Goal: Task Accomplishment & Management: Use online tool/utility

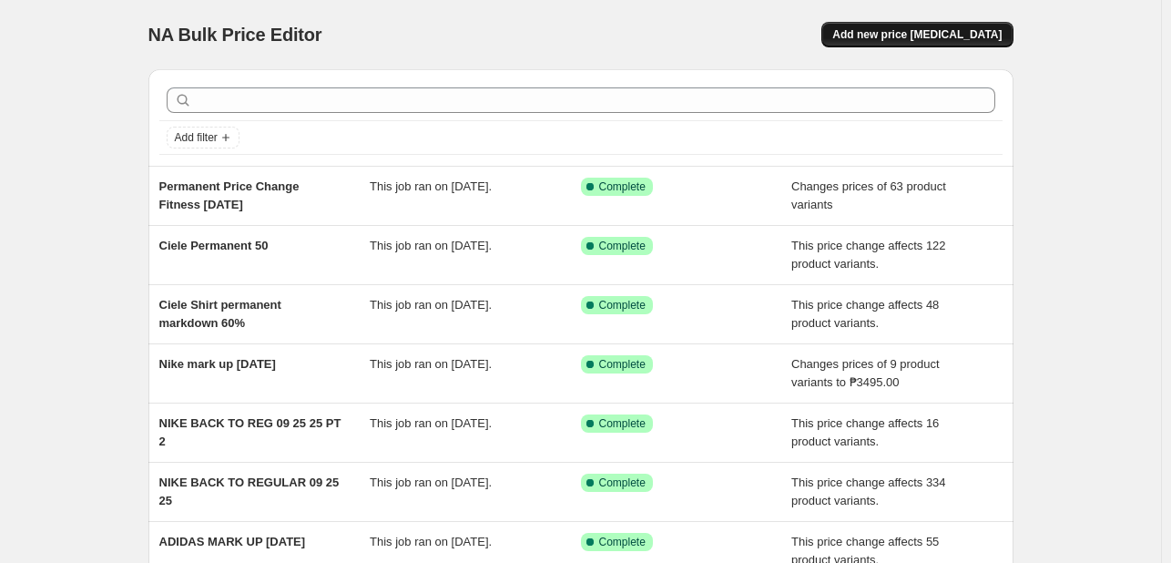
click at [941, 36] on span "Add new price [MEDICAL_DATA]" at bounding box center [916, 34] width 169 height 15
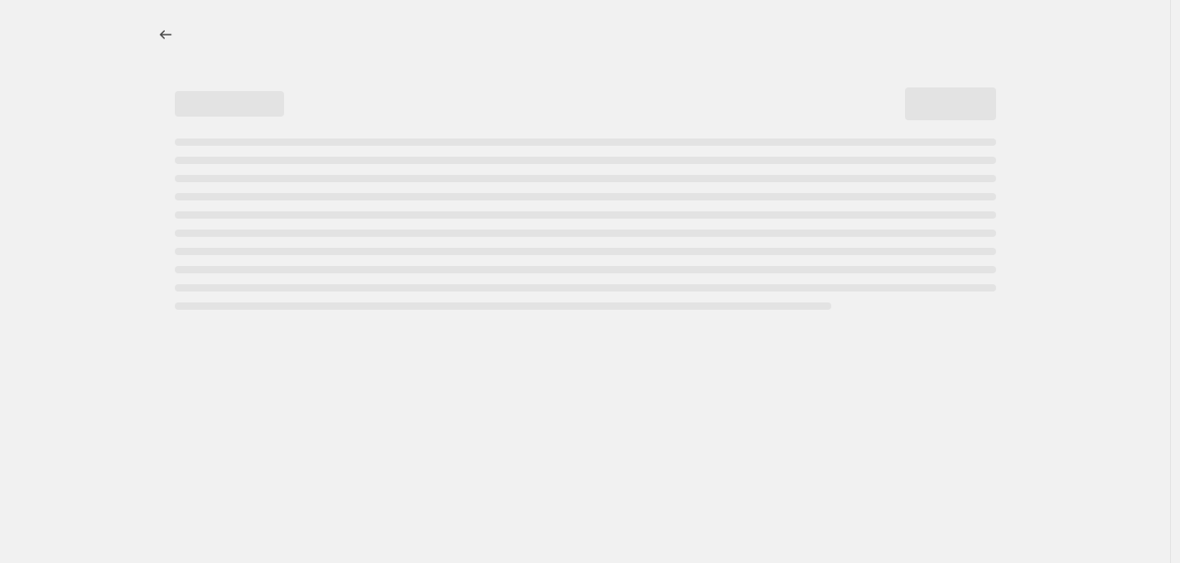
select select "percentage"
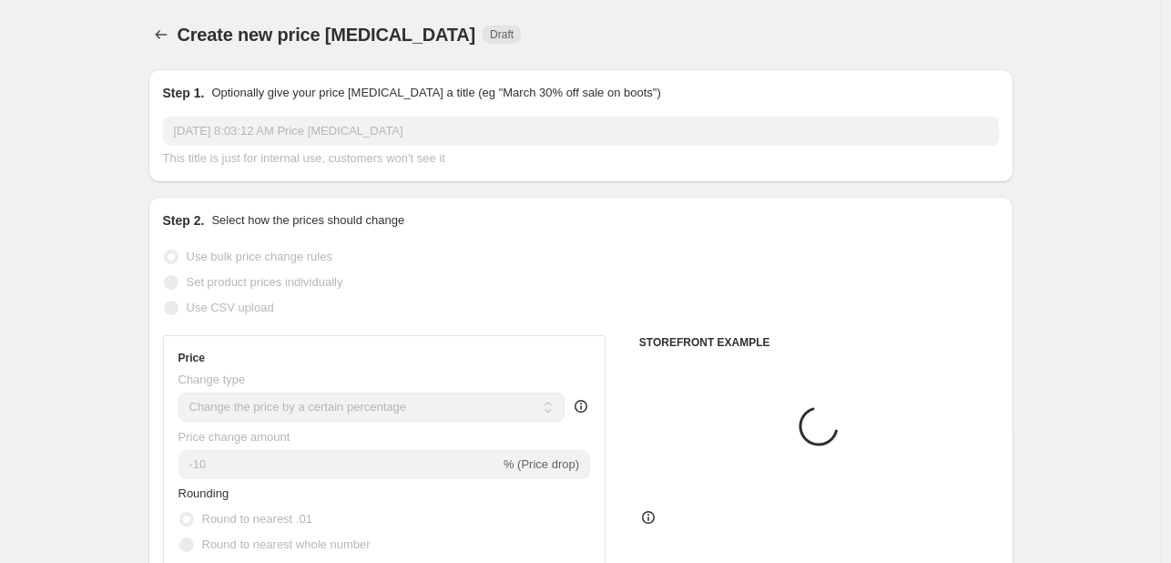
click at [310, 129] on input "Oct 1, 2025, 8:03:12 AM Price change job" at bounding box center [581, 131] width 836 height 29
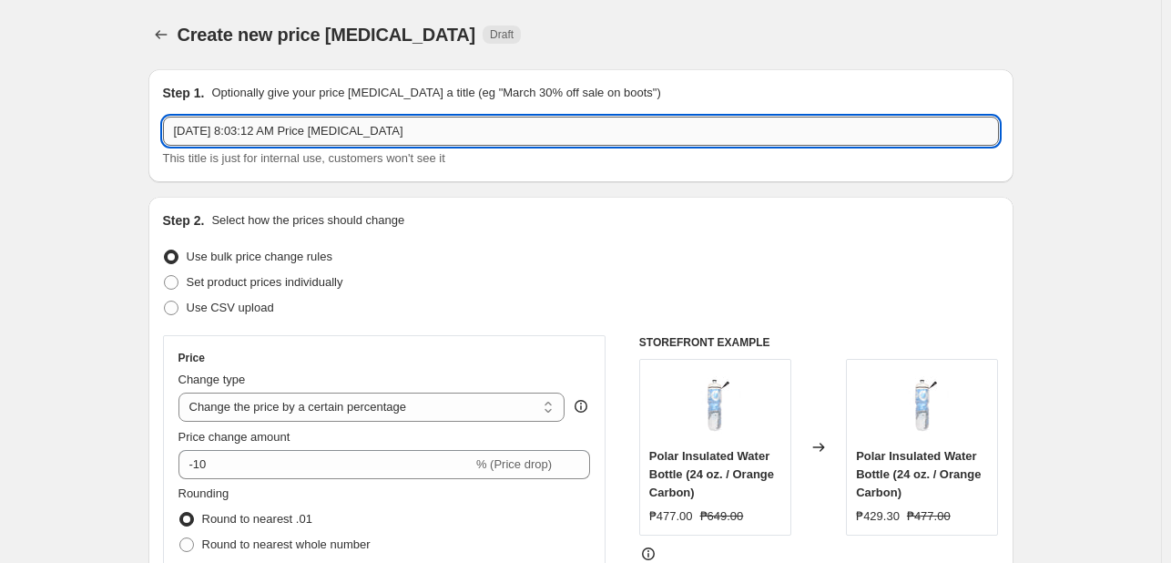
click at [314, 127] on input "Oct 1, 2025, 8:03:12 AM Price change job" at bounding box center [581, 131] width 836 height 29
type input "Fitness Accessories Sale October 1-31, 2025"
click at [294, 281] on span "Set product prices individually" at bounding box center [265, 282] width 157 height 14
click at [165, 276] on input "Set product prices individually" at bounding box center [164, 275] width 1 height 1
radio input "true"
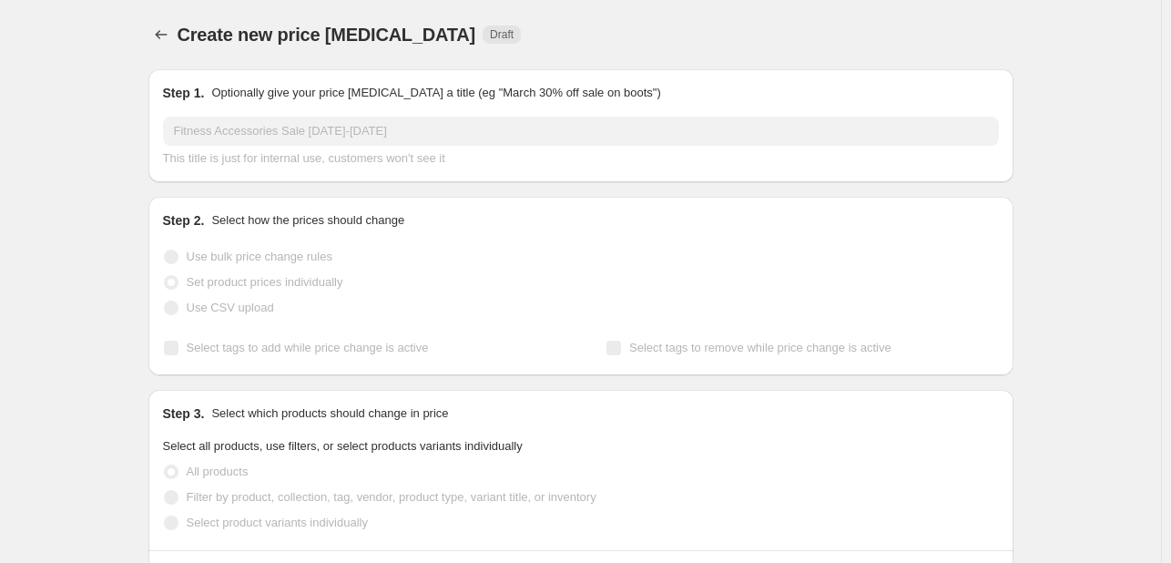
click at [294, 262] on span "Use bulk price change rules" at bounding box center [260, 256] width 146 height 14
click at [293, 262] on span "Use bulk price change rules" at bounding box center [260, 256] width 146 height 14
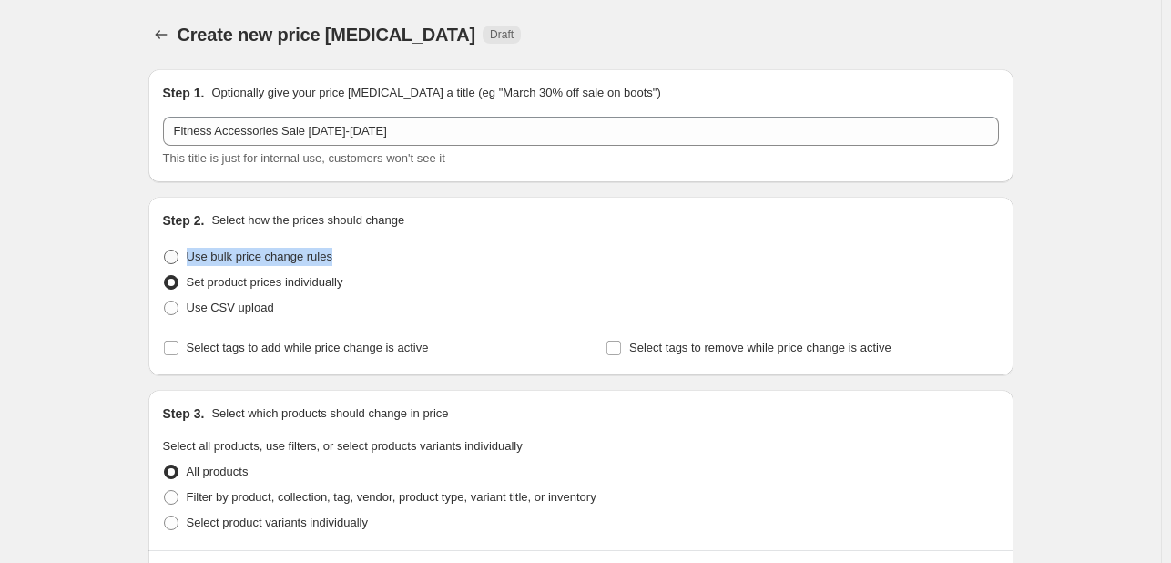
click at [289, 261] on span "Use bulk price change rules" at bounding box center [260, 256] width 146 height 14
click at [165, 250] on input "Use bulk price change rules" at bounding box center [164, 249] width 1 height 1
radio input "true"
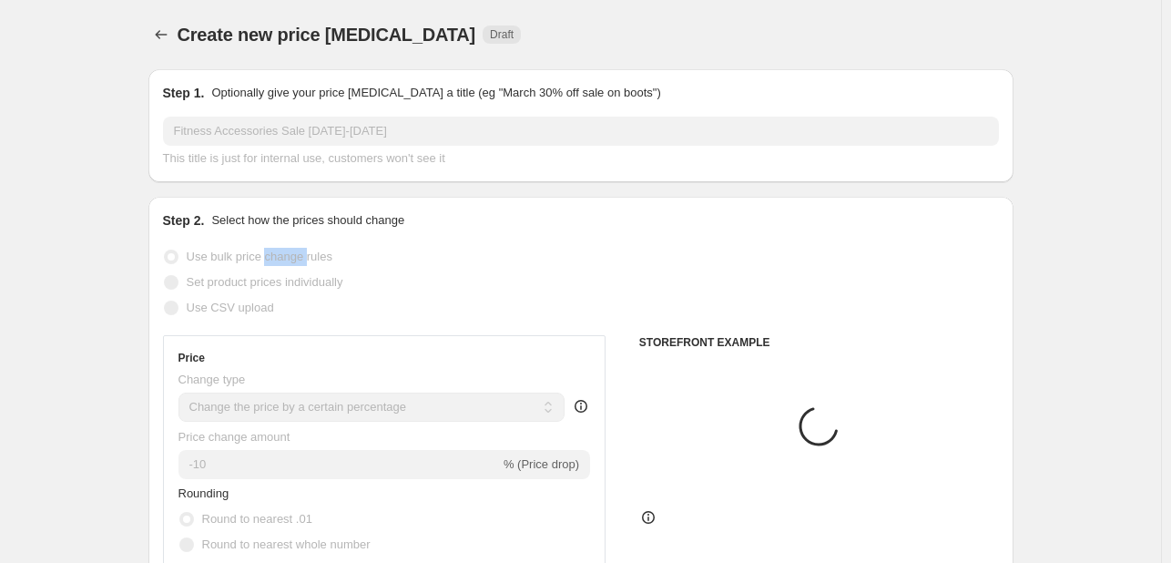
click at [288, 261] on span "Use bulk price change rules" at bounding box center [260, 256] width 146 height 14
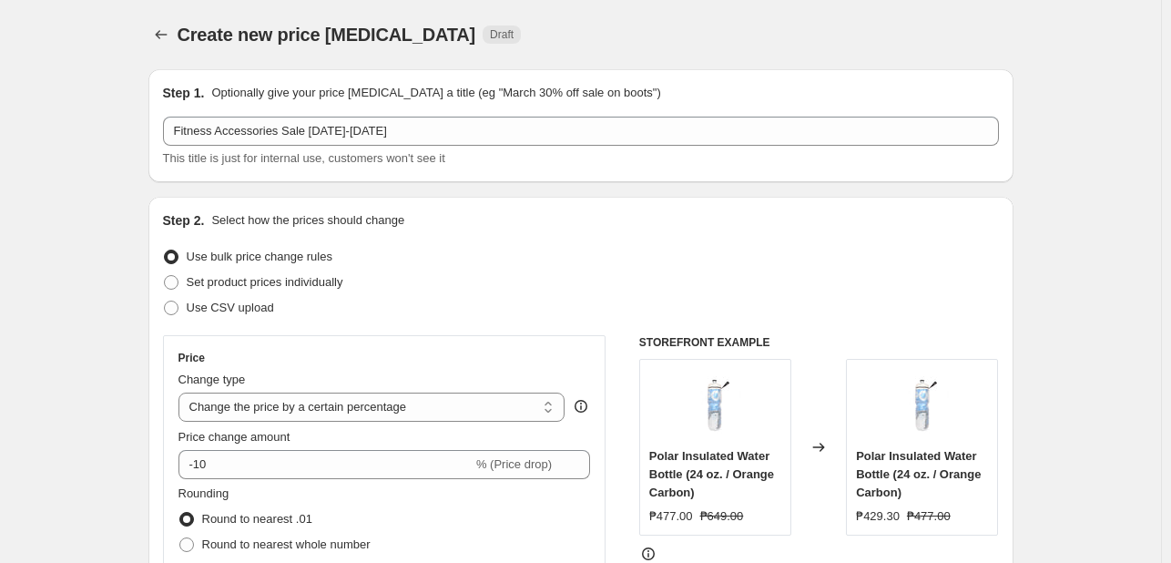
click at [455, 431] on div "Price change amount" at bounding box center [384, 437] width 412 height 18
click at [457, 420] on div "Price Change type Change the price to a certain amount Change the price by a ce…" at bounding box center [384, 500] width 412 height 298
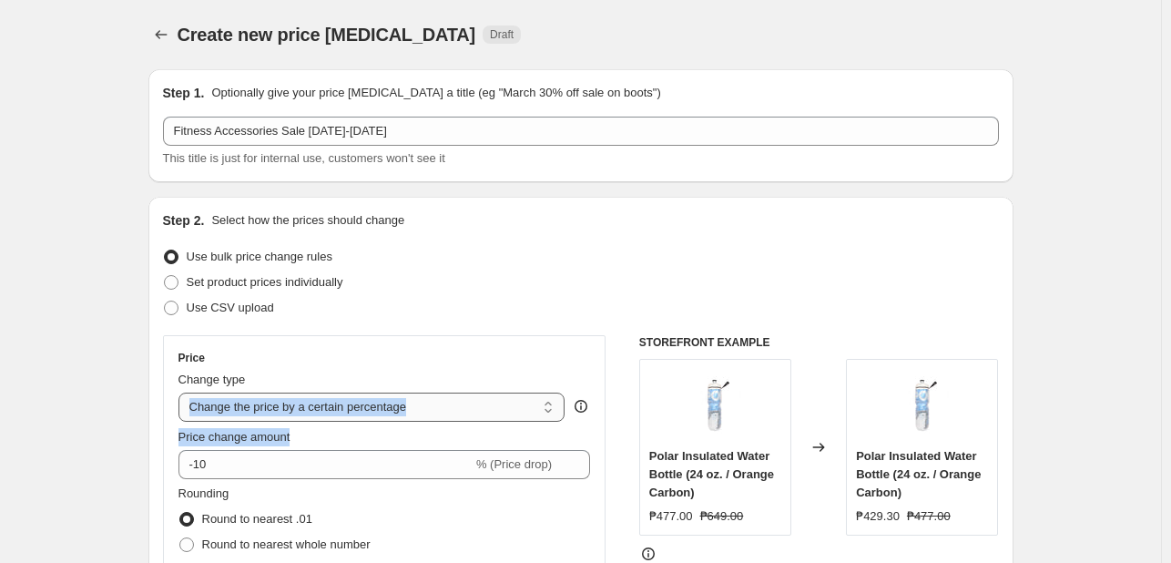
click at [459, 408] on select "Change the price to a certain amount Change the price by a certain amount Chang…" at bounding box center [371, 406] width 387 height 29
select select "pcap"
click at [182, 392] on select "Change the price to a certain amount Change the price by a certain amount Chang…" at bounding box center [371, 406] width 387 height 29
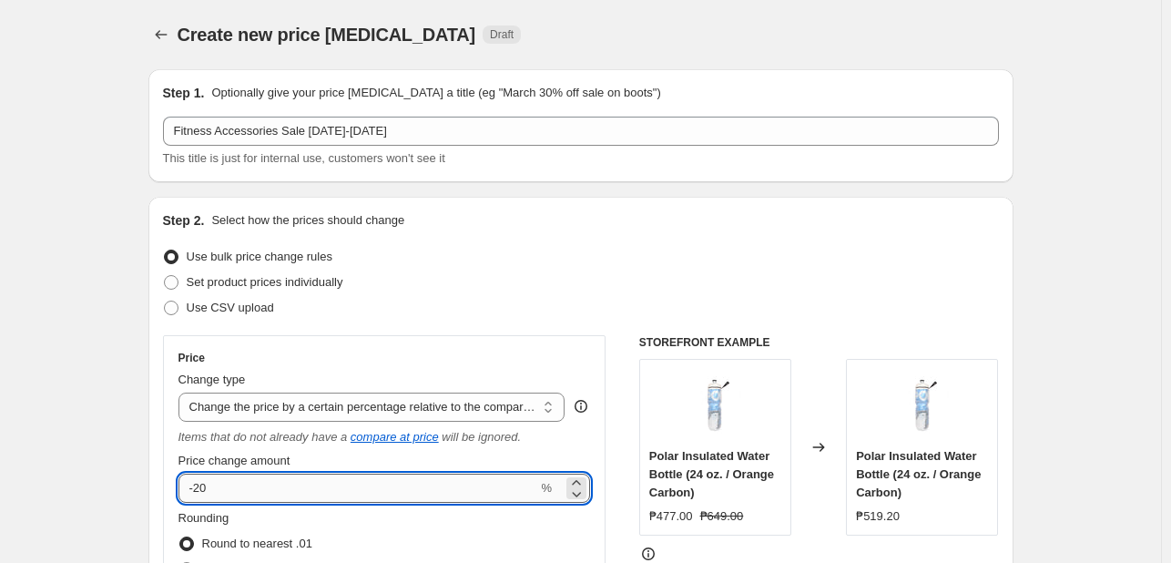
drag, startPoint x: 266, startPoint y: 493, endPoint x: 274, endPoint y: 485, distance: 11.0
click at [269, 489] on input "-20" at bounding box center [358, 487] width 360 height 29
type input "-2"
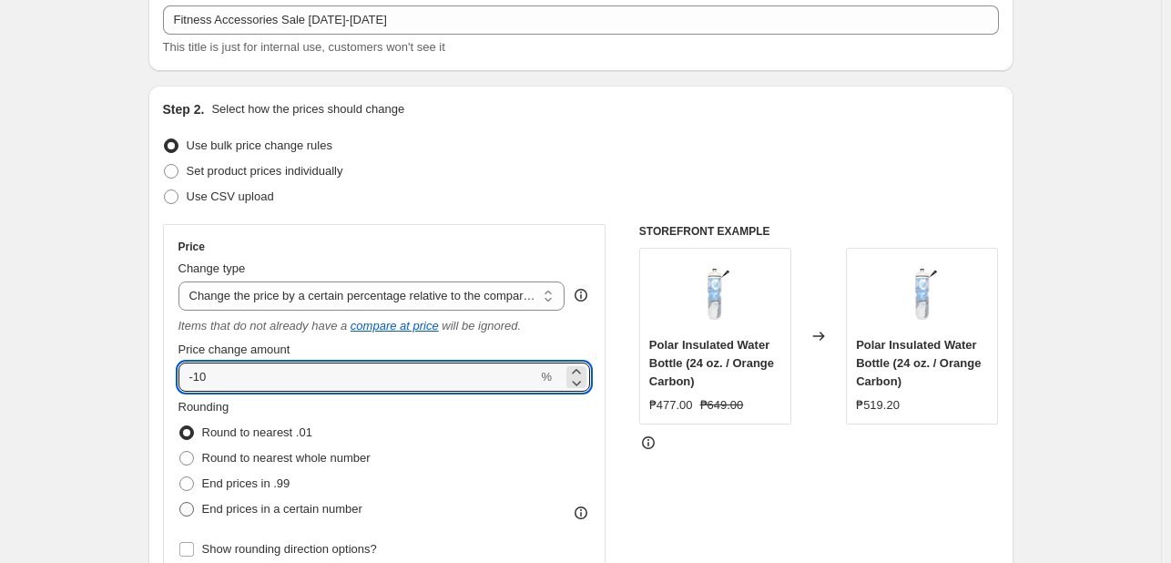
scroll to position [273, 0]
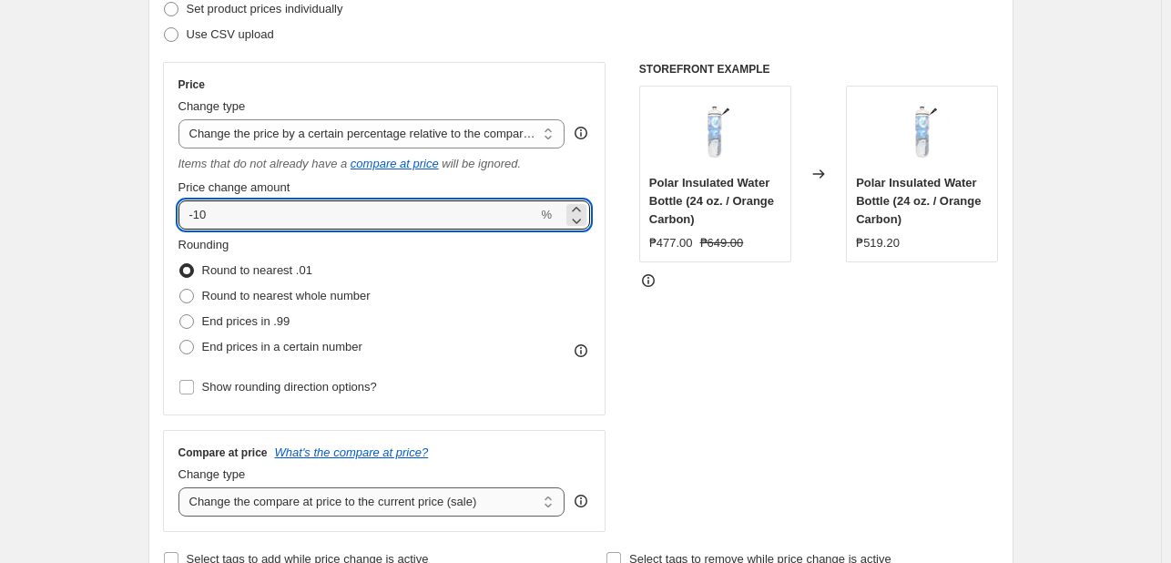
type input "-10"
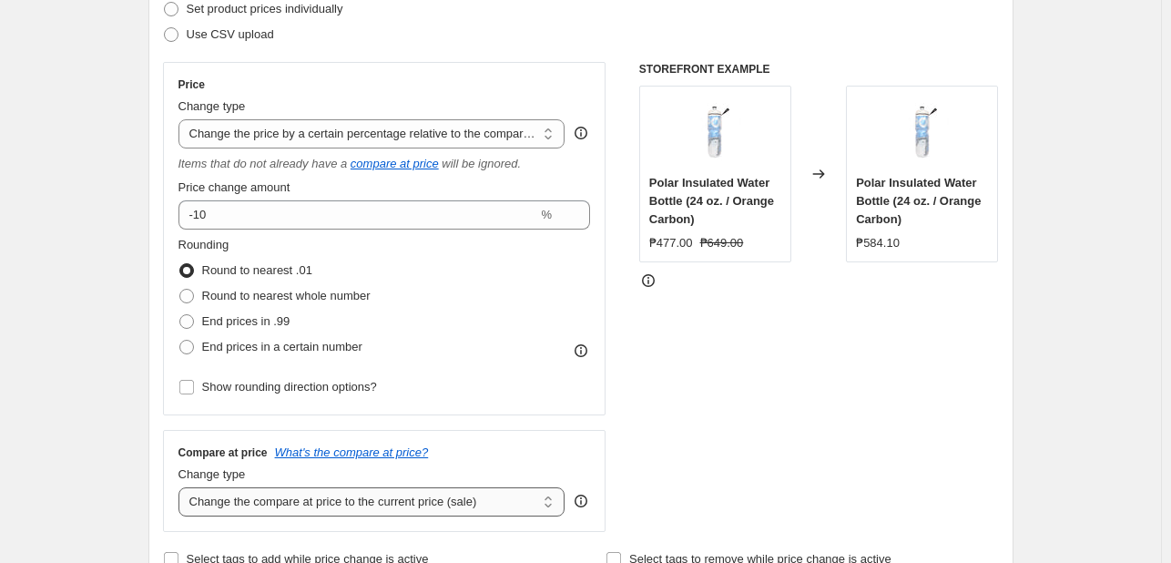
click at [285, 511] on select "Change the compare at price to the current price (sale) Change the compare at p…" at bounding box center [371, 501] width 387 height 29
select select "no_change"
click at [182, 488] on select "Change the compare at price to the current price (sale) Change the compare at p…" at bounding box center [371, 501] width 387 height 29
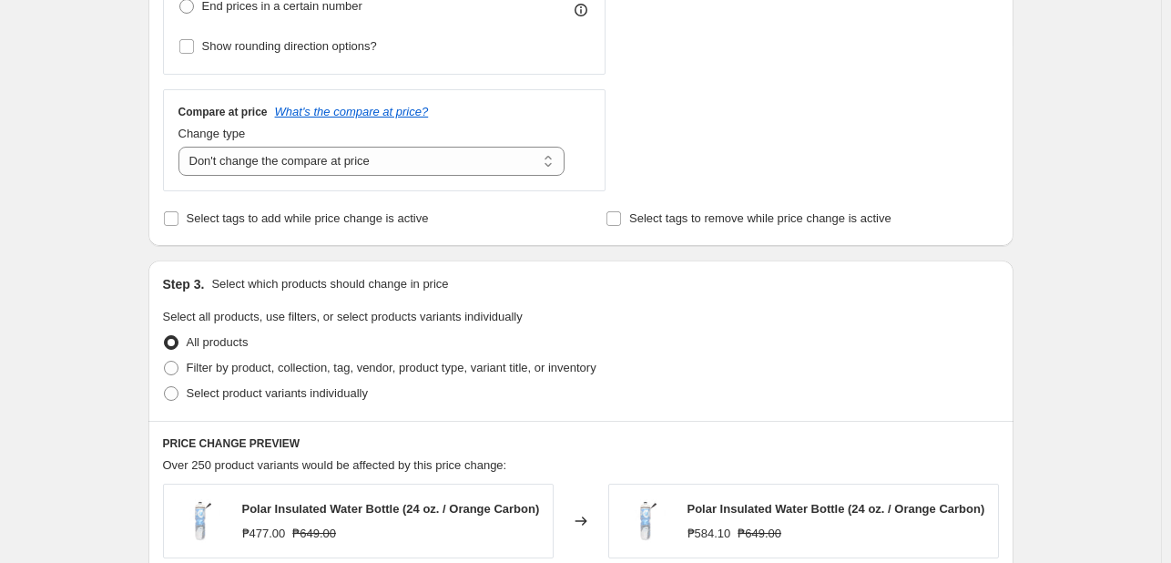
scroll to position [637, 0]
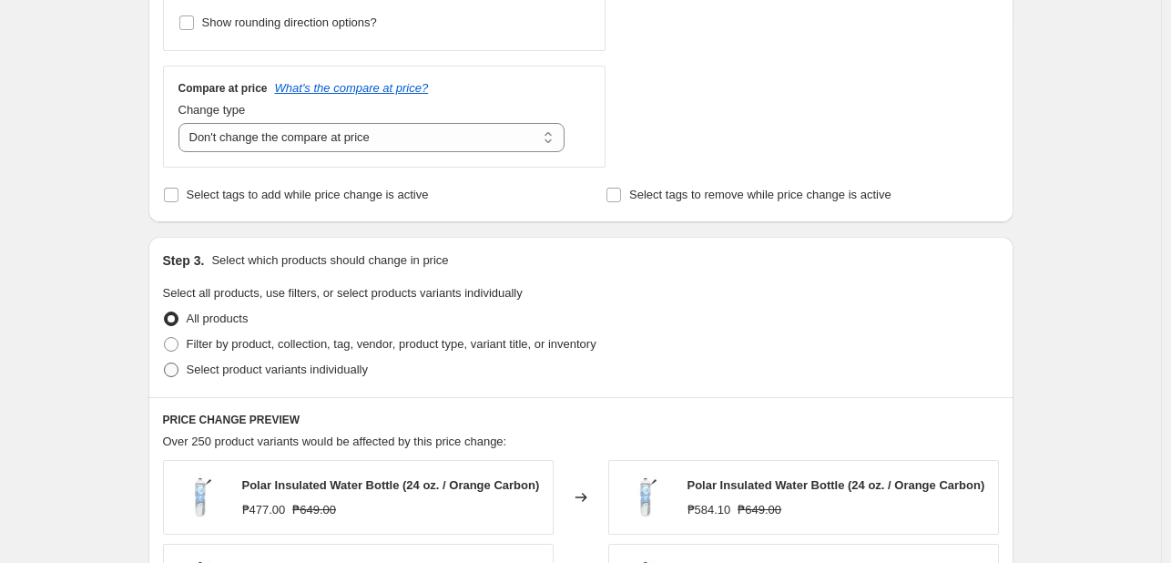
click at [212, 372] on span "Select product variants individually" at bounding box center [277, 369] width 181 height 14
click at [165, 363] on input "Select product variants individually" at bounding box center [164, 362] width 1 height 1
radio input "true"
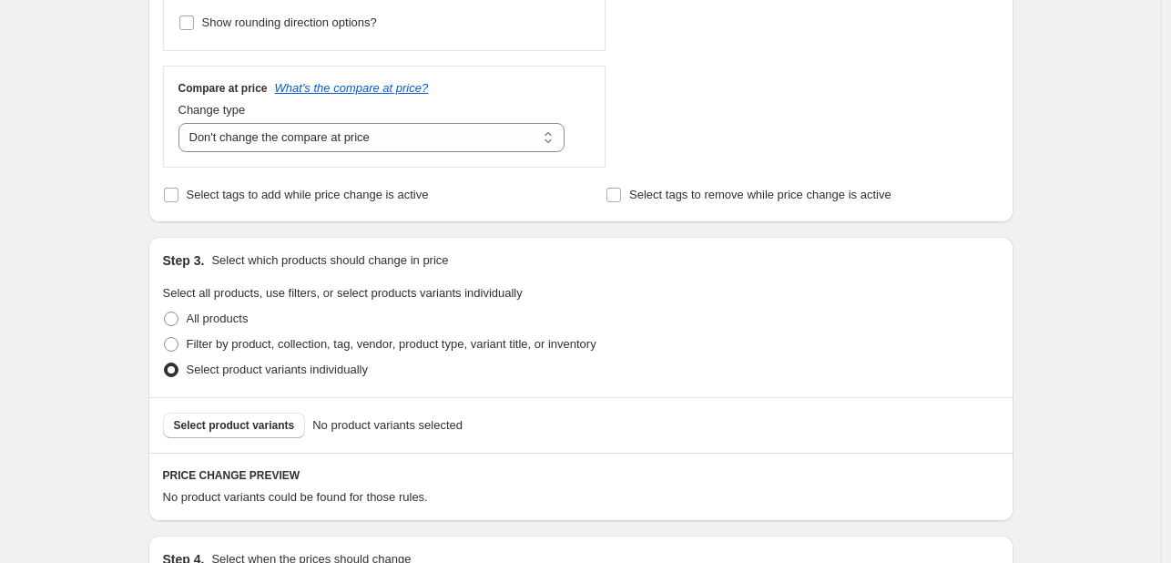
click at [113, 378] on div "Create new price change job. This page is ready Create new price change job Dra…" at bounding box center [580, 83] width 1161 height 1440
click at [267, 416] on button "Select product variants" at bounding box center [234, 424] width 143 height 25
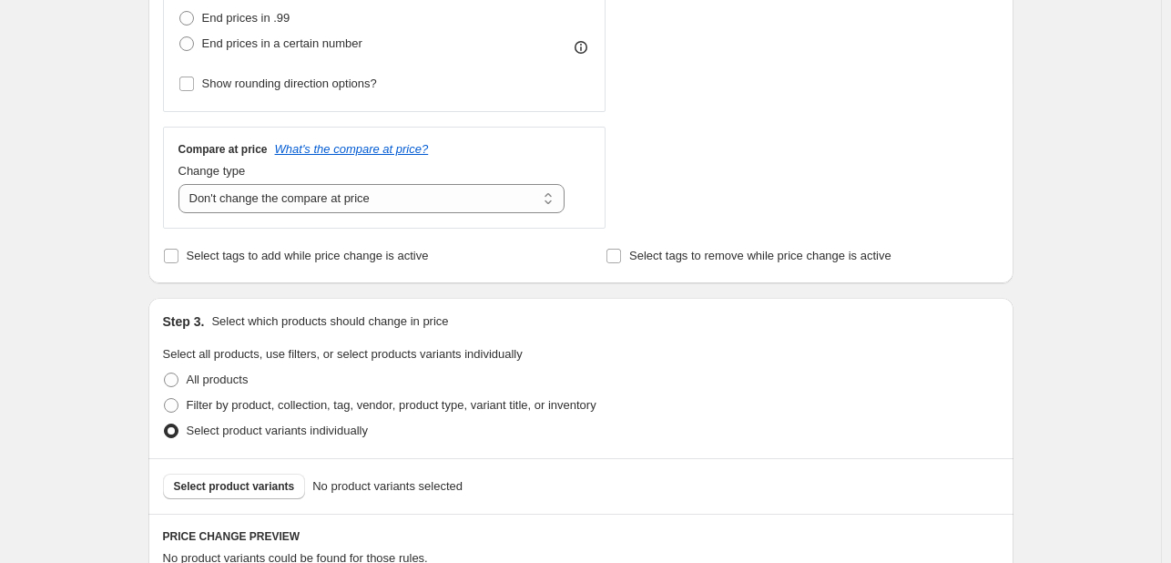
scroll to position [546, 0]
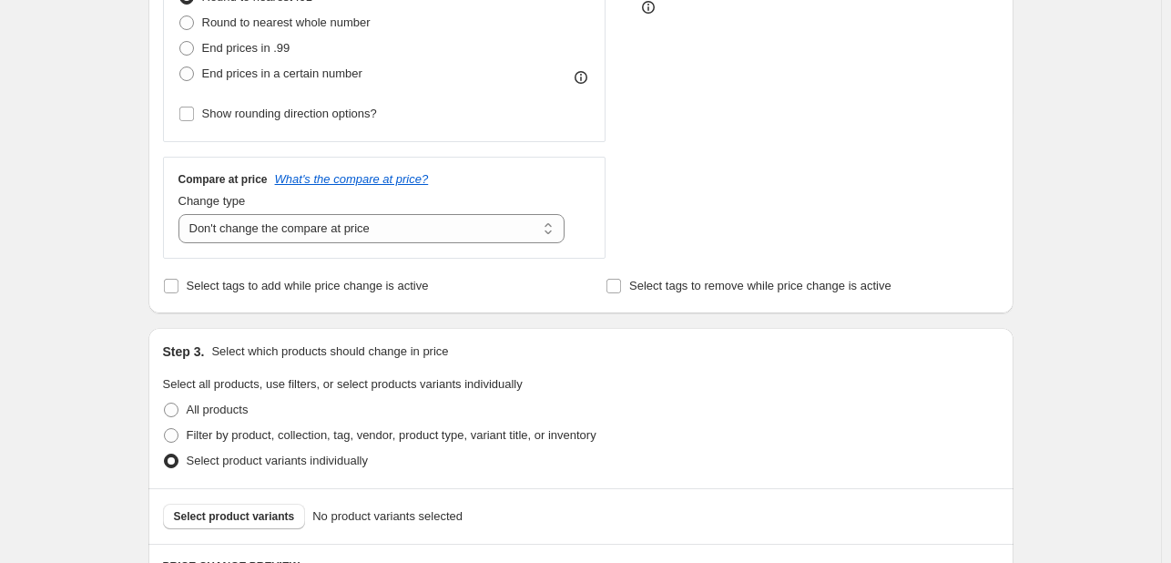
click at [129, 223] on div "Create new price change job. This page is ready Create new price change job Dra…" at bounding box center [580, 174] width 1161 height 1440
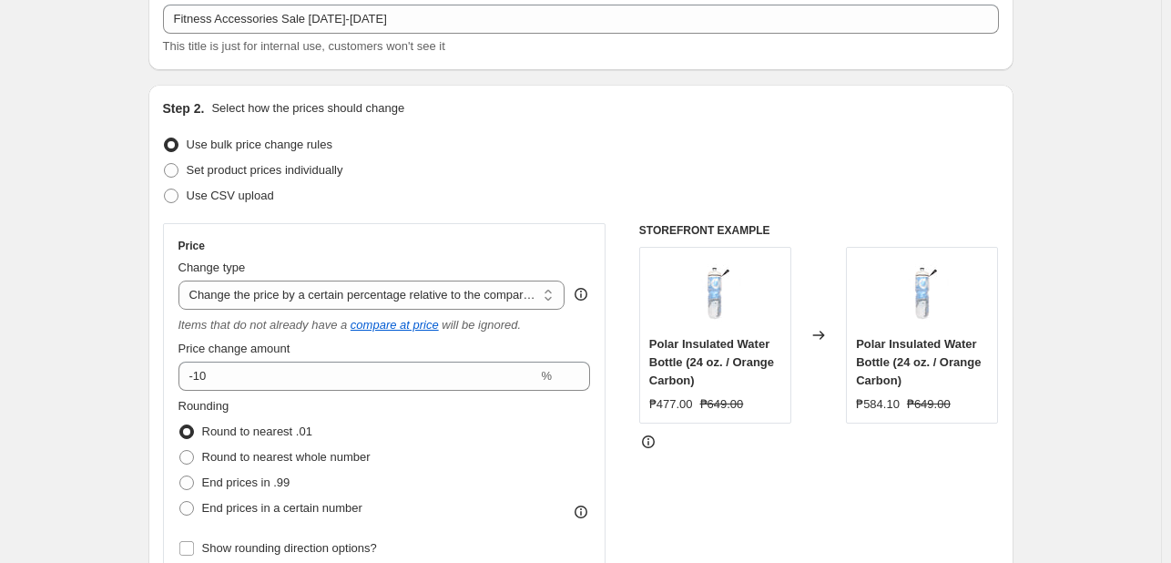
scroll to position [0, 0]
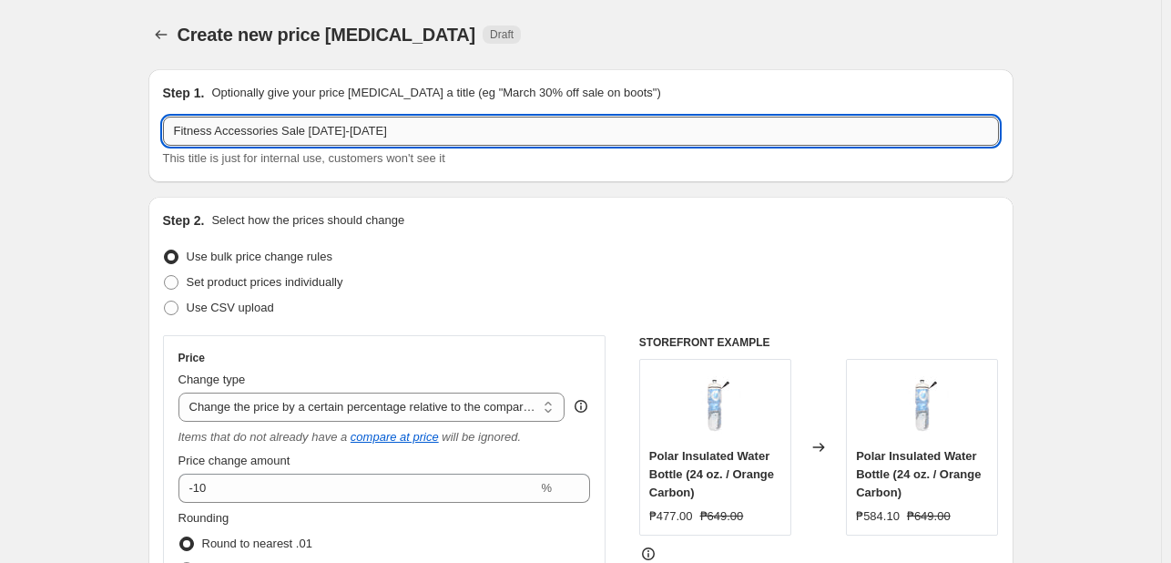
click at [377, 139] on input "Fitness Accessories Sale October 1-31, 2025" at bounding box center [581, 131] width 836 height 29
click at [457, 140] on input "Fitness Accessories Sale October 1-31, 2025" at bounding box center [581, 131] width 836 height 29
type input "Fitness Accessories Sale [DATE]-[DATE] 20%"
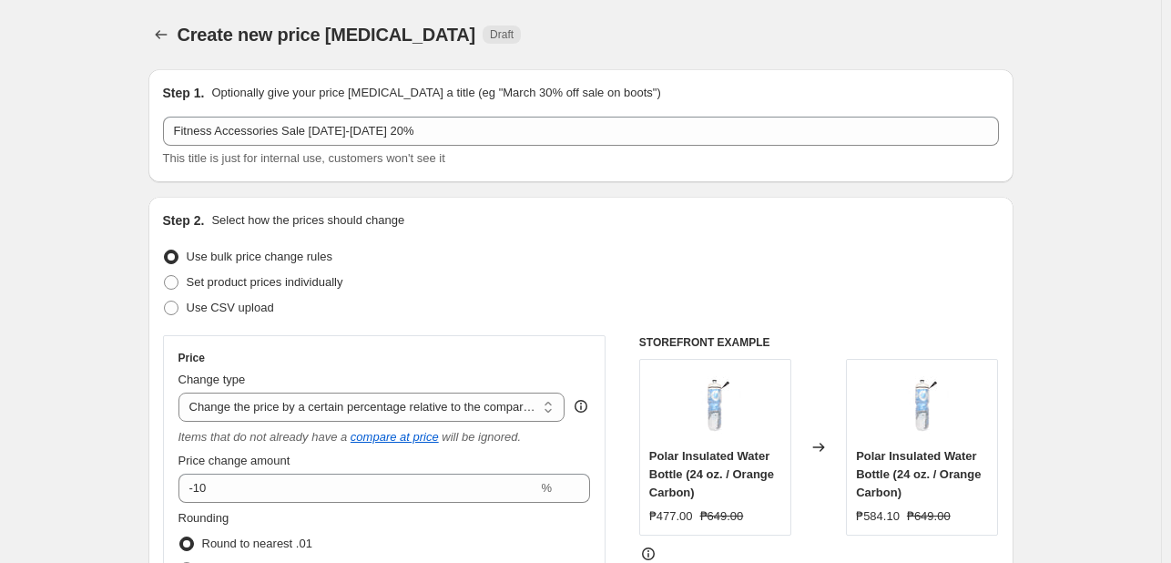
click at [671, 247] on div "Use bulk price change rules" at bounding box center [581, 256] width 836 height 25
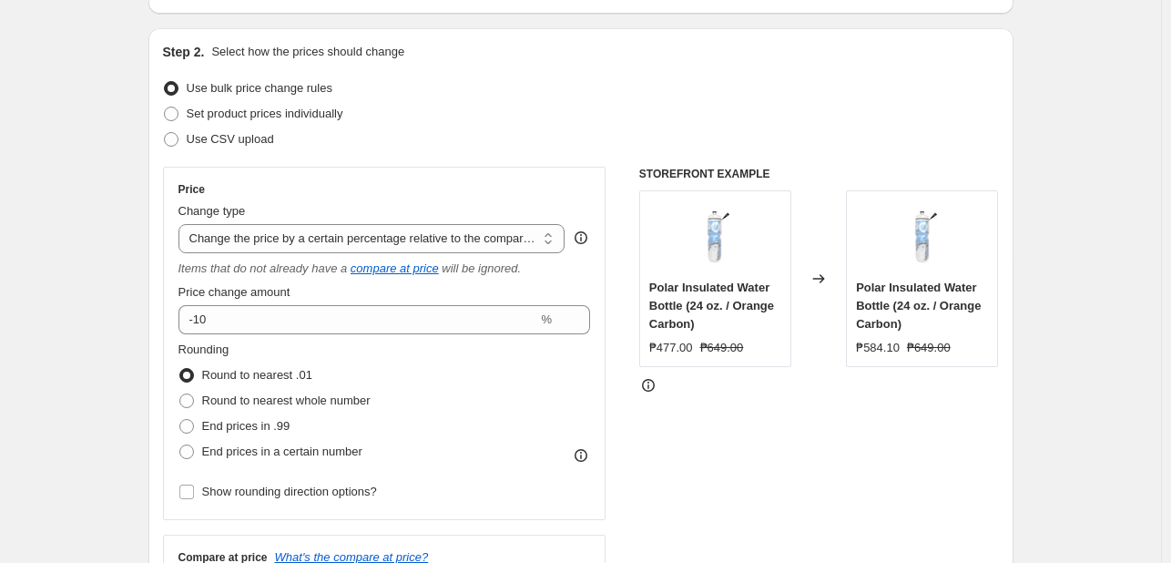
scroll to position [273, 0]
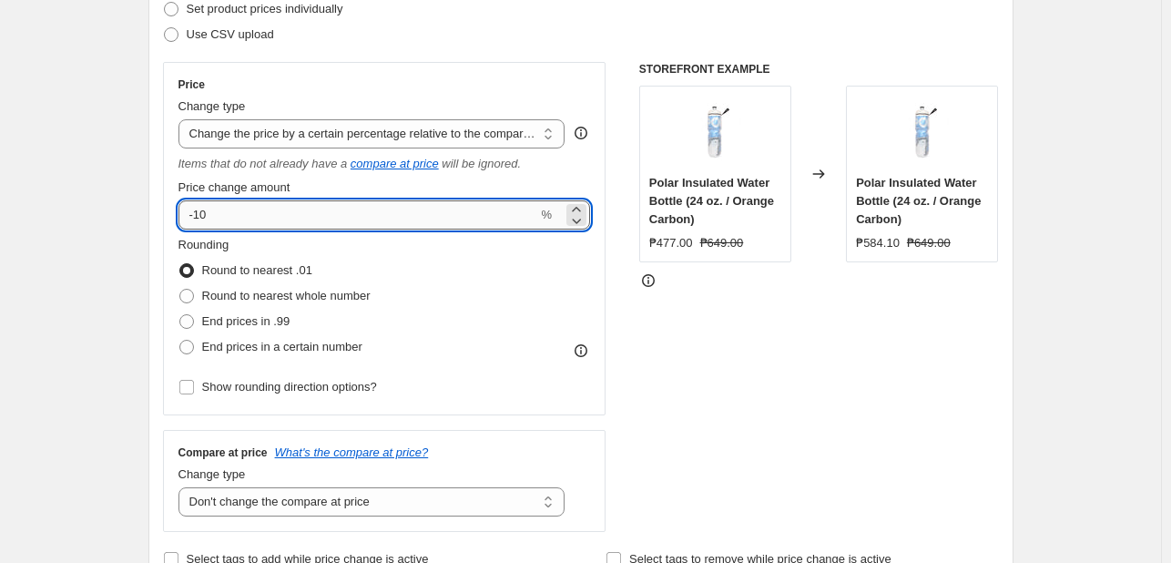
click at [200, 220] on input "-10" at bounding box center [358, 214] width 360 height 29
type input "-20"
click at [110, 197] on div "Create new price change job. This page is ready Create new price change job Dra…" at bounding box center [580, 447] width 1161 height 1440
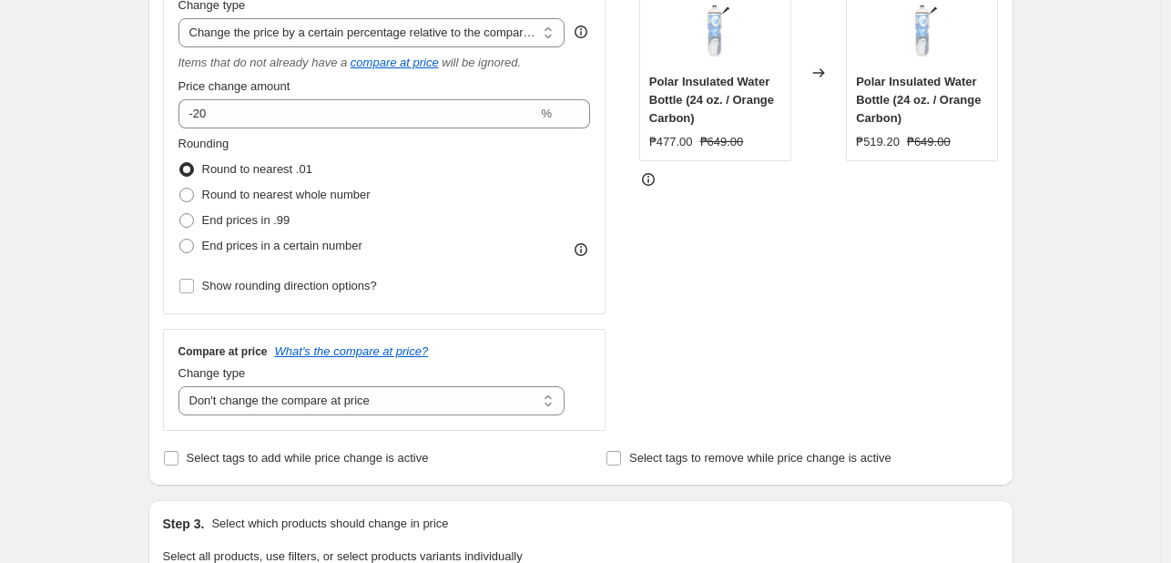
scroll to position [546, 0]
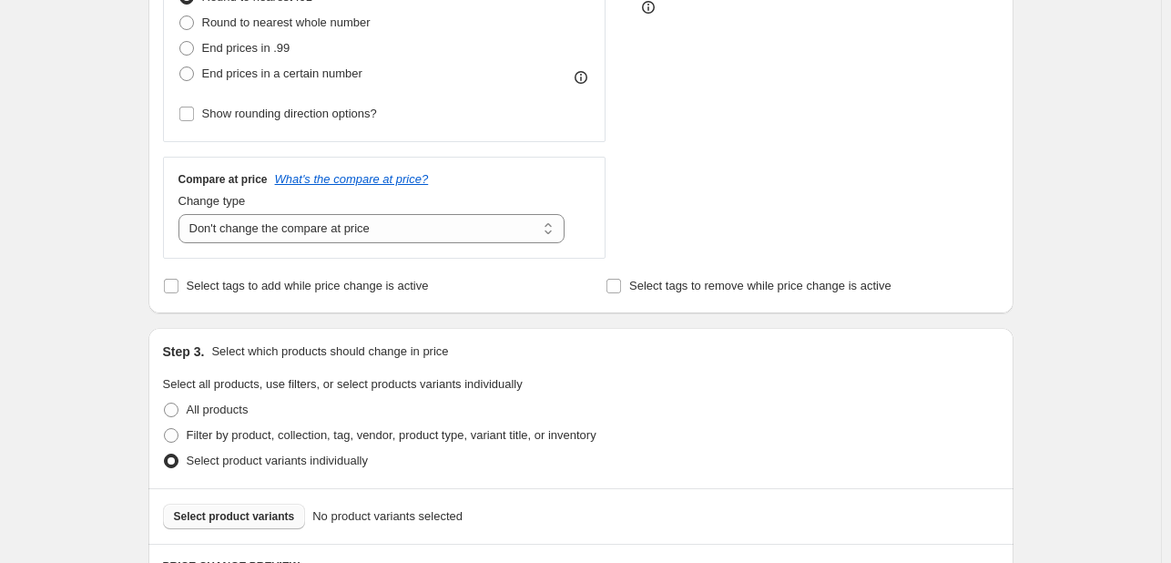
click at [248, 526] on button "Select product variants" at bounding box center [234, 516] width 143 height 25
click at [1144, 380] on div "Create new price change job. This page is ready Create new price change job Dra…" at bounding box center [580, 362] width 1161 height 1816
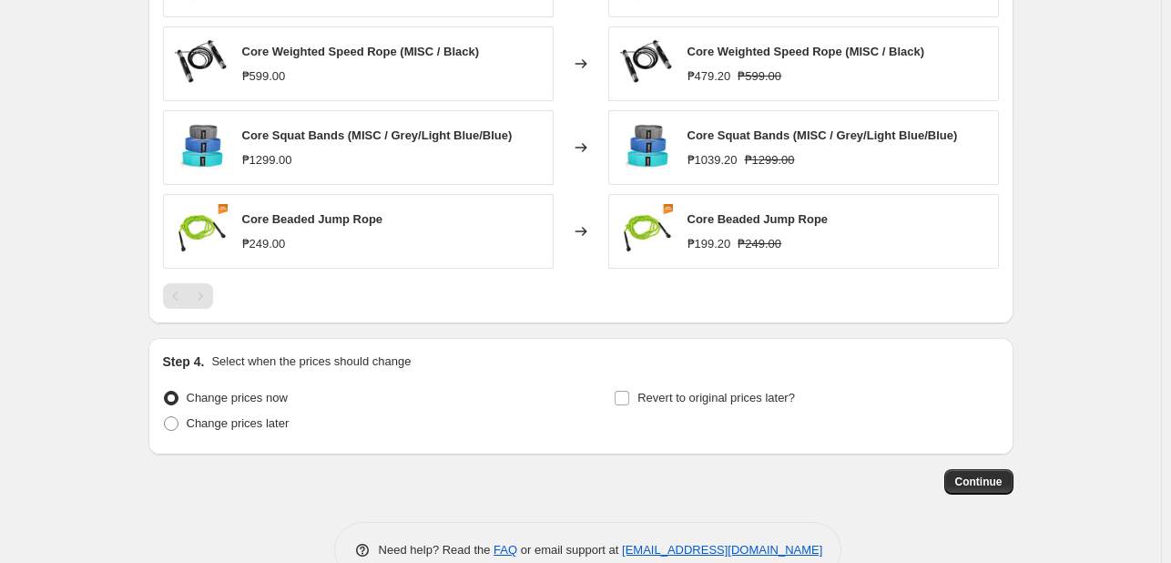
scroll to position [1252, 0]
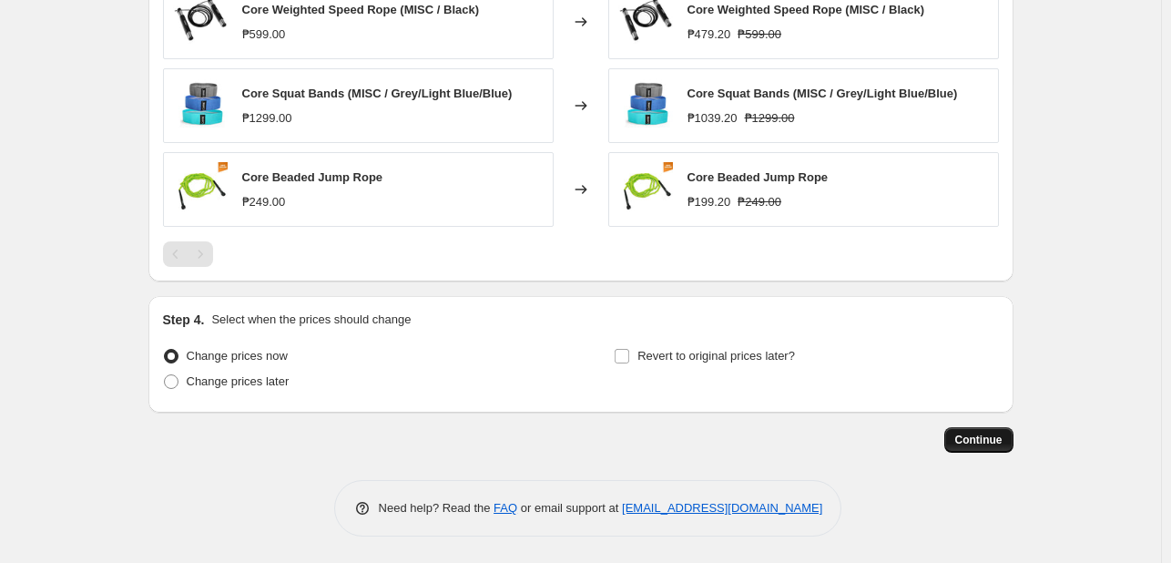
click at [971, 438] on span "Continue" at bounding box center [978, 439] width 47 height 15
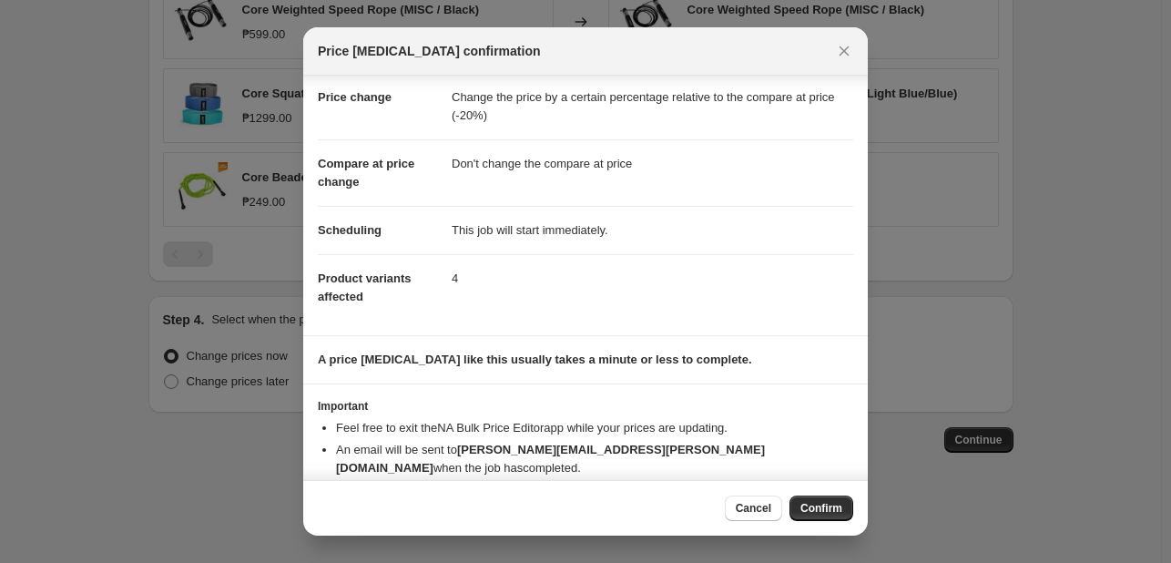
scroll to position [53, 0]
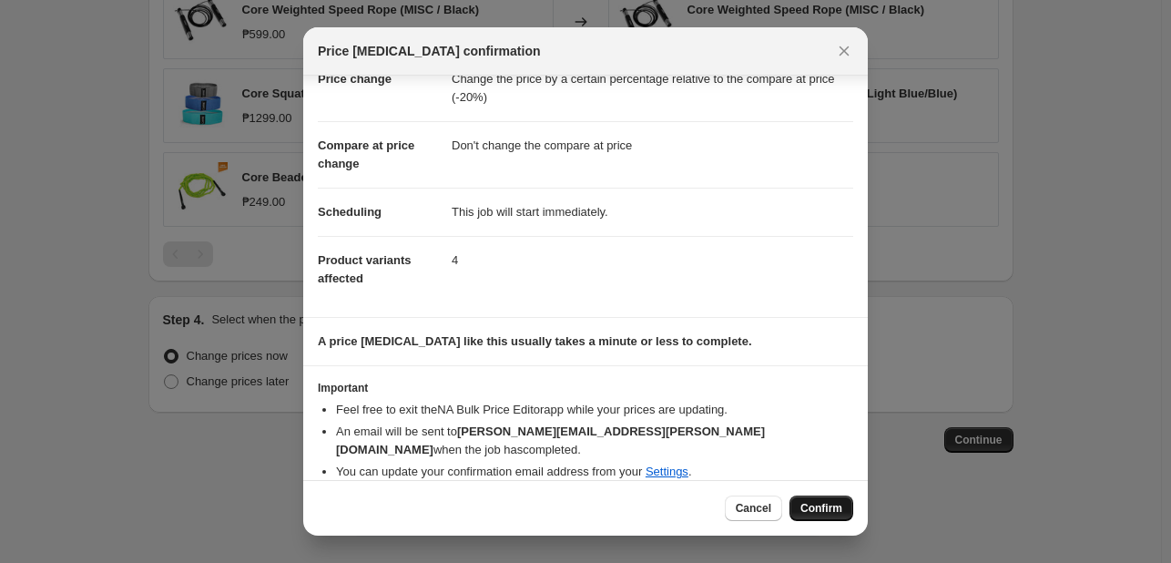
click at [799, 504] on button "Confirm" at bounding box center [821, 507] width 64 height 25
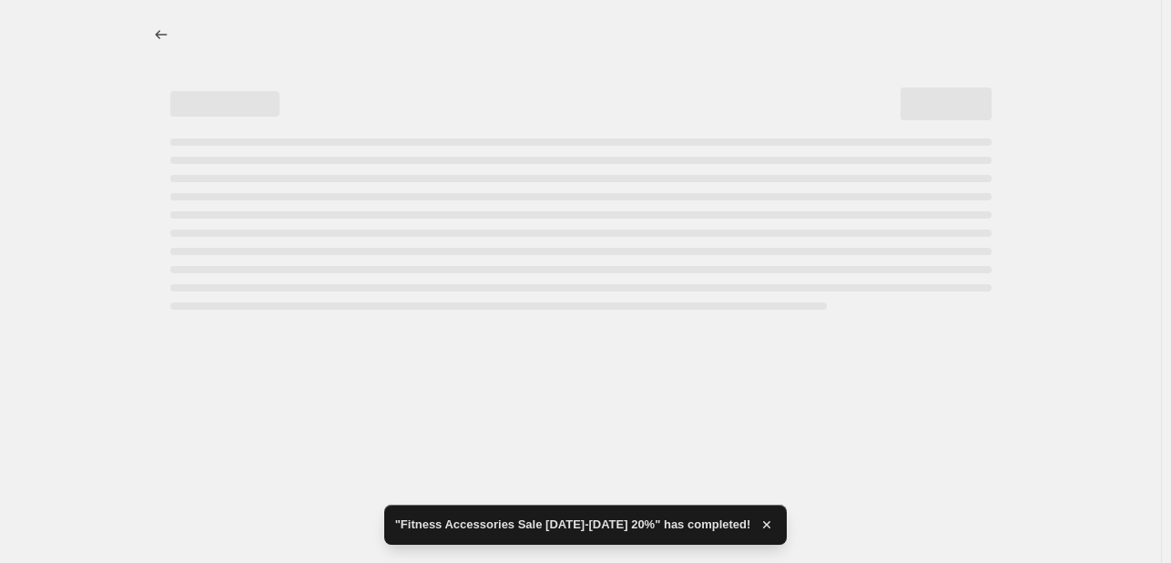
select select "pcap"
select select "no_change"
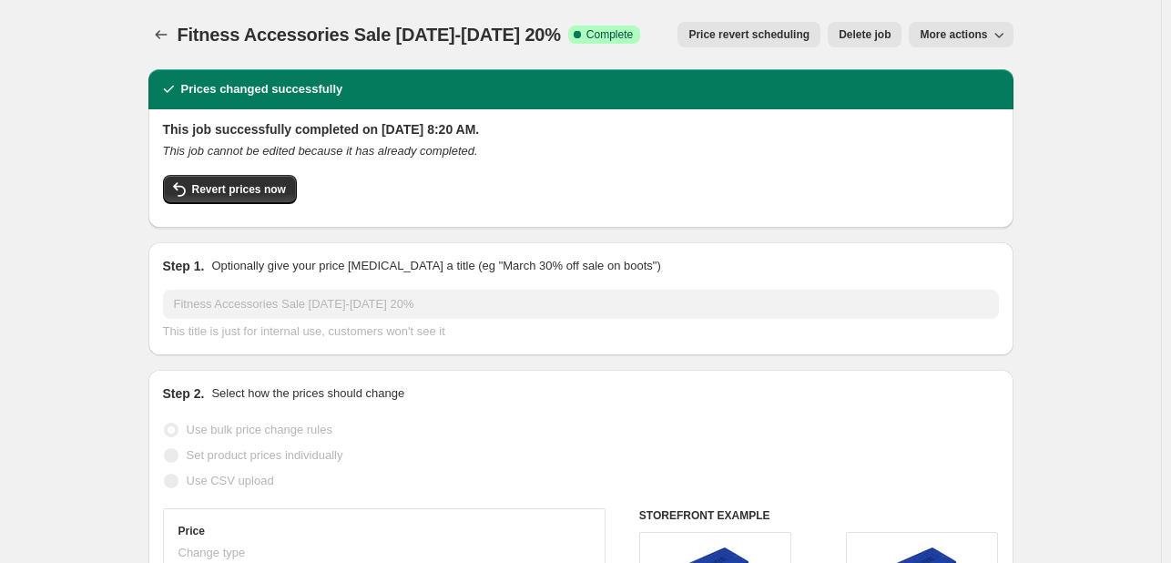
drag, startPoint x: 182, startPoint y: 38, endPoint x: 473, endPoint y: 8, distance: 292.0
click at [561, 30] on span "Fitness Accessories Sale [DATE]-[DATE] 20%" at bounding box center [369, 35] width 383 height 20
copy span "Fitness Accessories Sale [DATE]-[DATE] 20%"
click at [163, 36] on icon "Price change jobs" at bounding box center [161, 34] width 18 height 18
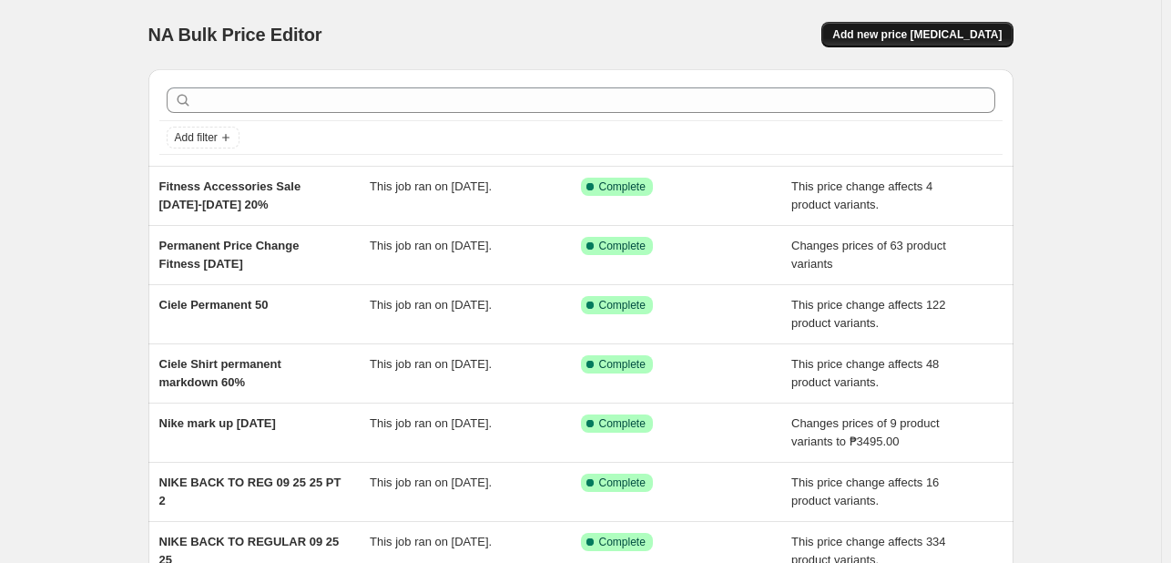
click at [932, 36] on span "Add new price [MEDICAL_DATA]" at bounding box center [916, 34] width 169 height 15
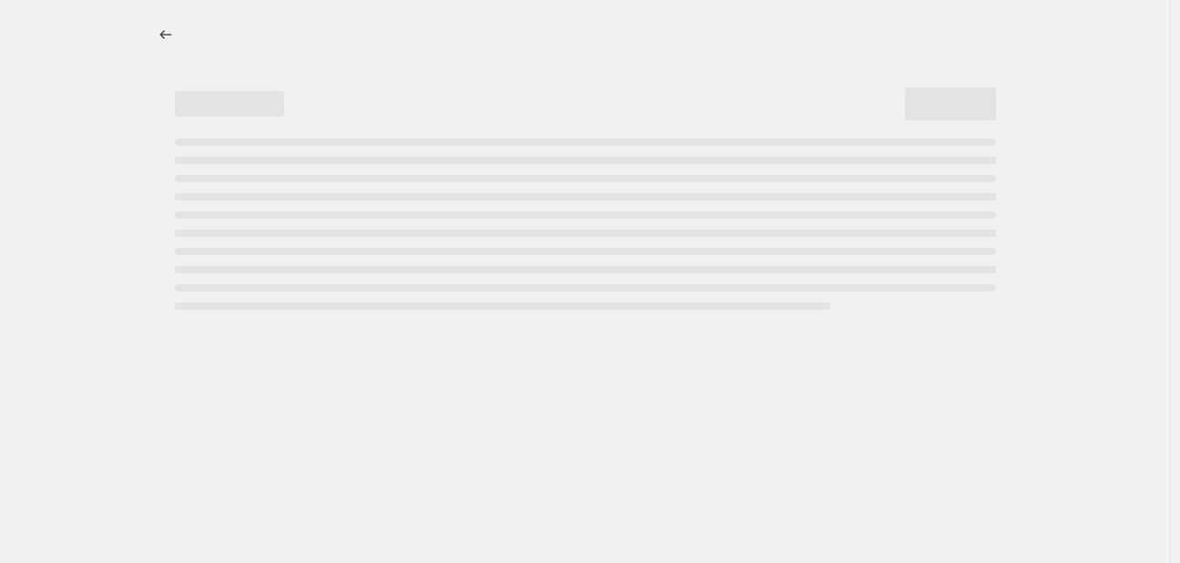
select select "percentage"
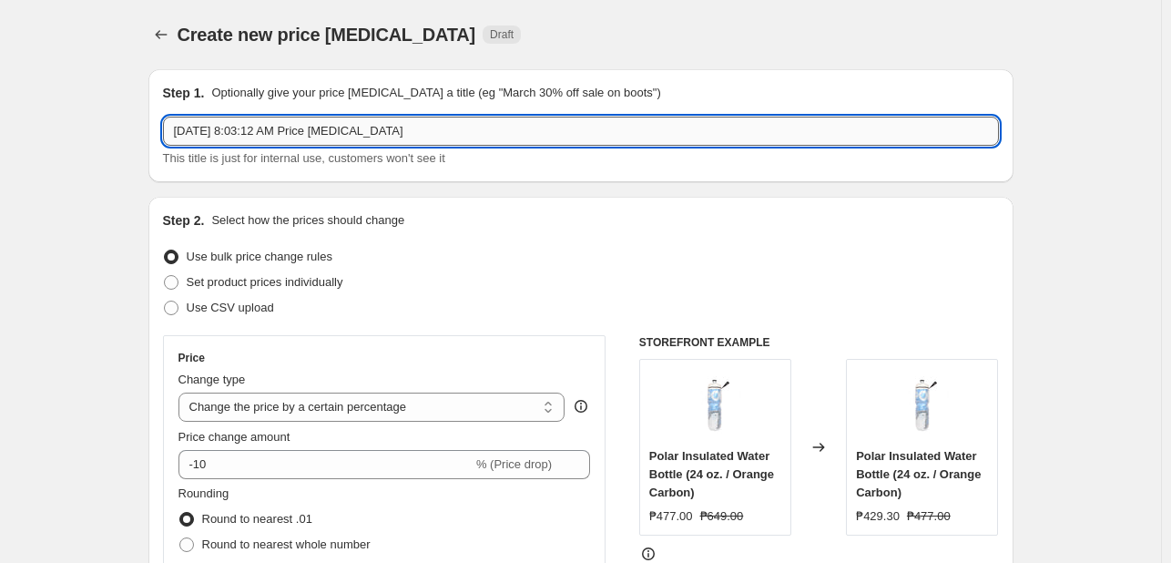
click at [308, 132] on input "Oct 1, 2025, 8:03:12 AM Price change job" at bounding box center [581, 131] width 836 height 29
paste input "Fitness Accessories Sale [DATE]-[DATE] 20%"
click at [451, 134] on input "Fitness Accessories Sale [DATE]-[DATE] 20%" at bounding box center [581, 131] width 836 height 29
type input "Fitness Accessories Sale [DATE]-[DATE] 30%"
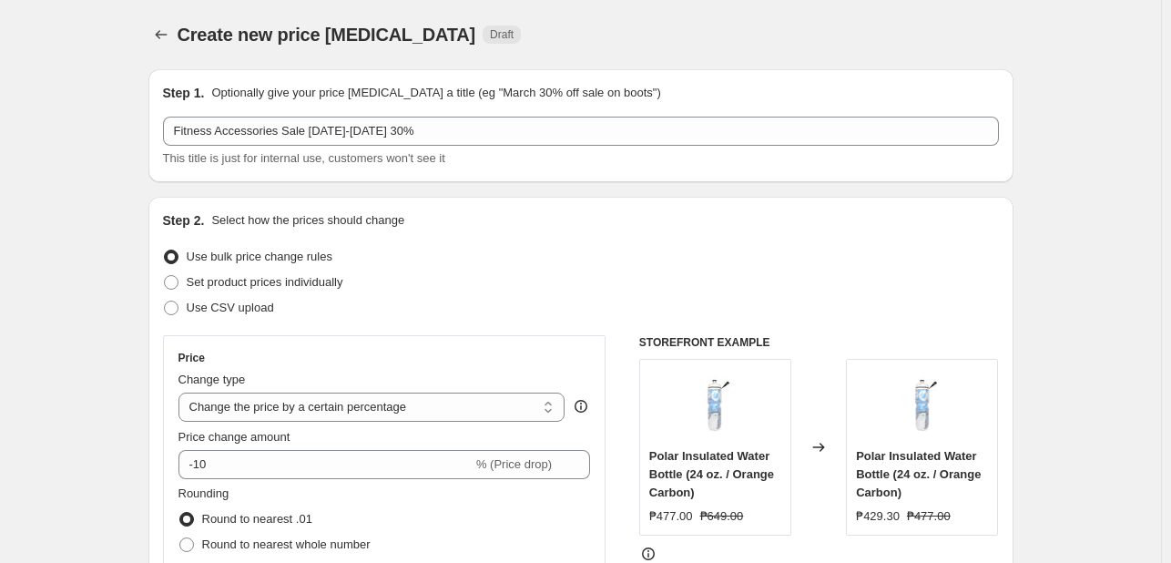
drag, startPoint x: 44, startPoint y: 224, endPoint x: 56, endPoint y: 226, distance: 12.0
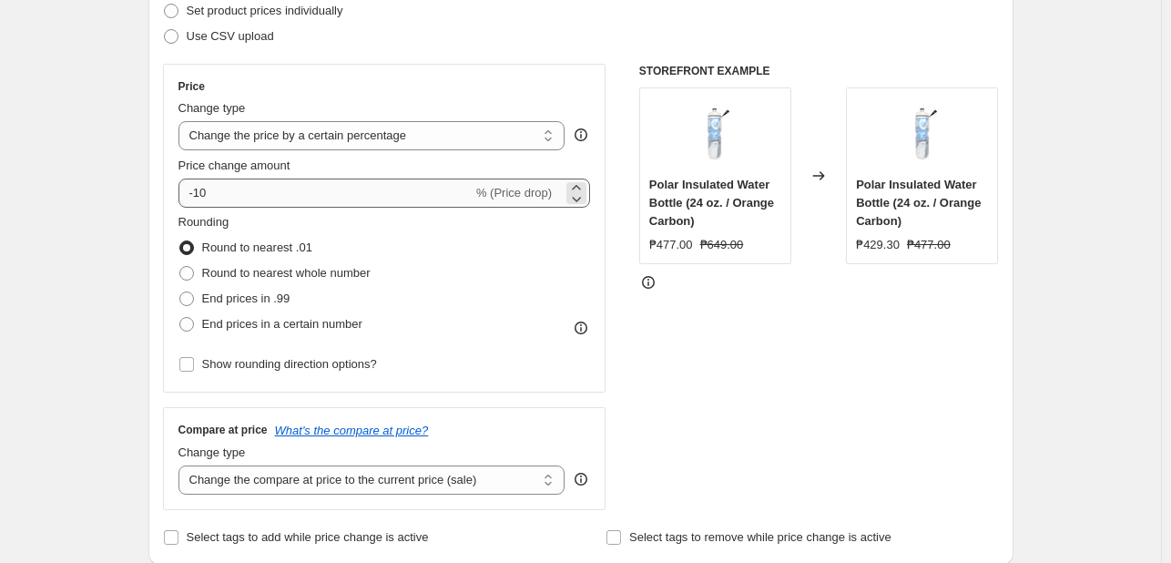
scroll to position [273, 0]
click at [369, 127] on select "Change the price to a certain amount Change the price by a certain amount Chang…" at bounding box center [371, 133] width 387 height 29
select select "pcap"
click at [182, 119] on select "Change the price to a certain amount Change the price by a certain amount Chang…" at bounding box center [371, 133] width 387 height 29
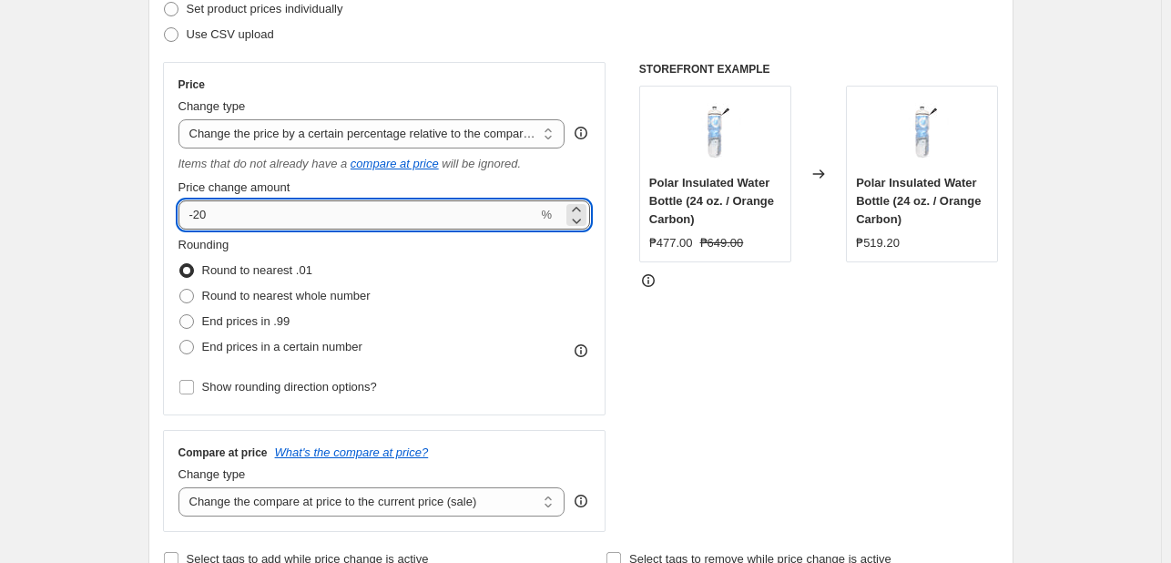
click at [259, 227] on input "-20" at bounding box center [358, 214] width 360 height 29
type input "-2"
type input "-30"
drag, startPoint x: 135, startPoint y: 412, endPoint x: 161, endPoint y: 444, distance: 42.1
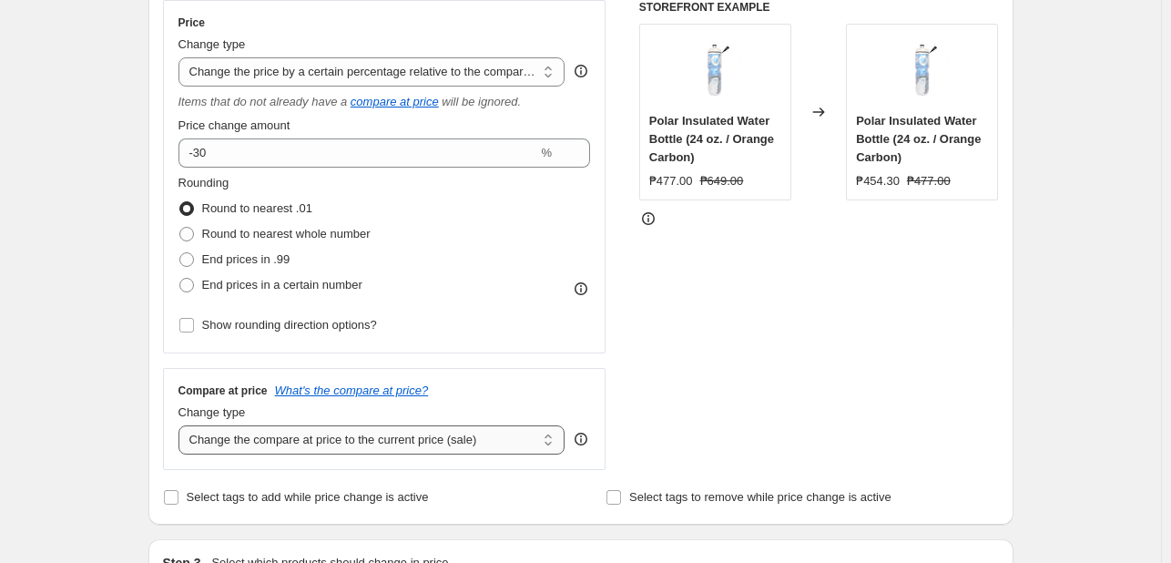
scroll to position [364, 0]
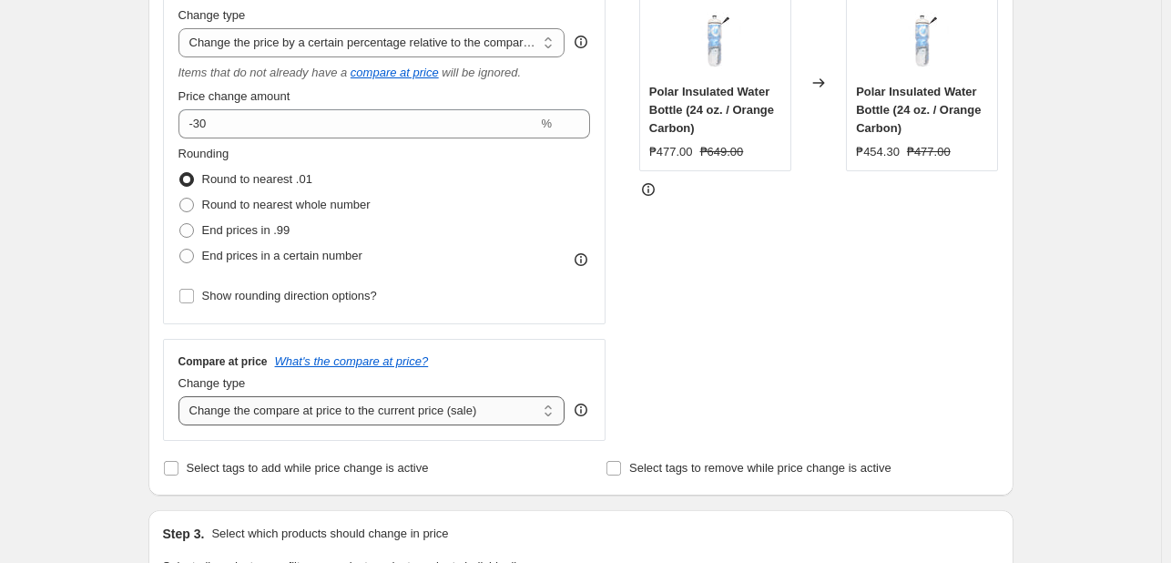
click at [321, 417] on select "Change the compare at price to the current price (sale) Change the compare at p…" at bounding box center [371, 410] width 387 height 29
click at [280, 410] on select "Change the compare at price to the current price (sale) Change the compare at p…" at bounding box center [371, 410] width 387 height 29
select select "no_change"
click at [182, 397] on select "Change the compare at price to the current price (sale) Change the compare at p…" at bounding box center [371, 410] width 387 height 29
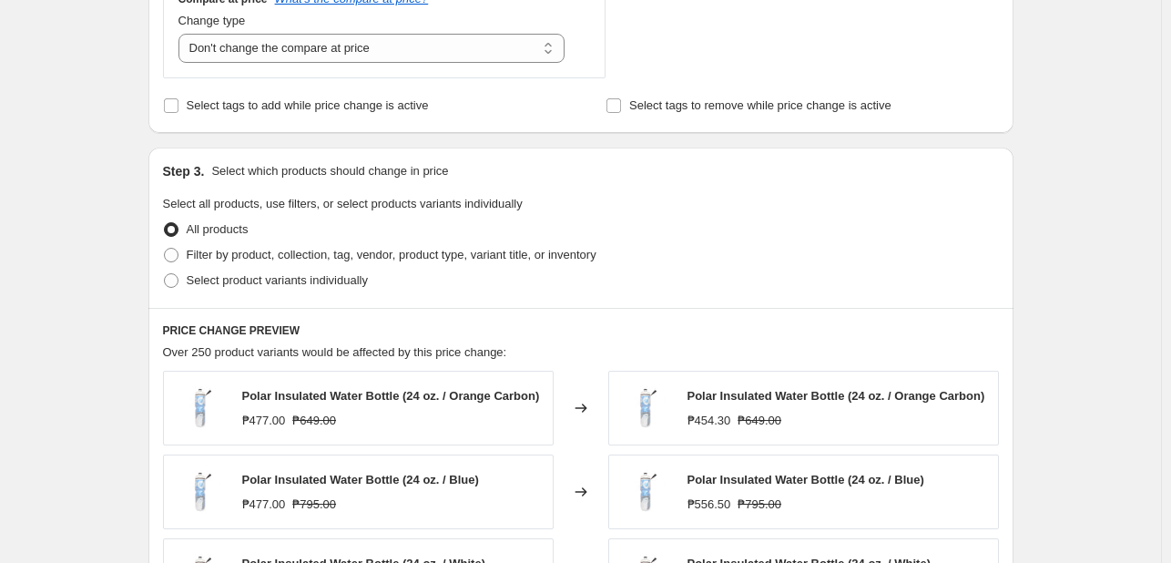
scroll to position [819, 0]
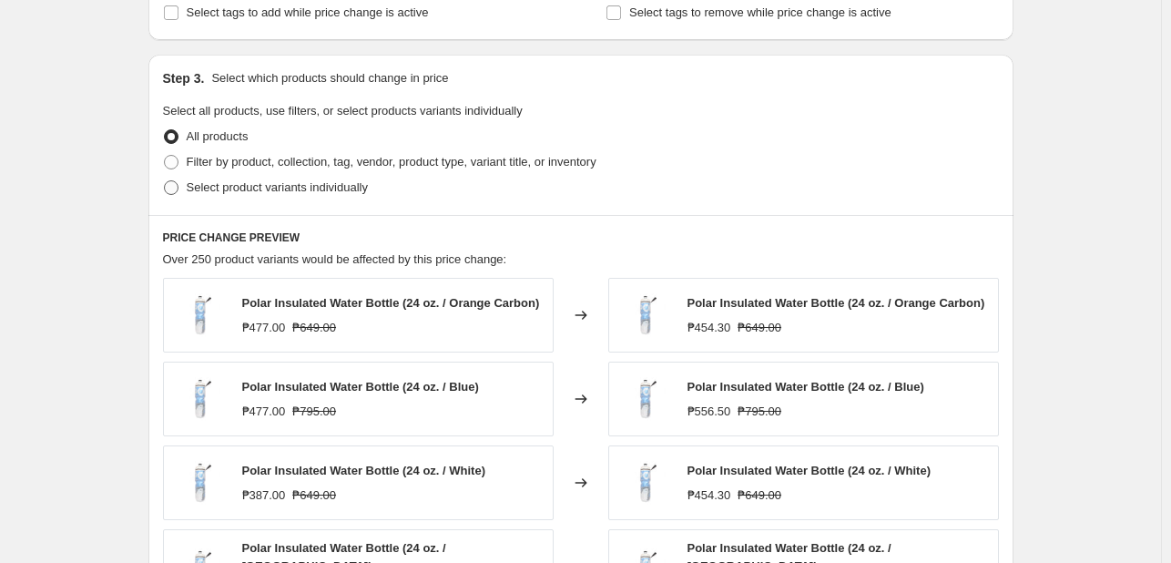
click at [222, 188] on span "Select product variants individually" at bounding box center [277, 187] width 181 height 14
click at [165, 181] on input "Select product variants individually" at bounding box center [164, 180] width 1 height 1
radio input "true"
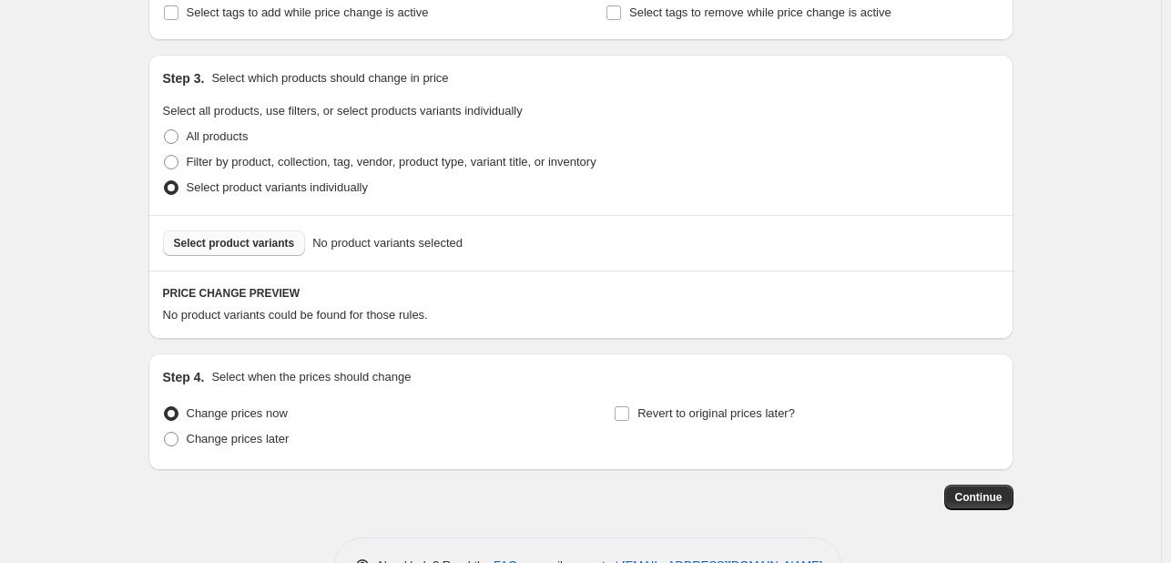
click at [251, 249] on span "Select product variants" at bounding box center [234, 243] width 121 height 15
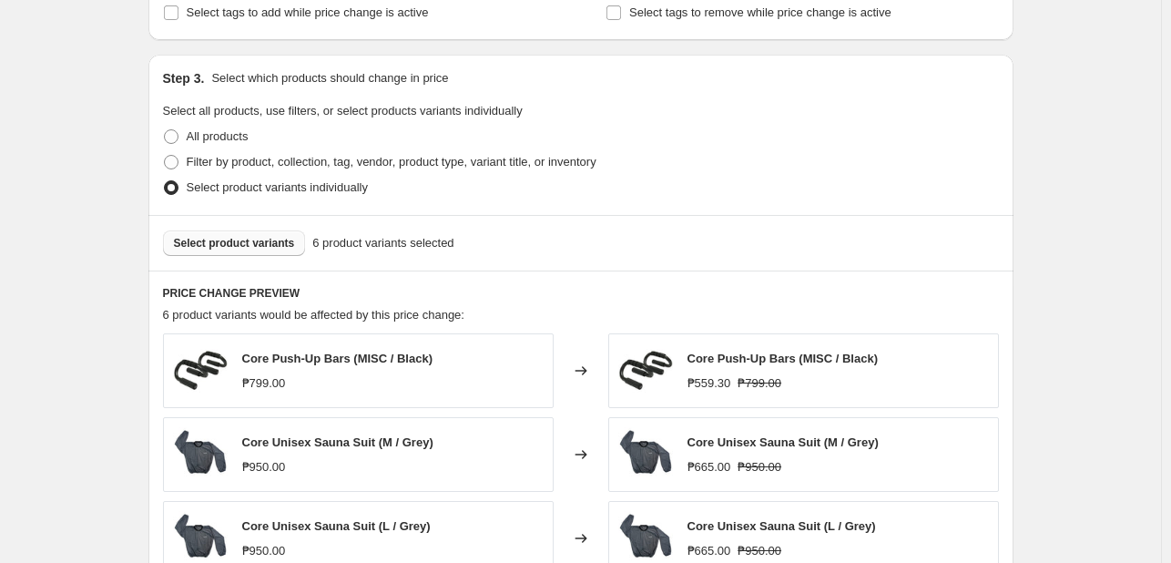
click at [1113, 283] on div "Create new price change job. This page is ready Create new price change job Dra…" at bounding box center [580, 134] width 1161 height 1906
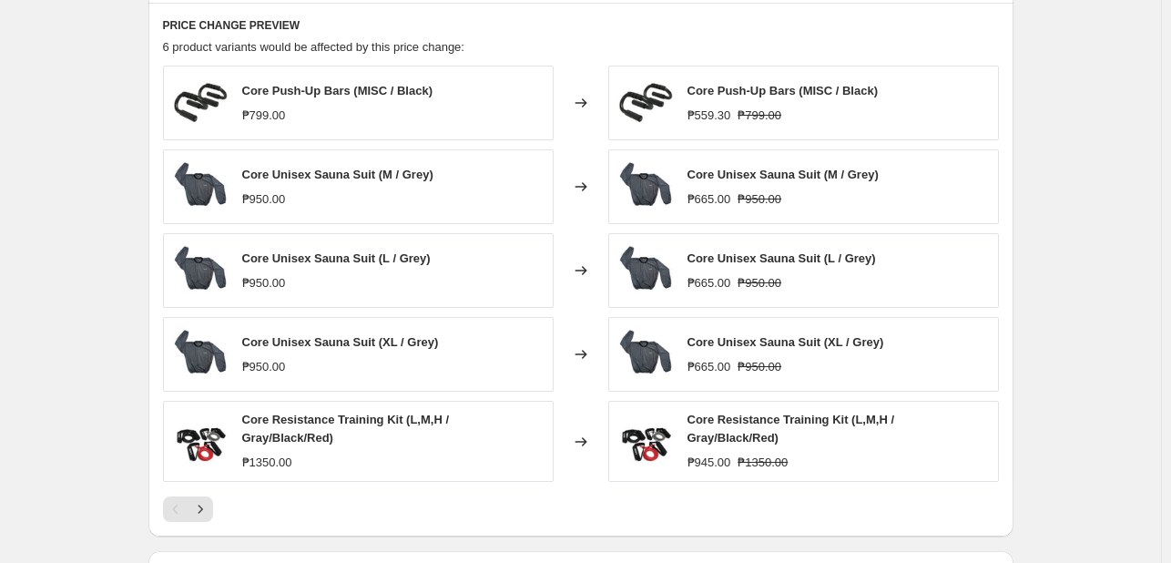
scroll to position [1184, 0]
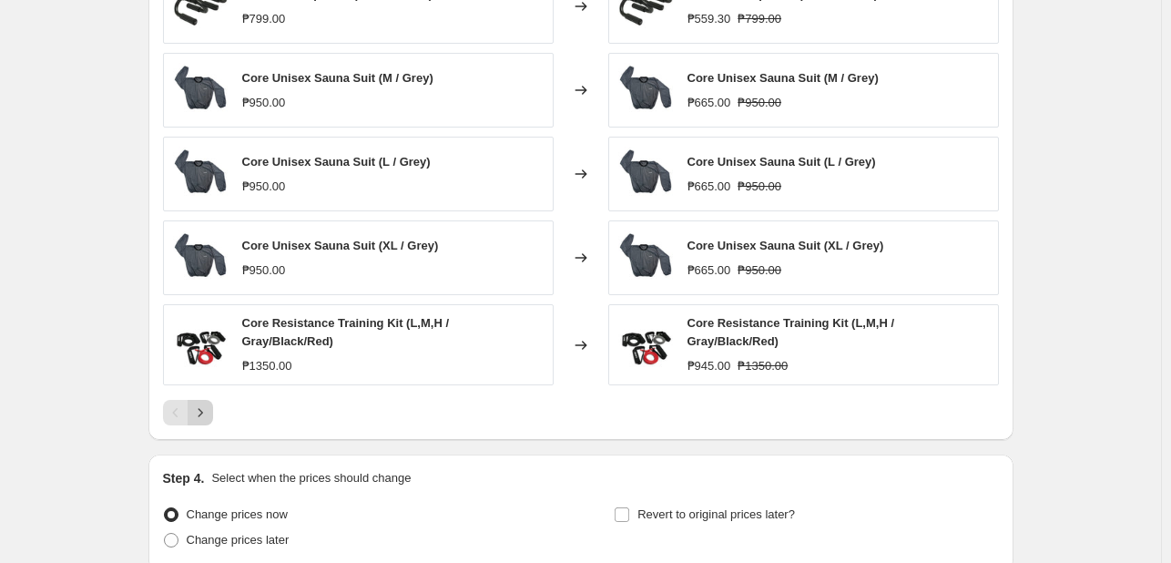
click at [204, 403] on icon "Next" at bounding box center [200, 412] width 18 height 18
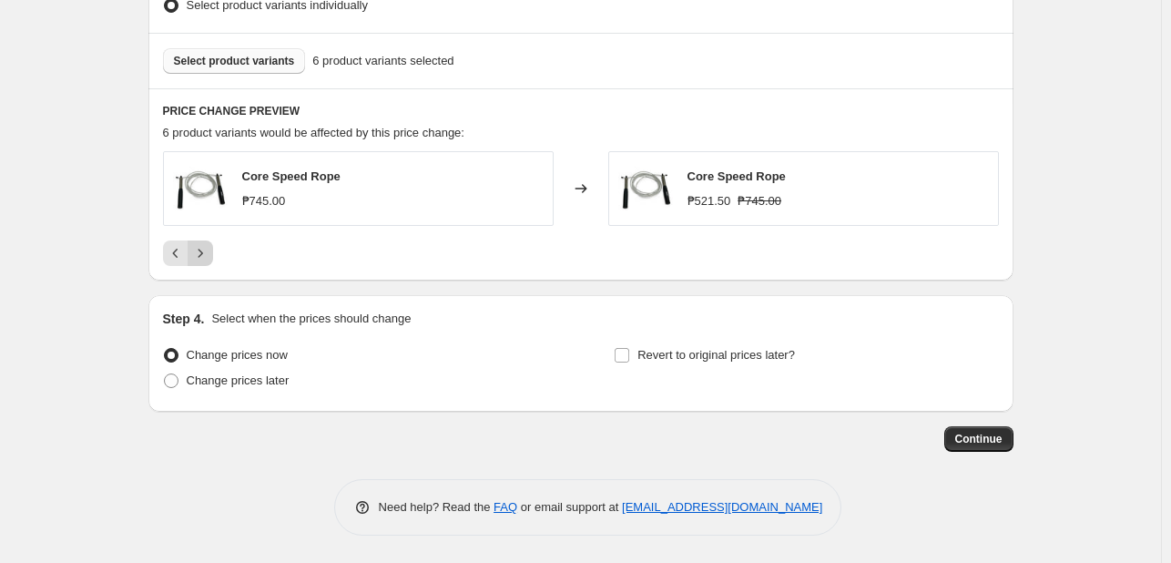
scroll to position [999, 0]
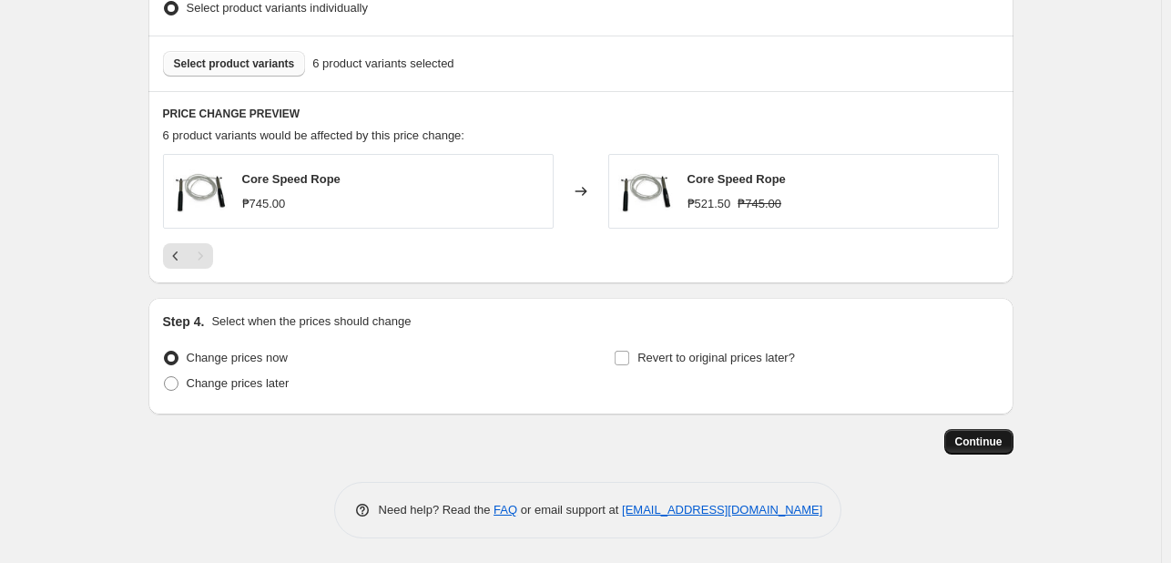
click at [988, 453] on button "Continue" at bounding box center [978, 441] width 69 height 25
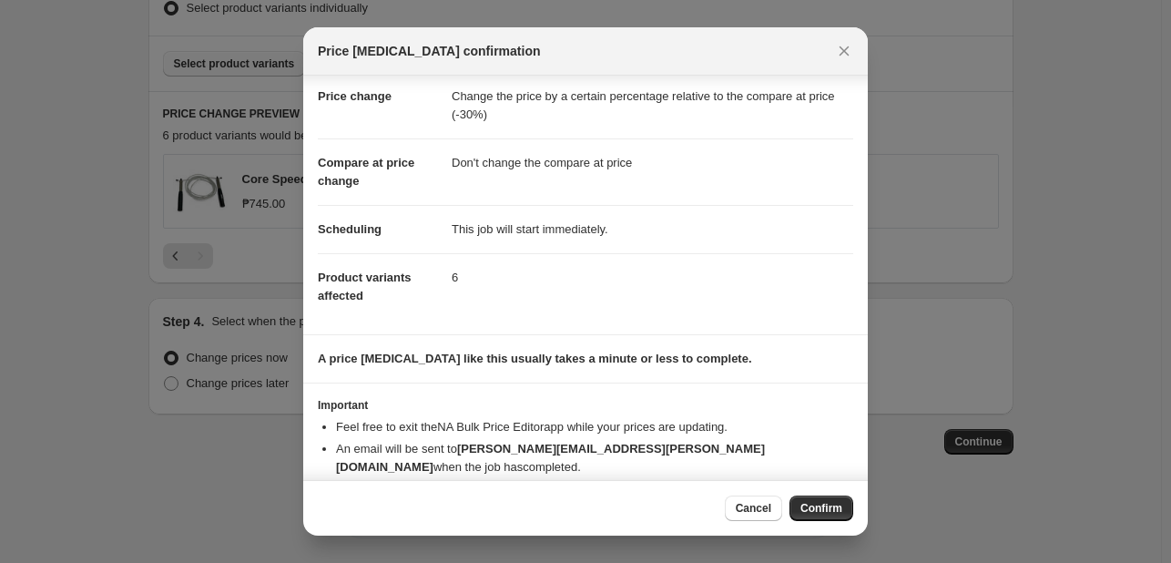
scroll to position [53, 0]
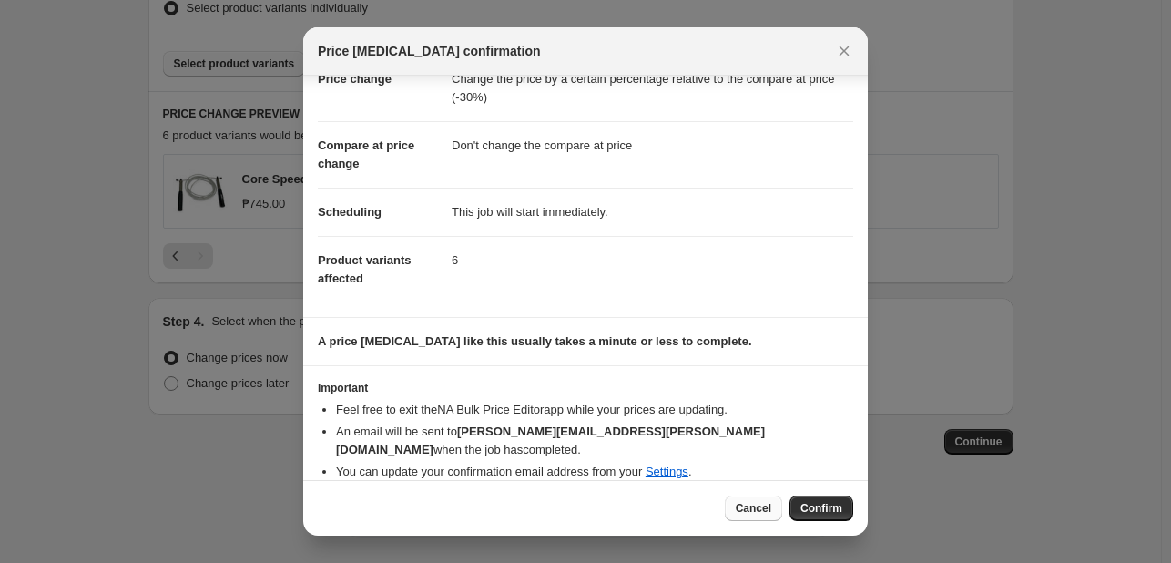
click at [756, 510] on span "Cancel" at bounding box center [754, 508] width 36 height 15
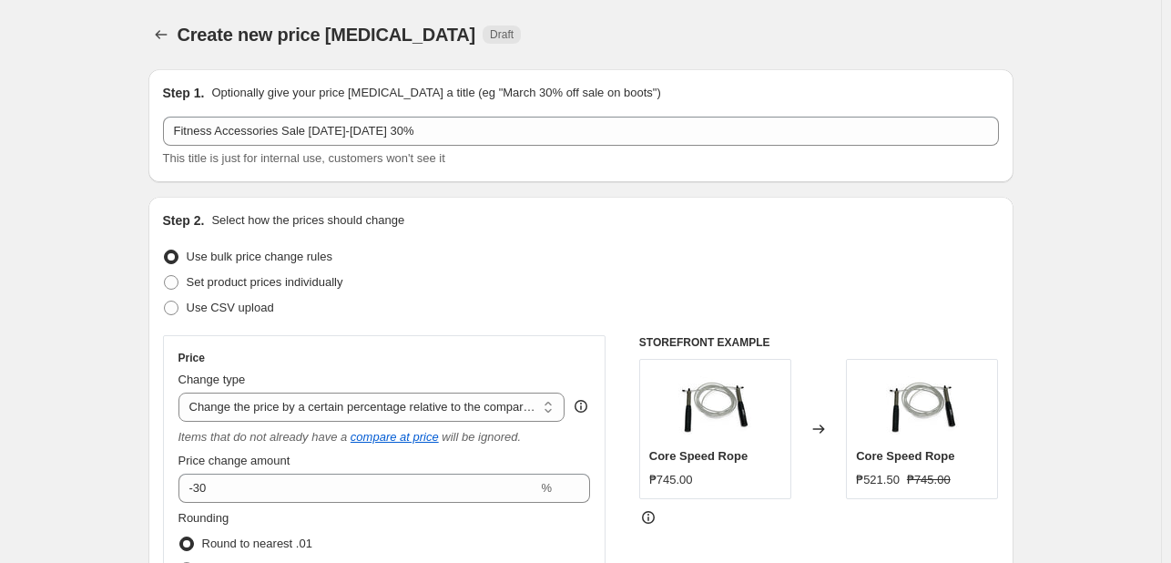
scroll to position [999, 0]
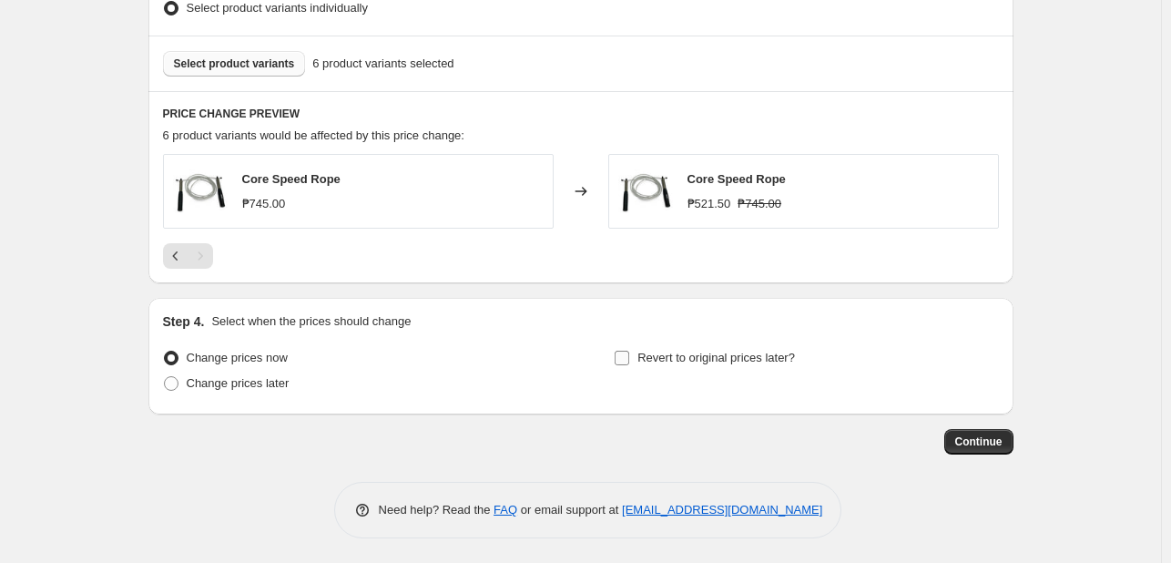
click at [744, 351] on span "Revert to original prices later?" at bounding box center [716, 358] width 158 height 14
click at [629, 351] on input "Revert to original prices later?" at bounding box center [622, 358] width 15 height 15
checkbox input "true"
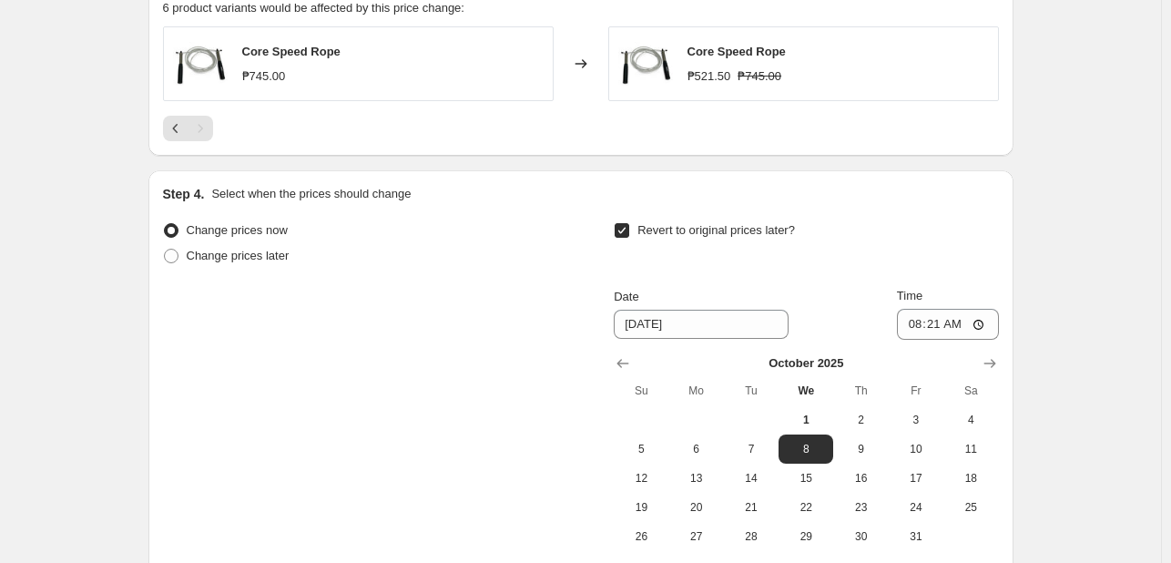
scroll to position [1313, 0]
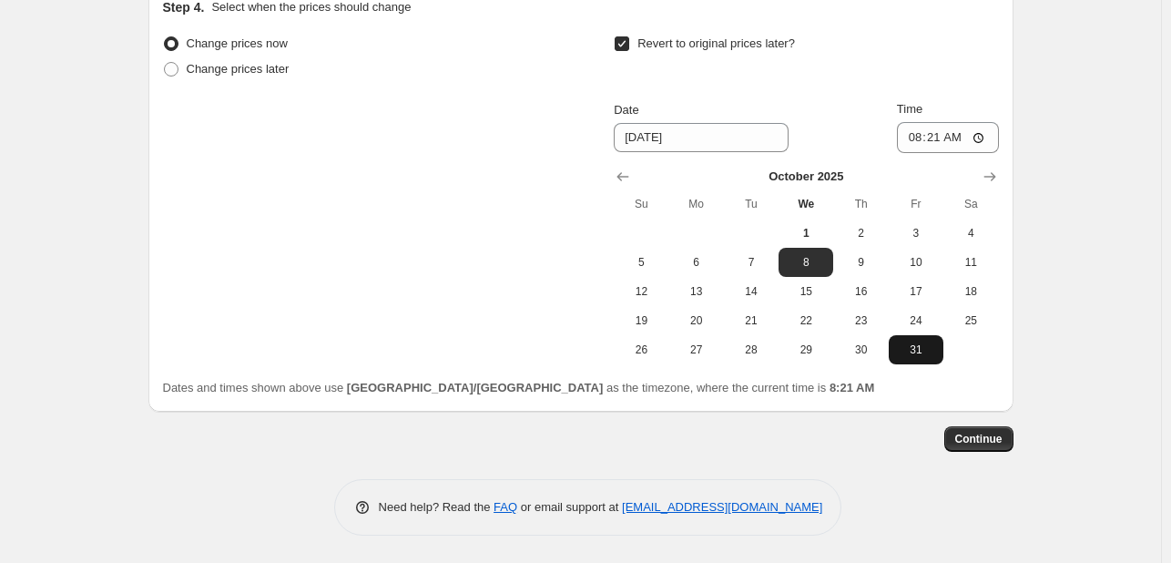
click at [917, 351] on span "31" at bounding box center [916, 349] width 40 height 15
type input "[DATE]"
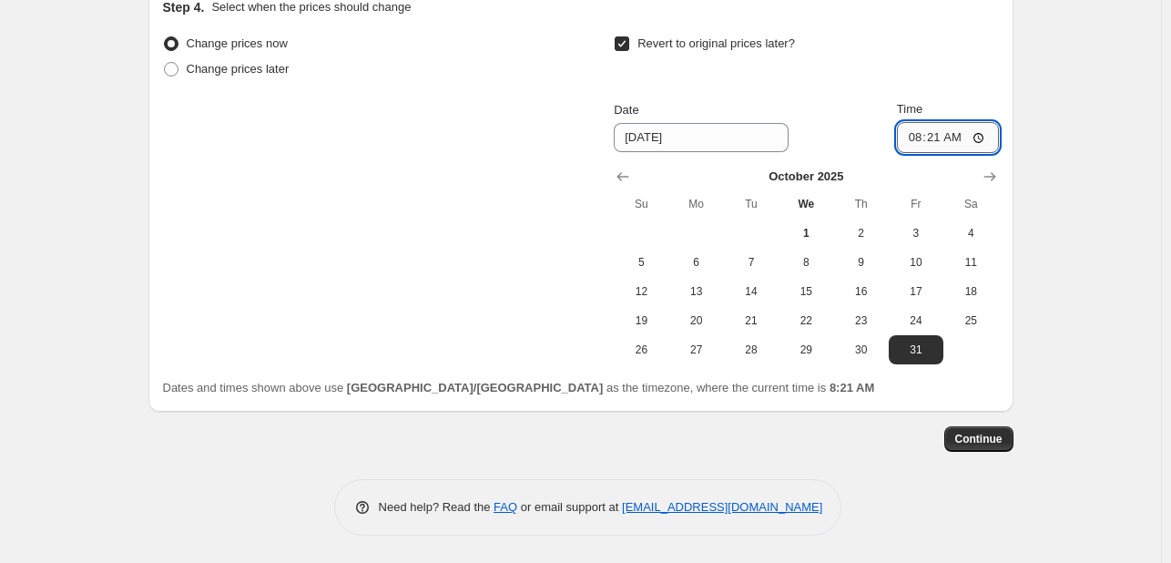
click at [920, 140] on input "08:21" at bounding box center [948, 137] width 102 height 31
click at [949, 143] on input "11:59" at bounding box center [948, 137] width 102 height 31
type input "23:59"
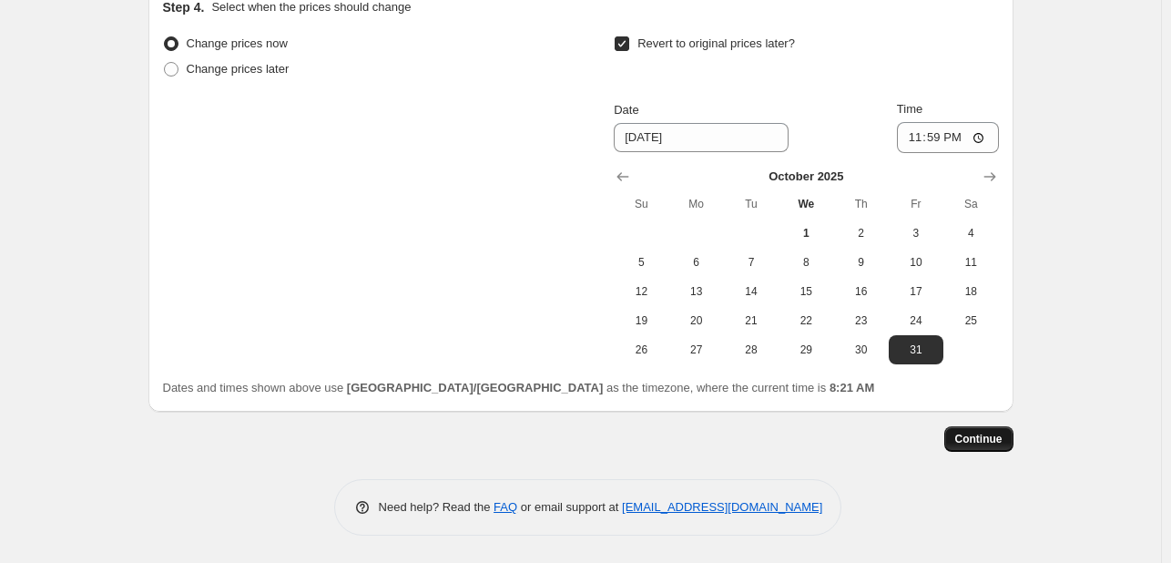
click at [980, 444] on span "Continue" at bounding box center [978, 439] width 47 height 15
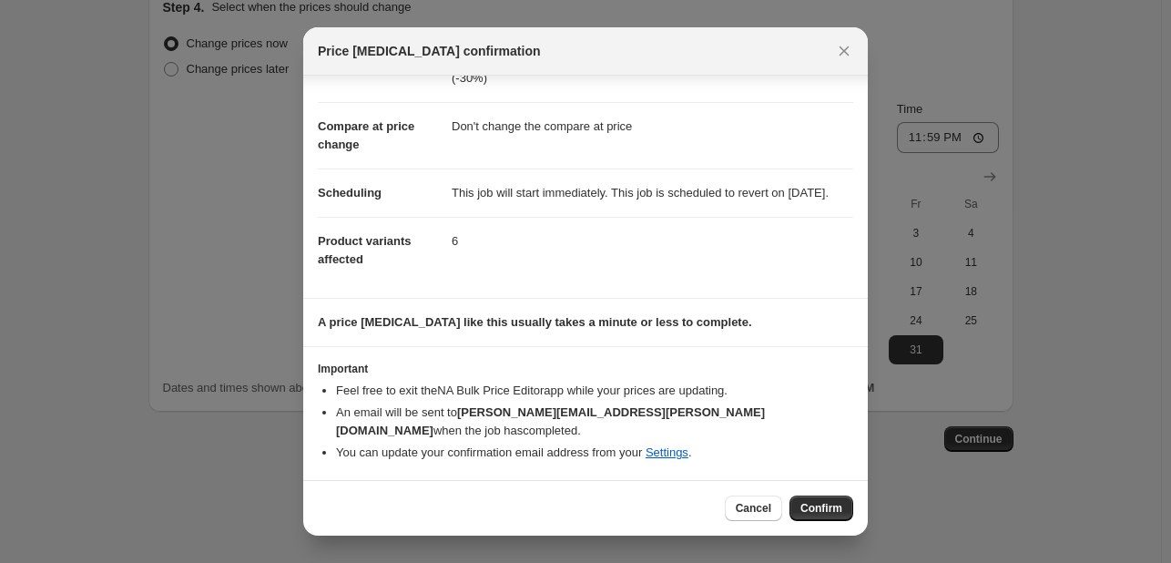
scroll to position [71, 0]
click at [827, 504] on span "Confirm" at bounding box center [821, 508] width 42 height 15
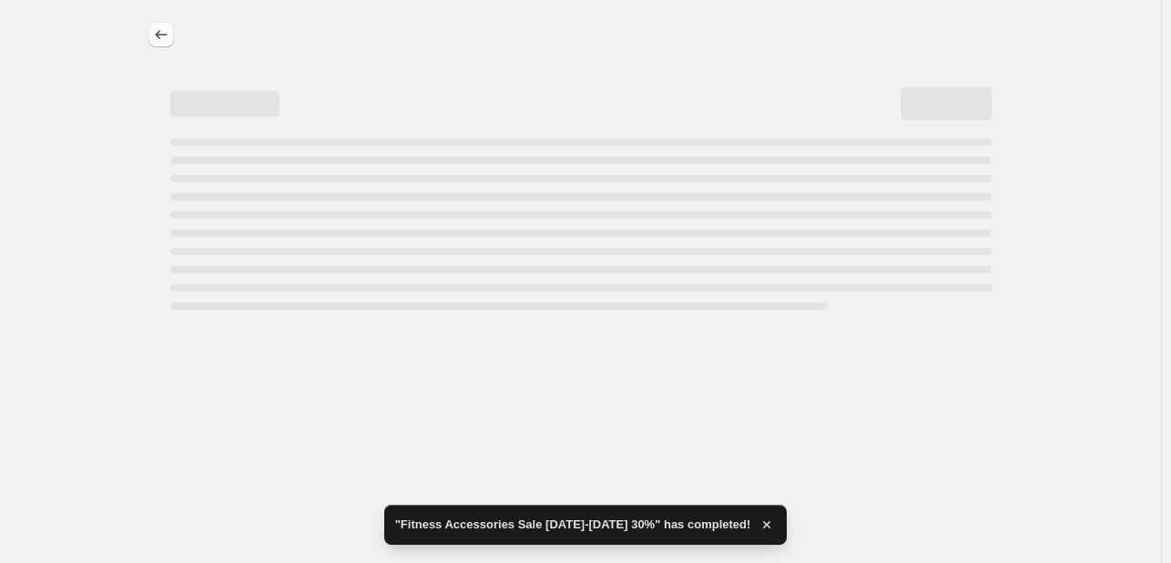
select select "pcap"
select select "no_change"
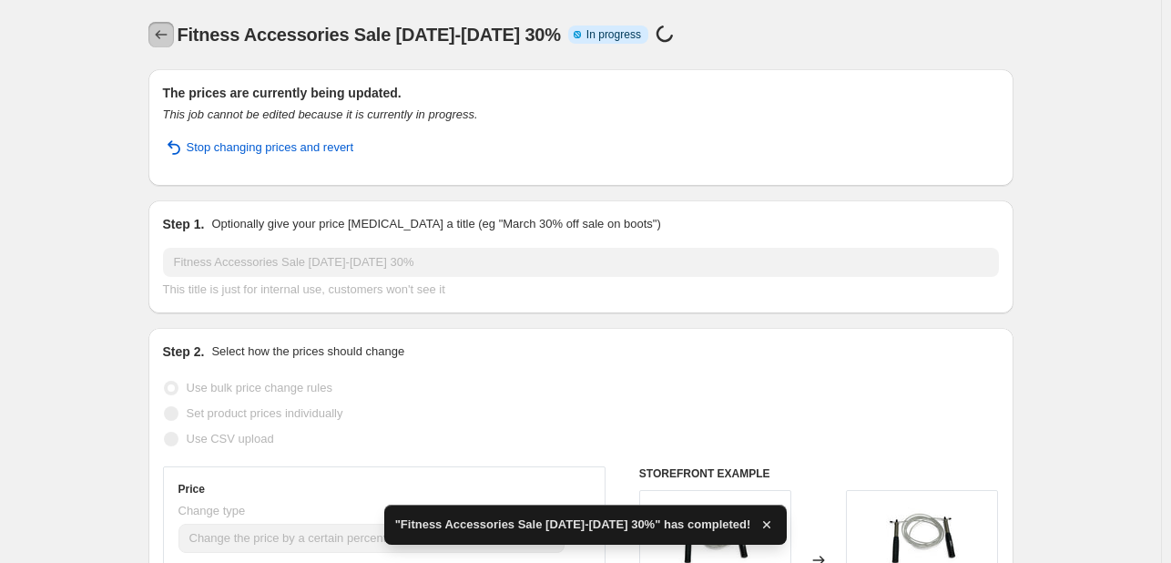
click at [168, 36] on icon "Price change jobs" at bounding box center [161, 34] width 18 height 18
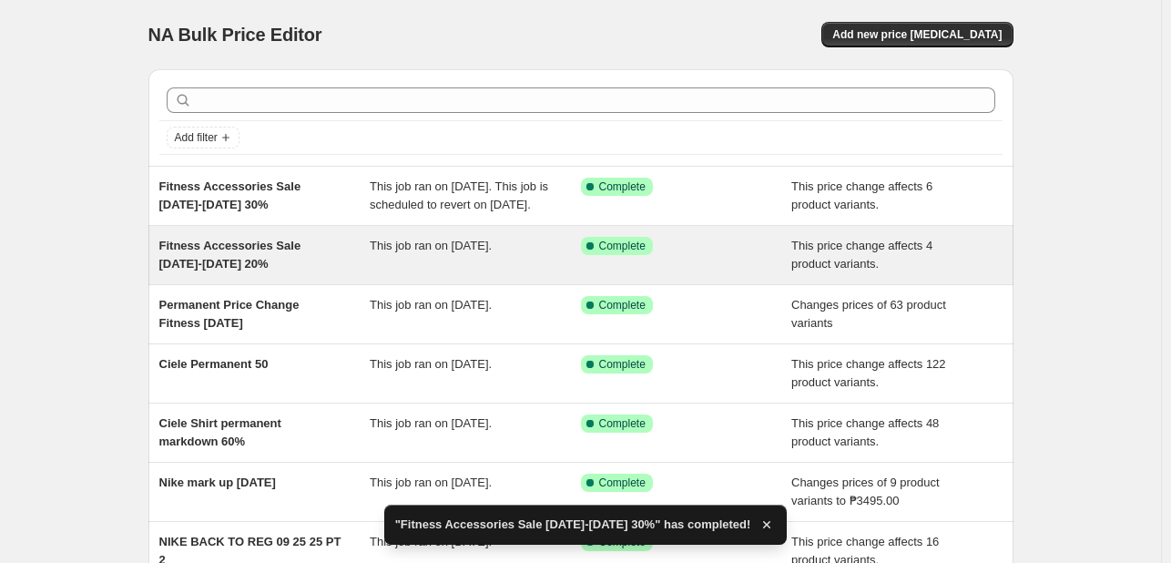
click at [282, 273] on div "Fitness Accessories Sale [DATE]-[DATE] 20%" at bounding box center [264, 255] width 211 height 36
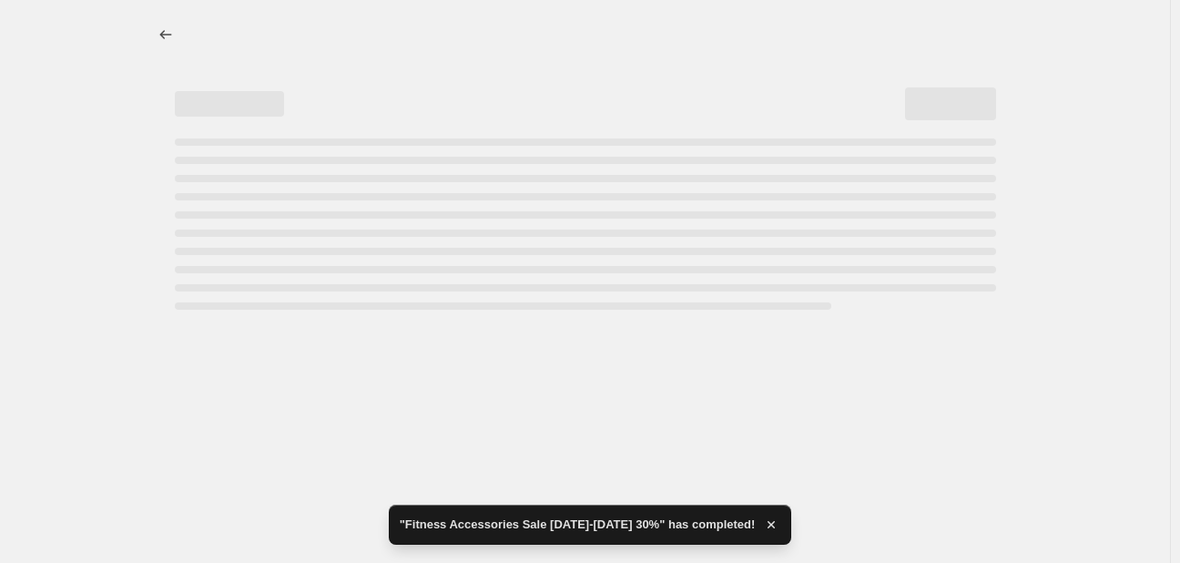
click at [768, 527] on icon "button" at bounding box center [771, 524] width 18 height 18
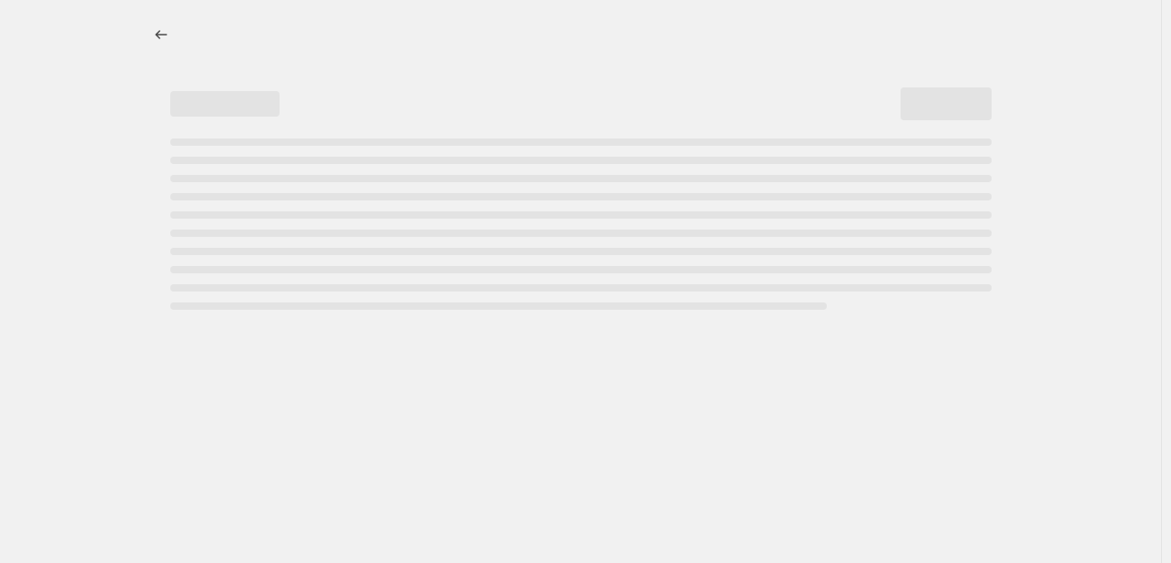
select select "pcap"
select select "no_change"
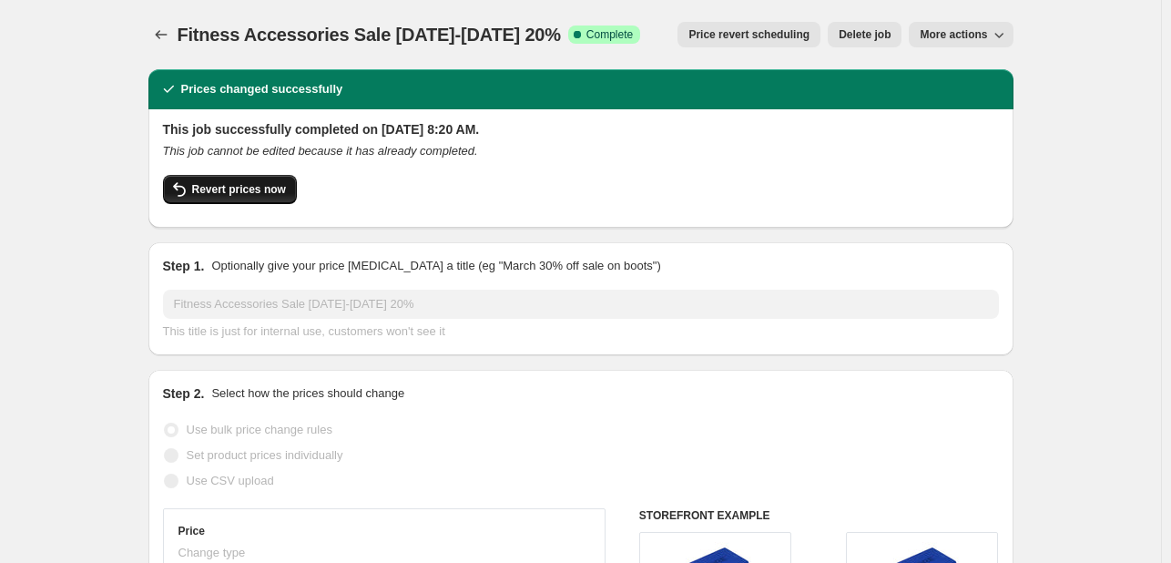
click at [255, 199] on button "Revert prices now" at bounding box center [230, 189] width 134 height 29
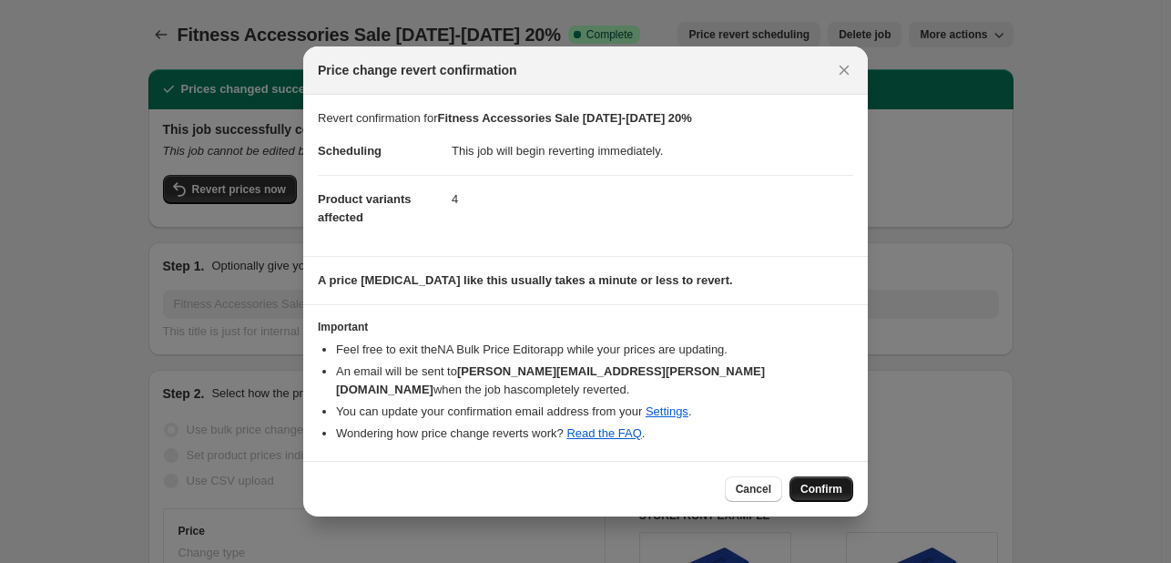
click at [822, 482] on span "Confirm" at bounding box center [821, 489] width 42 height 15
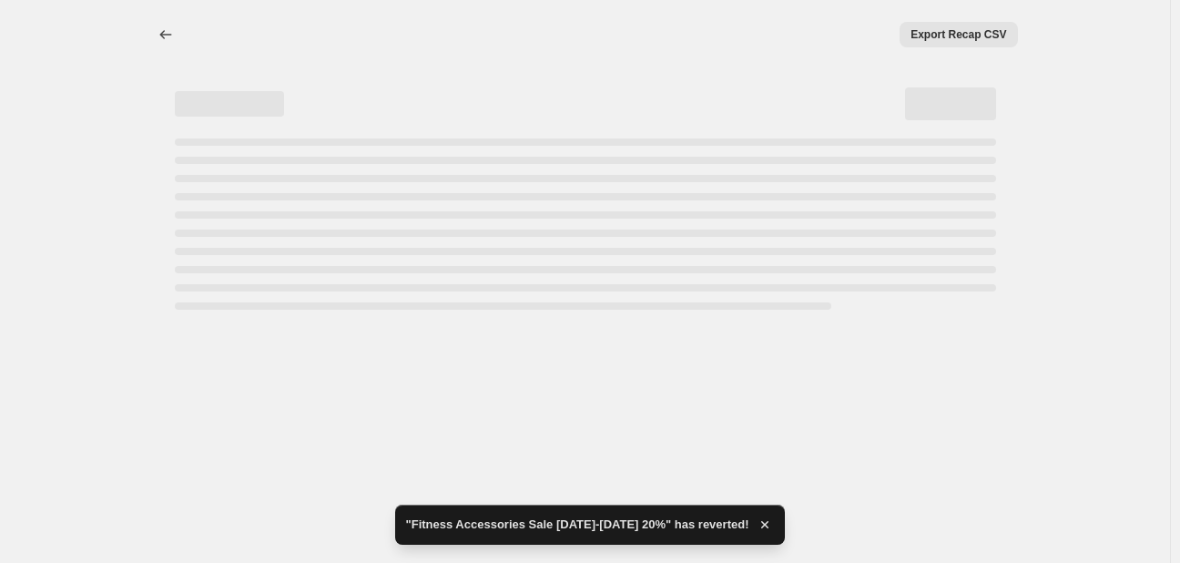
select select "pcap"
select select "no_change"
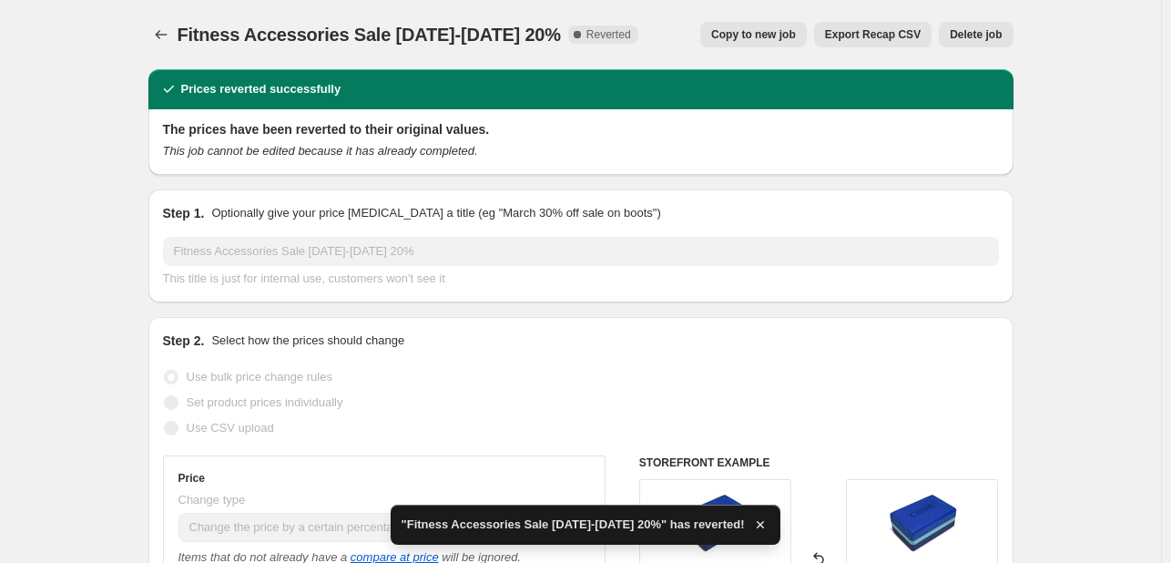
click at [754, 42] on button "Copy to new job" at bounding box center [753, 34] width 107 height 25
select select "pcap"
select select "no_change"
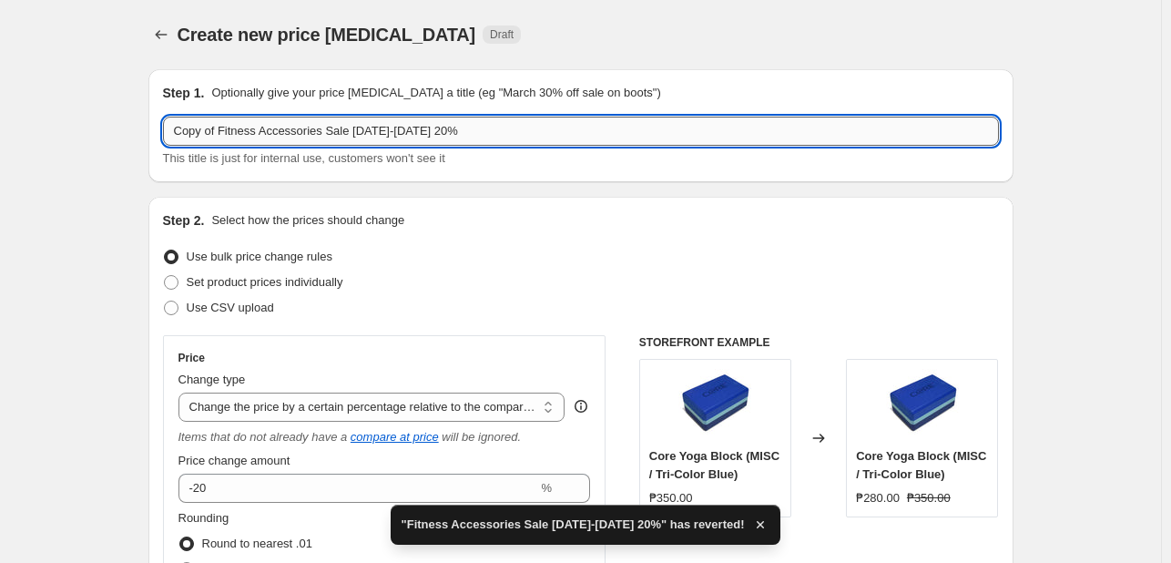
click at [219, 124] on input "Copy of Fitness Accessories Sale October 1-31, 2025 20%" at bounding box center [581, 131] width 836 height 29
drag, startPoint x: 222, startPoint y: 125, endPoint x: 117, endPoint y: 113, distance: 106.3
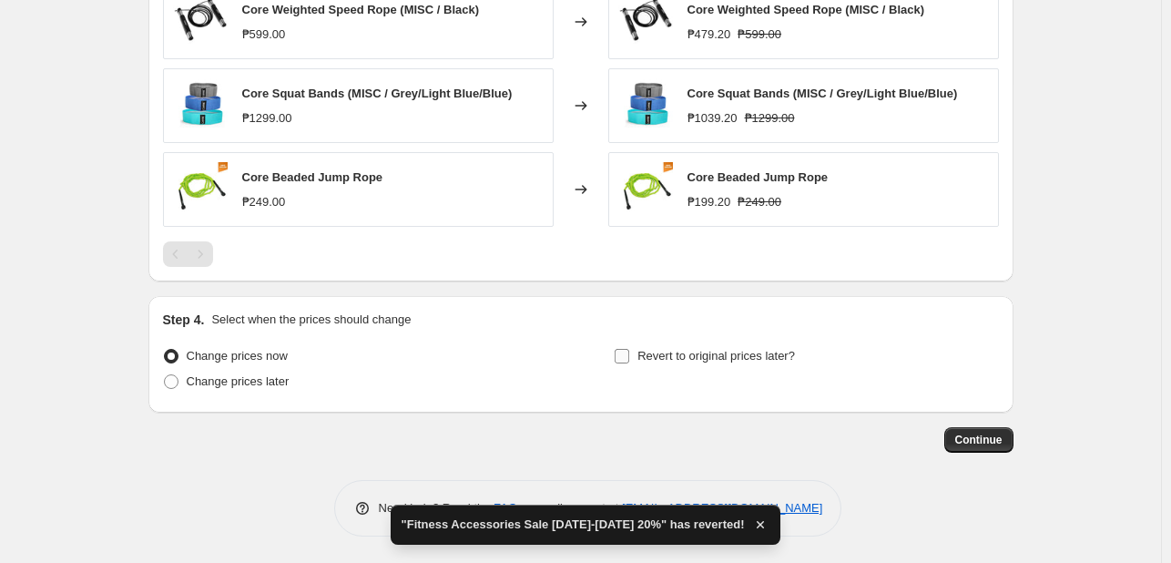
type input "Fitness Accessories Sale [DATE]-[DATE] 20%"
click at [718, 361] on span "Revert to original prices later?" at bounding box center [716, 356] width 158 height 14
click at [629, 361] on input "Revert to original prices later?" at bounding box center [622, 356] width 15 height 15
checkbox input "true"
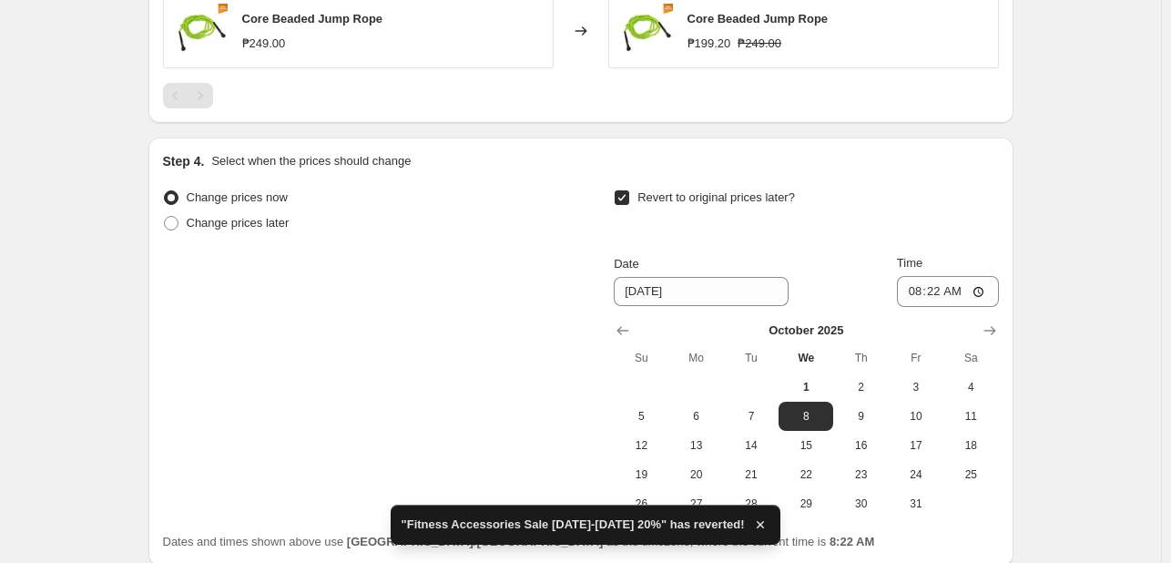
scroll to position [1563, 0]
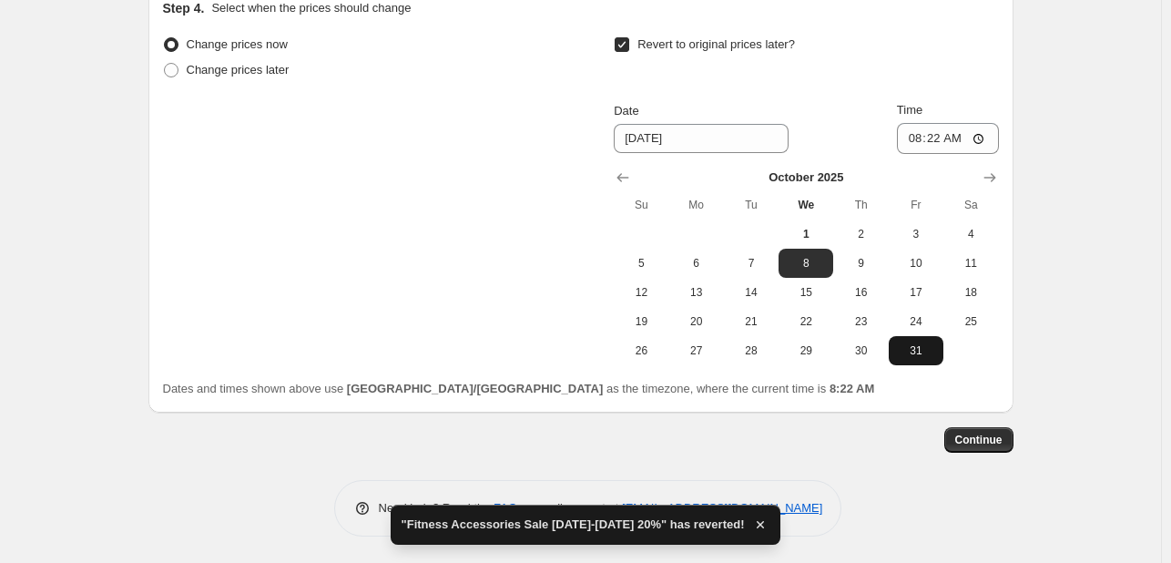
click at [933, 356] on button "31" at bounding box center [916, 350] width 55 height 29
type input "[DATE]"
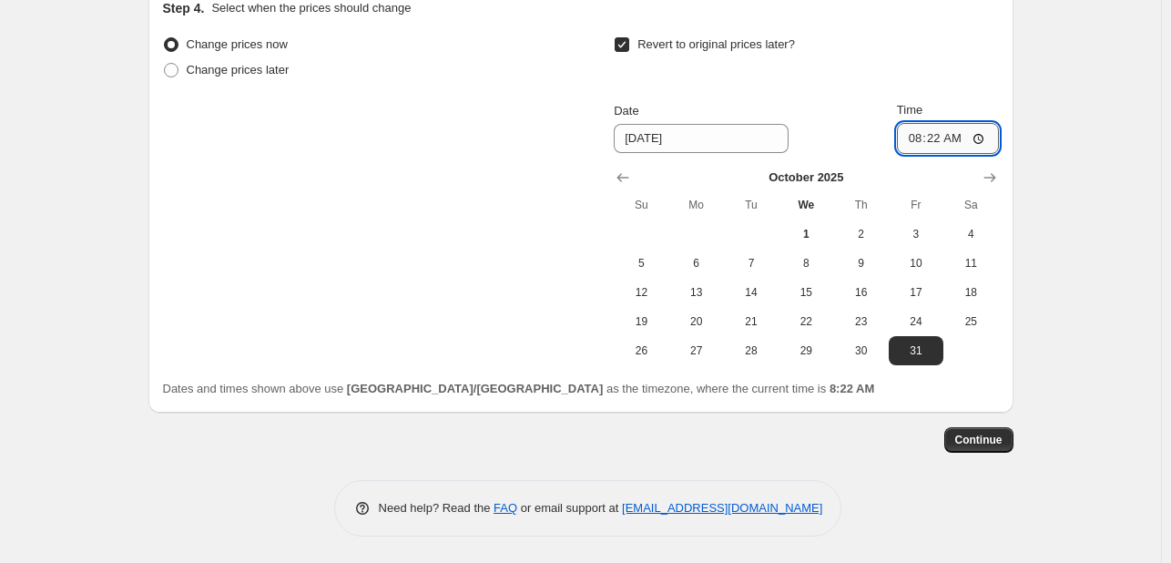
click at [923, 129] on input "08:22" at bounding box center [948, 138] width 102 height 31
type input "23:59"
click at [991, 448] on button "Continue" at bounding box center [978, 439] width 69 height 25
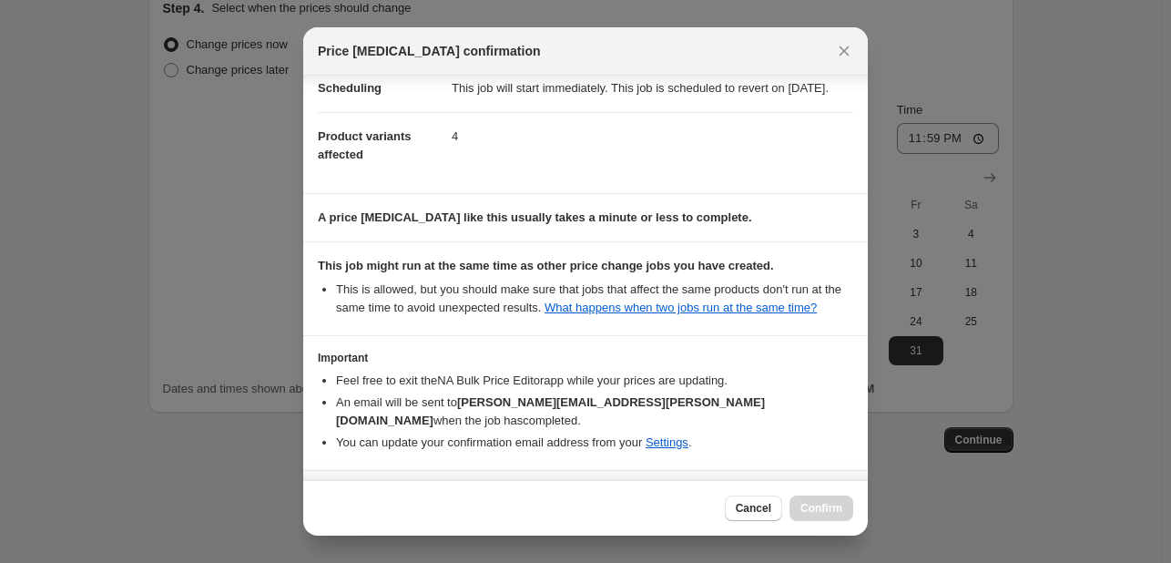
scroll to position [239, 0]
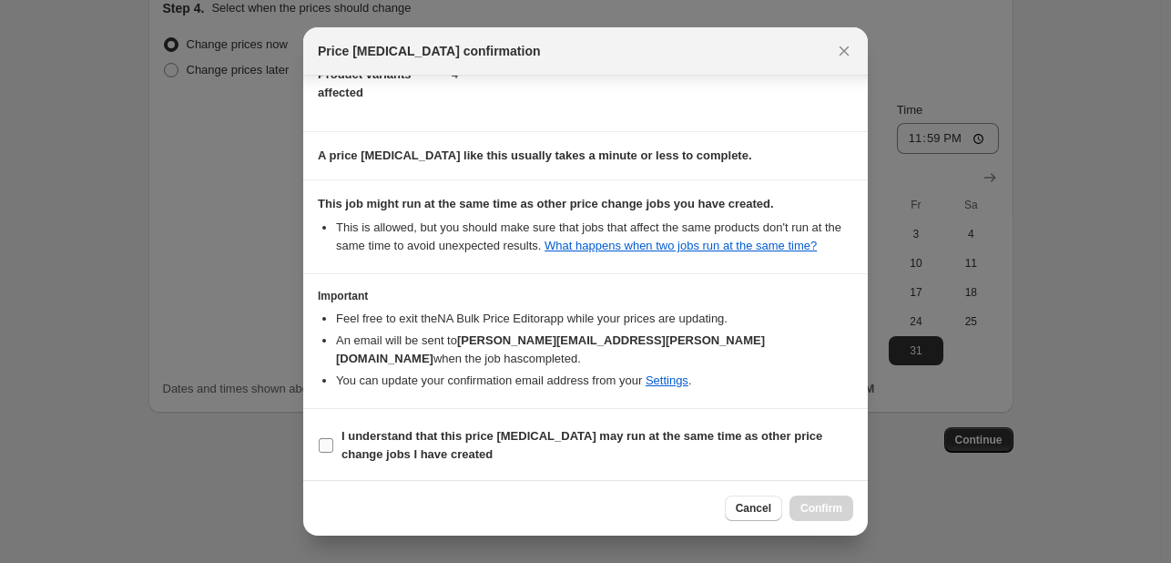
click at [595, 450] on span "I understand that this price [MEDICAL_DATA] may run at the same time as other p…" at bounding box center [597, 445] width 512 height 36
click at [333, 450] on input "I understand that this price [MEDICAL_DATA] may run at the same time as other p…" at bounding box center [326, 445] width 15 height 15
checkbox input "true"
click at [796, 505] on div "Cancel Confirm" at bounding box center [789, 507] width 128 height 25
click at [799, 507] on button "Confirm" at bounding box center [821, 507] width 64 height 25
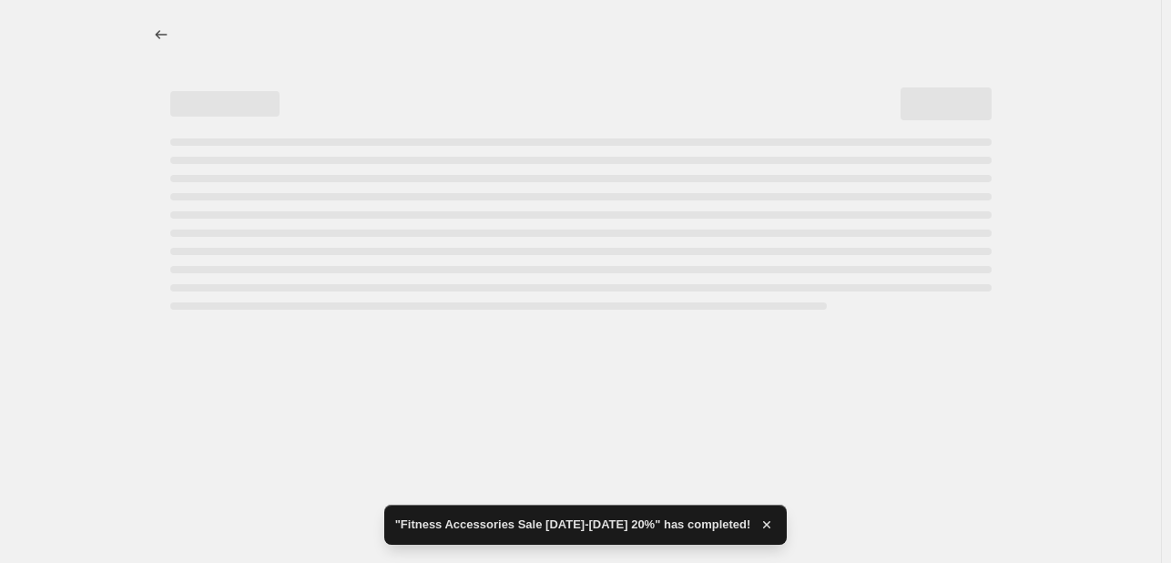
select select "pcap"
select select "no_change"
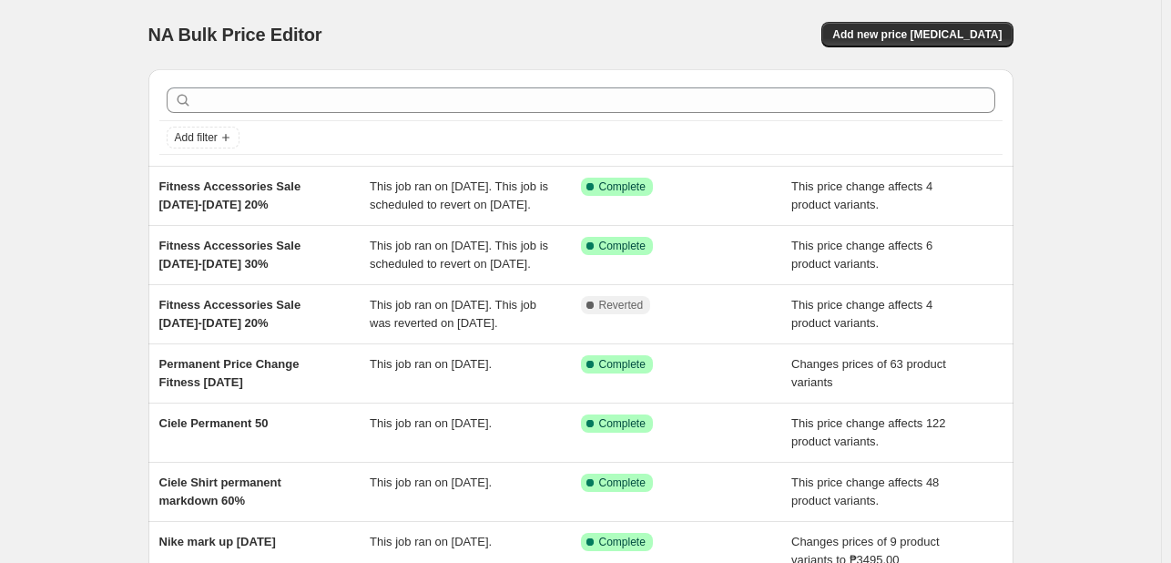
click at [943, 47] on div "NA Bulk Price Editor. This page is ready NA Bulk Price Editor Add new price [ME…" at bounding box center [580, 34] width 865 height 69
click at [926, 37] on span "Add new price [MEDICAL_DATA]" at bounding box center [916, 34] width 169 height 15
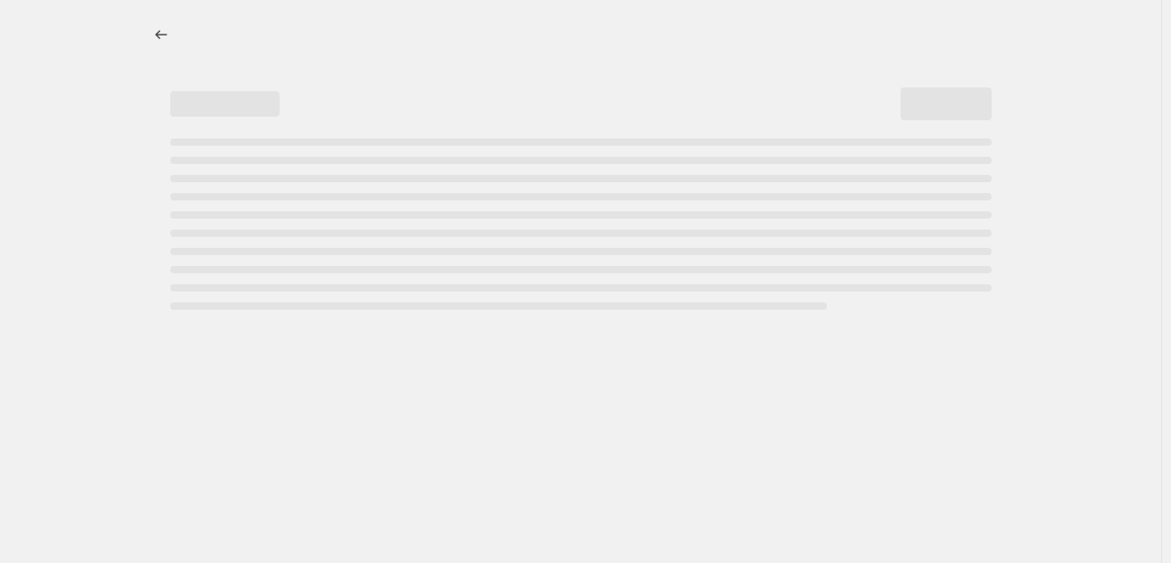
select select "percentage"
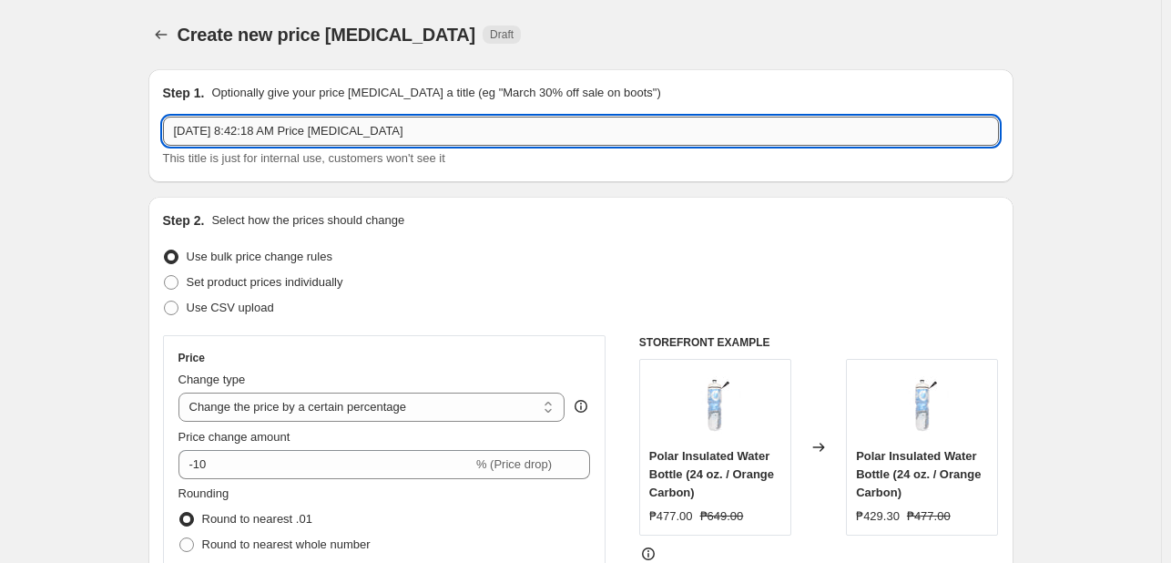
click at [381, 118] on input "[DATE] 8:42:18 AM Price [MEDICAL_DATA]" at bounding box center [581, 131] width 836 height 29
type input "f"
type input "FexPro [DATE]-[DATE] 10%"
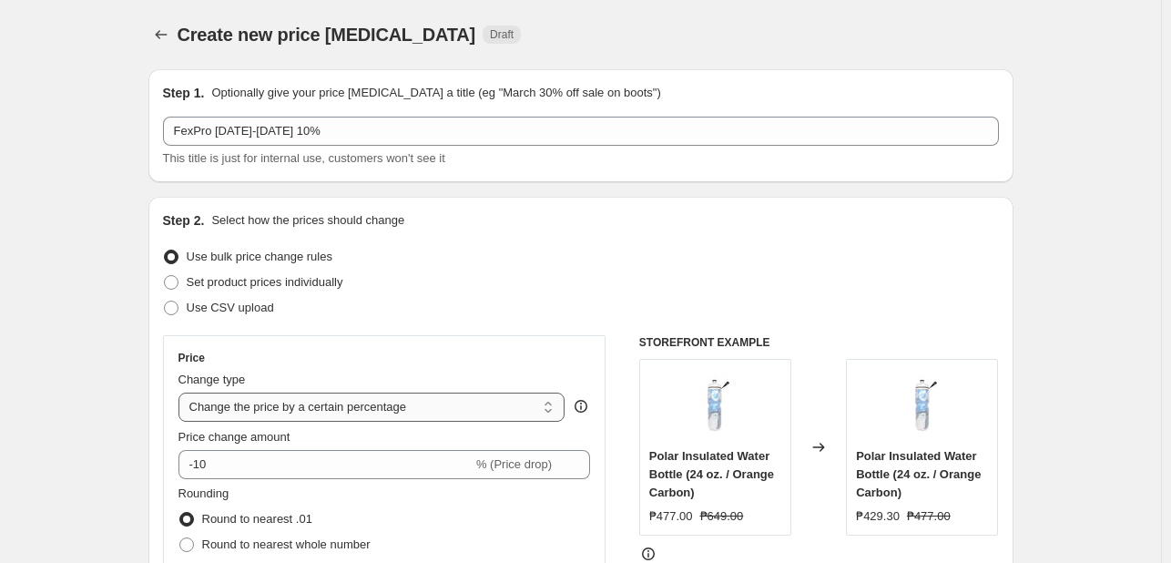
drag, startPoint x: 290, startPoint y: 413, endPoint x: 306, endPoint y: 415, distance: 15.6
click at [290, 413] on select "Change the price to a certain amount Change the price by a certain amount Chang…" at bounding box center [371, 406] width 387 height 29
select select "pcap"
click at [182, 392] on select "Change the price to a certain amount Change the price by a certain amount Chang…" at bounding box center [371, 406] width 387 height 29
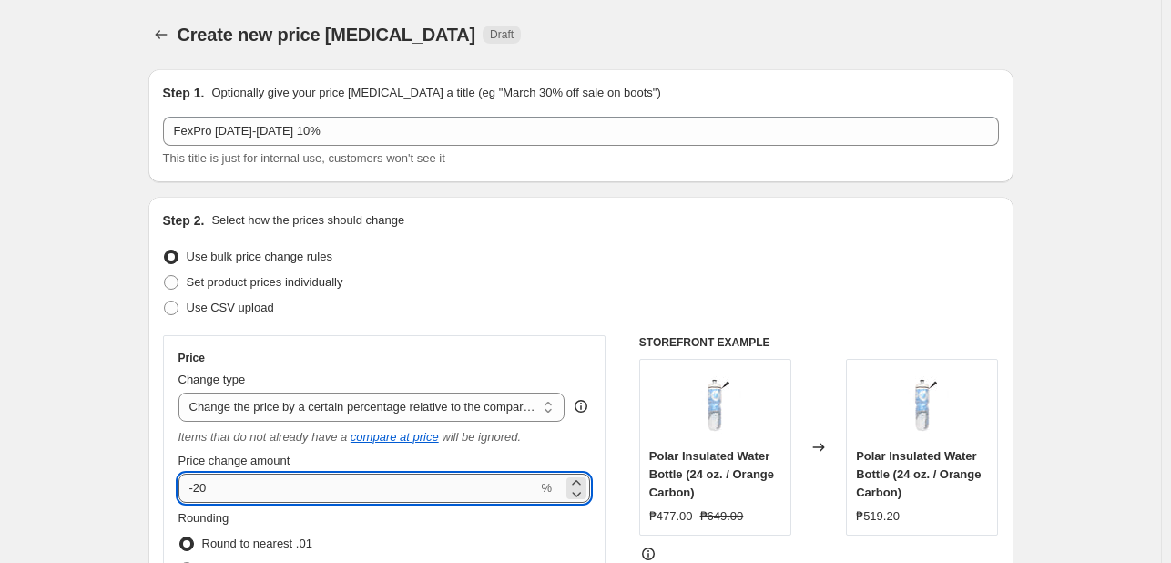
click at [216, 497] on input "-20" at bounding box center [358, 487] width 360 height 29
type input "-2"
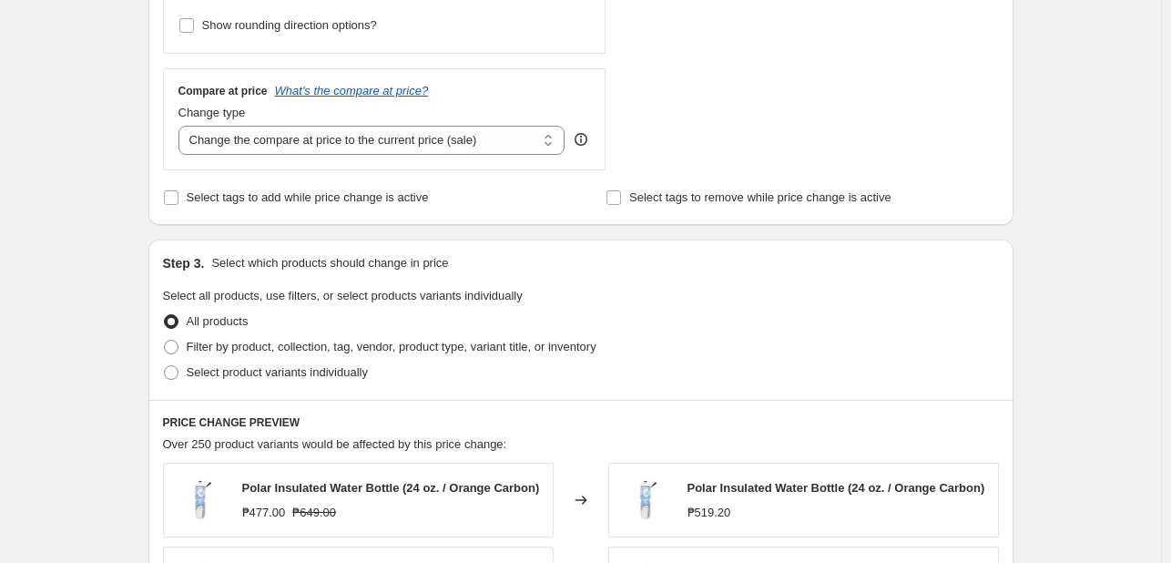
scroll to position [637, 0]
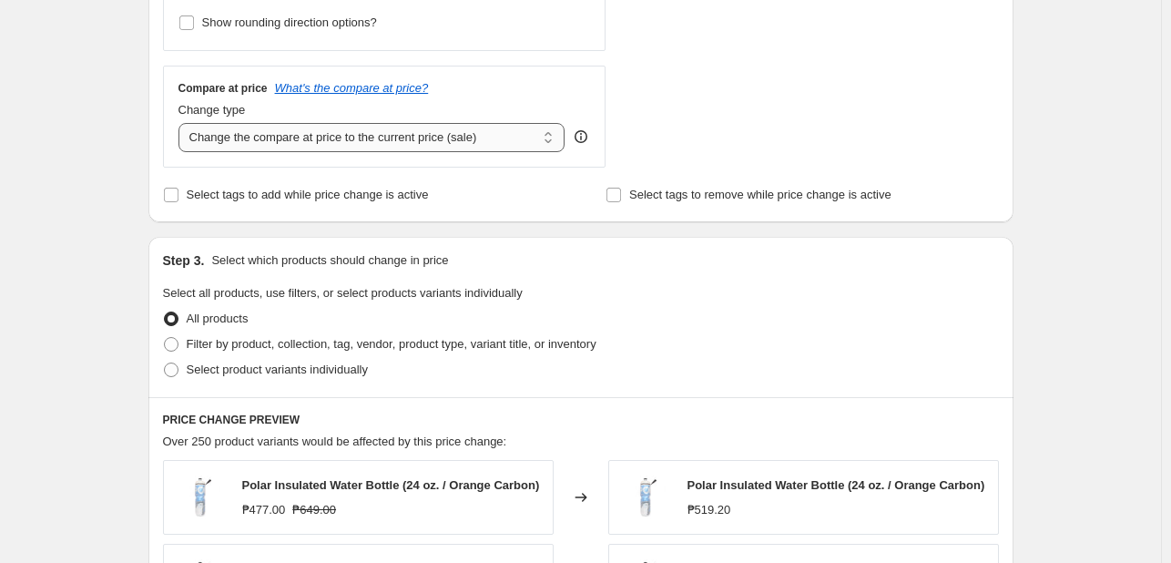
type input "-13"
click at [342, 140] on select "Change the compare at price to the current price (sale) Change the compare at p…" at bounding box center [371, 137] width 387 height 29
select select "no_change"
click at [182, 124] on select "Change the compare at price to the current price (sale) Change the compare at p…" at bounding box center [371, 137] width 387 height 29
drag, startPoint x: 263, startPoint y: 376, endPoint x: 232, endPoint y: 387, distance: 32.8
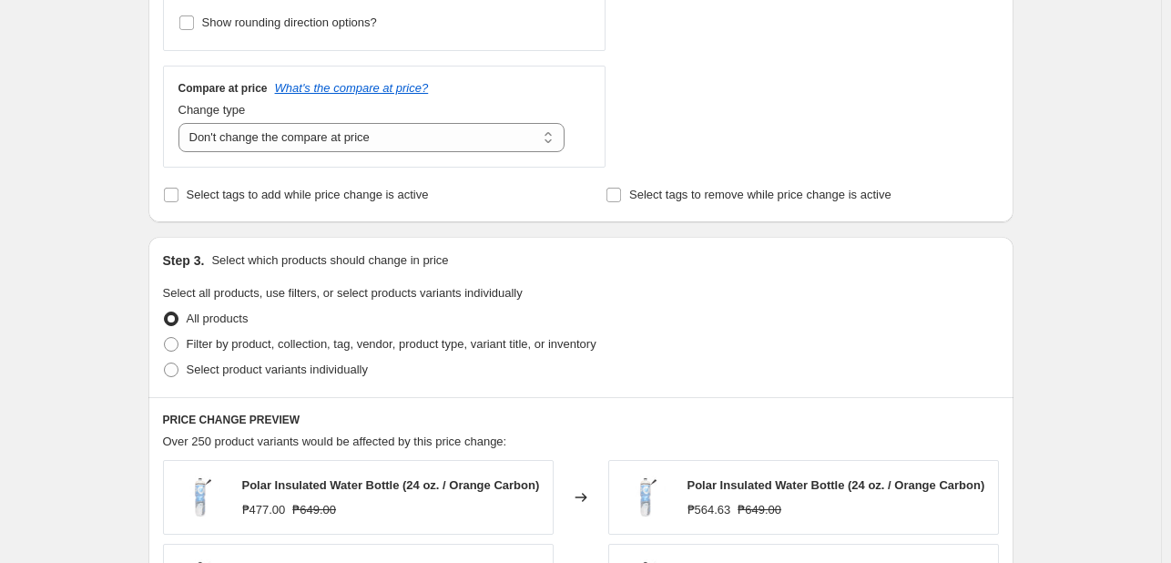
click at [259, 380] on label "Select product variants individually" at bounding box center [265, 369] width 205 height 25
click at [289, 365] on span "Select product variants individually" at bounding box center [277, 369] width 181 height 14
click at [165, 363] on input "Select product variants individually" at bounding box center [164, 362] width 1 height 1
radio input "true"
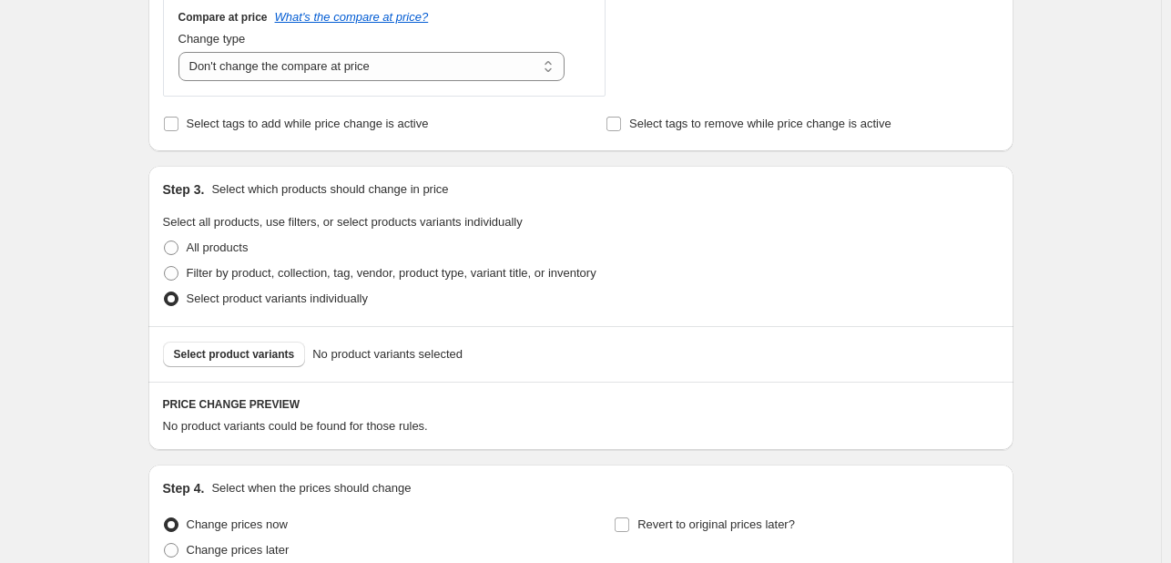
scroll to position [728, 0]
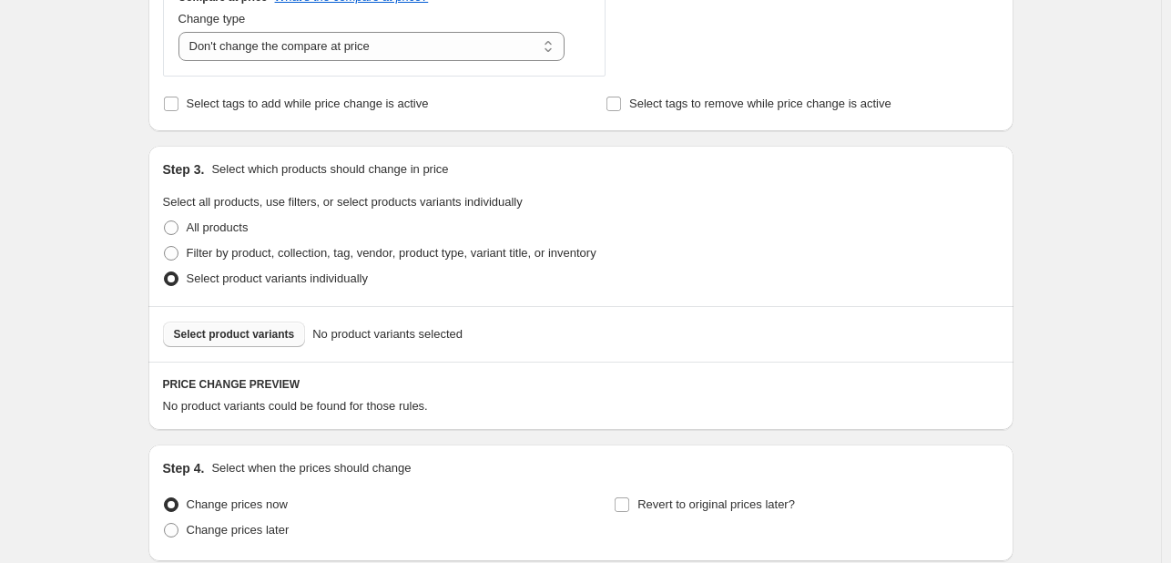
click at [259, 338] on span "Select product variants" at bounding box center [234, 334] width 121 height 15
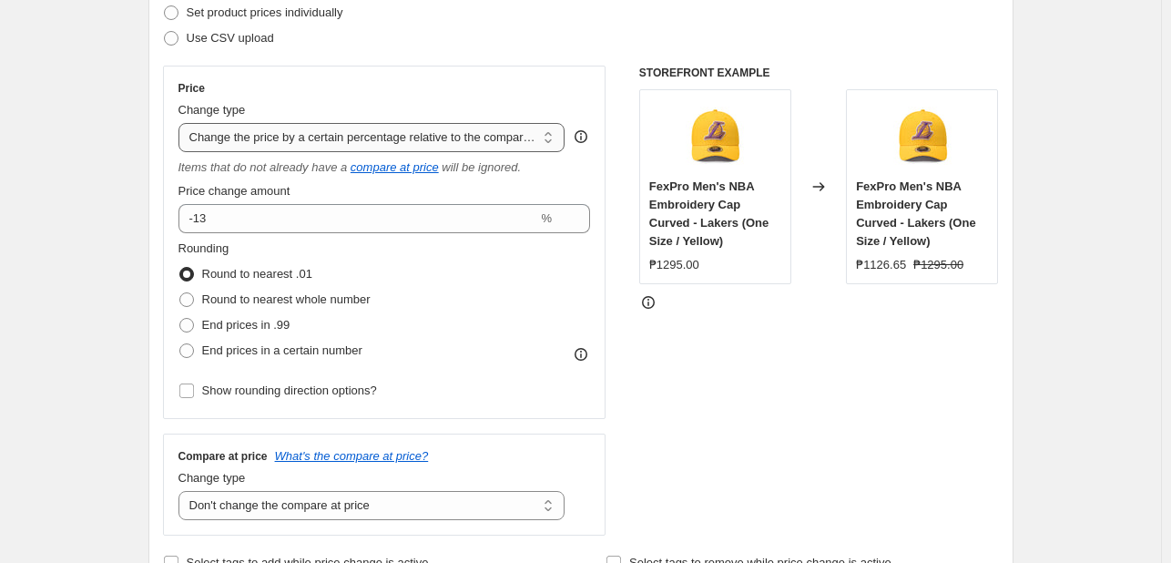
scroll to position [182, 0]
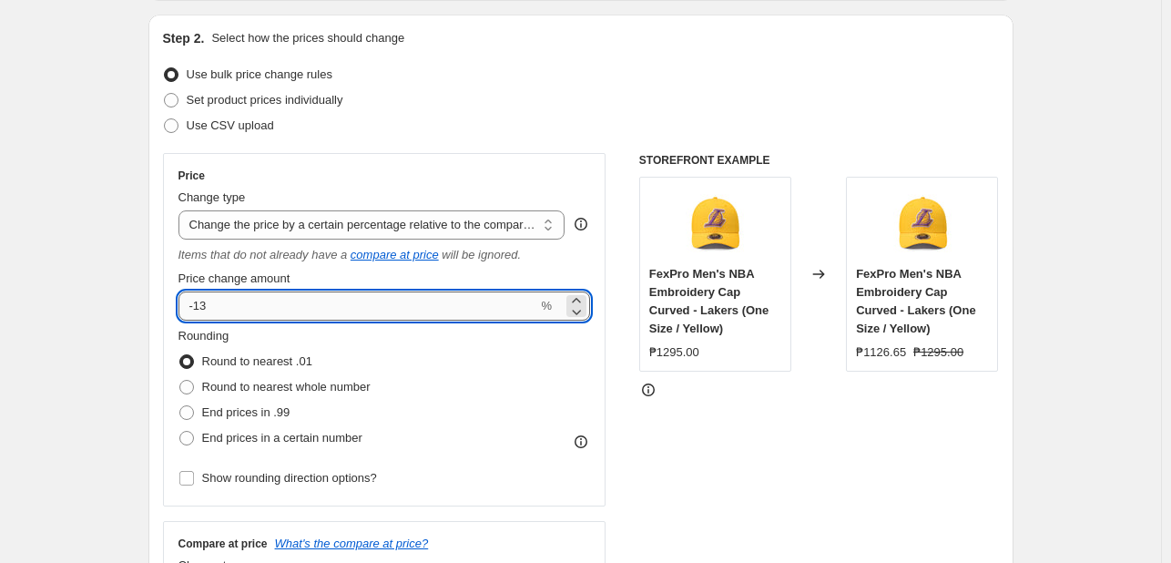
click at [266, 315] on input "-13" at bounding box center [358, 305] width 360 height 29
type input "-10"
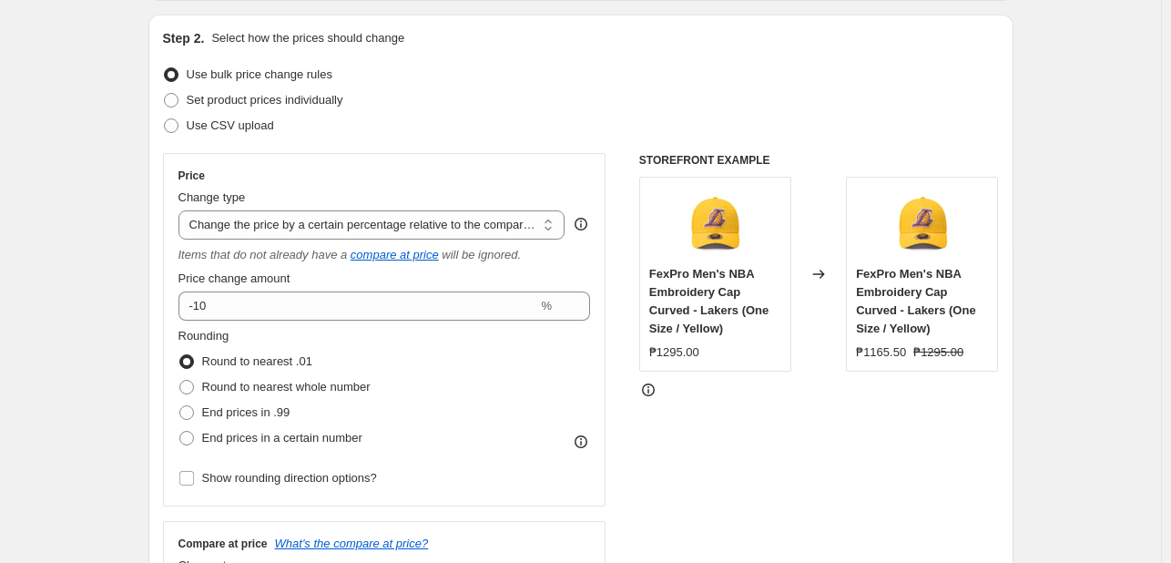
drag, startPoint x: 740, startPoint y: 462, endPoint x: 441, endPoint y: 398, distance: 306.3
click at [739, 463] on div "STOREFRONT EXAMPLE FexPro Men's NBA Embroidery Cap Curved - Lakers (One Size / …" at bounding box center [819, 388] width 360 height 470
drag, startPoint x: 968, startPoint y: 428, endPoint x: 946, endPoint y: 443, distance: 26.8
click at [961, 434] on div "STOREFRONT EXAMPLE FexPro Men's NBA Embroidery Cap Curved - Lakers (One Size / …" at bounding box center [819, 388] width 360 height 470
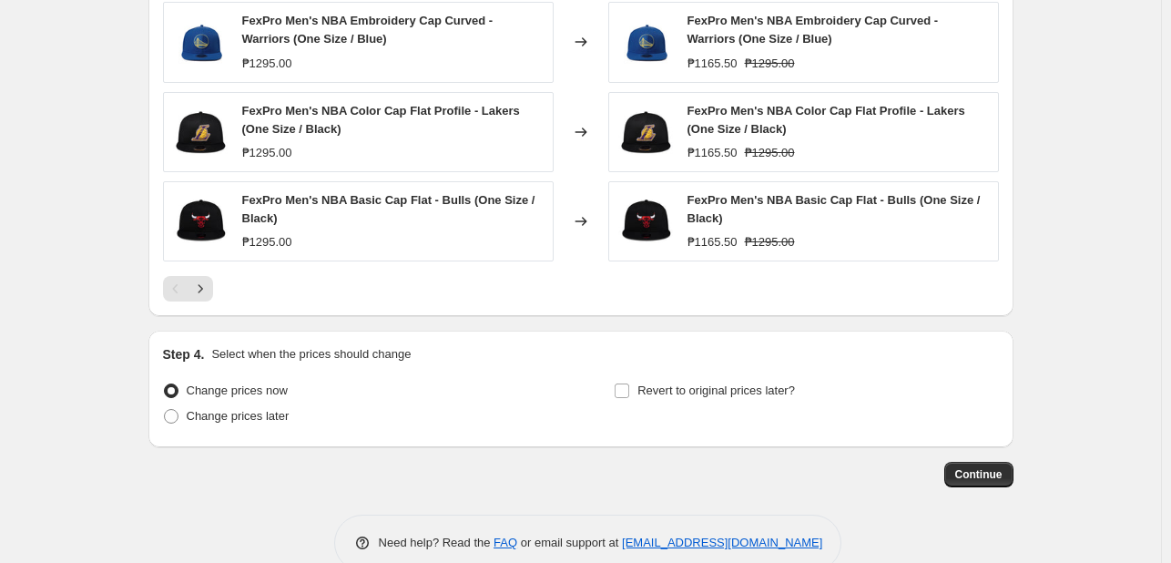
scroll to position [1365, 0]
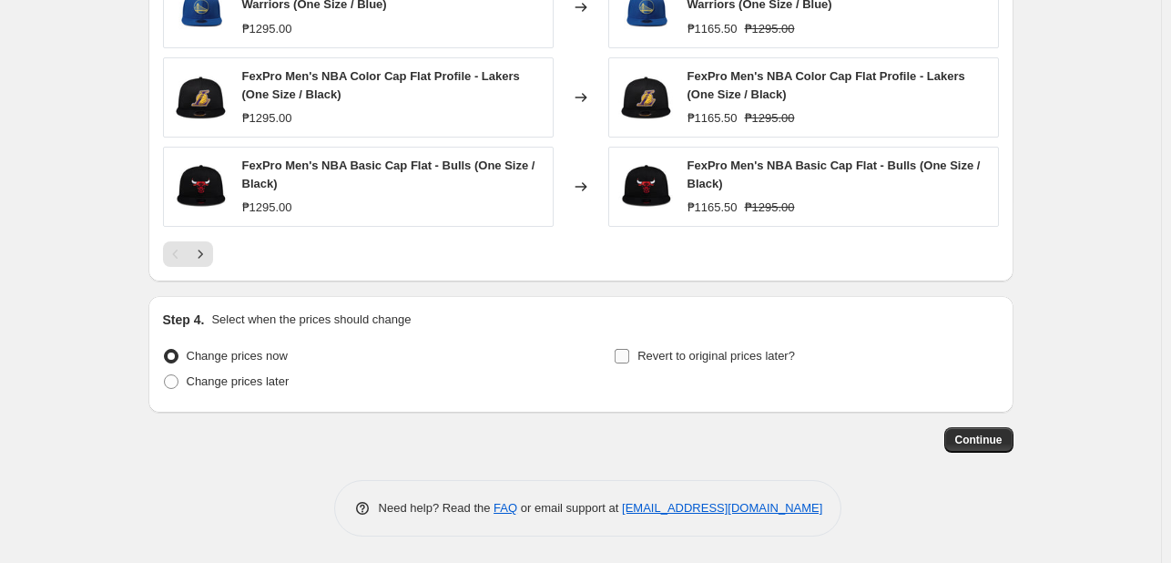
click at [692, 352] on span "Revert to original prices later?" at bounding box center [716, 356] width 158 height 14
click at [629, 352] on input "Revert to original prices later?" at bounding box center [622, 356] width 15 height 15
checkbox input "true"
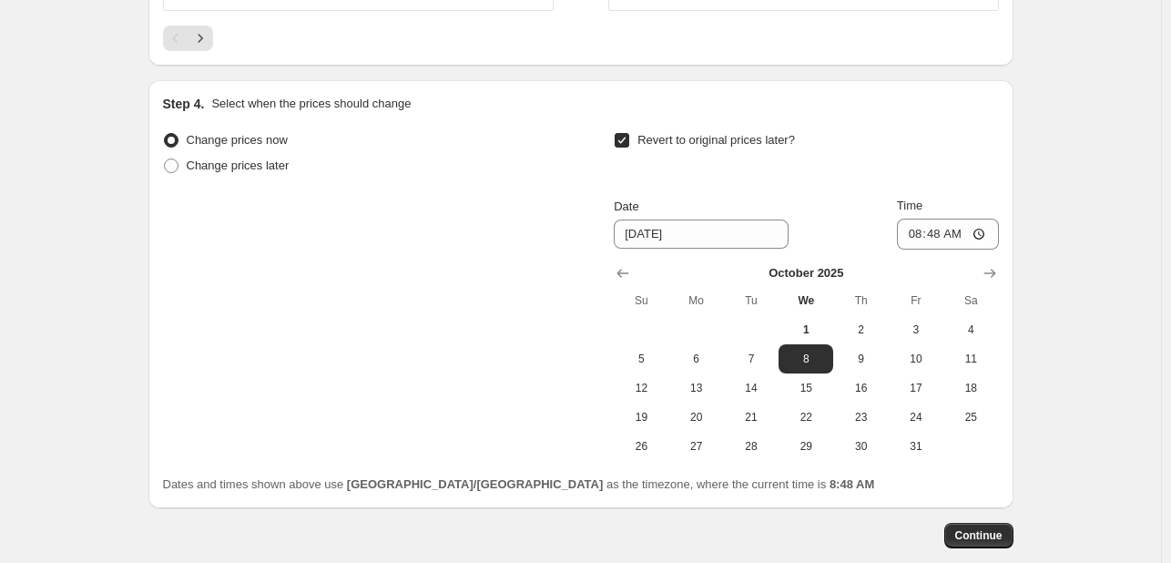
scroll to position [1675, 0]
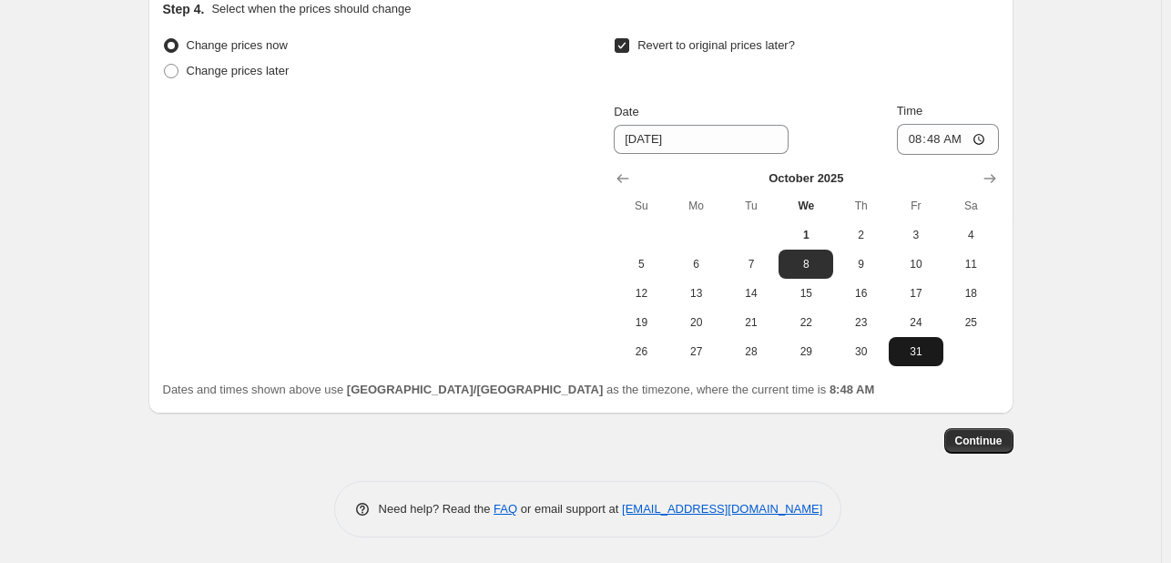
click at [919, 357] on button "31" at bounding box center [916, 351] width 55 height 29
type input "[DATE]"
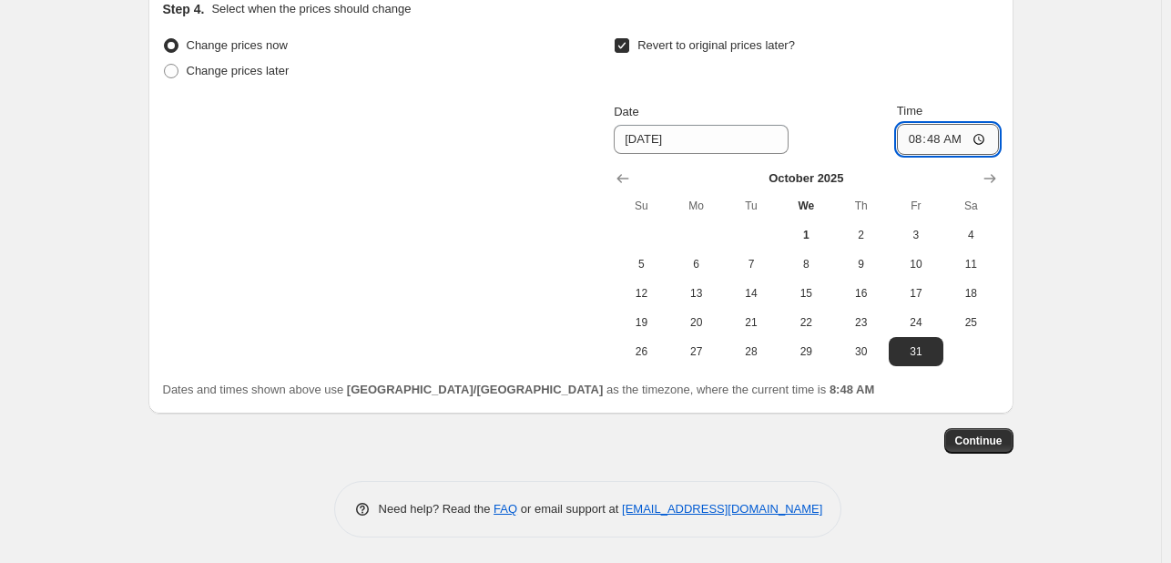
click at [918, 137] on input "08:48" at bounding box center [948, 139] width 102 height 31
type input "11:50"
click at [935, 134] on input "Time" at bounding box center [948, 139] width 102 height 31
type input "23:59"
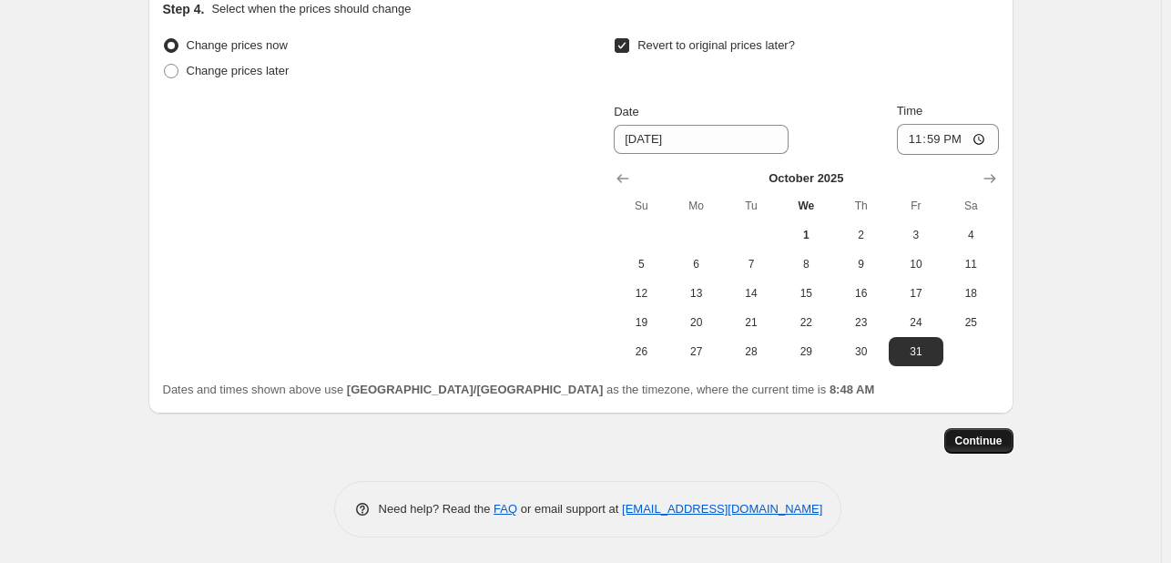
click at [1000, 442] on span "Continue" at bounding box center [978, 440] width 47 height 15
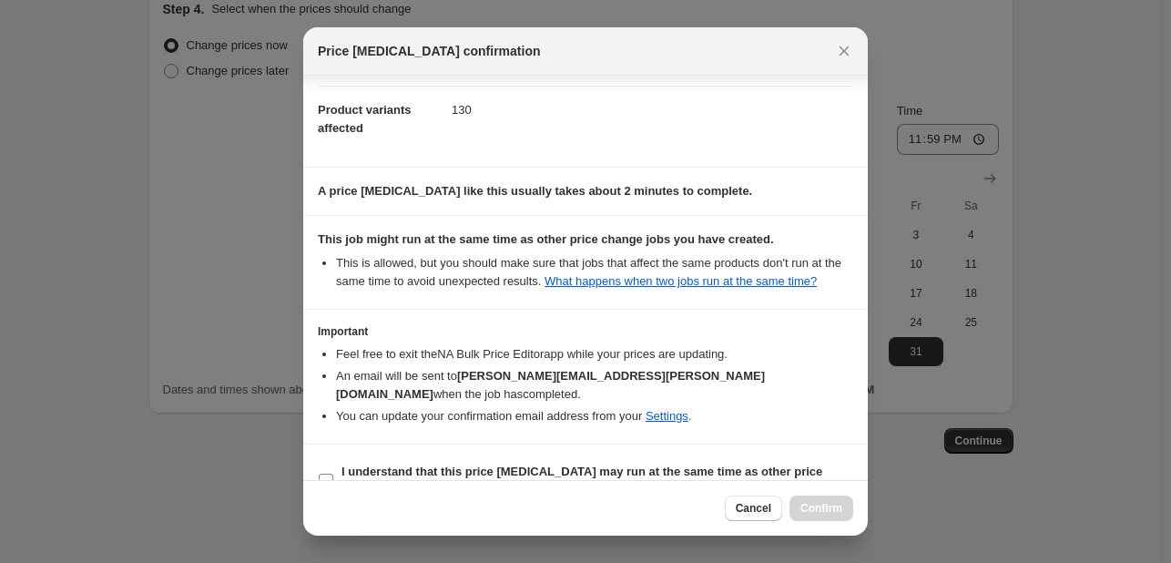
scroll to position [239, 0]
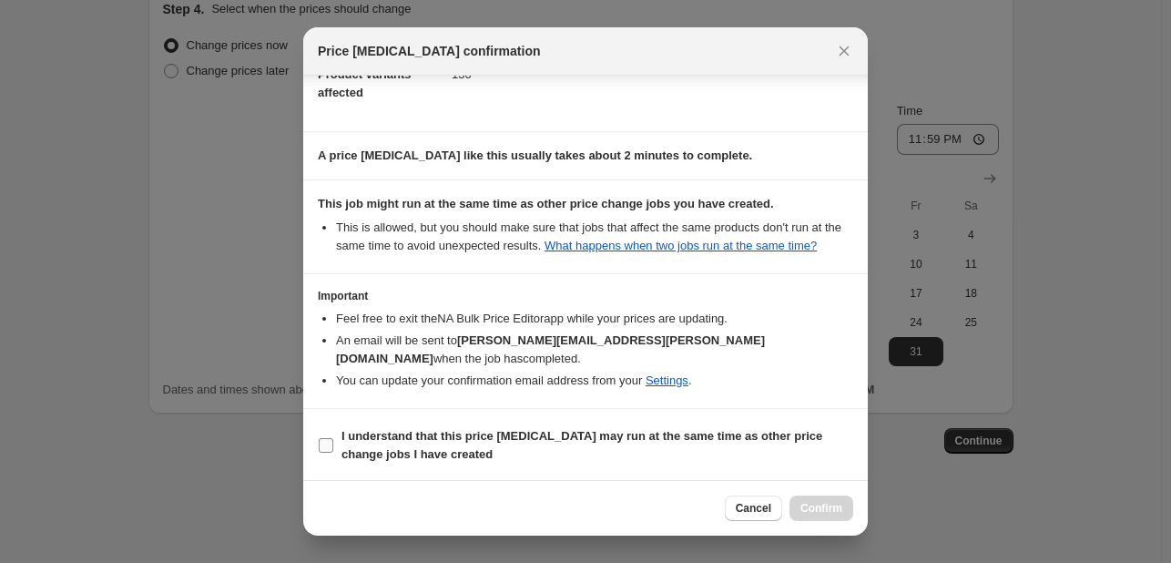
drag, startPoint x: 496, startPoint y: 446, endPoint x: 511, endPoint y: 443, distance: 14.8
click at [496, 445] on span "I understand that this price [MEDICAL_DATA] may run at the same time as other p…" at bounding box center [597, 445] width 512 height 36
click at [333, 445] on input "I understand that this price [MEDICAL_DATA] may run at the same time as other p…" at bounding box center [326, 445] width 15 height 15
checkbox input "true"
drag, startPoint x: 812, startPoint y: 502, endPoint x: 821, endPoint y: 503, distance: 9.2
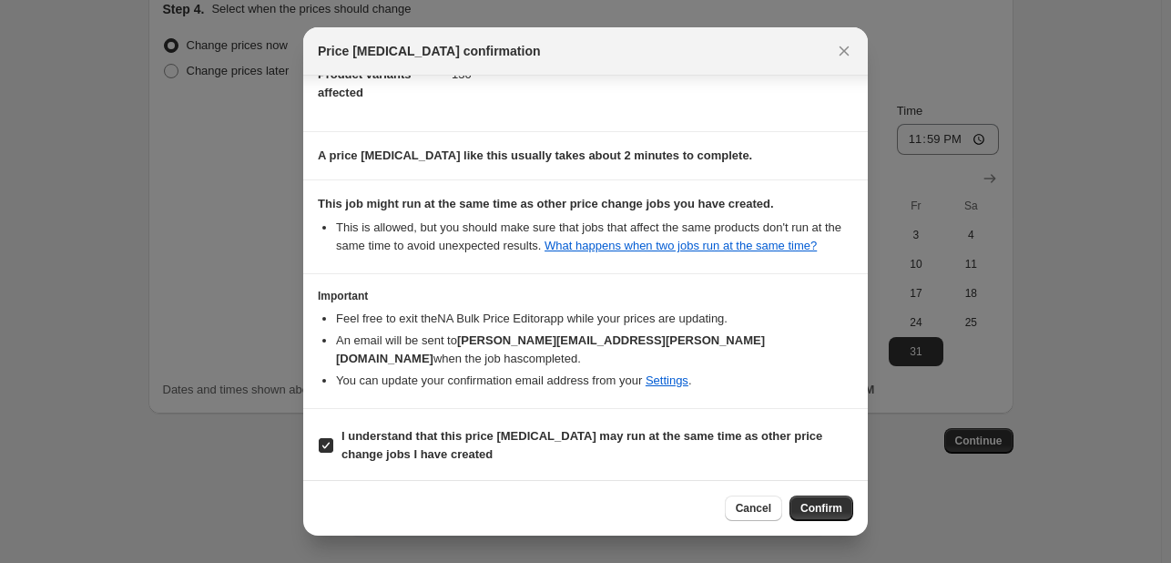
click at [819, 503] on span "Confirm" at bounding box center [821, 508] width 42 height 15
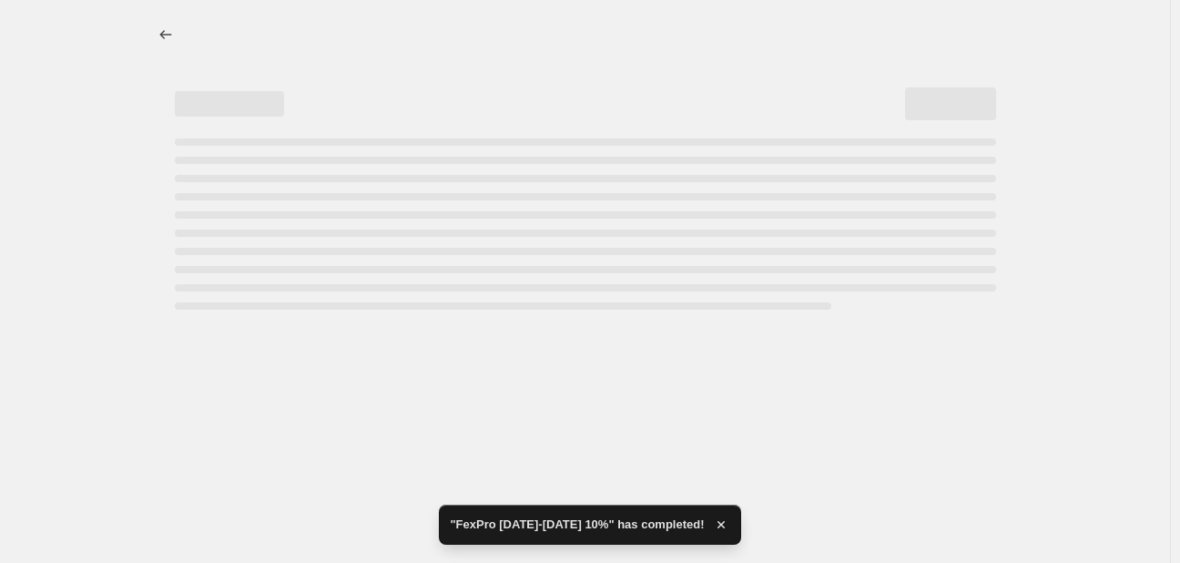
select select "pcap"
select select "no_change"
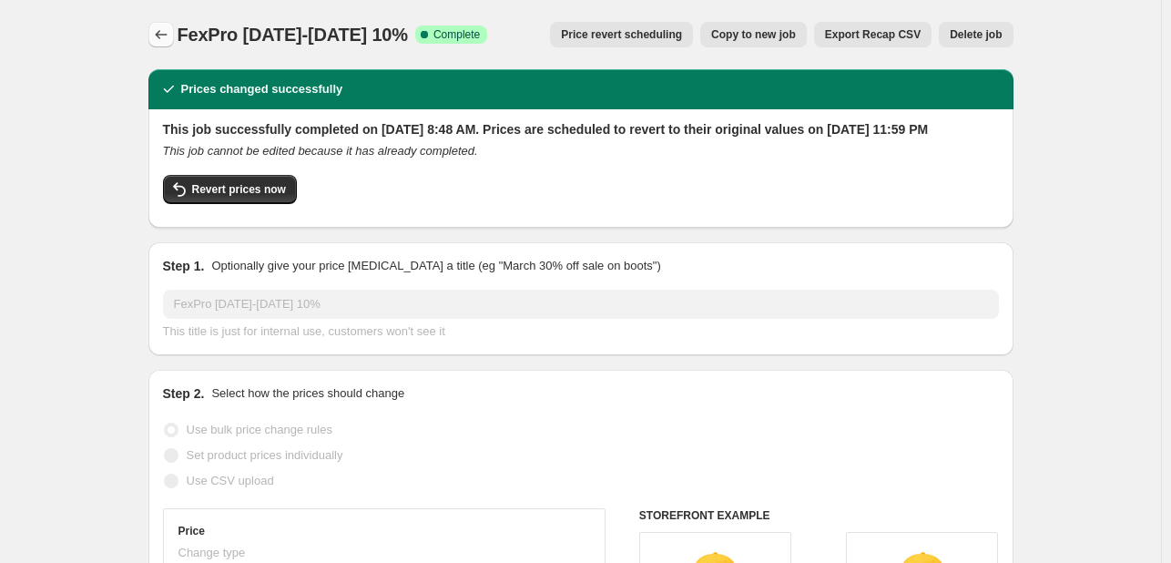
click at [164, 31] on icon "Price change jobs" at bounding box center [161, 34] width 18 height 18
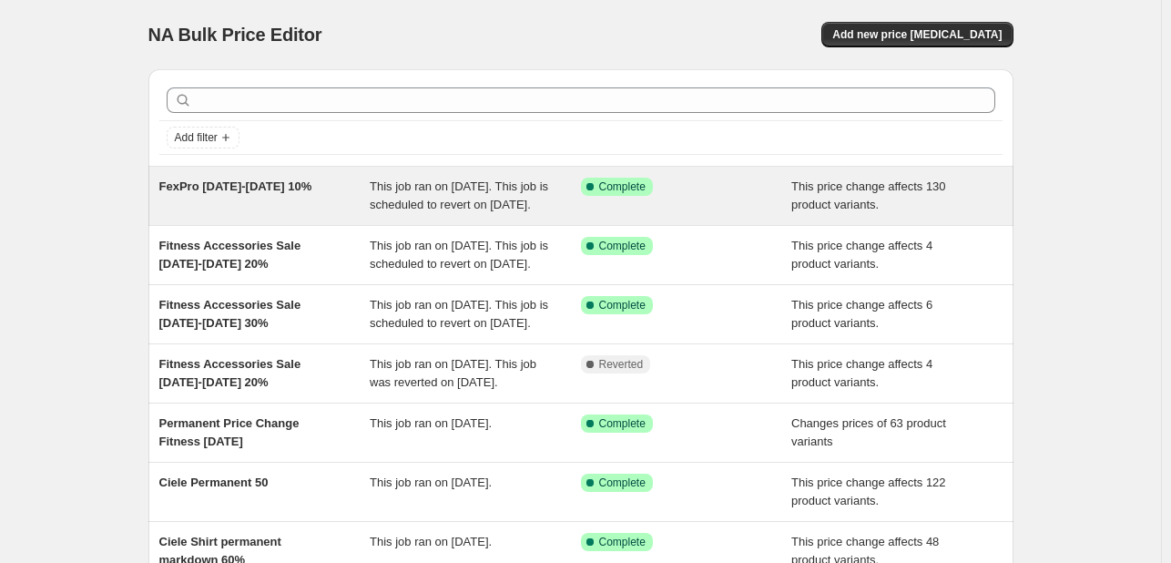
drag, startPoint x: 142, startPoint y: 185, endPoint x: 350, endPoint y: 169, distance: 208.2
click at [346, 171] on div "Add filter FexPro [DATE]-[DATE] 10% This job ran on [DATE]. This job is schedul…" at bounding box center [574, 441] width 880 height 772
copy span "FexPro [DATE]-[DATE] 10%"
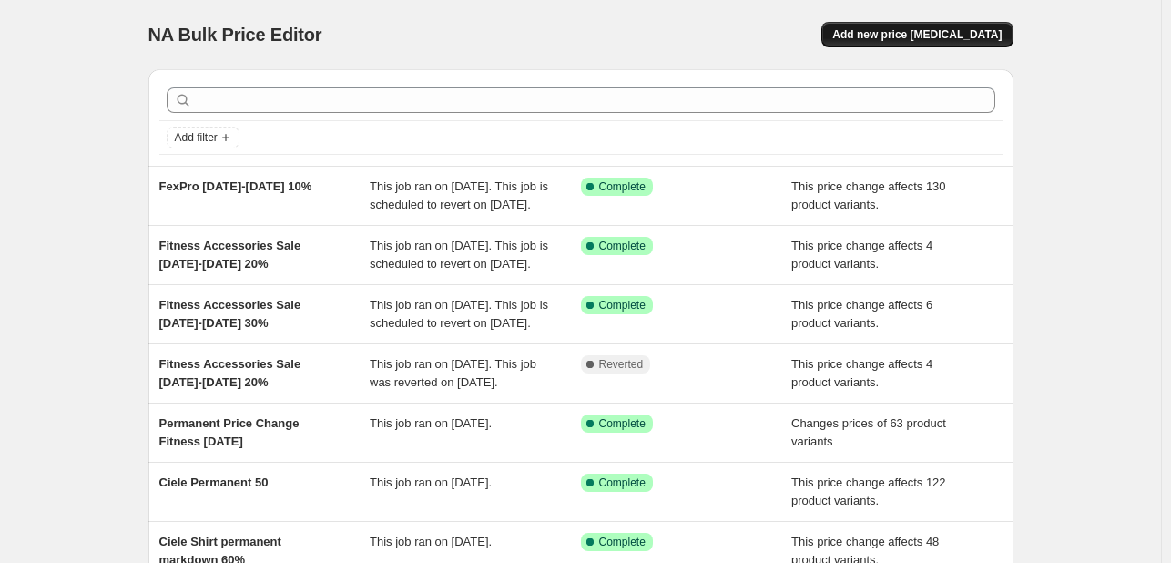
click at [916, 25] on button "Add new price [MEDICAL_DATA]" at bounding box center [916, 34] width 191 height 25
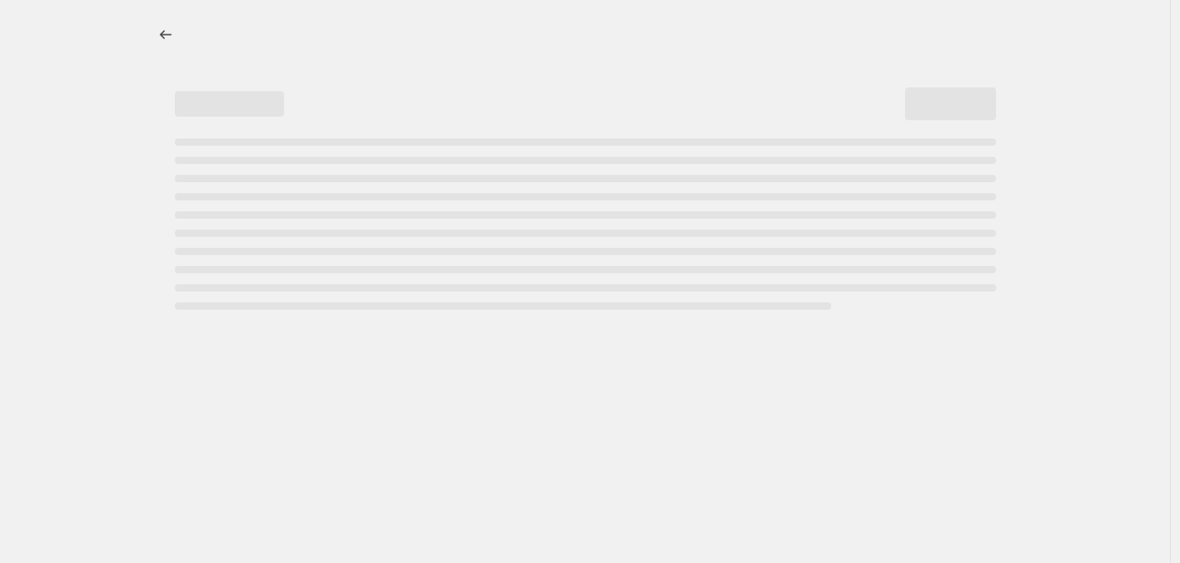
select select "percentage"
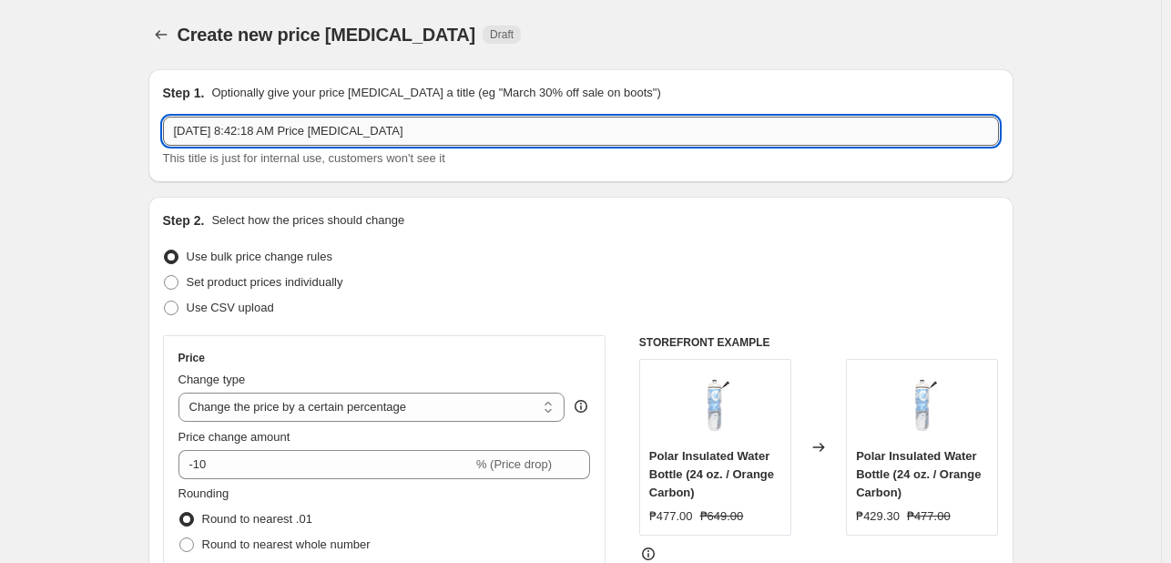
click at [324, 130] on input "[DATE] 8:42:18 AM Price [MEDICAL_DATA]" at bounding box center [581, 131] width 836 height 29
paste input "FexPro [DATE]-[DATE] 10%"
click at [322, 136] on input "FexPro [DATE]-[DATE] 20%" at bounding box center [581, 131] width 836 height 29
type input "FexPro [DATE]-[DATE] 20%"
click at [248, 278] on span "Set product prices individually" at bounding box center [265, 282] width 157 height 14
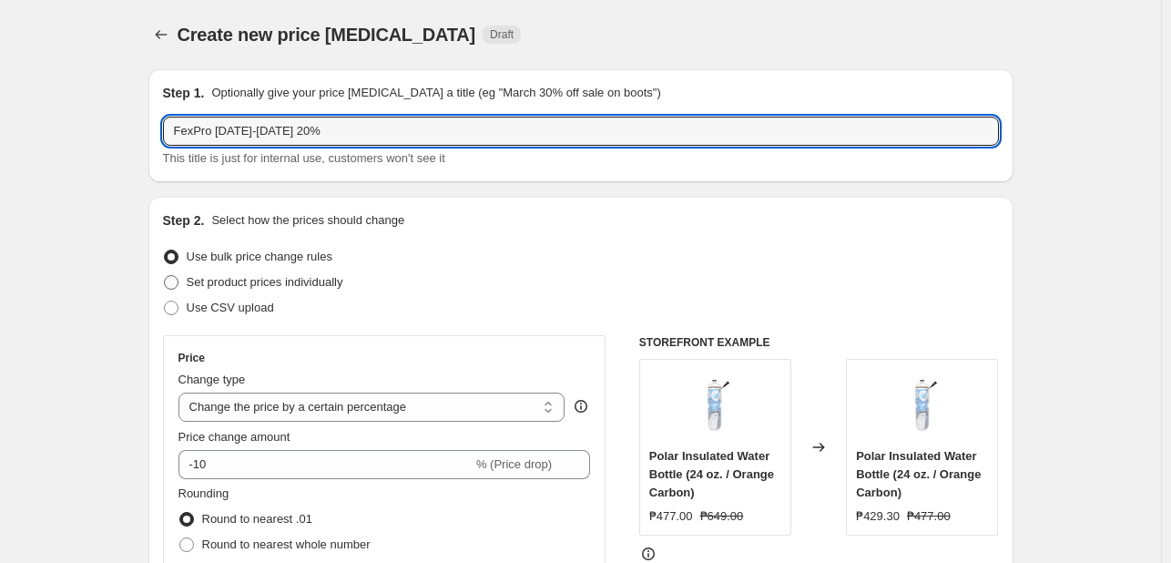
click at [165, 276] on input "Set product prices individually" at bounding box center [164, 275] width 1 height 1
radio input "true"
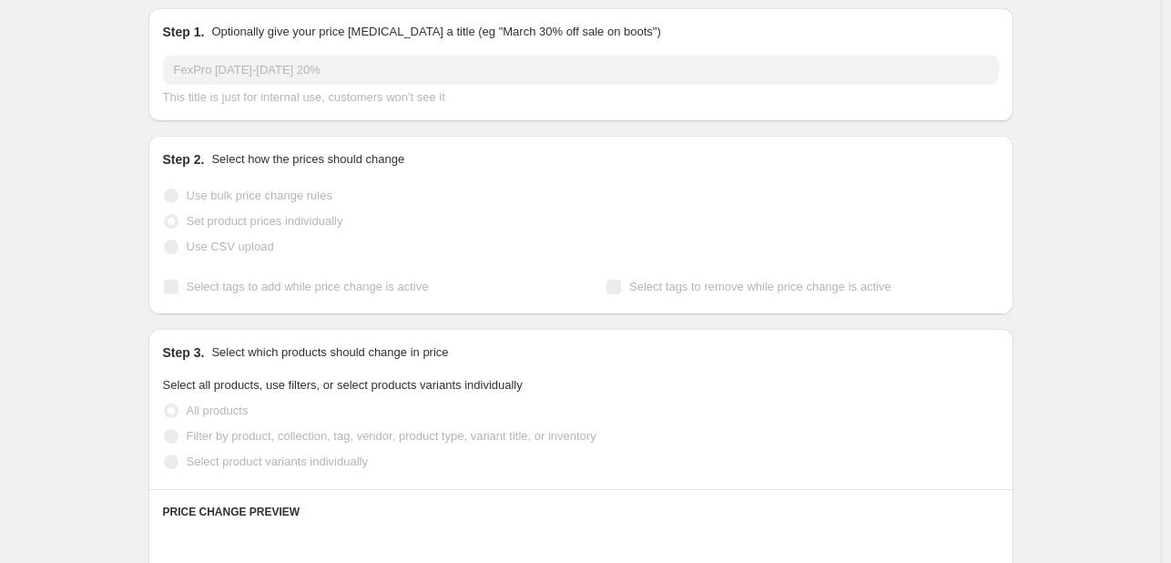
scroll to position [182, 0]
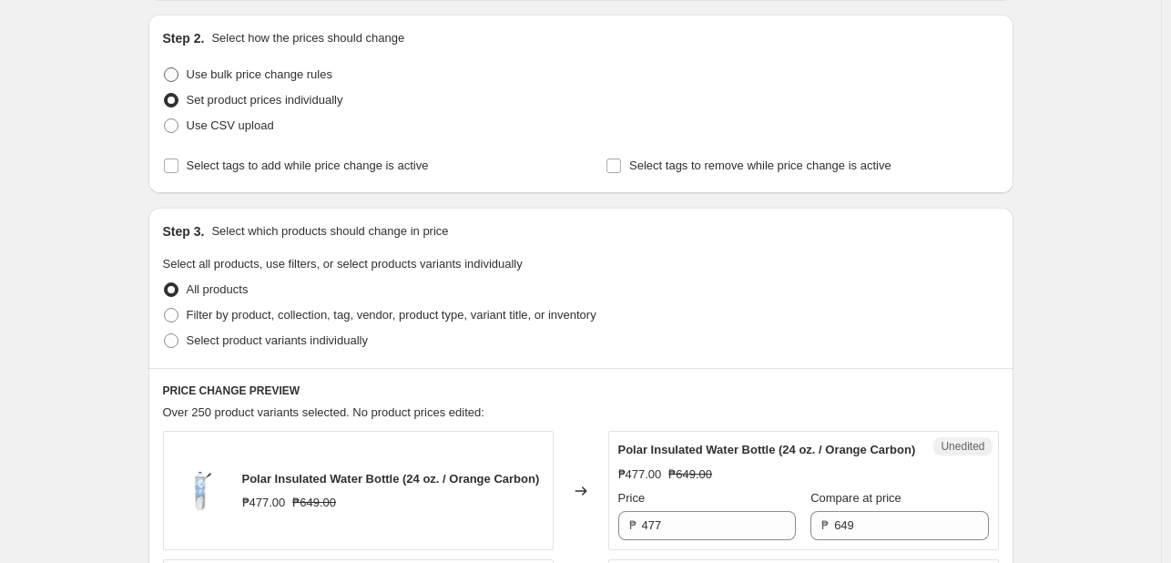
click at [306, 75] on span "Use bulk price change rules" at bounding box center [260, 74] width 146 height 14
click at [165, 68] on input "Use bulk price change rules" at bounding box center [164, 67] width 1 height 1
radio input "true"
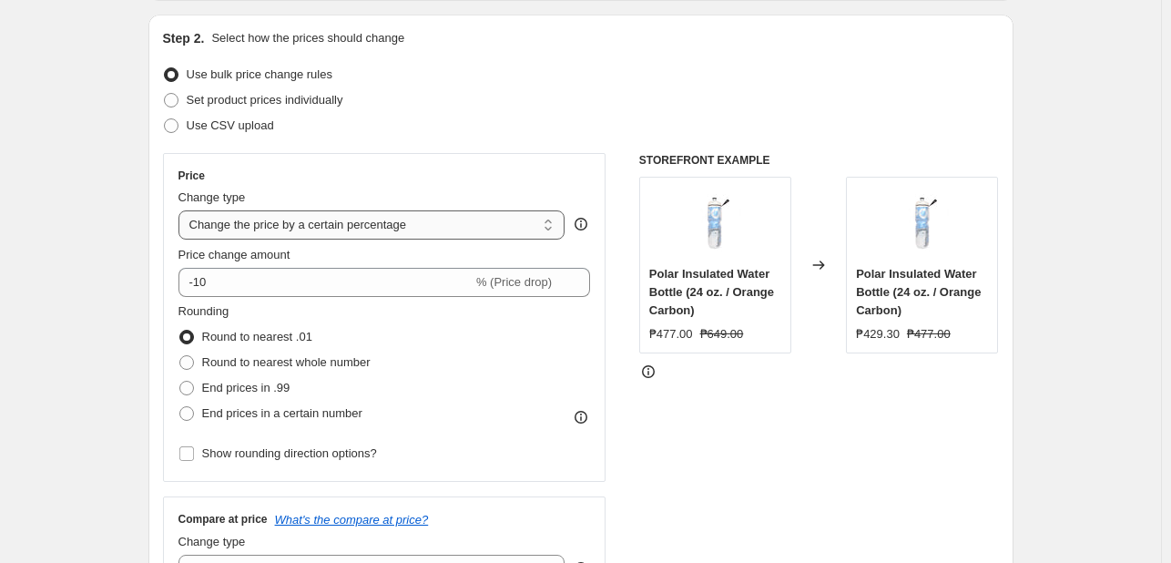
click at [477, 232] on select "Change the price to a certain amount Change the price by a certain amount Chang…" at bounding box center [371, 224] width 387 height 29
select select "pcap"
click at [182, 210] on select "Change the price to a certain amount Change the price by a certain amount Chang…" at bounding box center [371, 224] width 387 height 29
type input "-20"
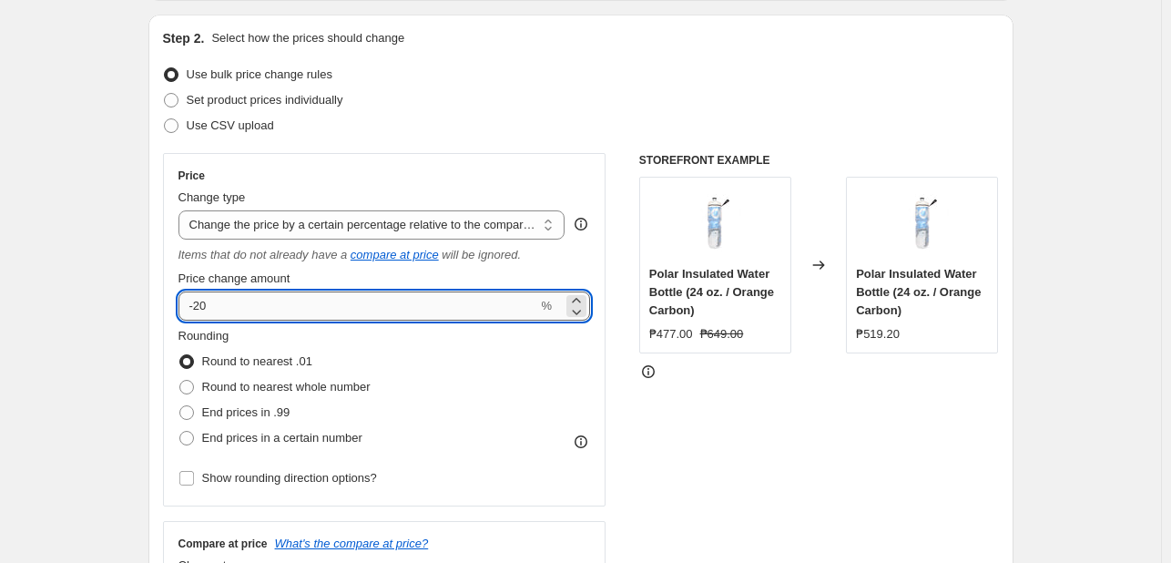
click at [219, 304] on input "-20" at bounding box center [358, 305] width 360 height 29
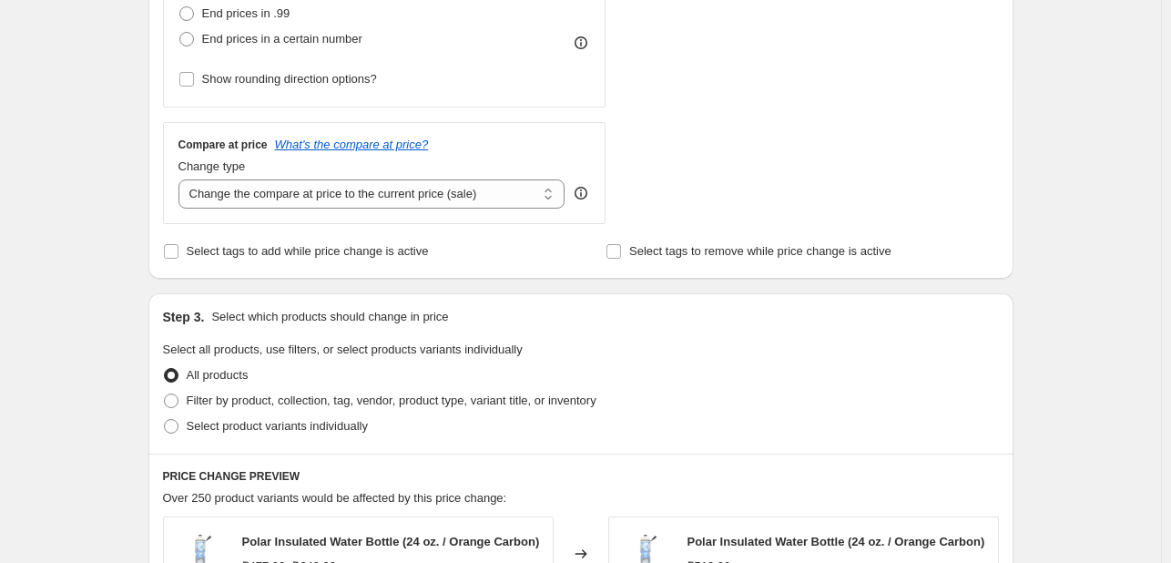
scroll to position [637, 0]
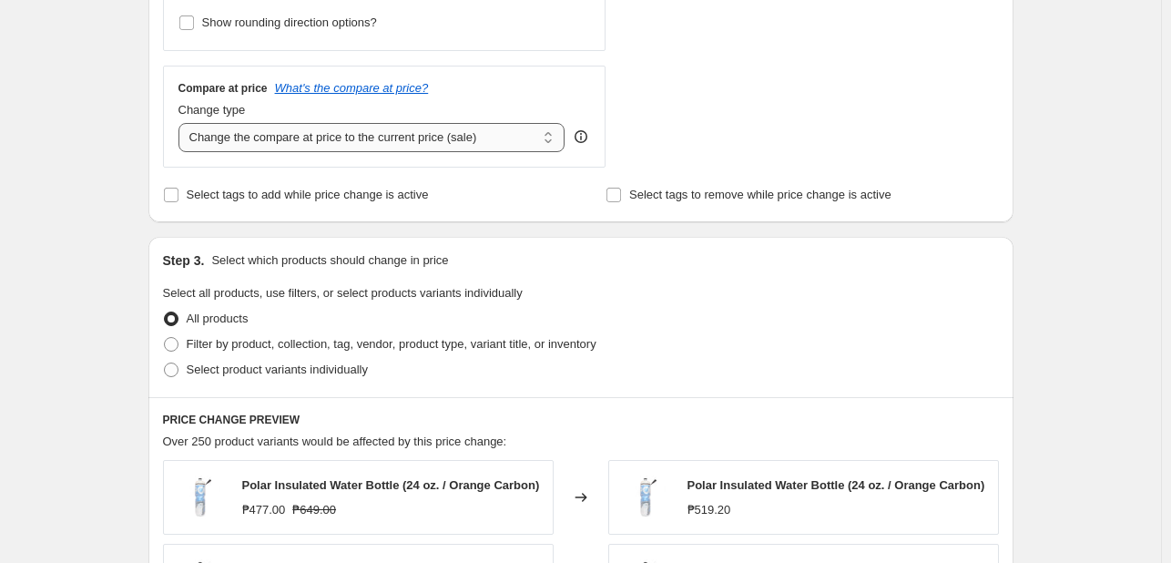
click at [310, 140] on select "Change the compare at price to the current price (sale) Change the compare at p…" at bounding box center [371, 137] width 387 height 29
select select "no_change"
click at [182, 124] on select "Change the compare at price to the current price (sale) Change the compare at p…" at bounding box center [371, 137] width 387 height 29
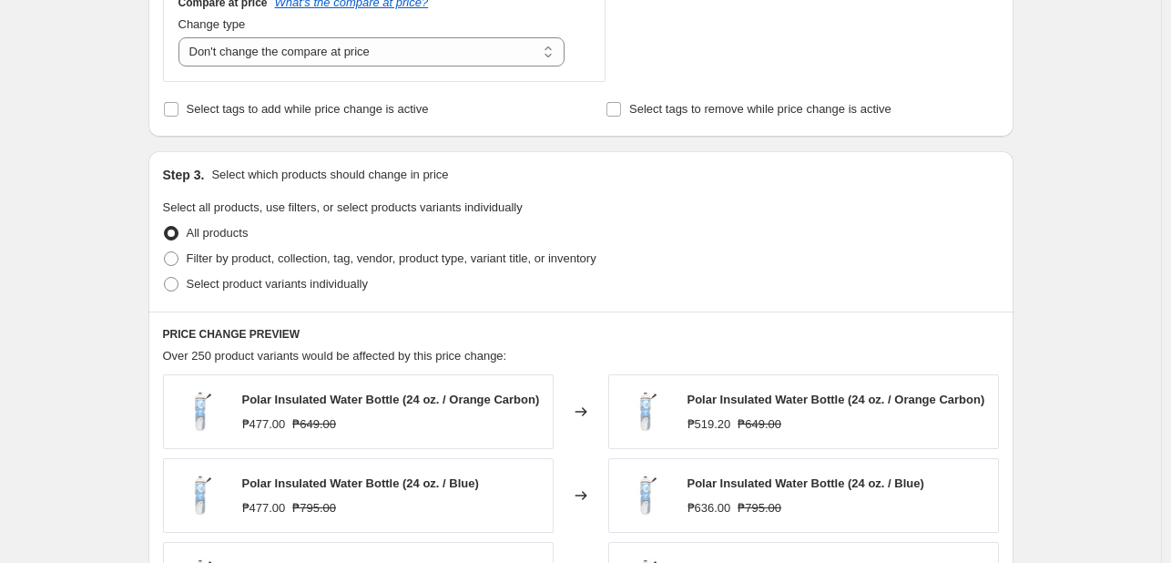
scroll to position [819, 0]
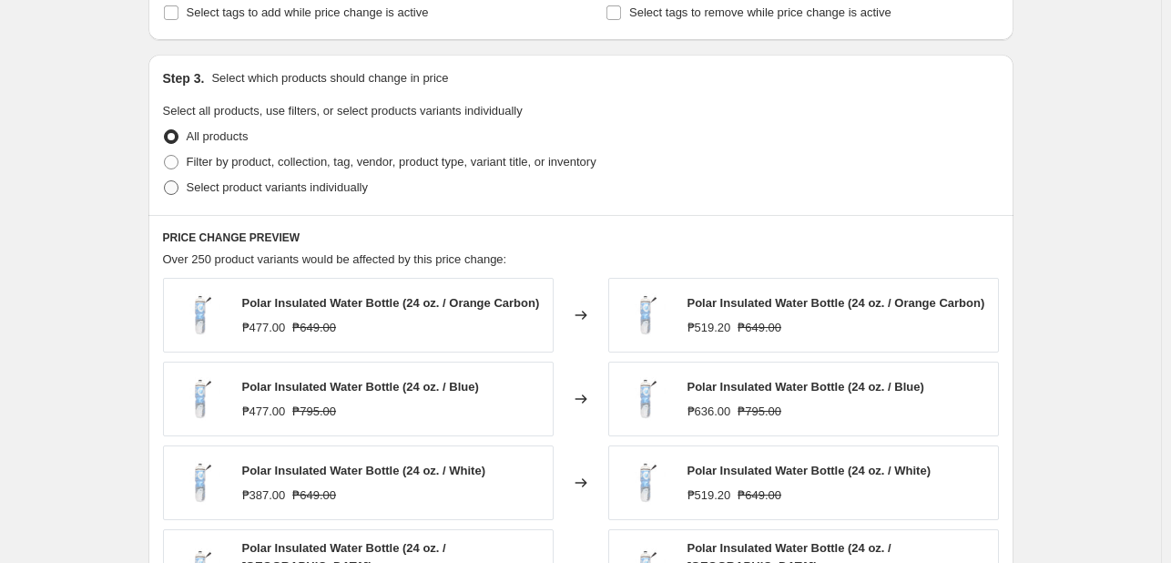
click at [288, 177] on label "Select product variants individually" at bounding box center [265, 187] width 205 height 25
click at [165, 180] on input "Select product variants individually" at bounding box center [164, 180] width 1 height 1
radio input "true"
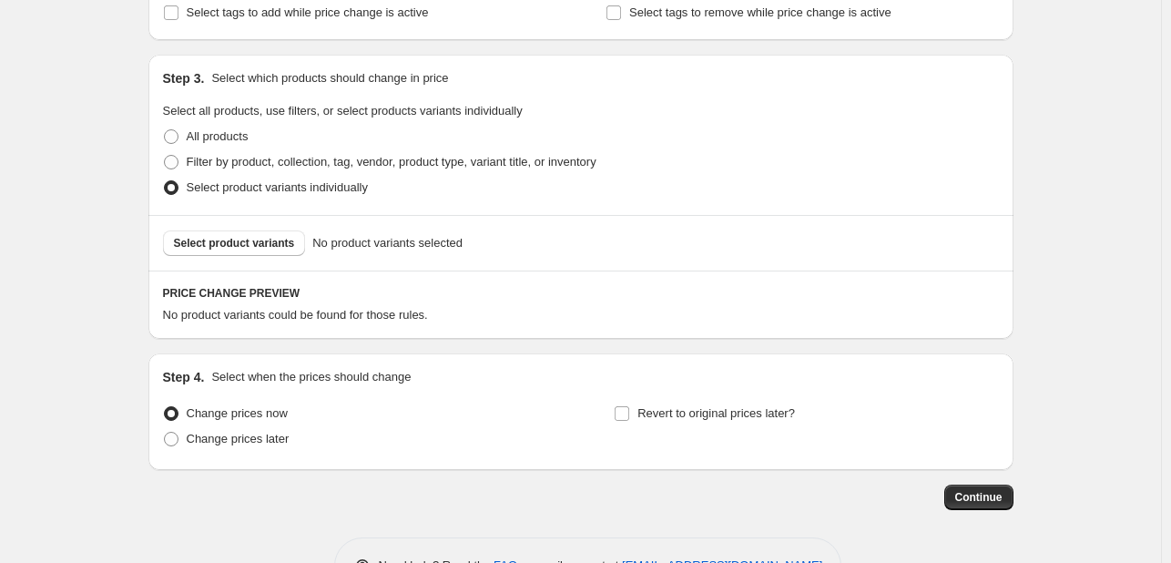
click at [251, 192] on span "Select product variants individually" at bounding box center [277, 187] width 181 height 14
click at [165, 181] on input "Select product variants individually" at bounding box center [164, 180] width 1 height 1
click at [208, 252] on button "Select product variants" at bounding box center [234, 242] width 143 height 25
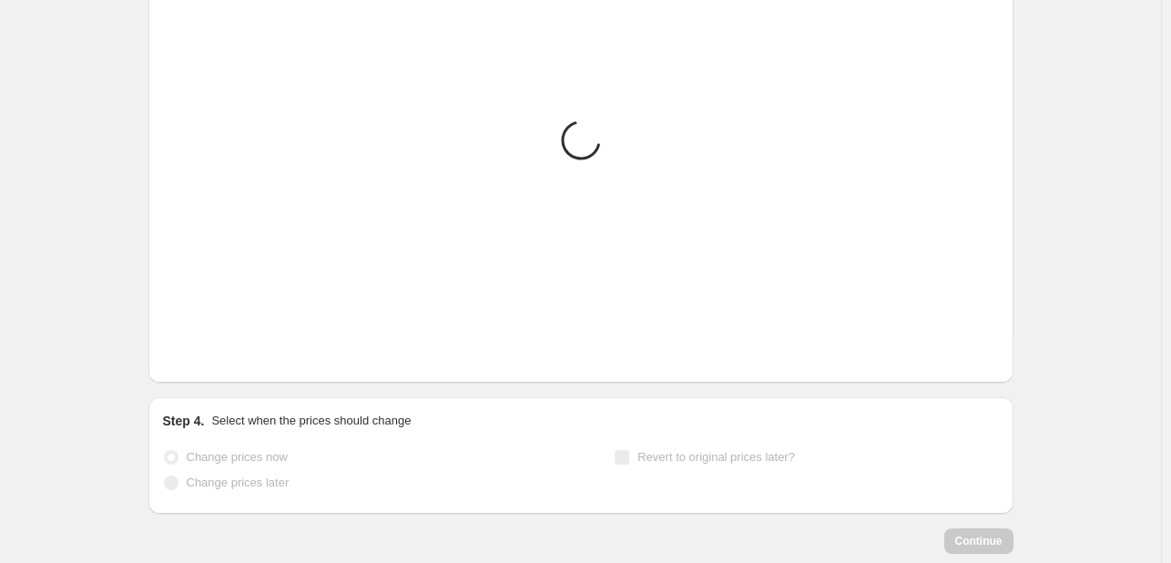
scroll to position [1275, 0]
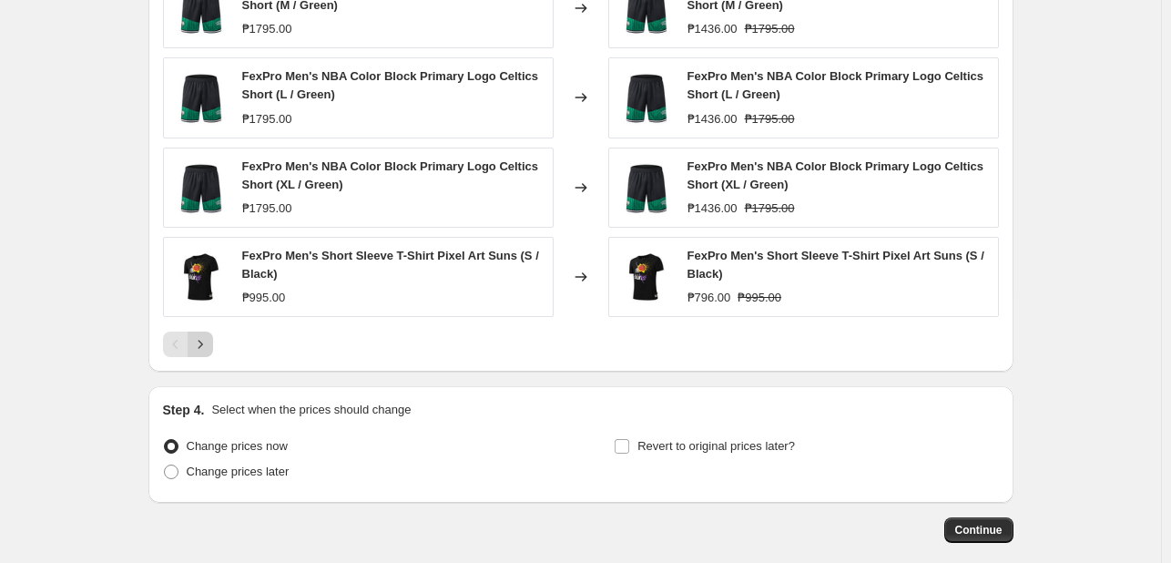
click at [211, 353] on button "Next" at bounding box center [200, 343] width 25 height 25
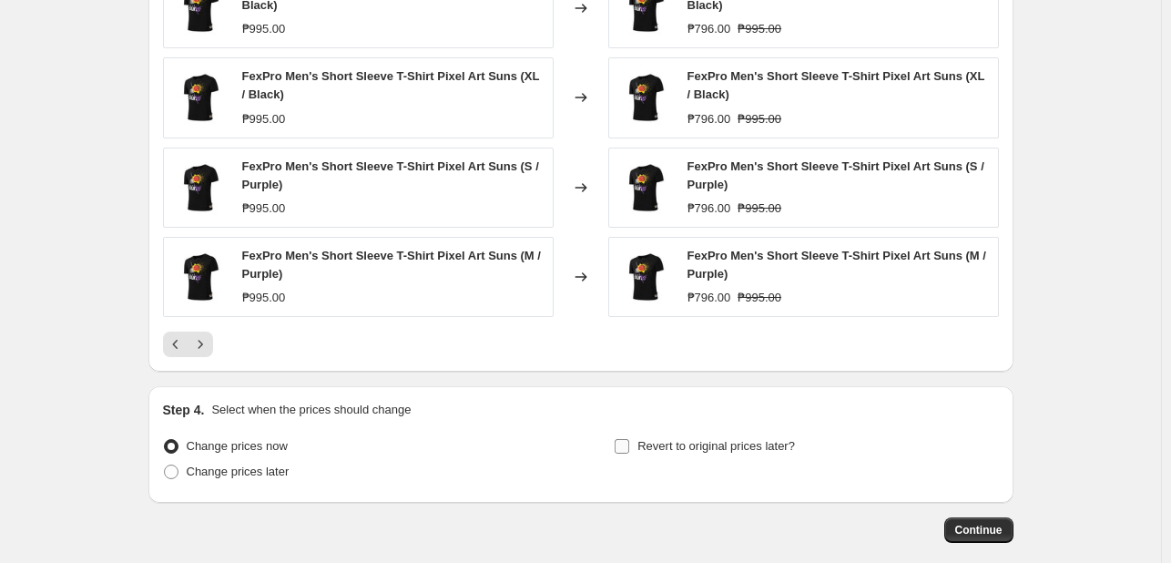
click at [730, 449] on span "Revert to original prices later?" at bounding box center [716, 446] width 158 height 14
click at [629, 449] on input "Revert to original prices later?" at bounding box center [622, 446] width 15 height 15
checkbox input "true"
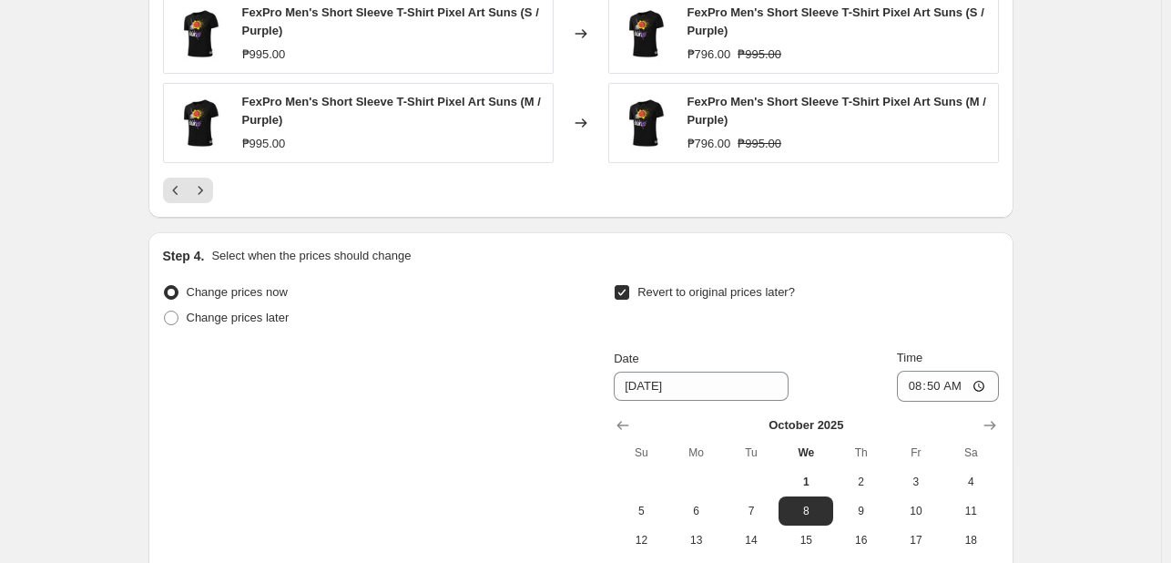
scroll to position [1675, 0]
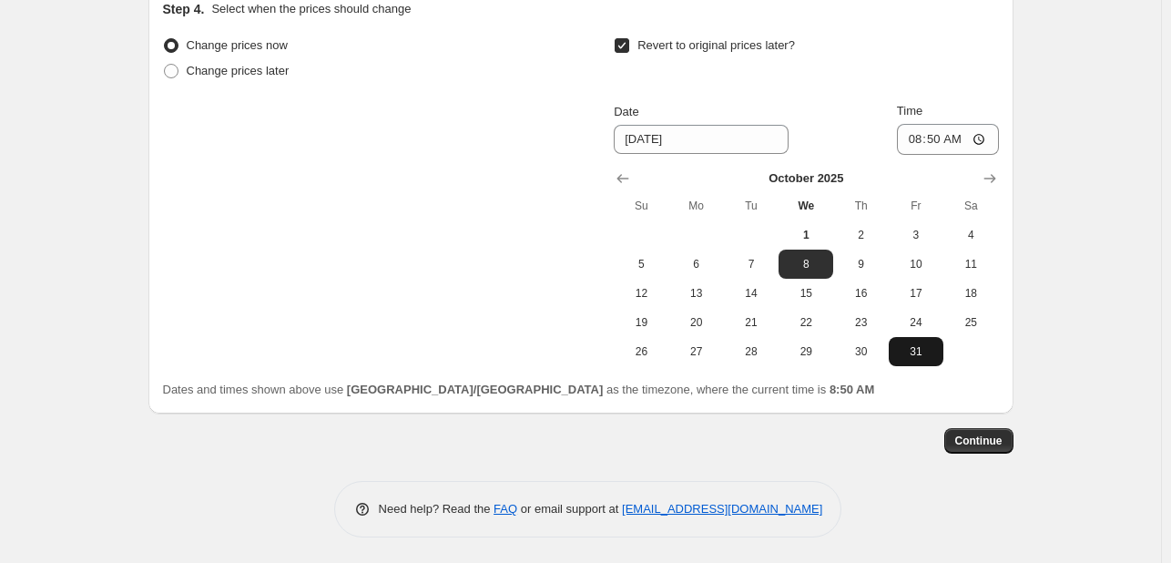
click at [931, 355] on button "31" at bounding box center [916, 351] width 55 height 29
type input "[DATE]"
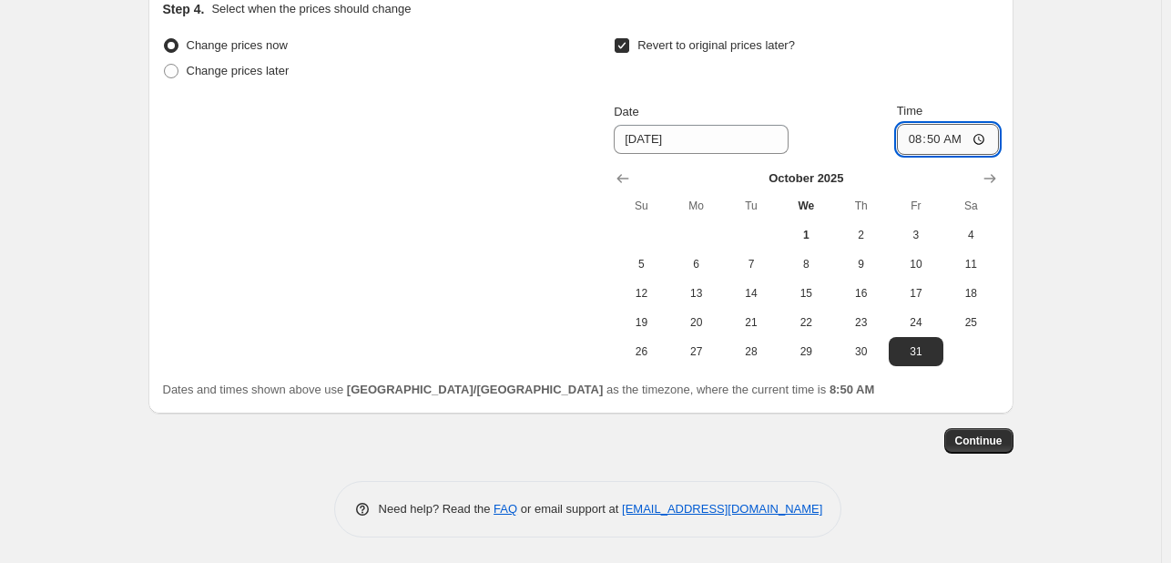
click at [916, 139] on input "08:50" at bounding box center [948, 139] width 102 height 31
type input "23:59"
drag, startPoint x: 1090, startPoint y: 218, endPoint x: 1093, endPoint y: 227, distance: 9.5
click at [1006, 445] on button "Continue" at bounding box center [978, 440] width 69 height 25
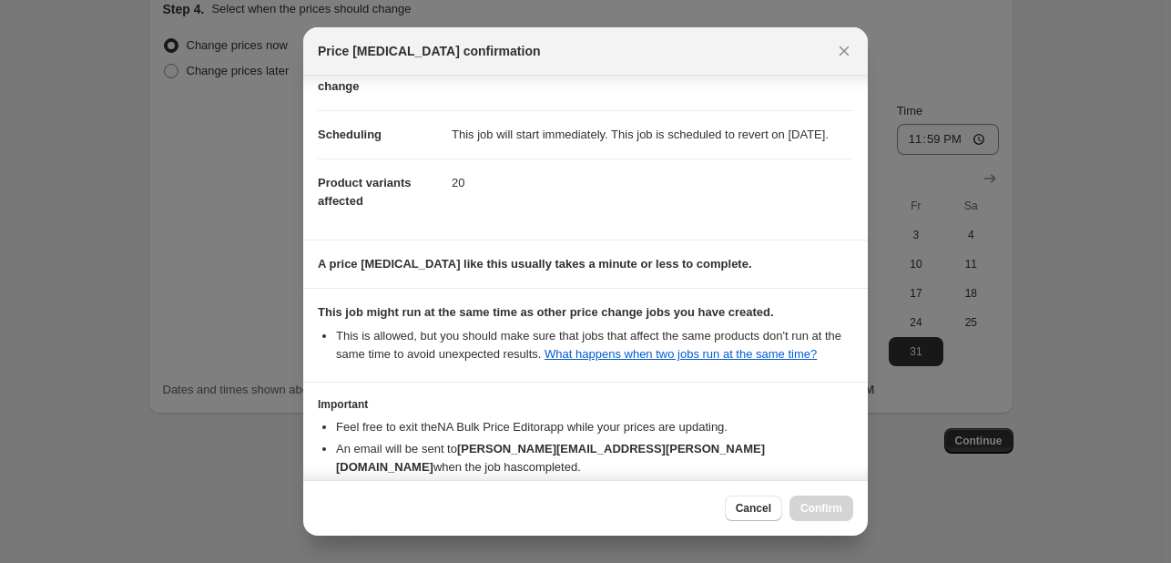
scroll to position [239, 0]
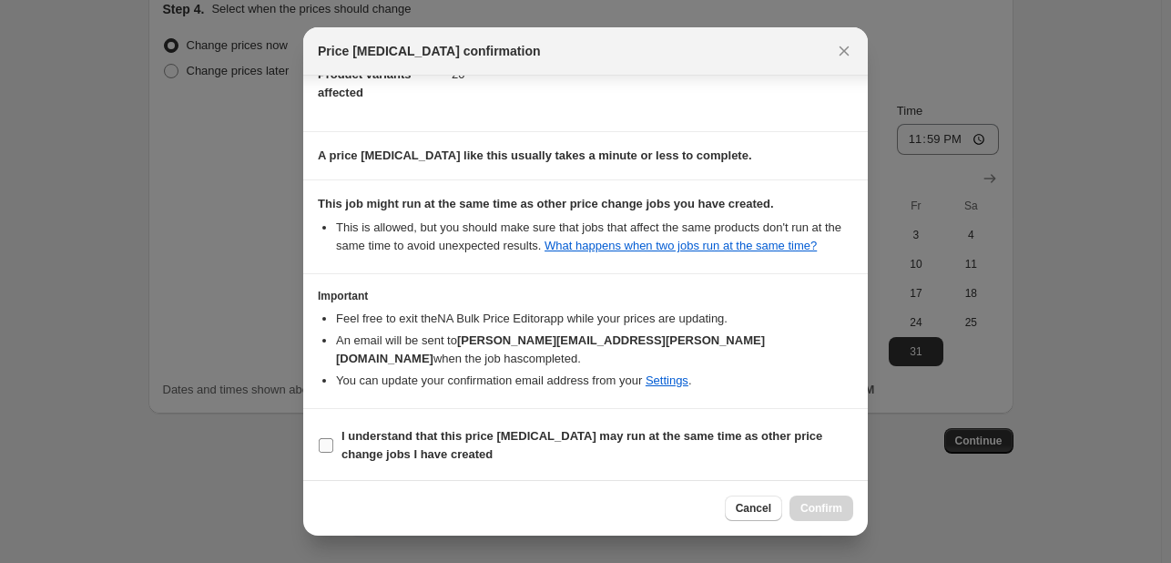
click at [659, 445] on span "I understand that this price [MEDICAL_DATA] may run at the same time as other p…" at bounding box center [597, 445] width 512 height 36
click at [333, 445] on input "I understand that this price [MEDICAL_DATA] may run at the same time as other p…" at bounding box center [326, 445] width 15 height 15
checkbox input "true"
click at [823, 511] on span "Confirm" at bounding box center [821, 508] width 42 height 15
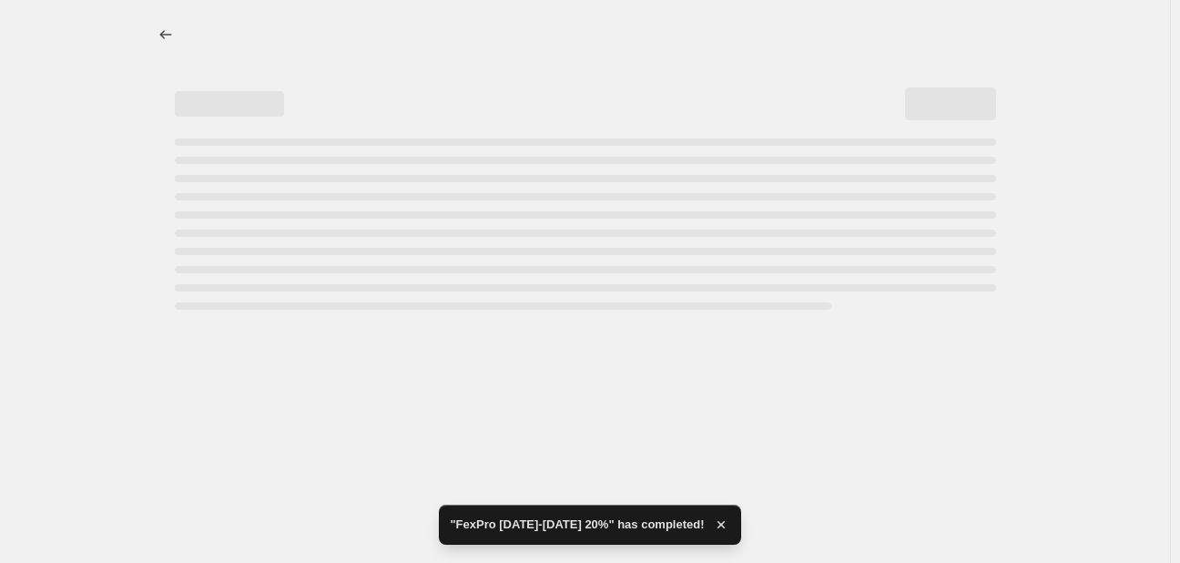
select select "pcap"
select select "no_change"
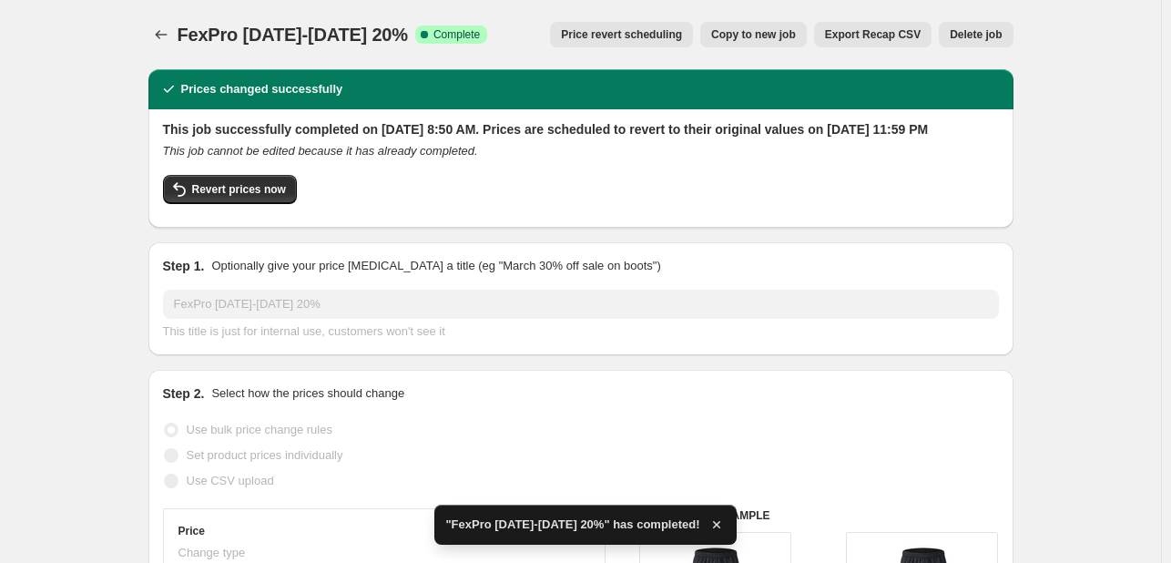
drag, startPoint x: 181, startPoint y: 36, endPoint x: 339, endPoint y: 51, distance: 158.3
click at [408, 34] on span "FexPro [DATE]-[DATE] 20%" at bounding box center [293, 35] width 230 height 20
copy span "FexPro [DATE]-[DATE] 20%"
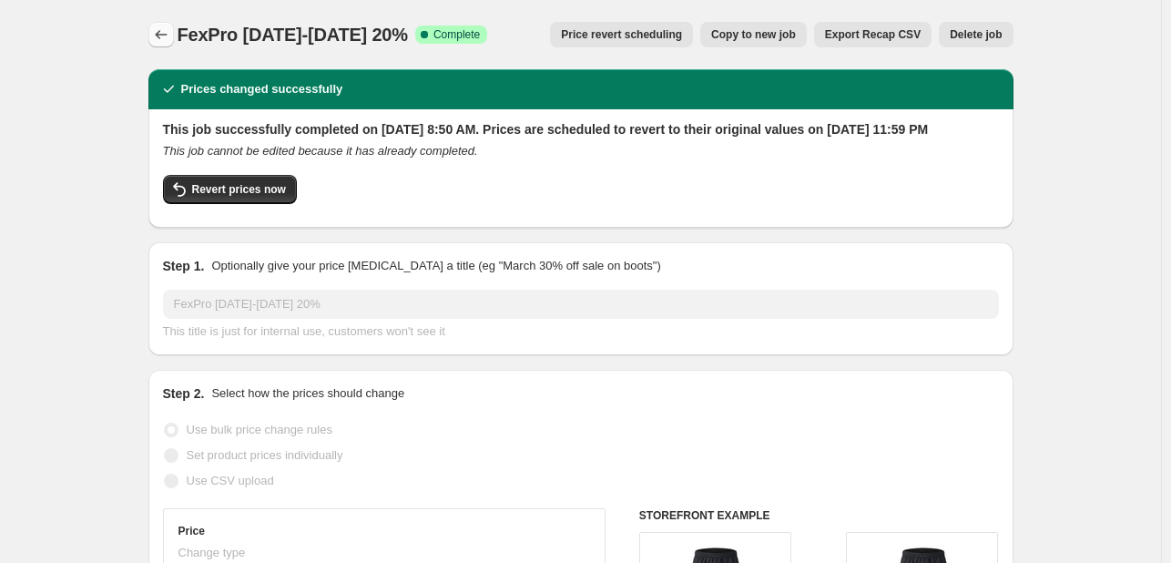
click at [160, 37] on icon "Price change jobs" at bounding box center [161, 34] width 18 height 18
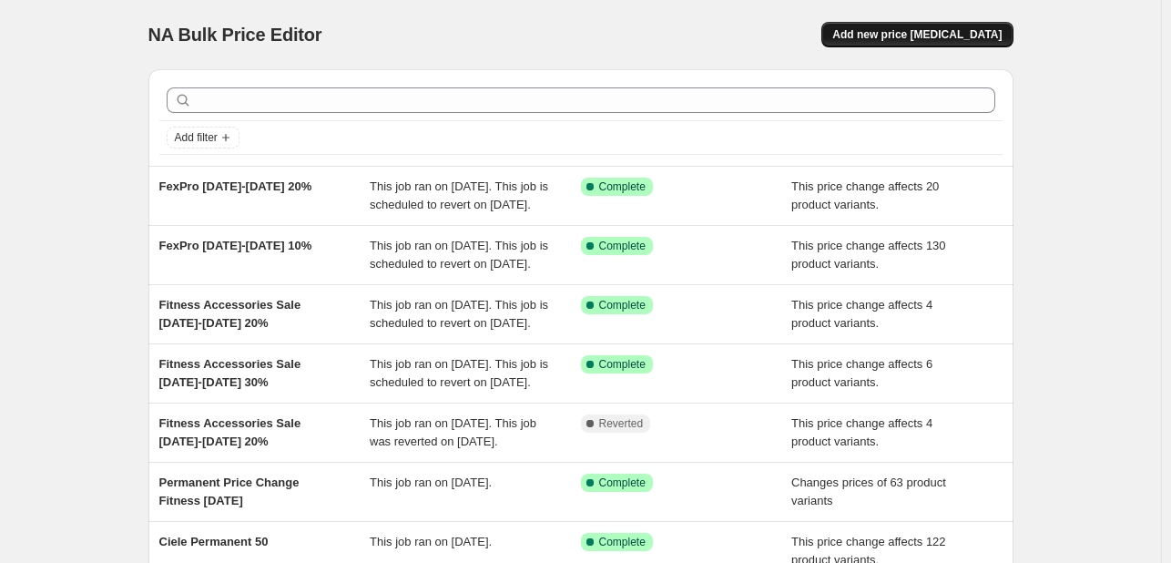
click at [983, 22] on button "Add new price [MEDICAL_DATA]" at bounding box center [916, 34] width 191 height 25
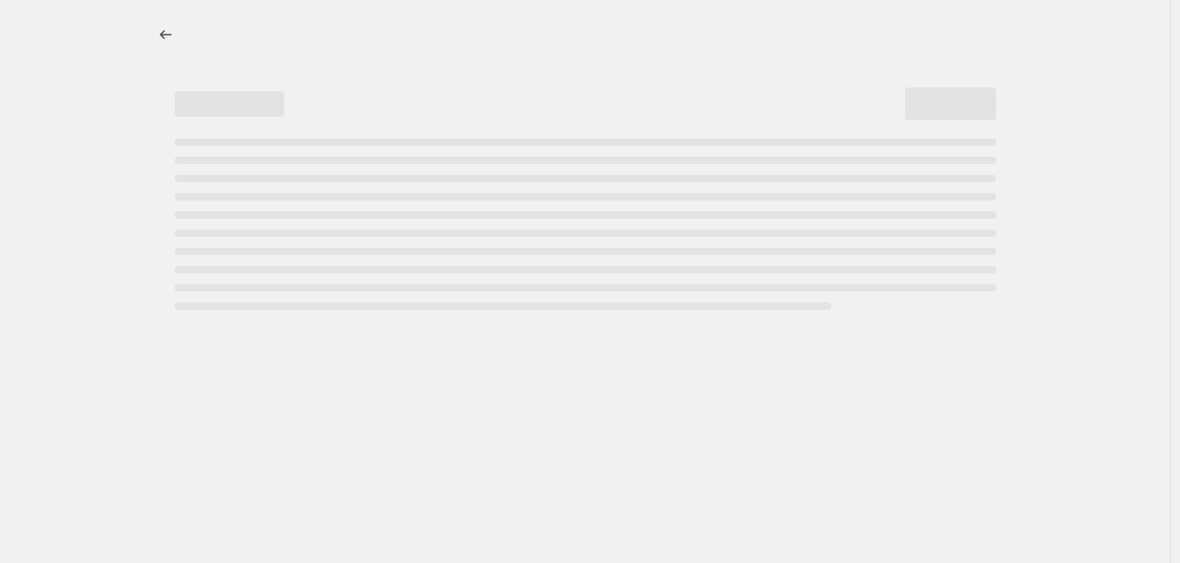
select select "percentage"
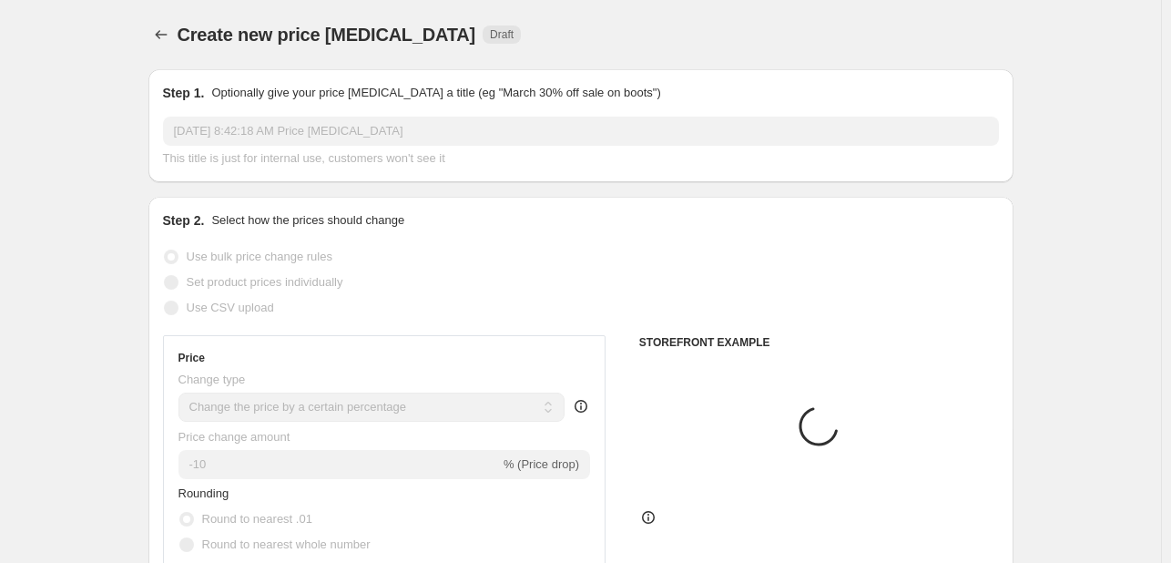
click at [255, 130] on input "[DATE] 8:42:18 AM Price [MEDICAL_DATA]" at bounding box center [581, 131] width 836 height 29
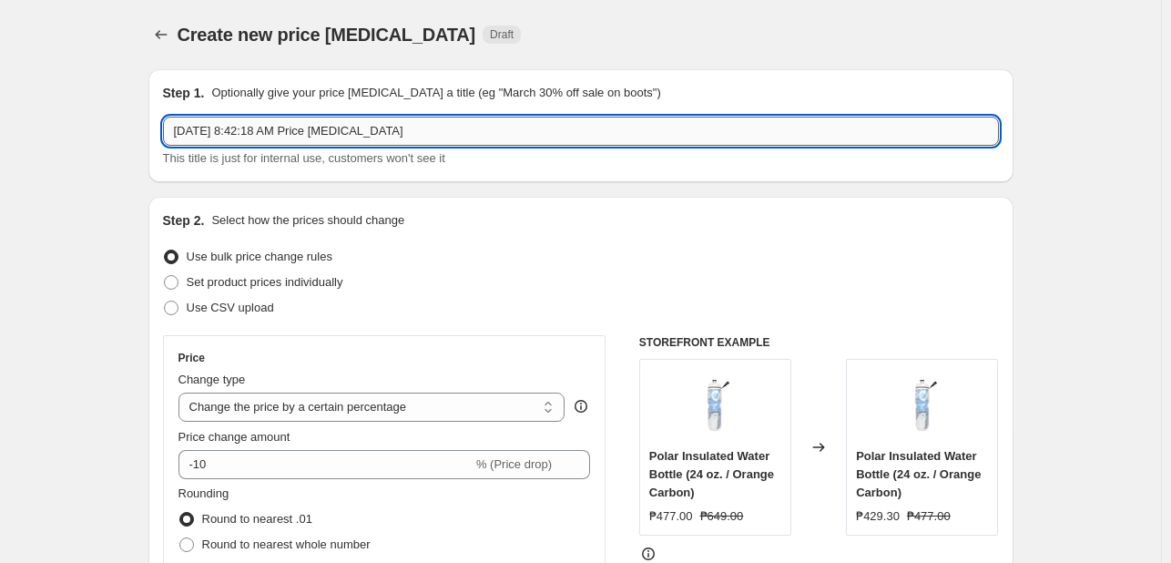
click at [257, 130] on input "[DATE] 8:42:18 AM Price [MEDICAL_DATA]" at bounding box center [581, 131] width 836 height 29
paste input "FexPro [DATE]-[DATE] 20%"
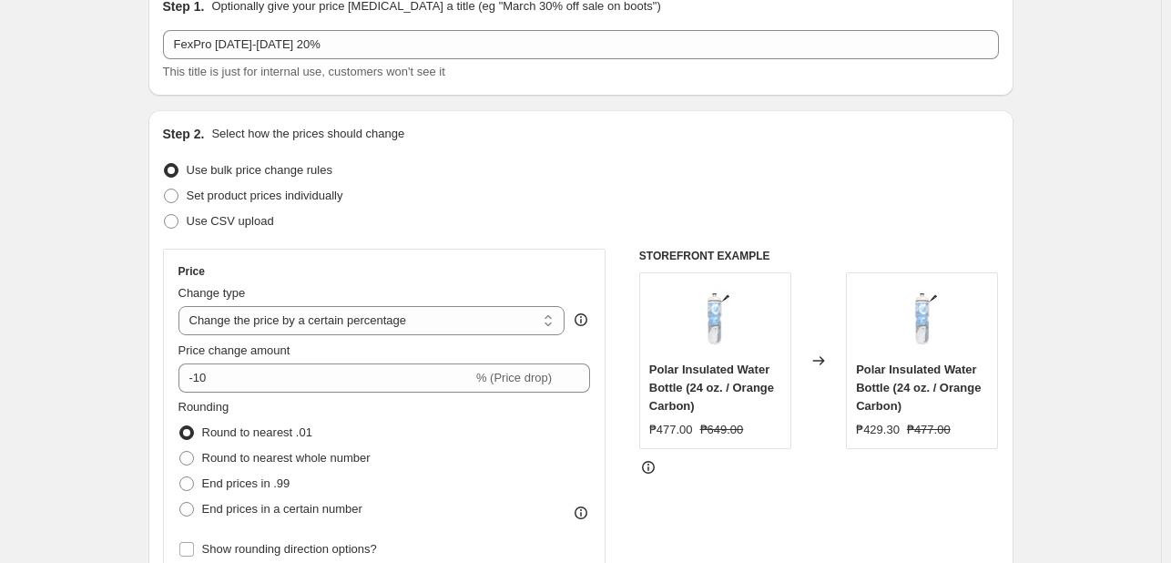
scroll to position [91, 0]
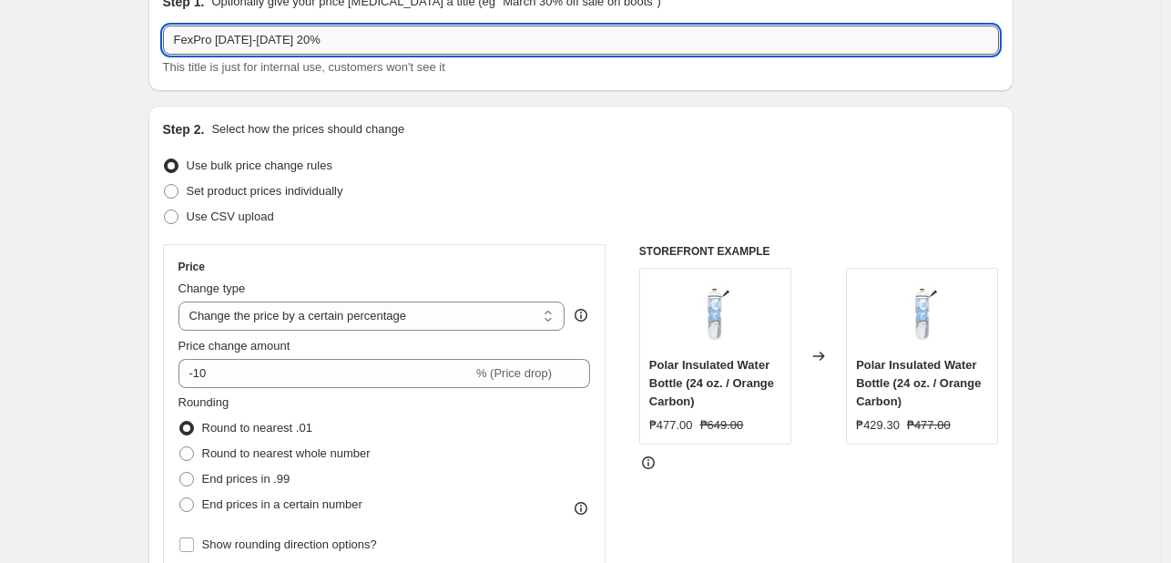
click at [321, 45] on input "FexPro [DATE]-[DATE] 20%" at bounding box center [581, 39] width 836 height 29
type input "FexPro [DATE]-[DATE] 30%"
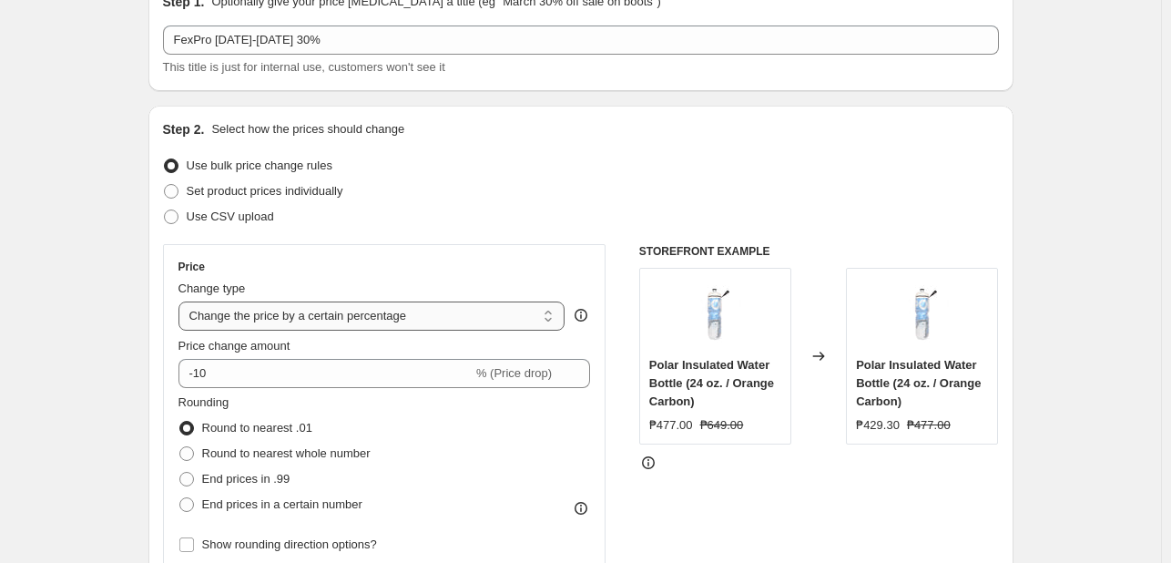
click at [305, 314] on select "Change the price to a certain amount Change the price by a certain amount Chang…" at bounding box center [371, 315] width 387 height 29
select select "pcap"
click at [182, 301] on select "Change the price to a certain amount Change the price by a certain amount Chang…" at bounding box center [371, 315] width 387 height 29
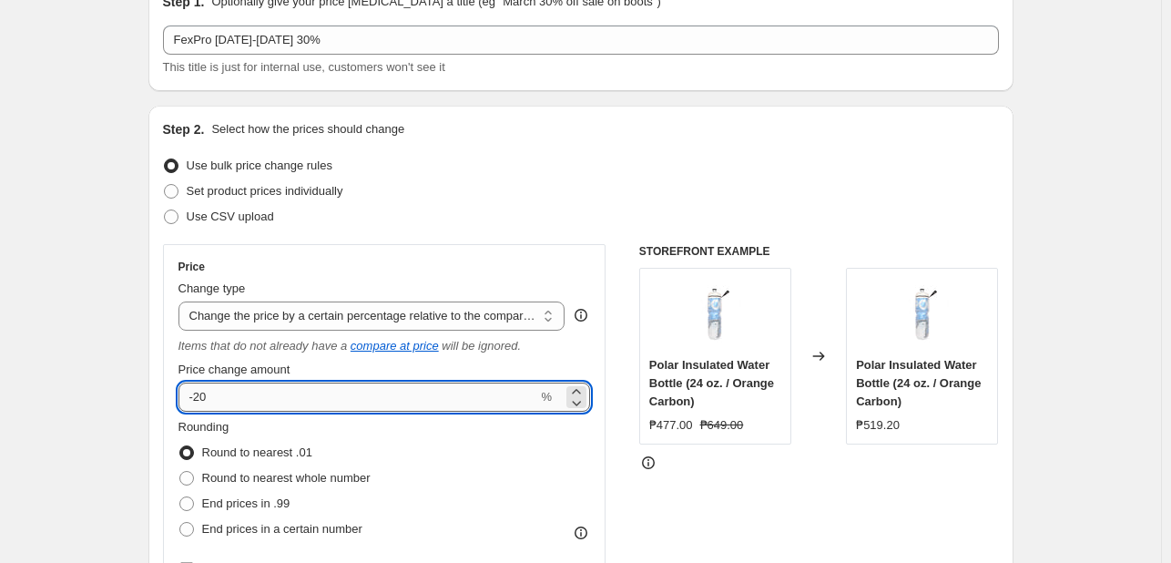
drag, startPoint x: 283, startPoint y: 388, endPoint x: 200, endPoint y: 389, distance: 82.9
click at [200, 389] on input "-20" at bounding box center [358, 396] width 360 height 29
type input "-30"
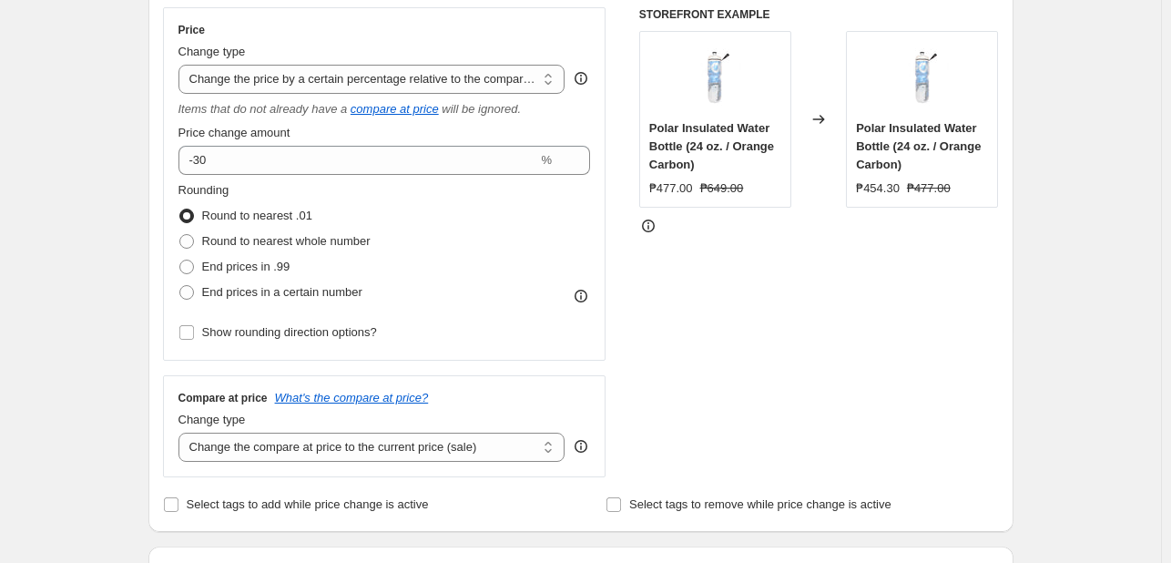
scroll to position [364, 0]
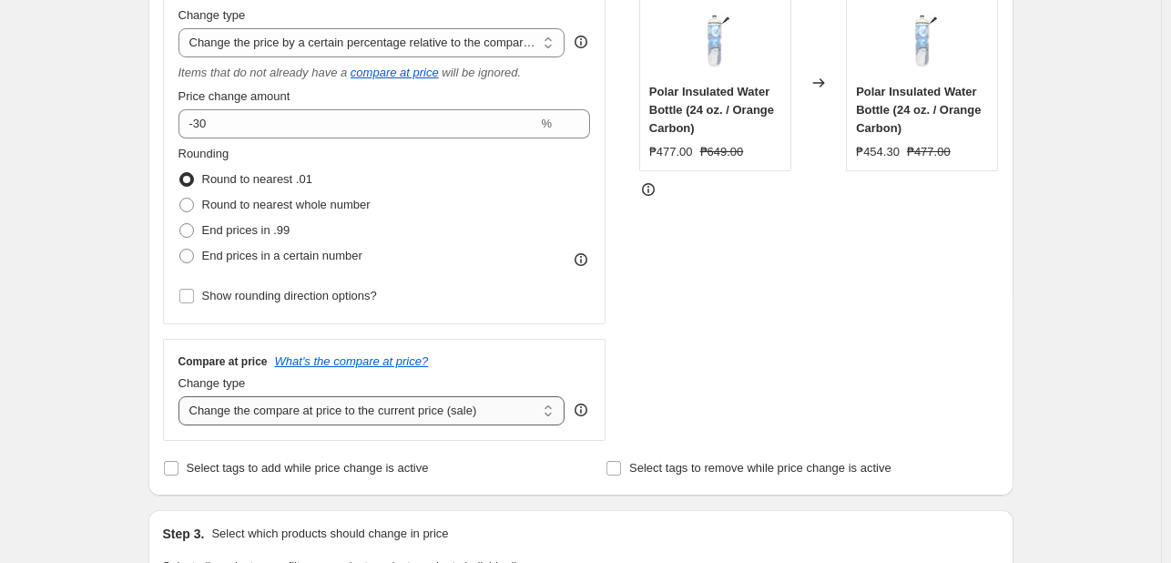
click at [234, 420] on select "Change the compare at price to the current price (sale) Change the compare at p…" at bounding box center [371, 410] width 387 height 29
select select "no_change"
click at [182, 397] on select "Change the compare at price to the current price (sale) Change the compare at p…" at bounding box center [371, 410] width 387 height 29
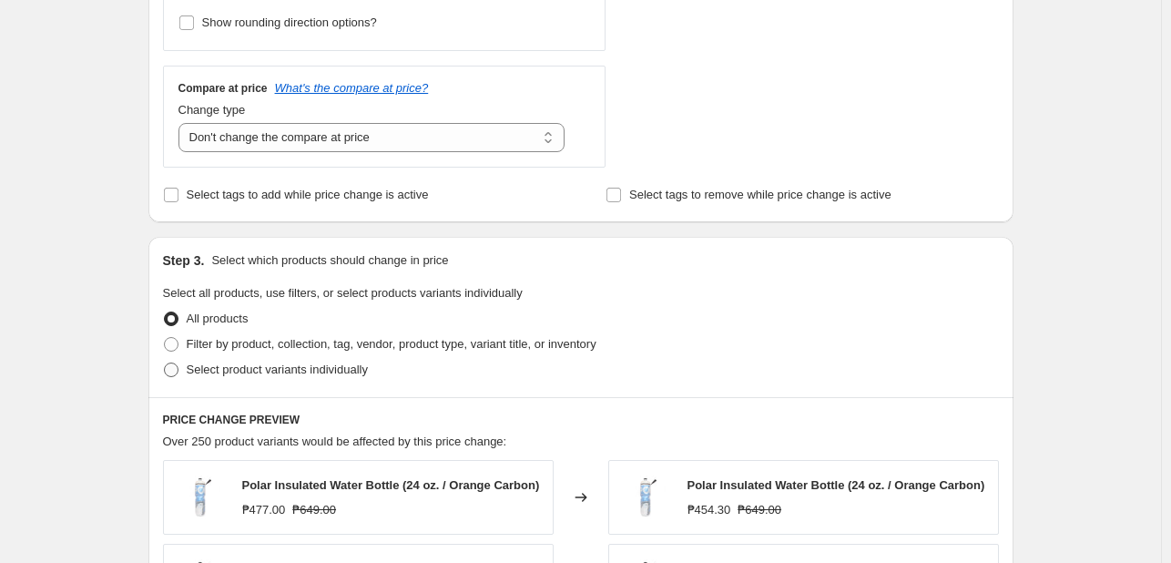
click at [237, 369] on span "Select product variants individually" at bounding box center [277, 369] width 181 height 14
click at [165, 363] on input "Select product variants individually" at bounding box center [164, 362] width 1 height 1
radio input "true"
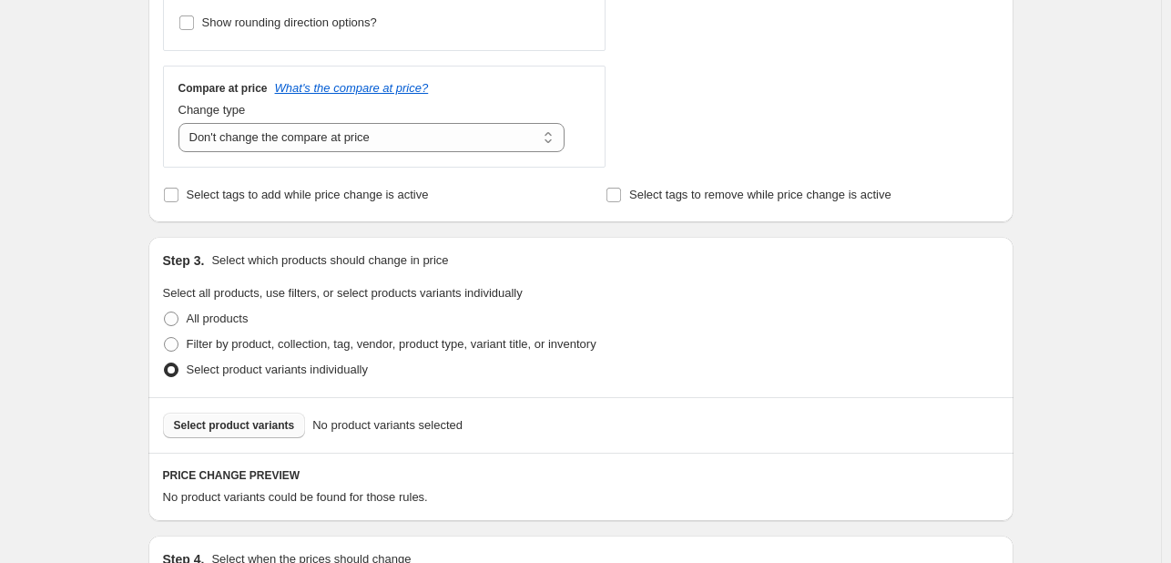
click at [269, 423] on span "Select product variants" at bounding box center [234, 425] width 121 height 15
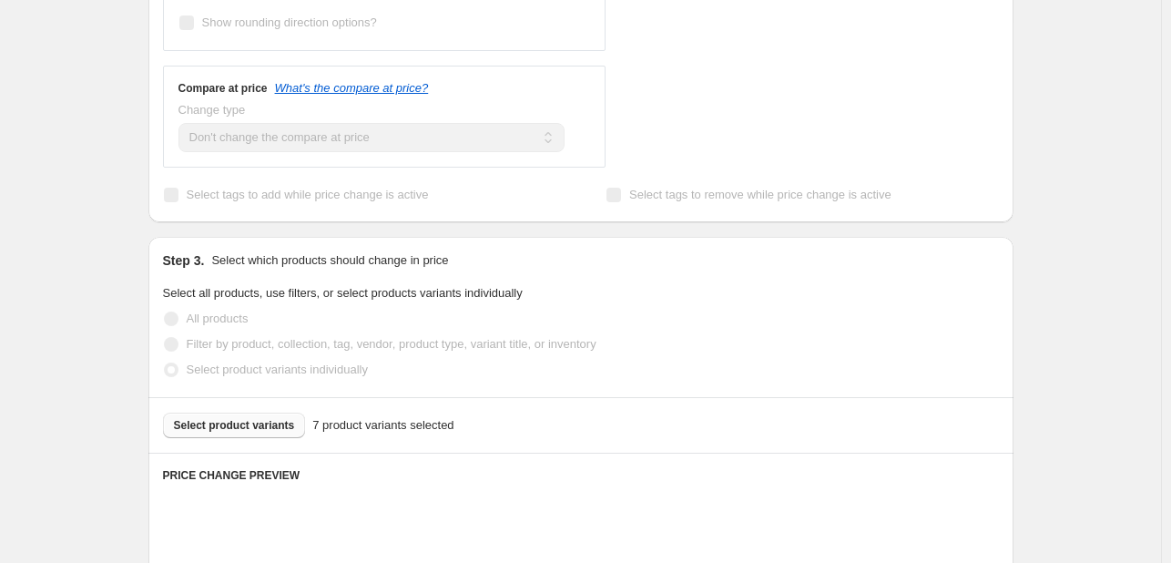
click at [1129, 369] on div "Create new price [MEDICAL_DATA]. This page is ready Create new price [MEDICAL_D…" at bounding box center [580, 312] width 1161 height 1899
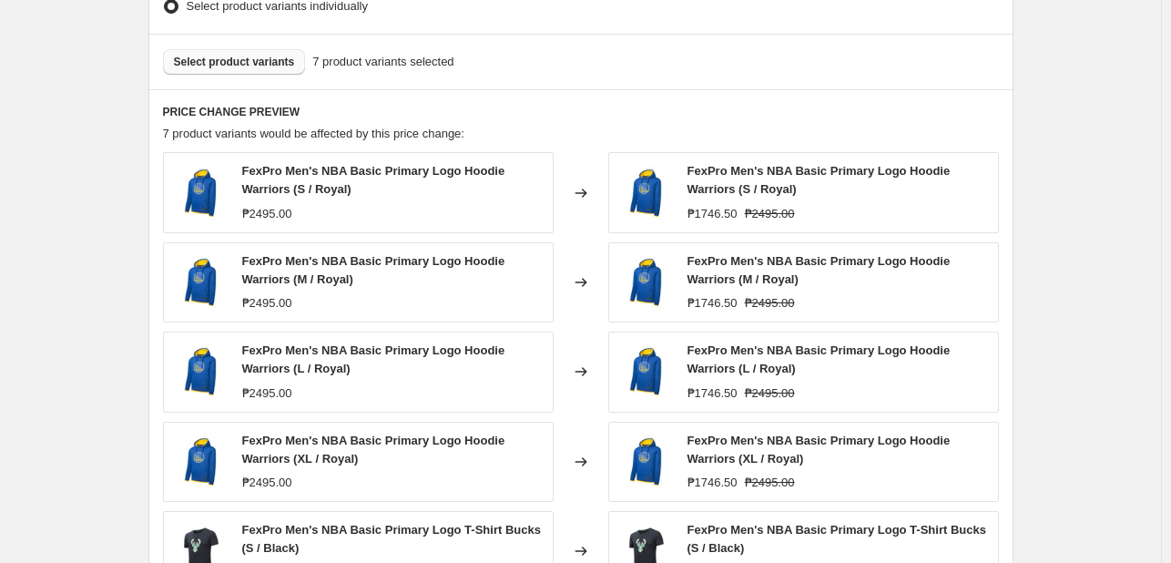
scroll to position [1365, 0]
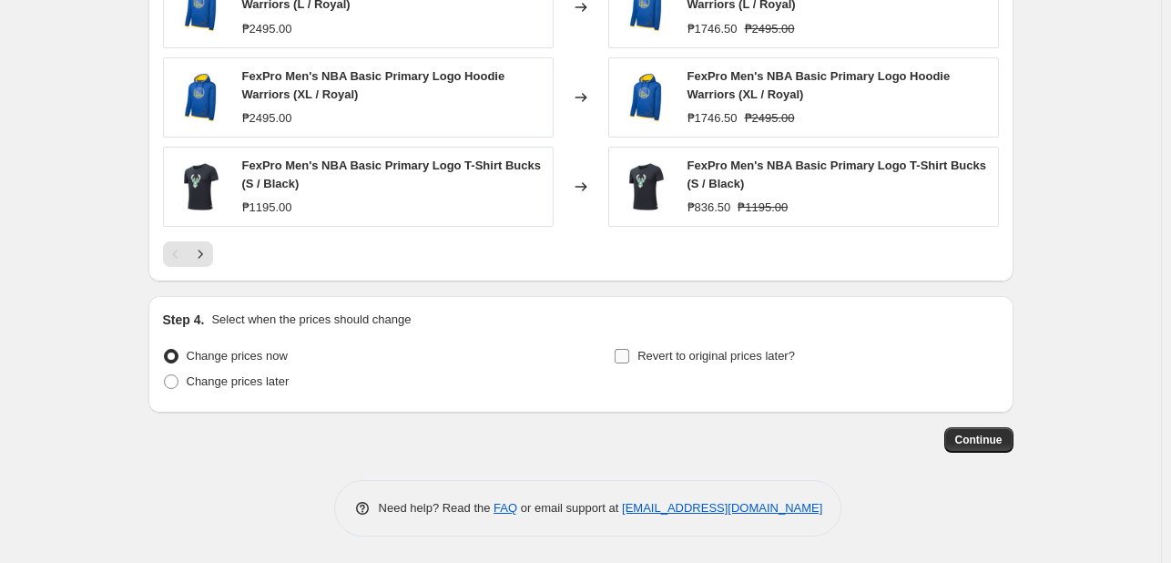
click at [749, 365] on label "Revert to original prices later?" at bounding box center [704, 355] width 181 height 25
click at [629, 363] on input "Revert to original prices later?" at bounding box center [622, 356] width 15 height 15
checkbox input "true"
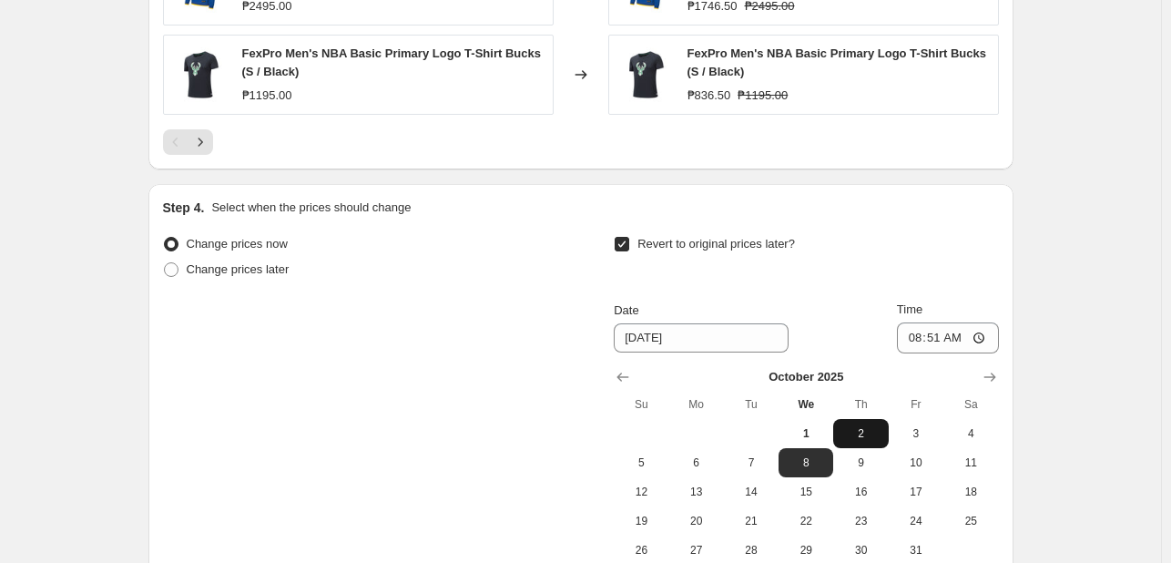
scroll to position [1547, 0]
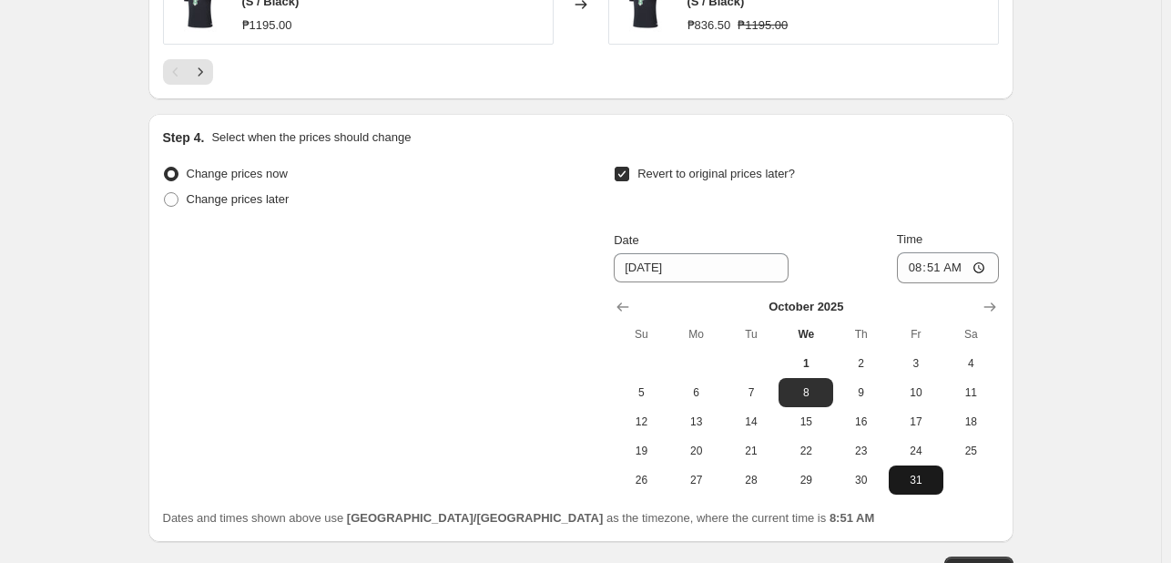
click at [932, 474] on span "31" at bounding box center [916, 480] width 40 height 15
type input "[DATE]"
click at [918, 270] on input "08:51" at bounding box center [948, 267] width 102 height 31
type input "23:59"
drag, startPoint x: 1103, startPoint y: 332, endPoint x: 1015, endPoint y: 383, distance: 101.2
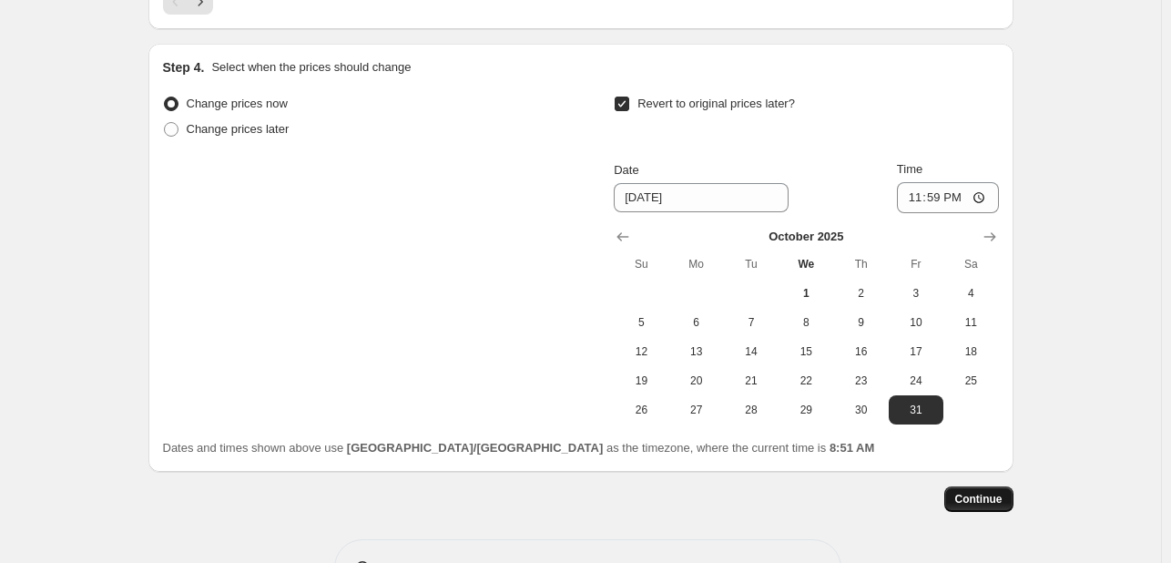
scroll to position [1675, 0]
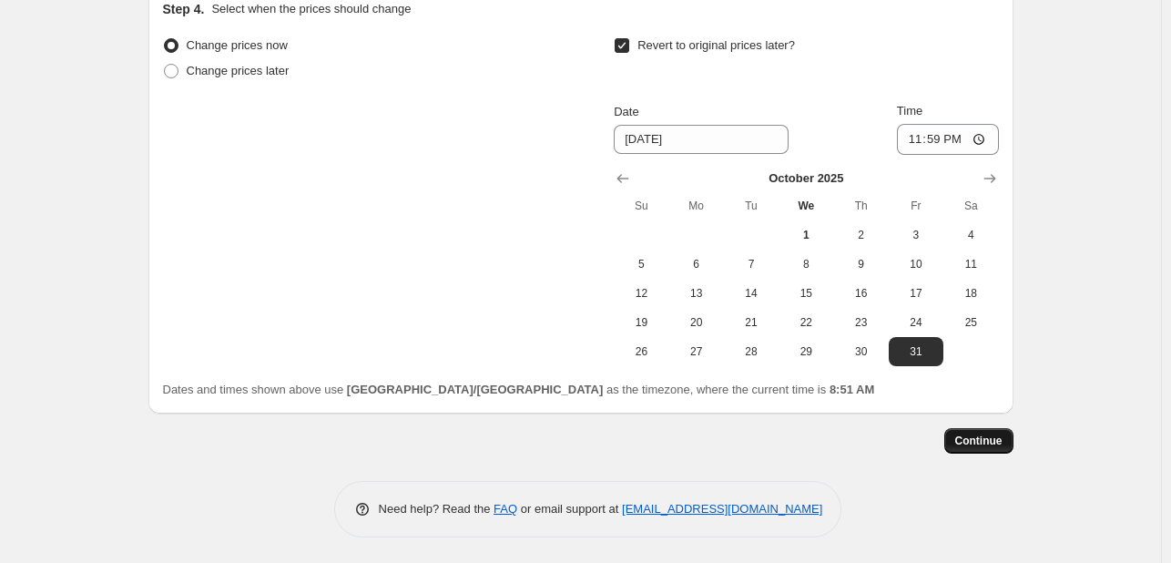
click at [983, 451] on button "Continue" at bounding box center [978, 440] width 69 height 25
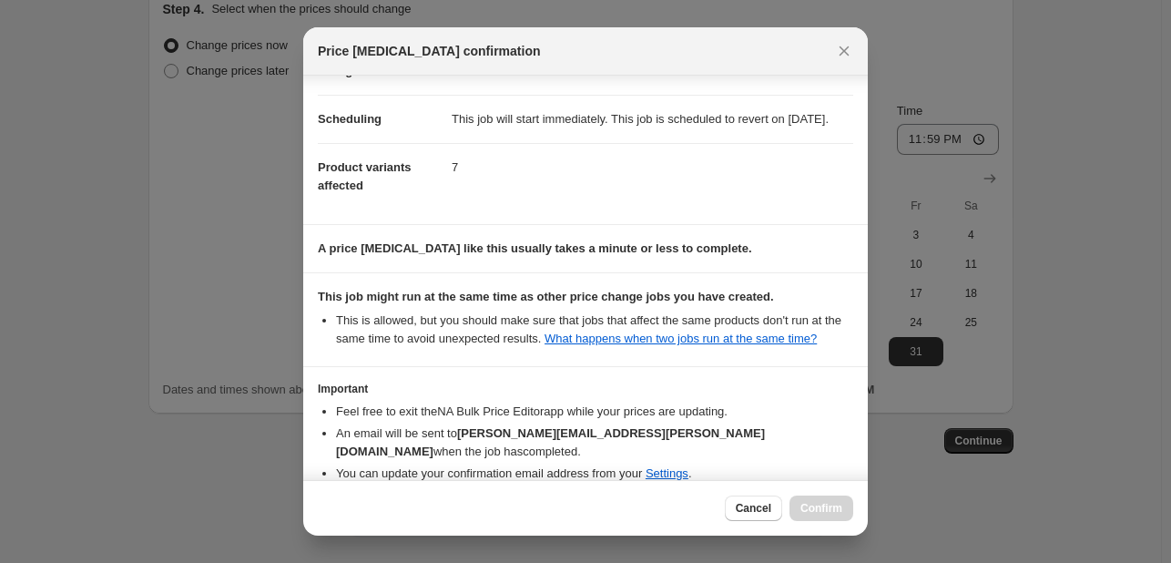
scroll to position [239, 0]
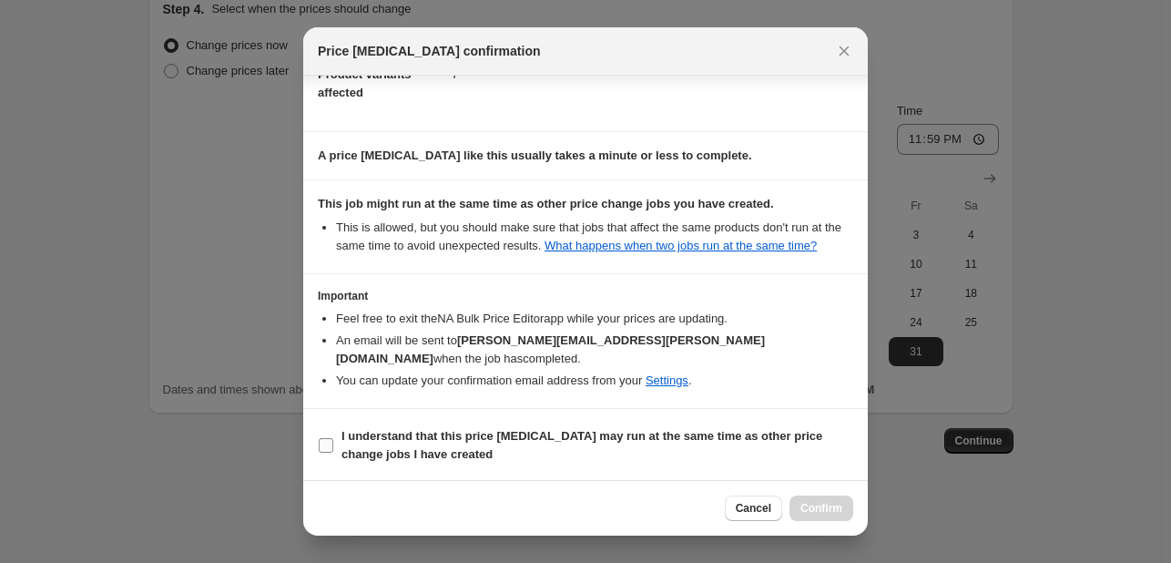
drag, startPoint x: 692, startPoint y: 443, endPoint x: 731, endPoint y: 451, distance: 40.0
click at [694, 443] on span "I understand that this price [MEDICAL_DATA] may run at the same time as other p…" at bounding box center [597, 445] width 512 height 36
click at [333, 443] on input "I understand that this price [MEDICAL_DATA] may run at the same time as other p…" at bounding box center [326, 445] width 15 height 15
checkbox input "true"
click at [796, 496] on button "Confirm" at bounding box center [821, 507] width 64 height 25
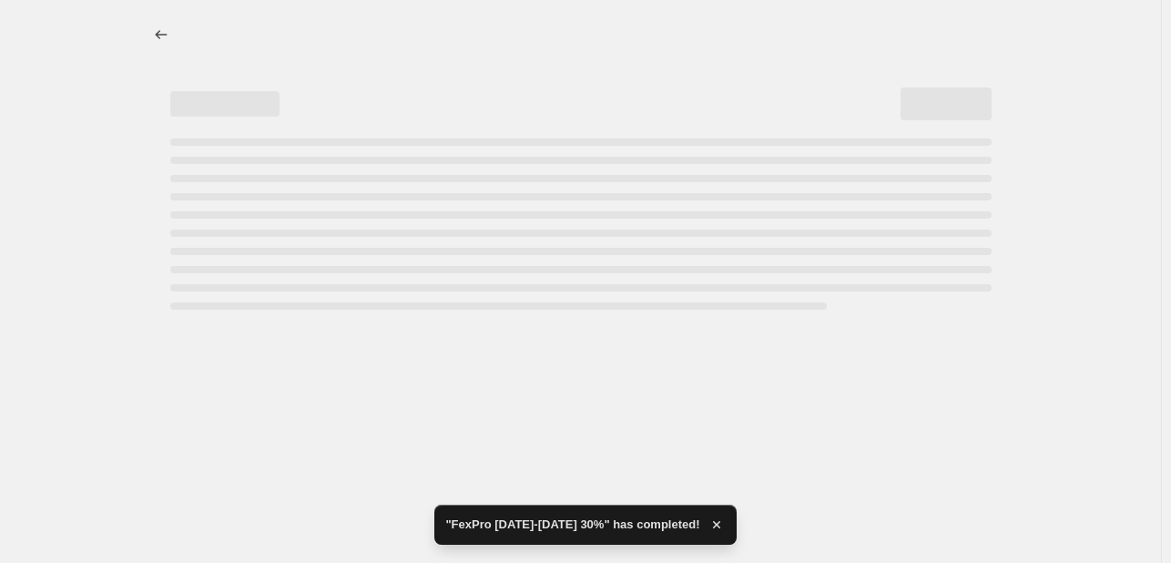
select select "pcap"
select select "no_change"
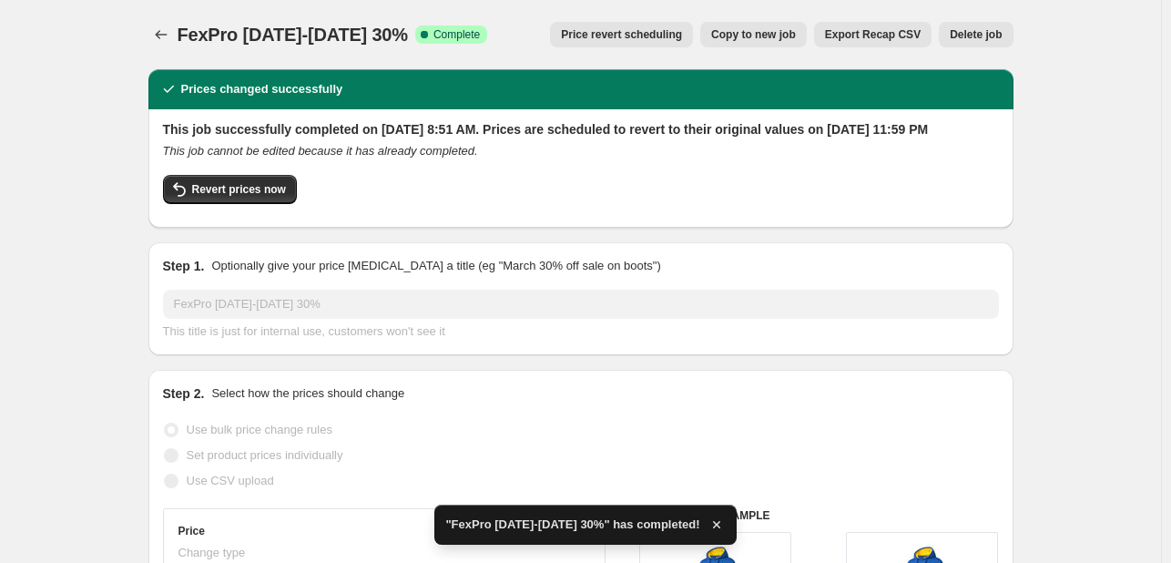
drag, startPoint x: 444, startPoint y: 36, endPoint x: 178, endPoint y: 35, distance: 265.9
click at [178, 35] on div "FexPro [DATE]-[DATE] 30% Success Complete Complete Price revert scheduling Copy…" at bounding box center [580, 34] width 865 height 25
copy span "FexPro [DATE]-[DATE] 30%"
click at [156, 41] on icon "Price change jobs" at bounding box center [161, 34] width 18 height 18
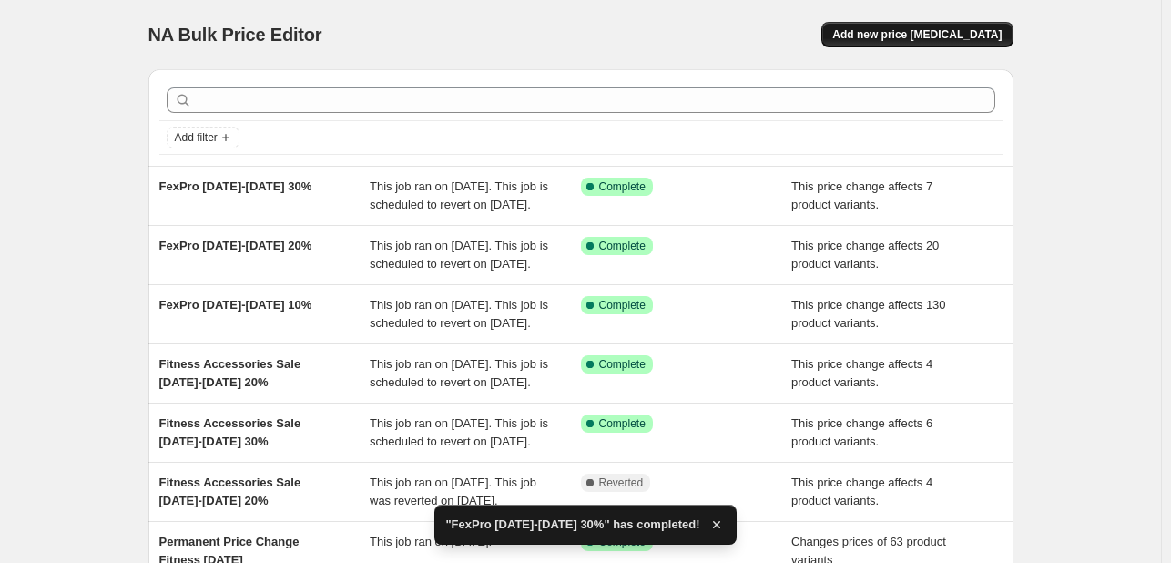
click at [887, 27] on span "Add new price [MEDICAL_DATA]" at bounding box center [916, 34] width 169 height 15
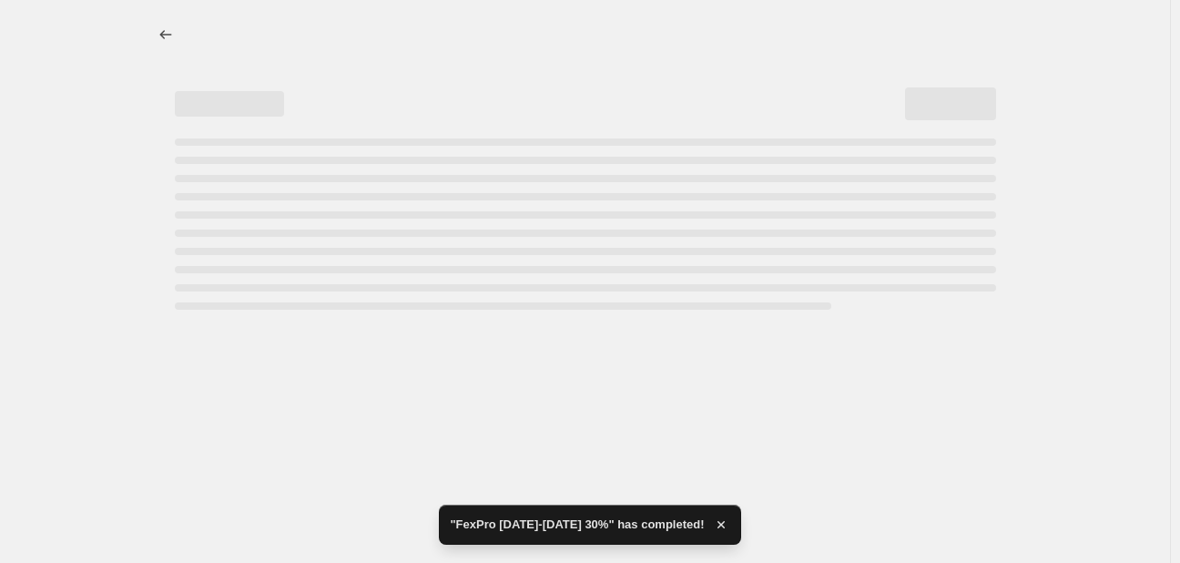
select select "percentage"
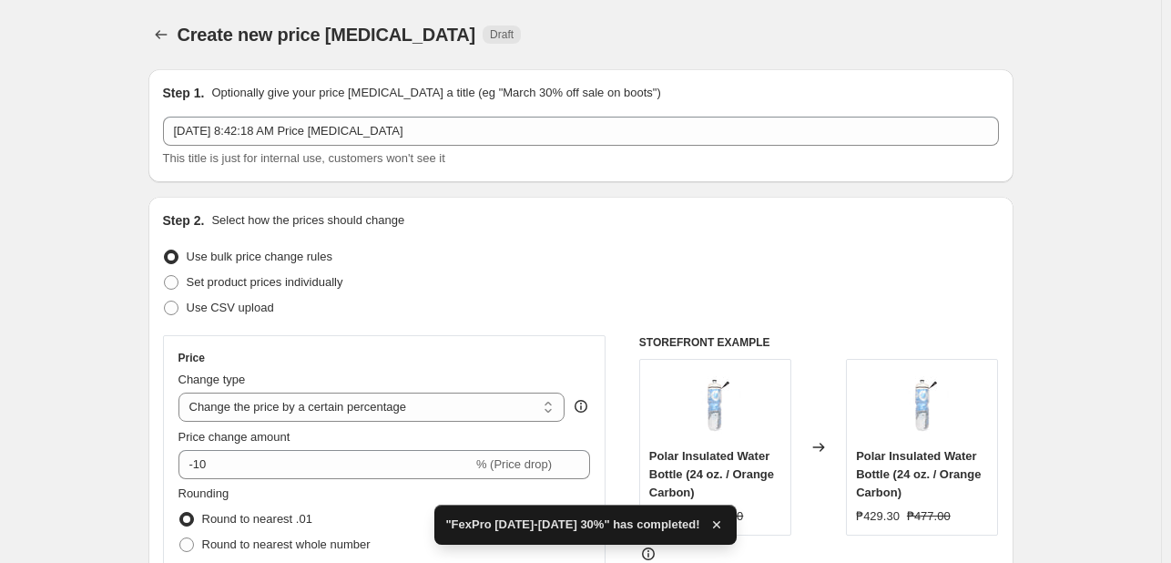
click at [305, 115] on div "Step 1. Optionally give your price [MEDICAL_DATA] a title (eg "March 30% off sa…" at bounding box center [581, 126] width 836 height 84
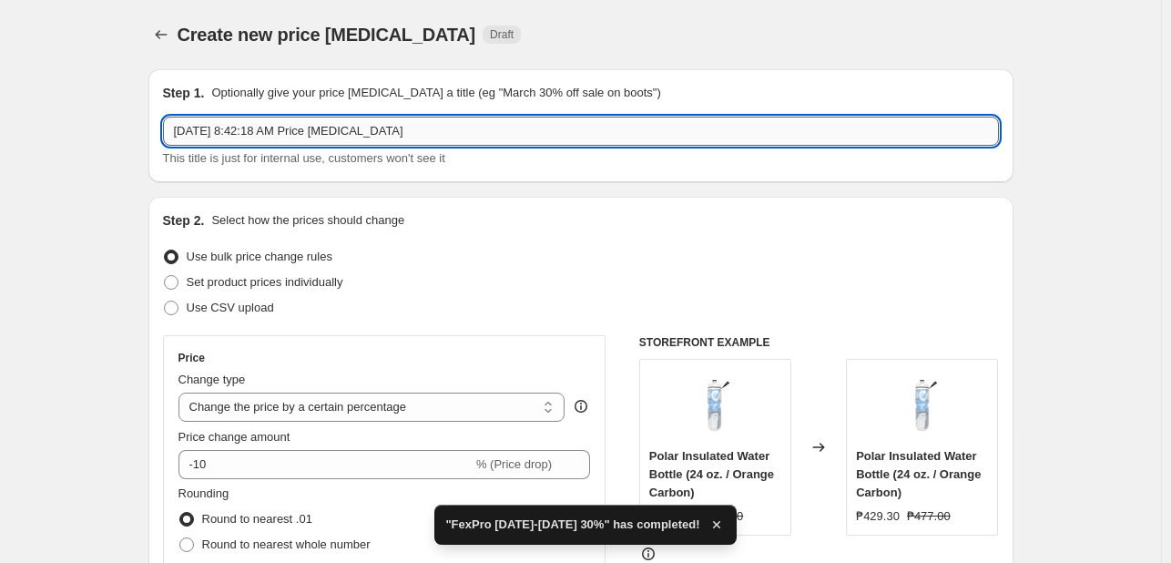
click at [308, 135] on input "[DATE] 8:42:18 AM Price [MEDICAL_DATA]" at bounding box center [581, 131] width 836 height 29
paste input "FexPro [DATE]-[DATE] 30%"
click at [324, 137] on input "FexPro [DATE]-[DATE] 30%" at bounding box center [581, 131] width 836 height 29
type input "FexPro [DATE]-[DATE] 40%"
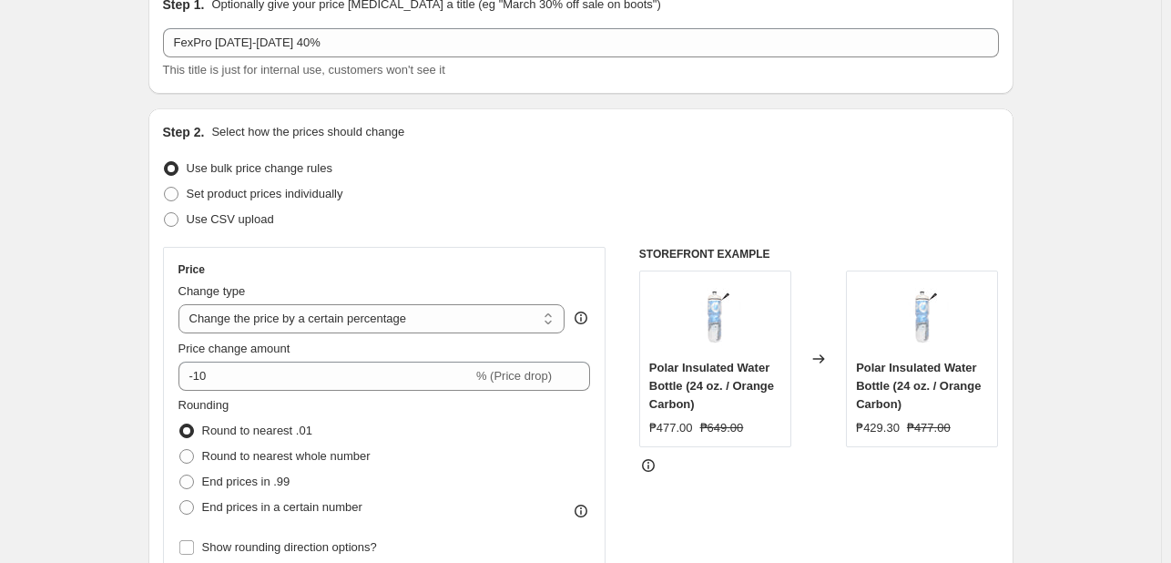
scroll to position [182, 0]
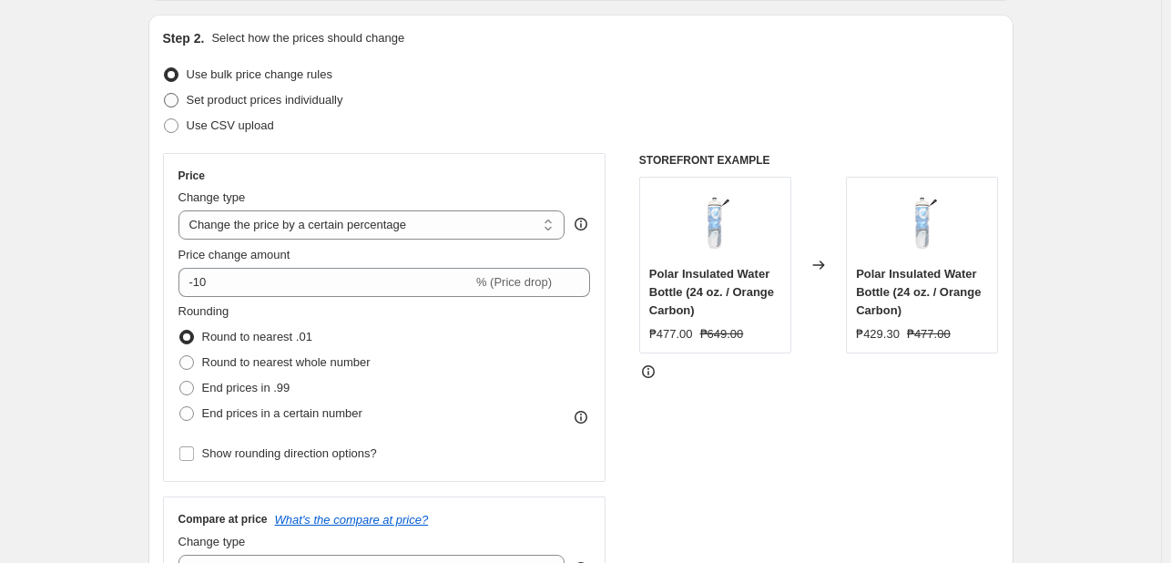
click at [298, 109] on label "Set product prices individually" at bounding box center [253, 99] width 180 height 25
click at [165, 94] on input "Set product prices individually" at bounding box center [164, 93] width 1 height 1
radio input "true"
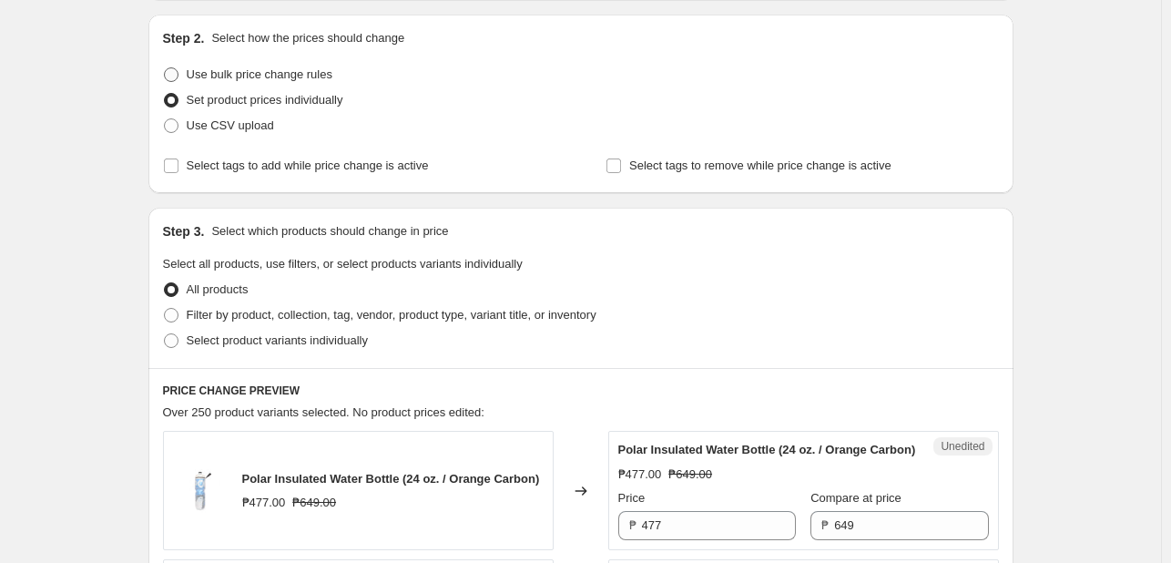
click at [311, 73] on span "Use bulk price change rules" at bounding box center [260, 74] width 146 height 14
click at [165, 68] on input "Use bulk price change rules" at bounding box center [164, 67] width 1 height 1
radio input "true"
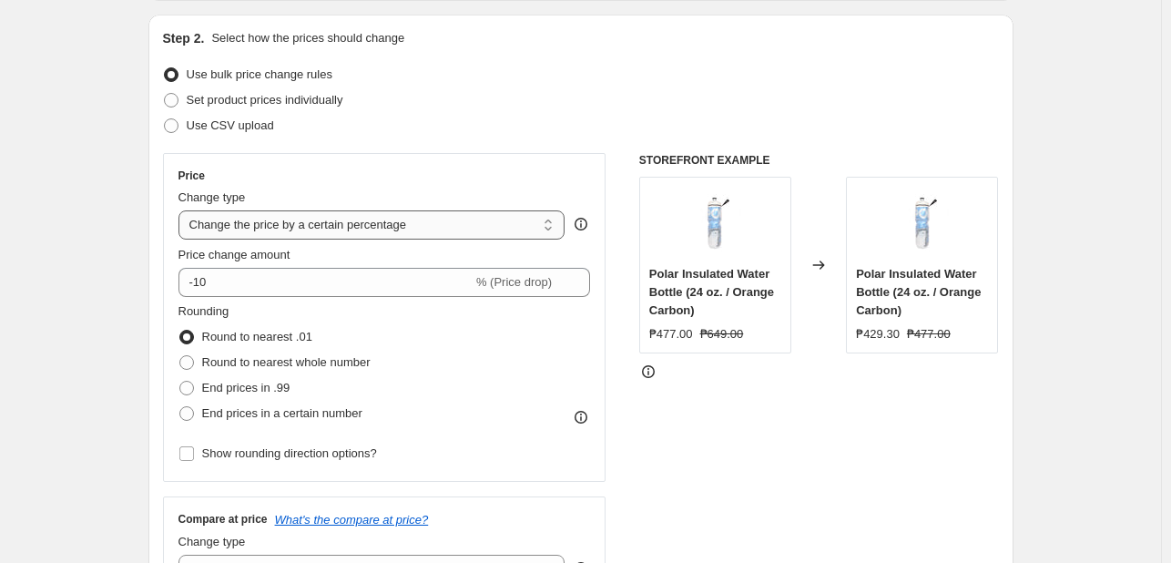
click at [408, 227] on select "Change the price to a certain amount Change the price by a certain amount Chang…" at bounding box center [371, 224] width 387 height 29
click at [182, 210] on select "Change the price to a certain amount Change the price by a certain amount Chang…" at bounding box center [371, 224] width 387 height 29
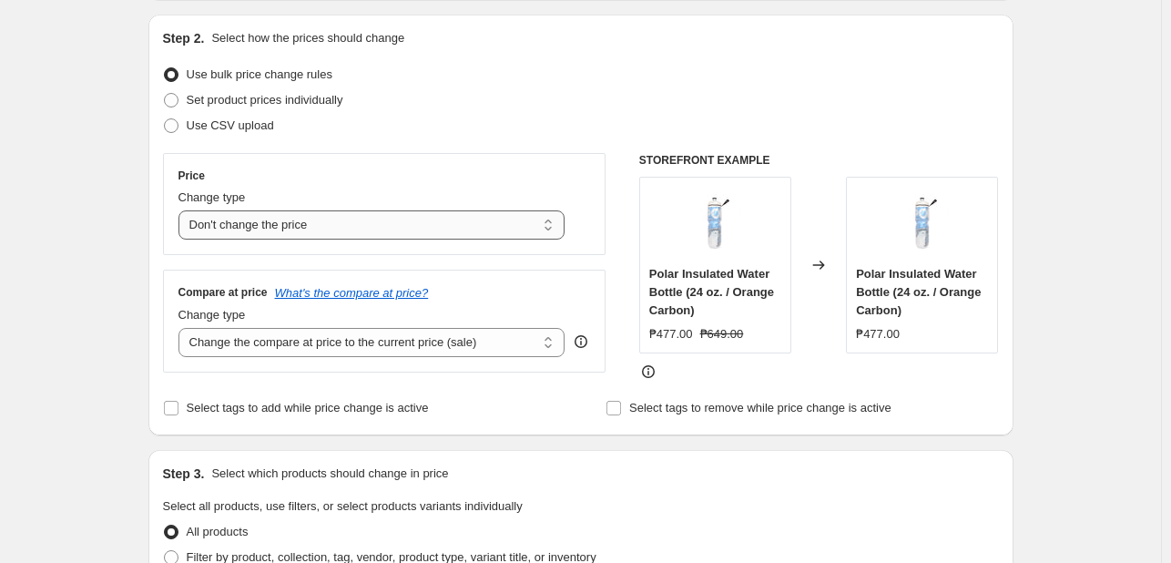
click at [427, 219] on select "Change the price to a certain amount Change the price by a certain amount Chang…" at bounding box center [371, 224] width 387 height 29
select select "pcap"
click at [182, 210] on select "Change the price to a certain amount Change the price by a certain amount Chang…" at bounding box center [371, 224] width 387 height 29
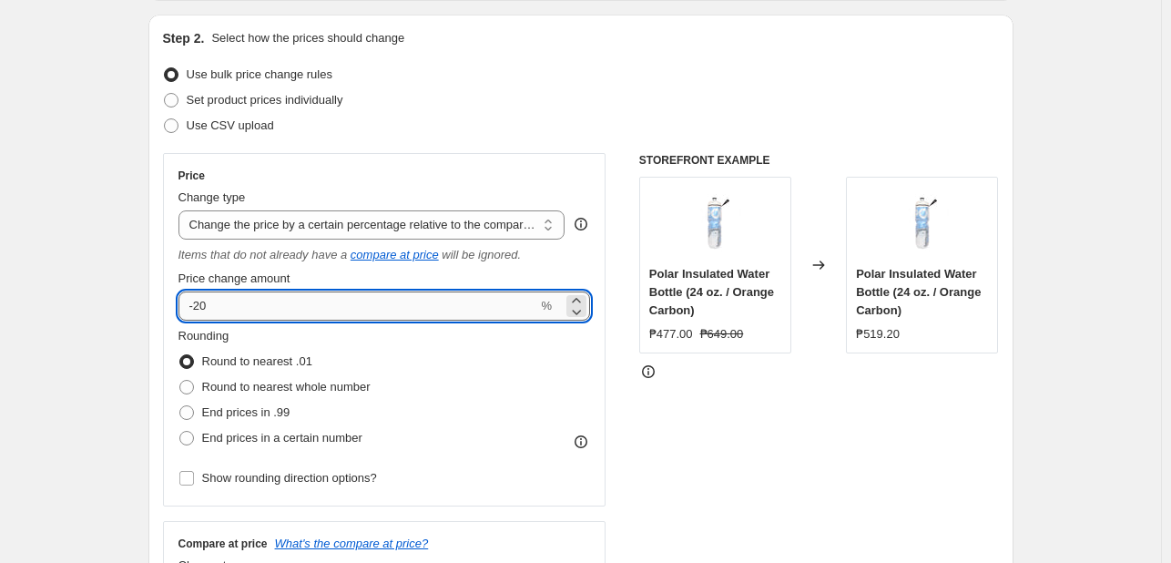
click at [300, 303] on input "-20" at bounding box center [358, 305] width 360 height 29
type input "-2"
type input "-40"
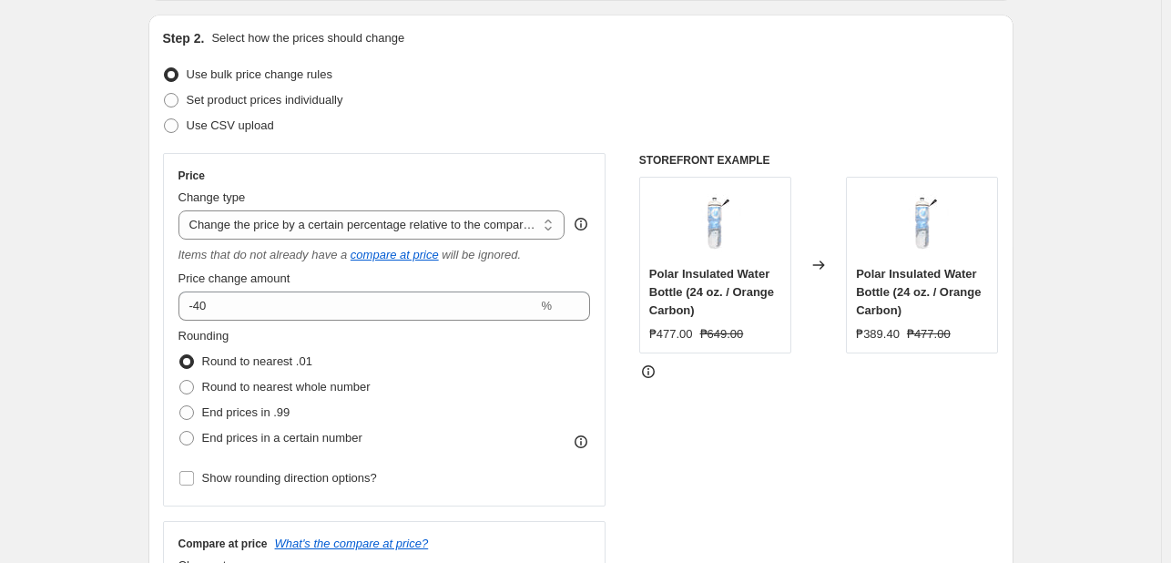
drag, startPoint x: 105, startPoint y: 286, endPoint x: 181, endPoint y: 382, distance: 123.1
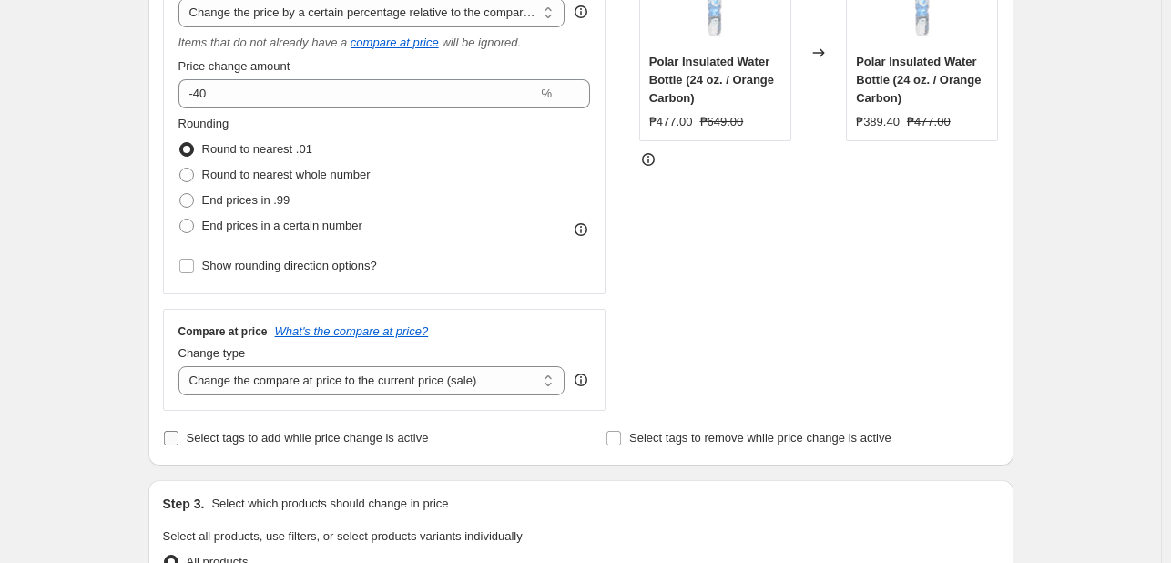
scroll to position [546, 0]
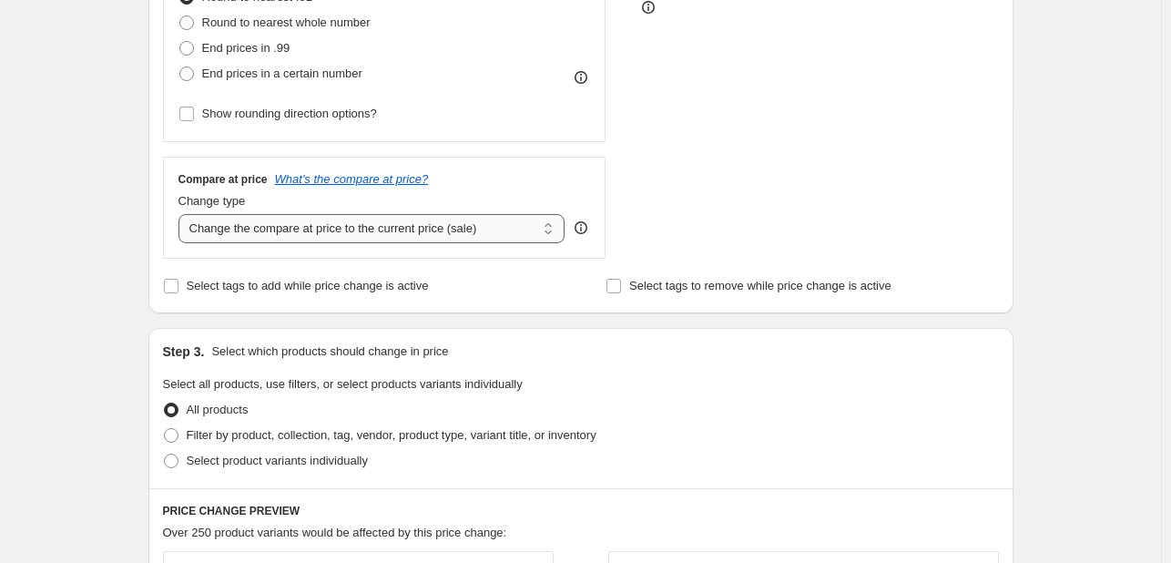
click at [355, 223] on select "Change the compare at price to the current price (sale) Change the compare at p…" at bounding box center [371, 228] width 387 height 29
select select "no_change"
click at [182, 215] on select "Change the compare at price to the current price (sale) Change the compare at p…" at bounding box center [371, 228] width 387 height 29
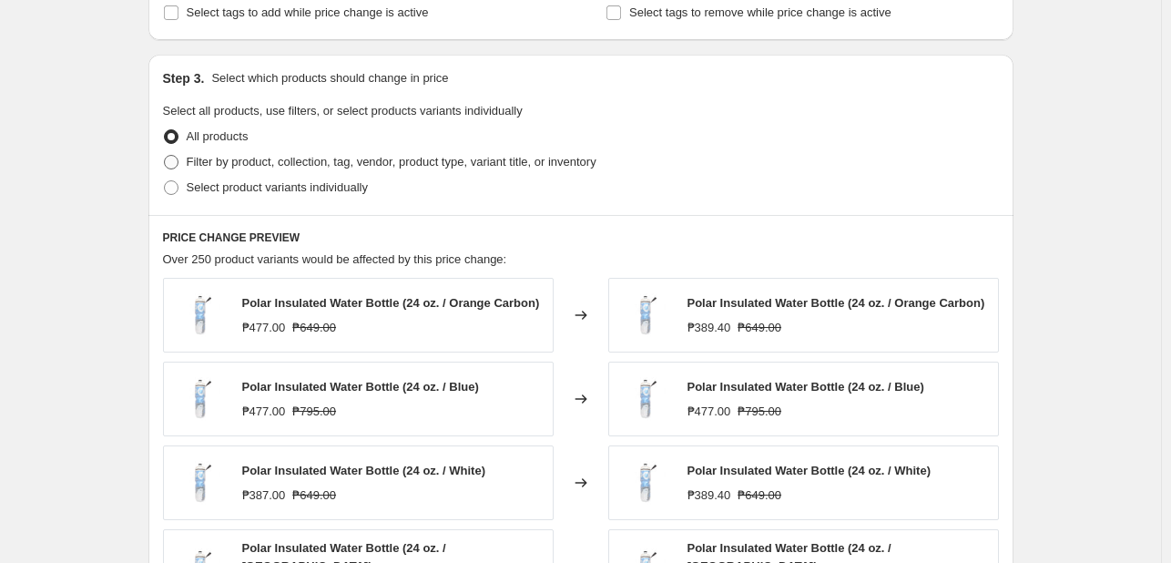
click at [275, 165] on span "Filter by product, collection, tag, vendor, product type, variant title, or inv…" at bounding box center [392, 162] width 410 height 14
click at [165, 156] on input "Filter by product, collection, tag, vendor, product type, variant title, or inv…" at bounding box center [164, 155] width 1 height 1
radio input "true"
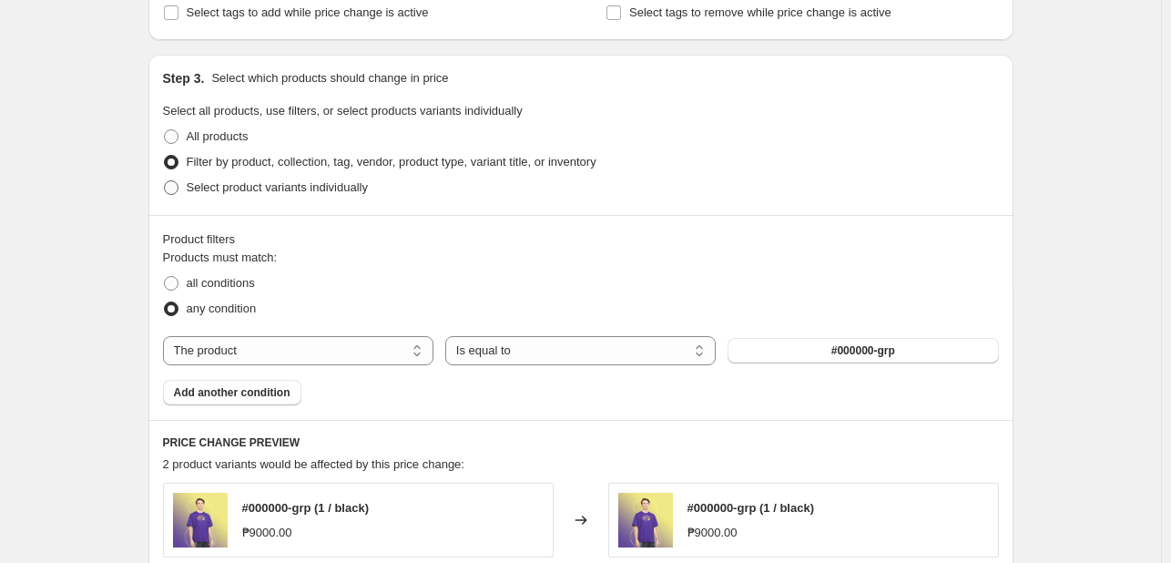
click at [261, 187] on span "Select product variants individually" at bounding box center [277, 187] width 181 height 14
click at [165, 181] on input "Select product variants individually" at bounding box center [164, 180] width 1 height 1
radio input "true"
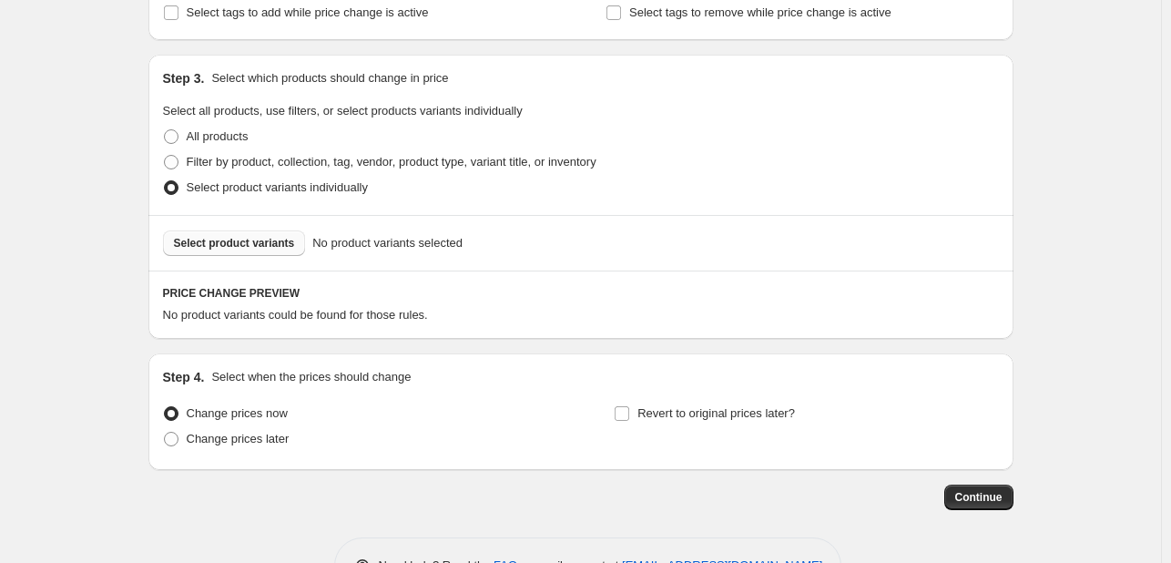
click at [260, 246] on span "Select product variants" at bounding box center [234, 243] width 121 height 15
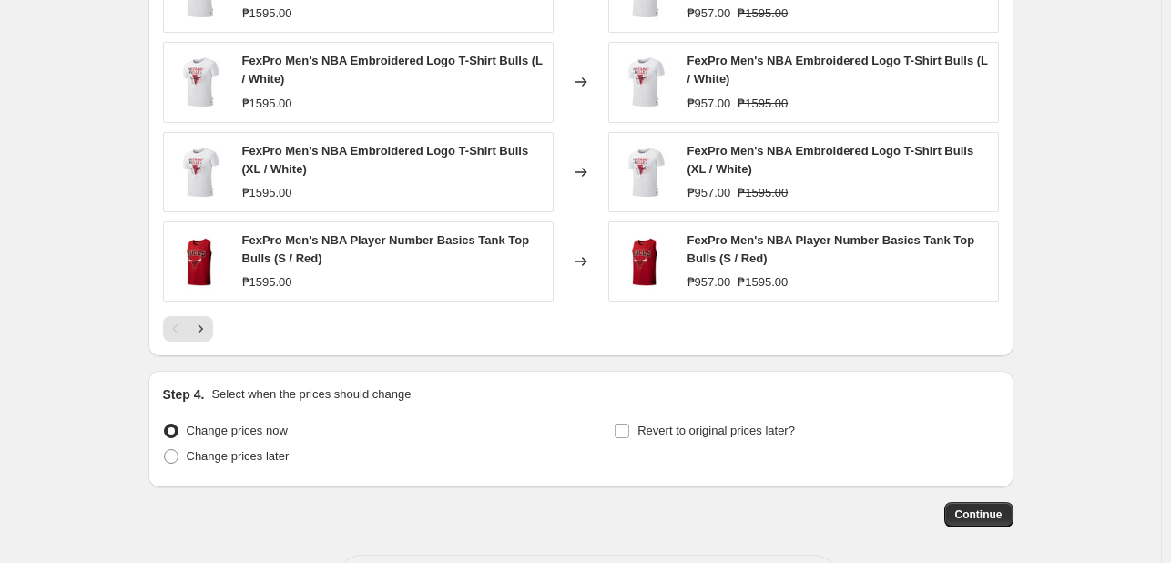
scroll to position [1365, 0]
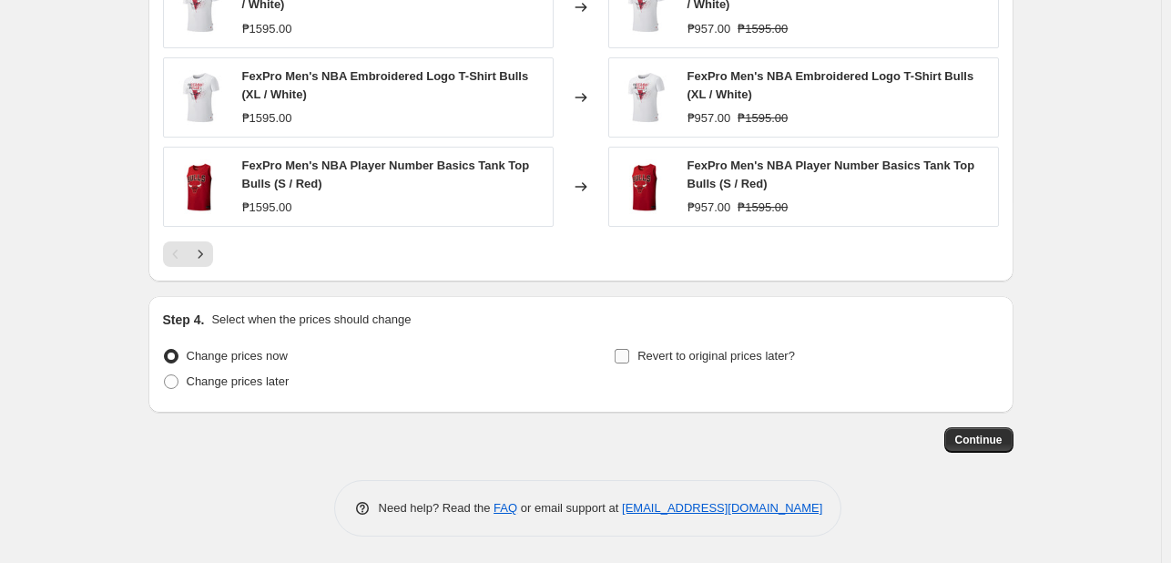
click at [728, 354] on span "Revert to original prices later?" at bounding box center [716, 356] width 158 height 14
click at [629, 354] on input "Revert to original prices later?" at bounding box center [622, 356] width 15 height 15
checkbox input "true"
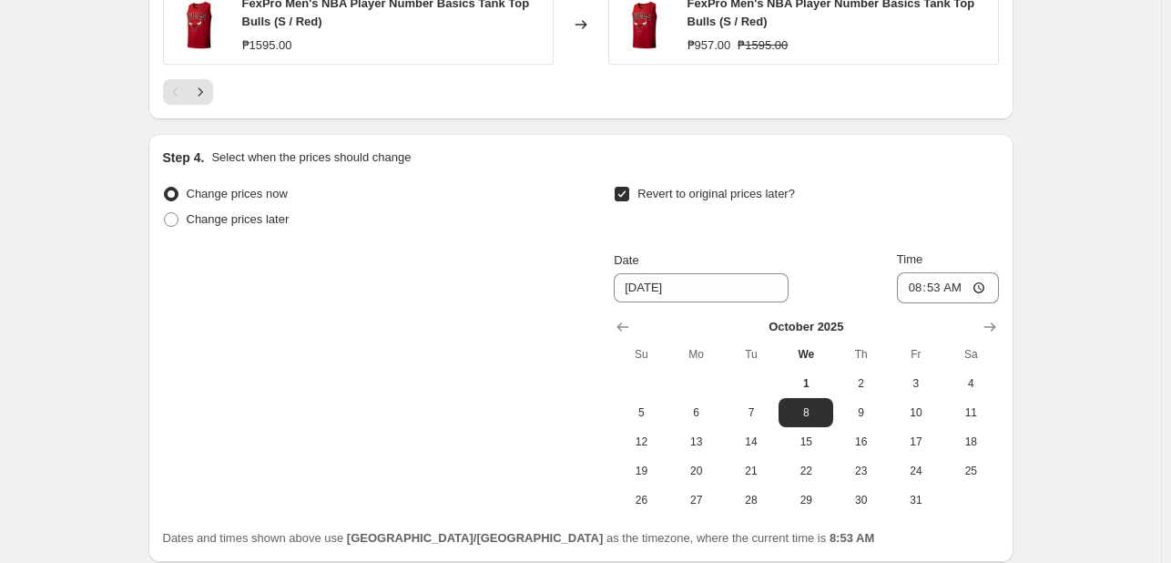
scroll to position [1675, 0]
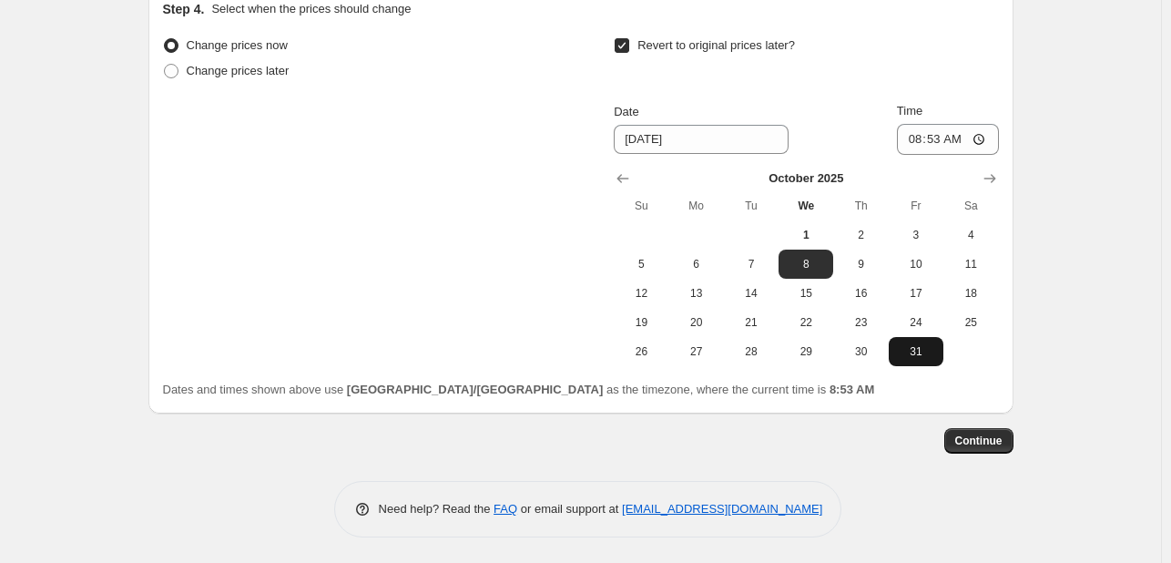
click at [923, 358] on button "31" at bounding box center [916, 351] width 55 height 29
type input "[DATE]"
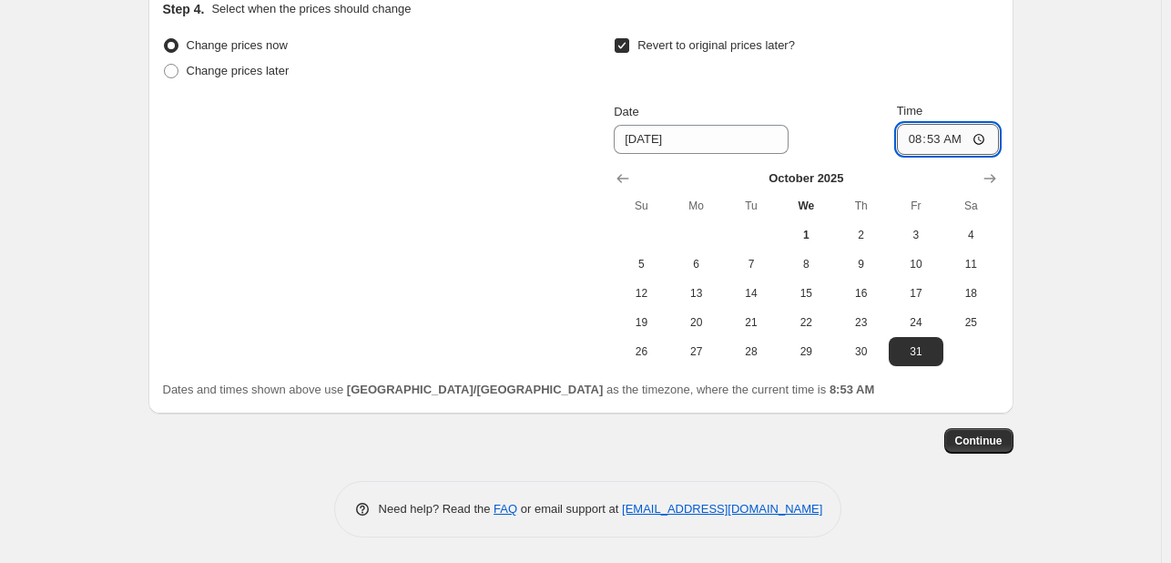
click at [920, 128] on input "08:53" at bounding box center [948, 139] width 102 height 31
type input "23:59"
click at [975, 440] on span "Continue" at bounding box center [978, 440] width 47 height 15
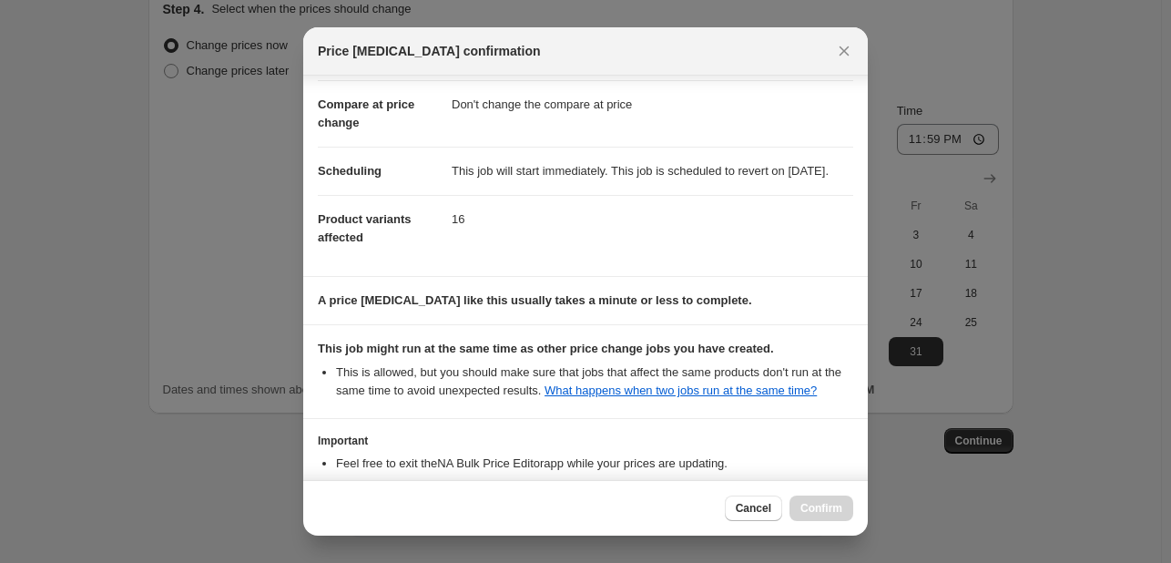
scroll to position [239, 0]
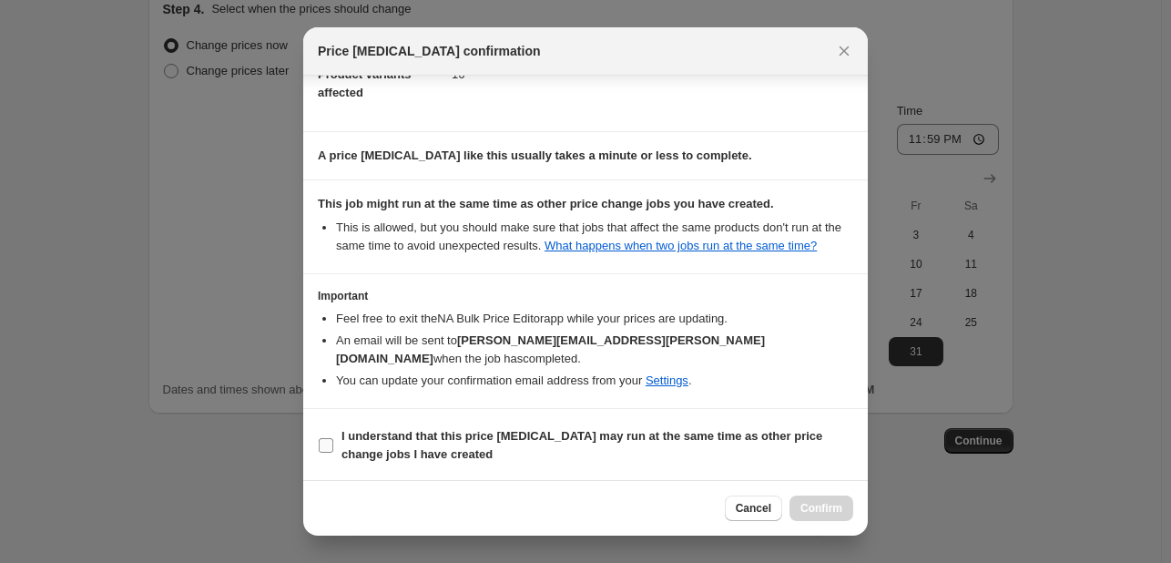
click at [660, 427] on span "I understand that this price [MEDICAL_DATA] may run at the same time as other p…" at bounding box center [597, 445] width 512 height 36
click at [333, 438] on input "I understand that this price [MEDICAL_DATA] may run at the same time as other p…" at bounding box center [326, 445] width 15 height 15
checkbox input "true"
click at [806, 507] on span "Confirm" at bounding box center [821, 508] width 42 height 15
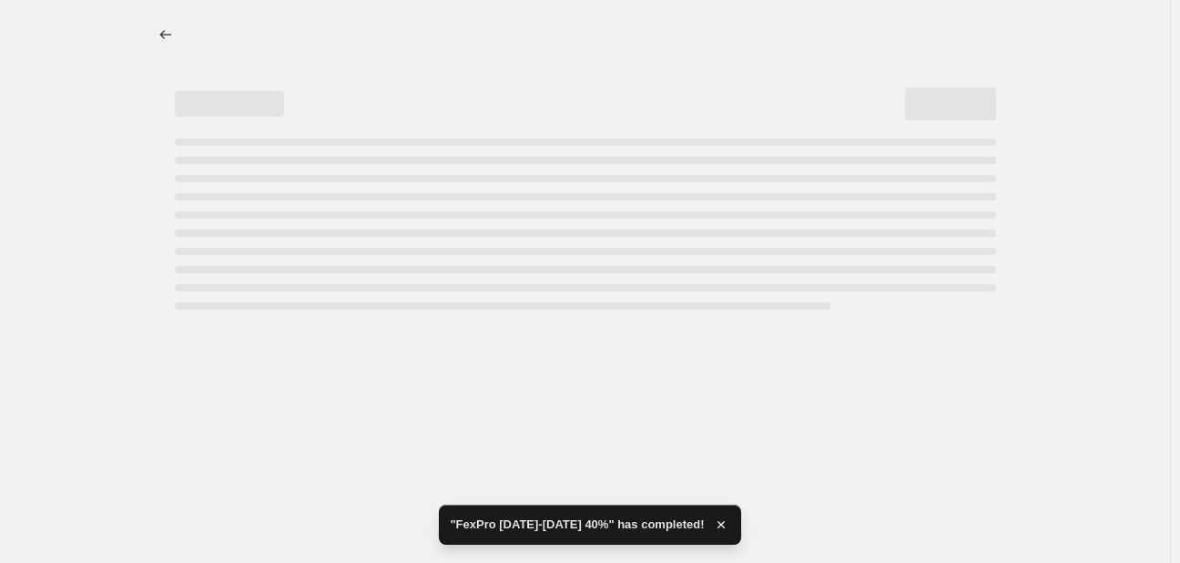
select select "pcap"
select select "no_change"
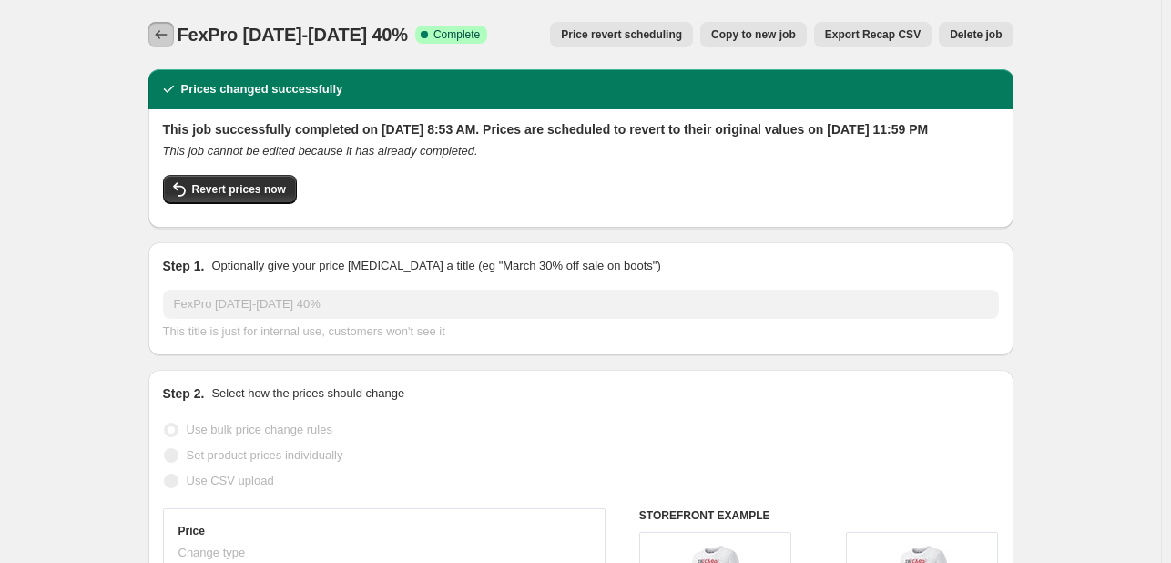
click at [174, 28] on button "Price change jobs" at bounding box center [160, 34] width 25 height 25
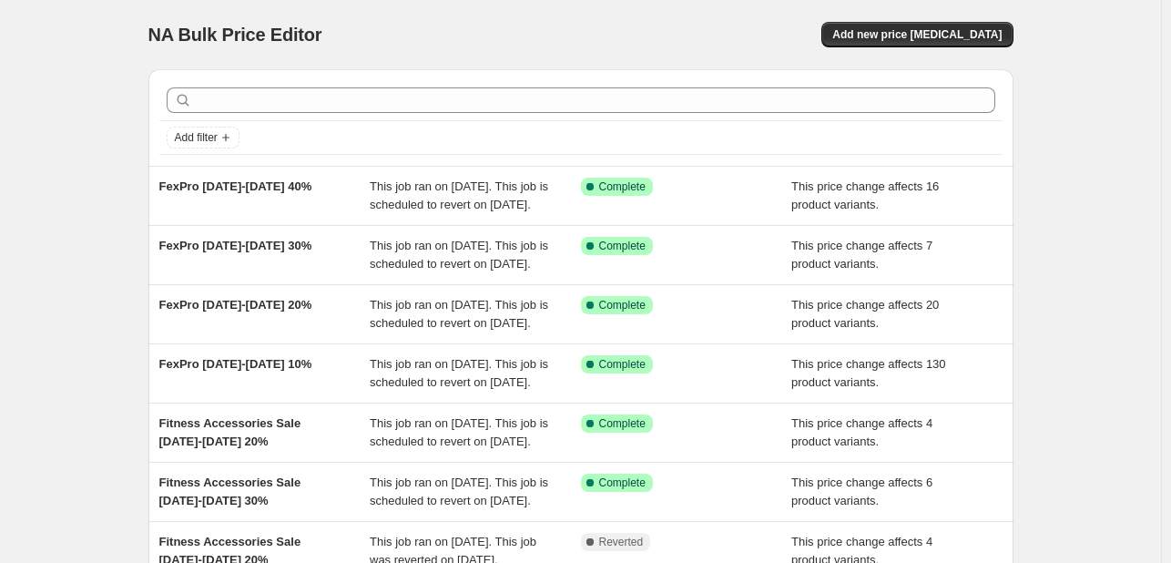
click at [903, 56] on div "NA Bulk Price Editor. This page is ready NA Bulk Price Editor Add new price [ME…" at bounding box center [580, 34] width 865 height 69
click at [902, 38] on span "Add new price [MEDICAL_DATA]" at bounding box center [916, 34] width 169 height 15
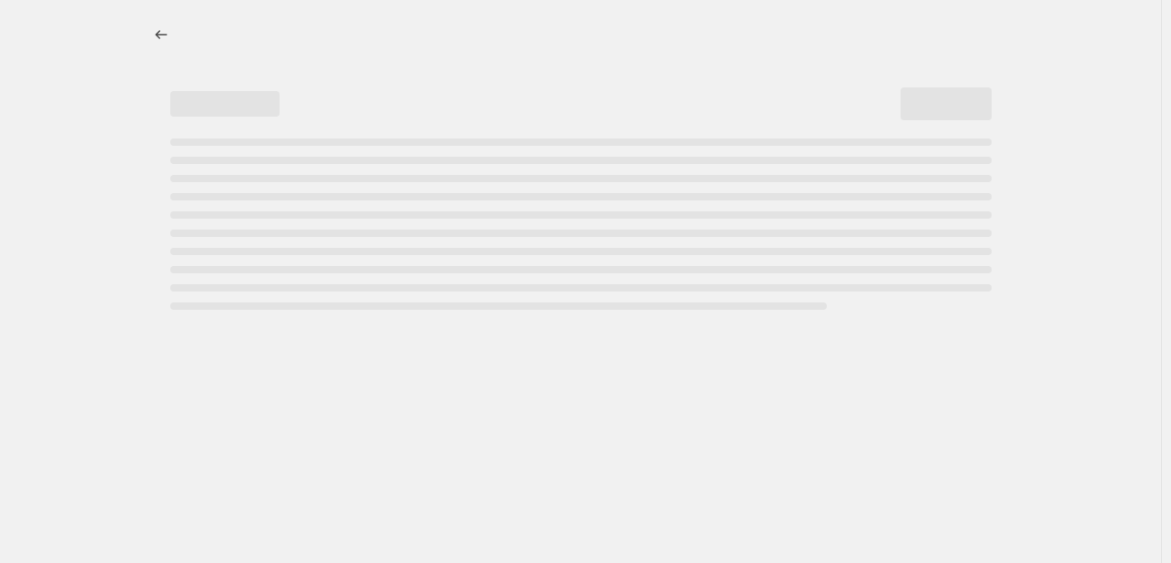
select select "percentage"
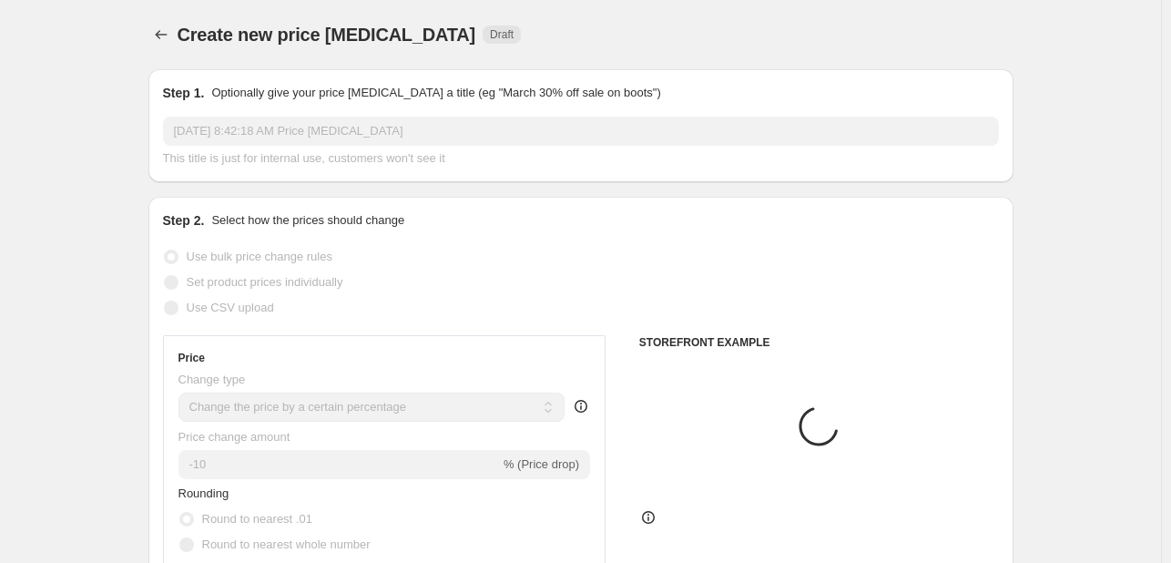
click at [305, 130] on input "[DATE] 8:42:18 AM Price [MEDICAL_DATA]" at bounding box center [581, 131] width 836 height 29
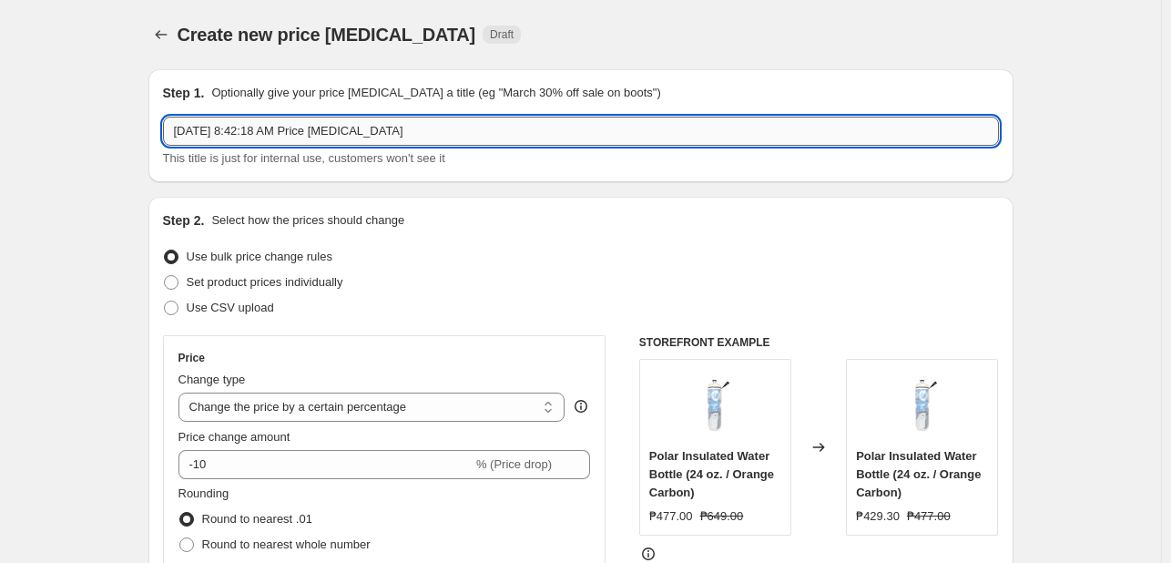
click at [319, 120] on input "[DATE] 8:42:18 AM Price [MEDICAL_DATA]" at bounding box center [581, 131] width 836 height 29
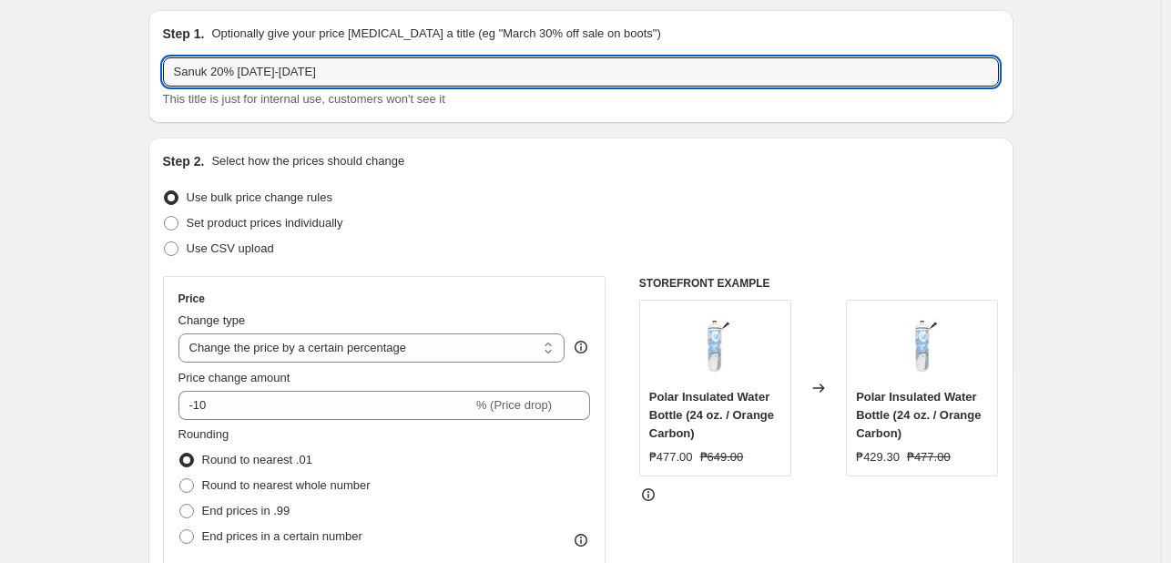
scroll to position [91, 0]
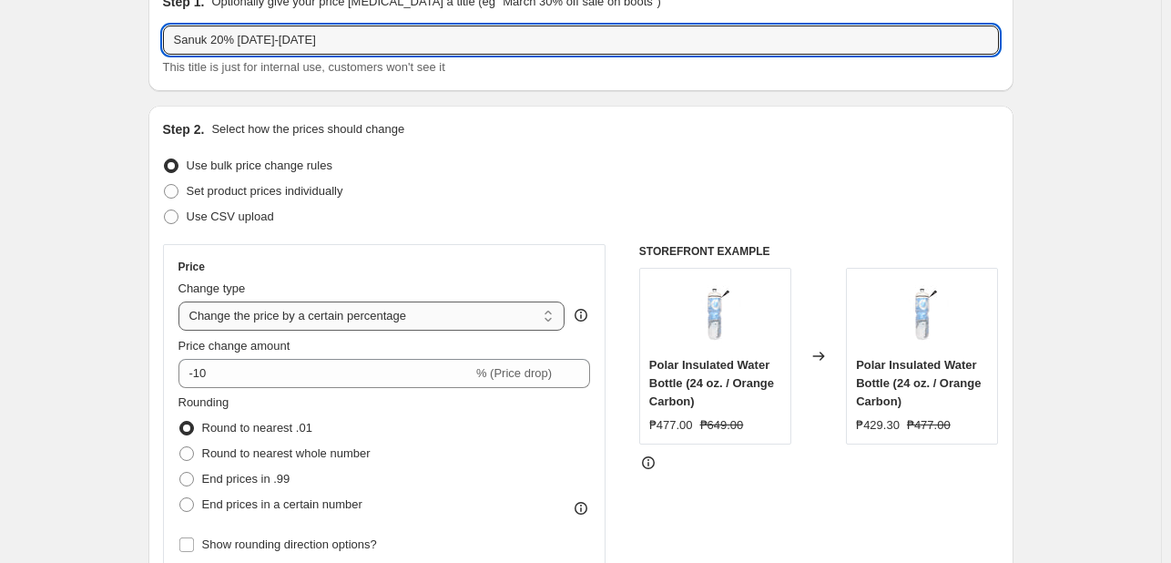
type input "Sanuk 20% [DATE]-[DATE]"
click at [240, 320] on select "Change the price to a certain amount Change the price by a certain amount Chang…" at bounding box center [371, 315] width 387 height 29
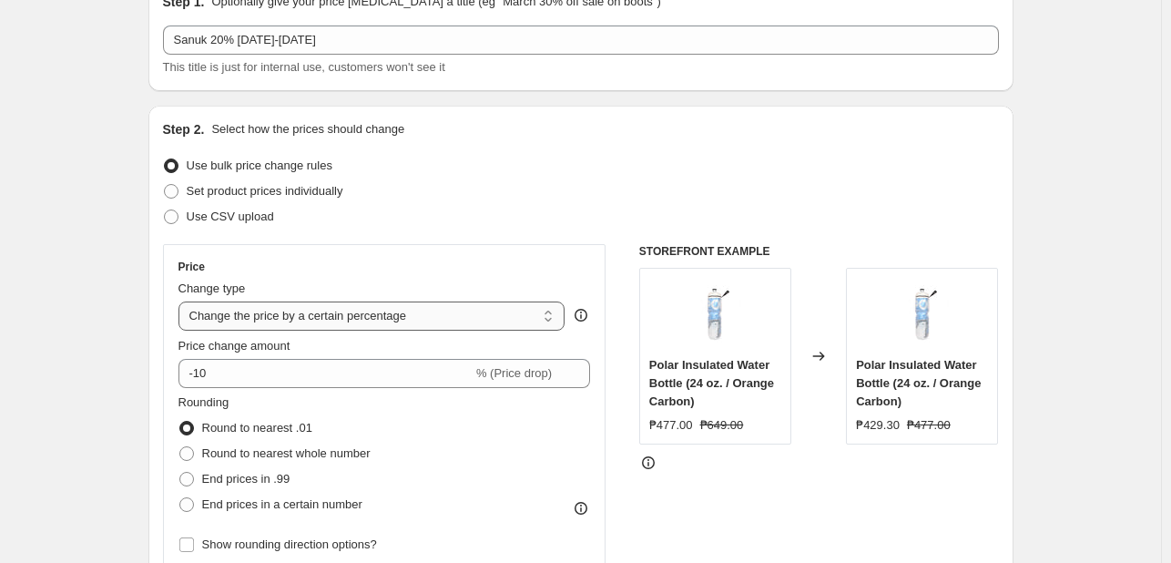
select select "pcap"
click at [182, 301] on select "Change the price to a certain amount Change the price by a certain amount Chang…" at bounding box center [371, 315] width 387 height 29
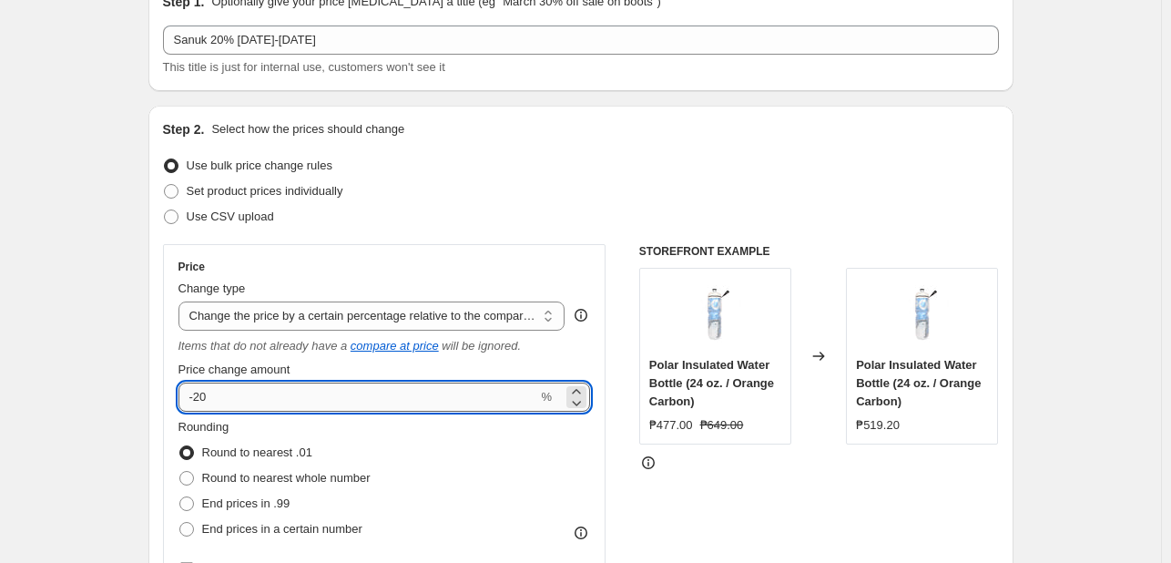
click at [229, 398] on input "-20" at bounding box center [358, 396] width 360 height 29
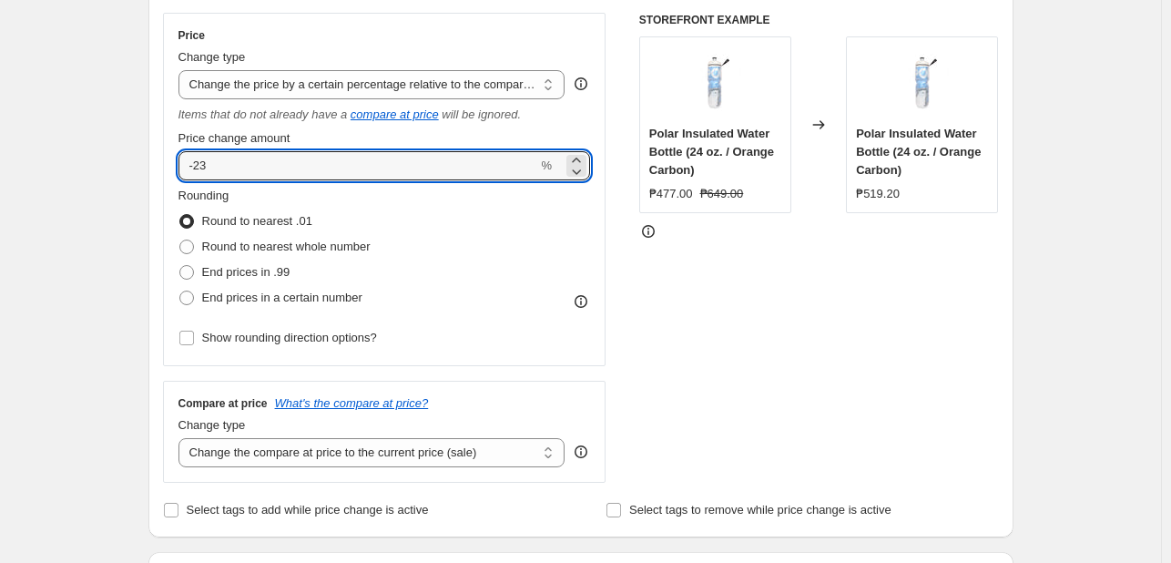
scroll to position [455, 0]
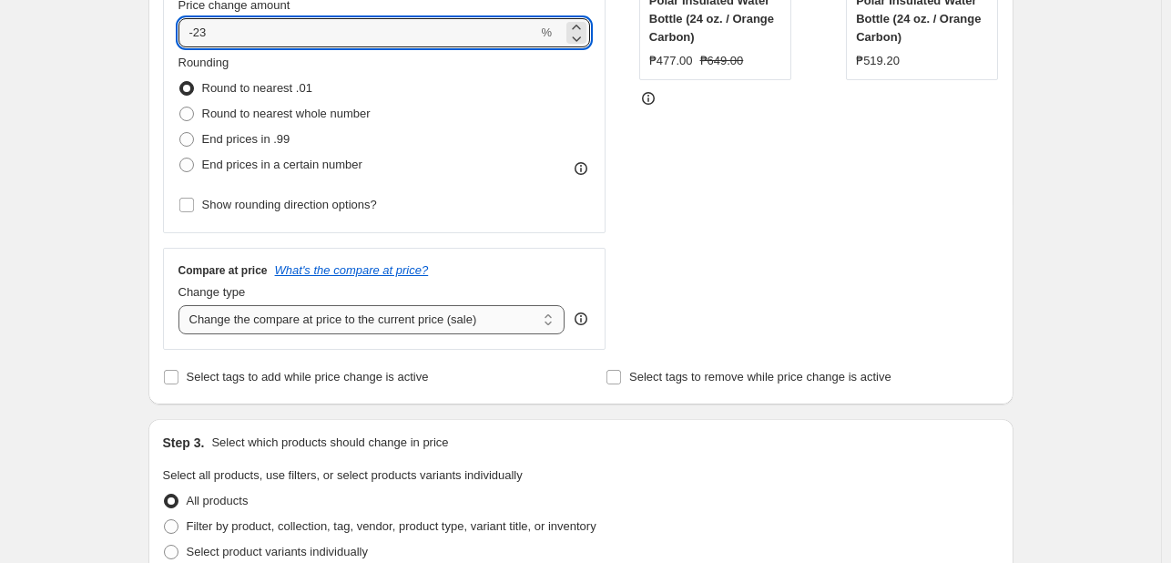
type input "-23"
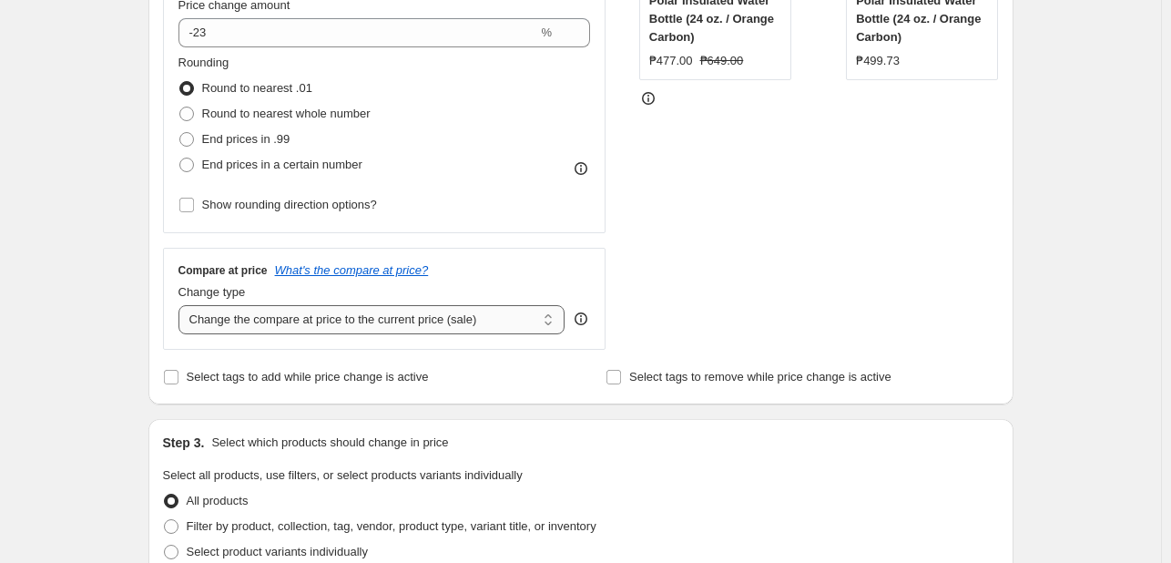
click at [353, 324] on select "Change the compare at price to the current price (sale) Change the compare at p…" at bounding box center [371, 319] width 387 height 29
select select "no_change"
click at [182, 306] on select "Change the compare at price to the current price (sale) Change the compare at p…" at bounding box center [371, 319] width 387 height 29
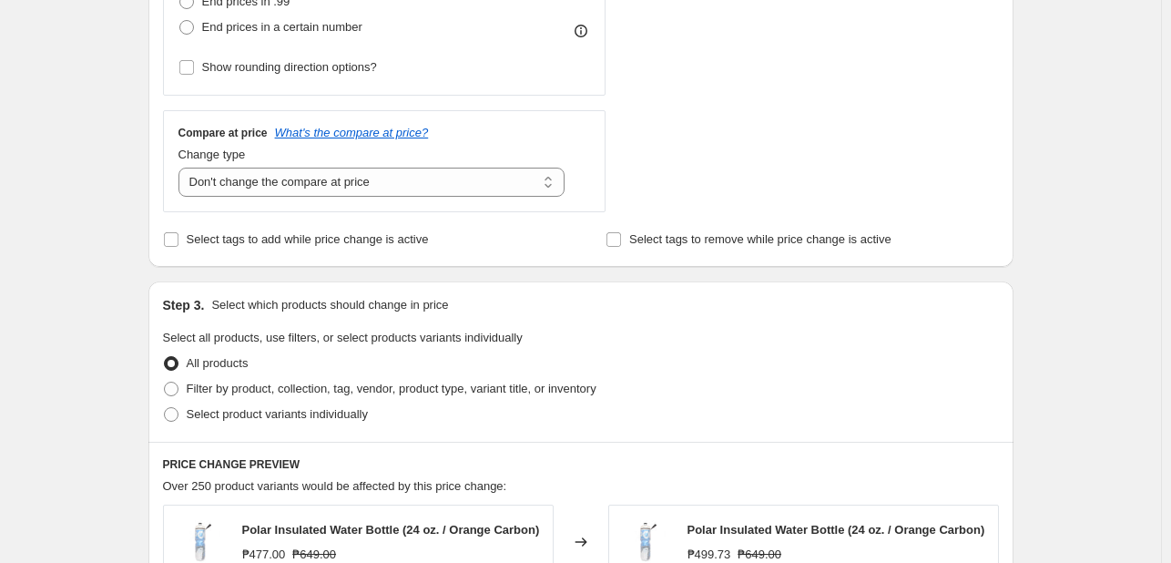
scroll to position [819, 0]
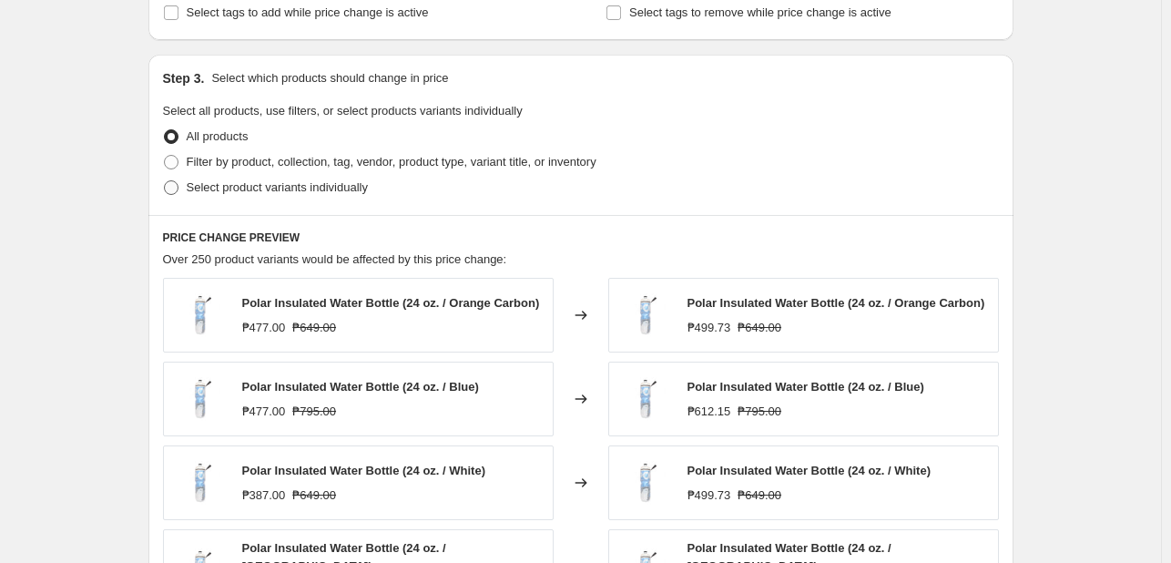
click at [244, 188] on span "Select product variants individually" at bounding box center [277, 187] width 181 height 14
click at [165, 181] on input "Select product variants individually" at bounding box center [164, 180] width 1 height 1
radio input "true"
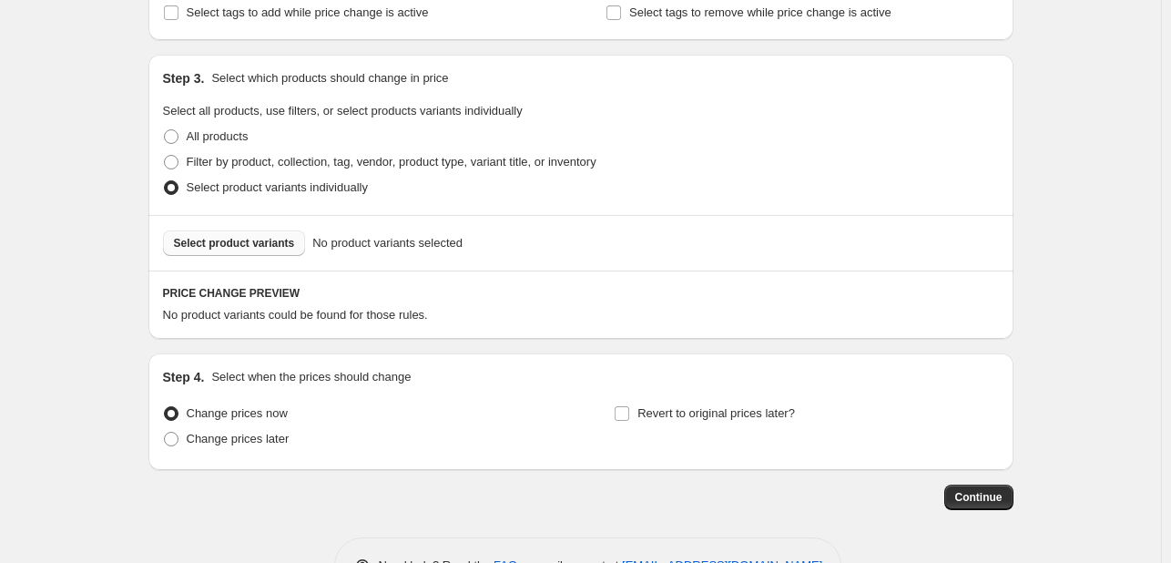
click at [245, 249] on button "Select product variants" at bounding box center [234, 242] width 143 height 25
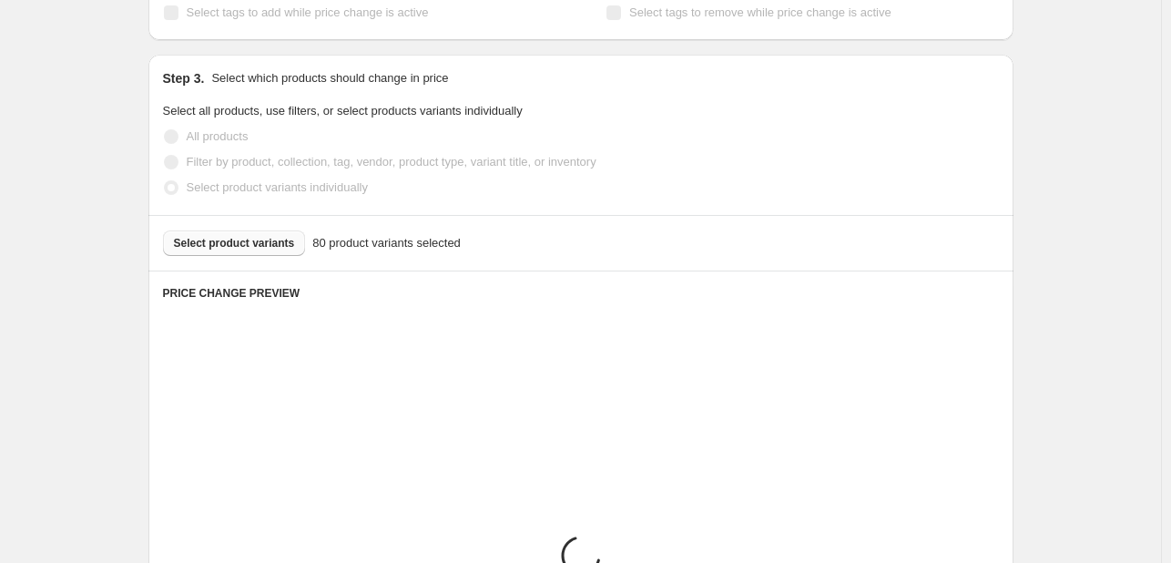
click at [687, 98] on div "Step 3. Select which products should change in price Select all products, use f…" at bounding box center [580, 135] width 865 height 160
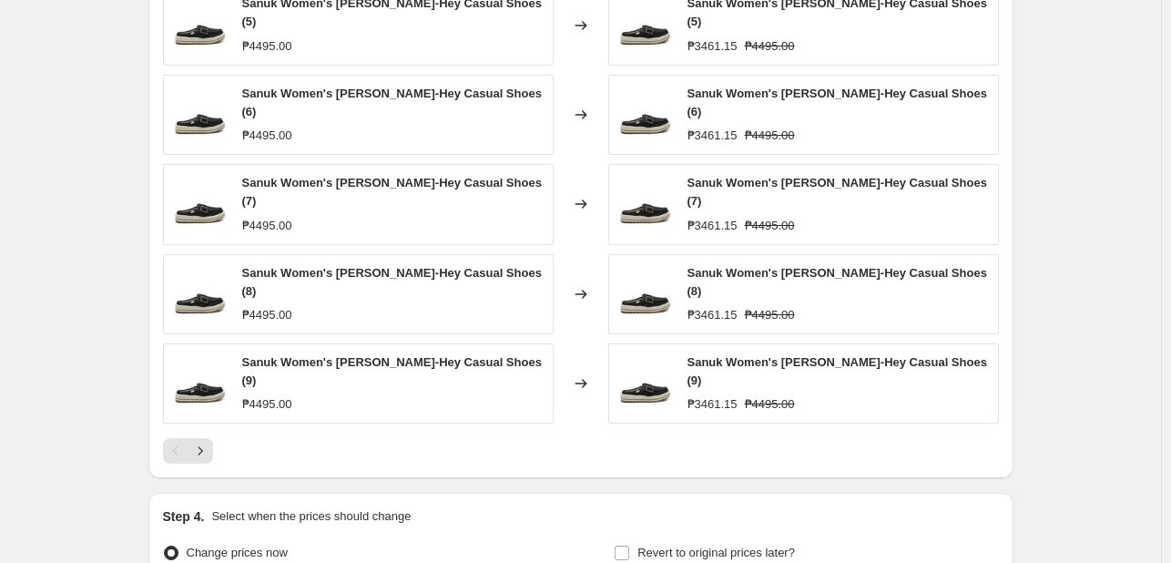
scroll to position [1184, 0]
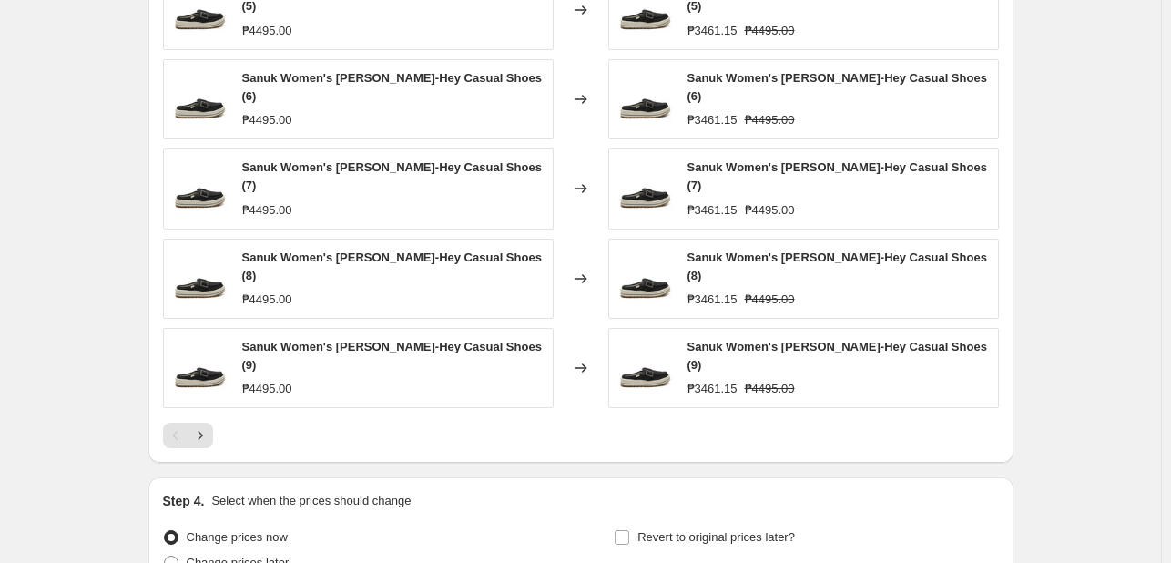
drag, startPoint x: 79, startPoint y: 155, endPoint x: 102, endPoint y: 208, distance: 57.5
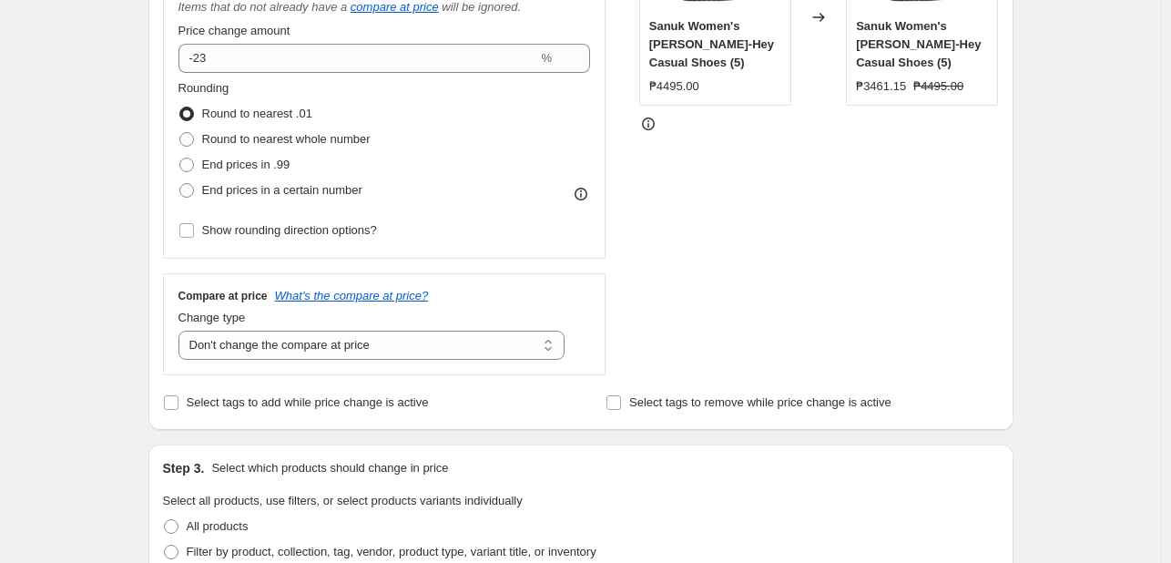
scroll to position [182, 0]
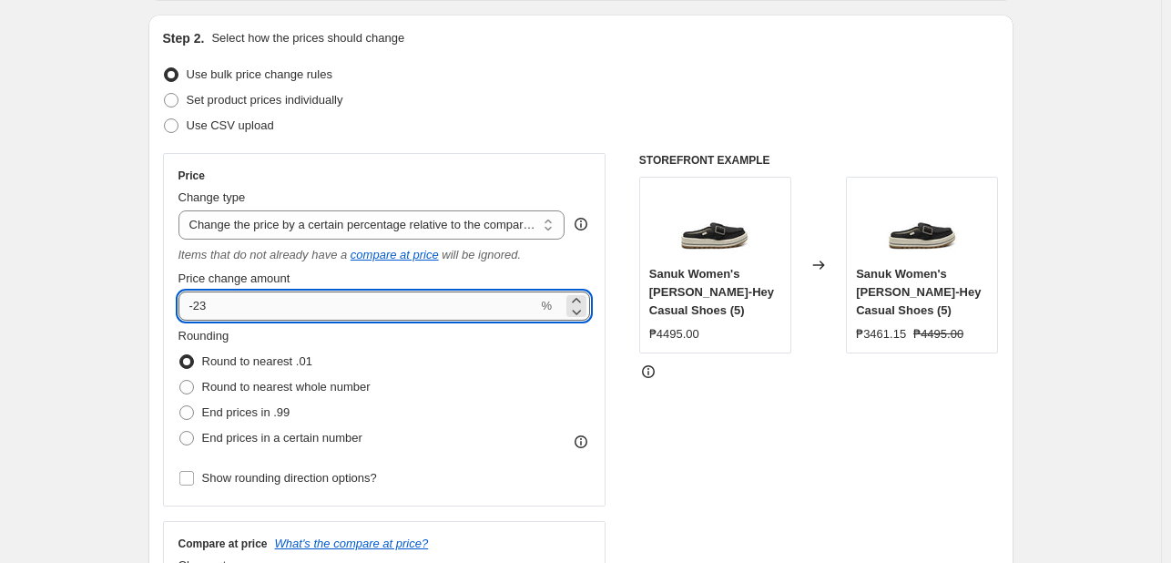
click at [226, 303] on input "-23" at bounding box center [358, 305] width 360 height 29
type input "-20"
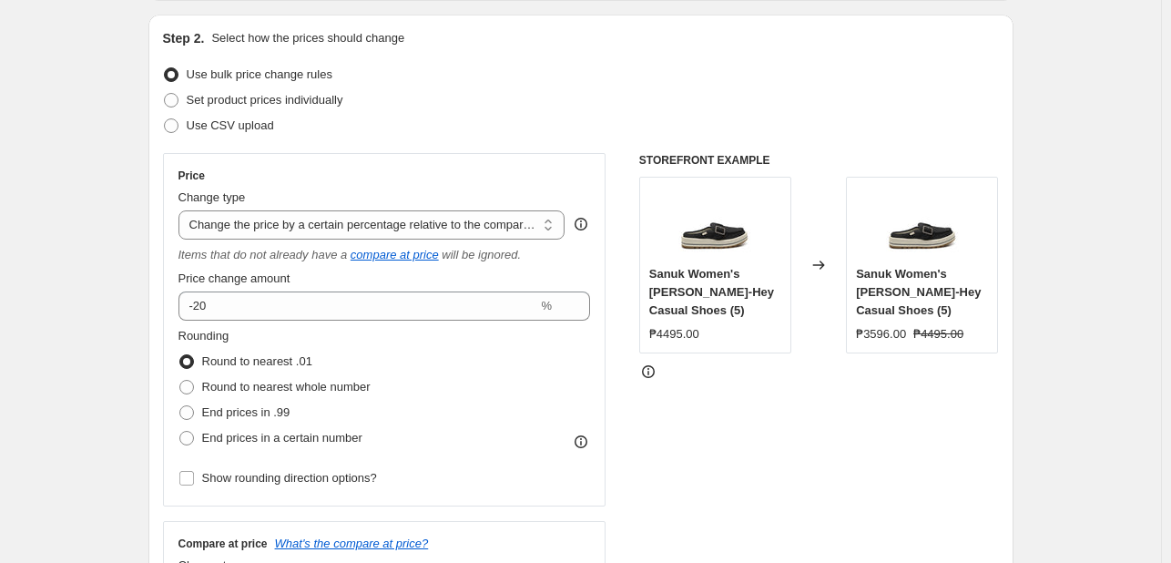
drag, startPoint x: 73, startPoint y: 338, endPoint x: 60, endPoint y: 367, distance: 31.8
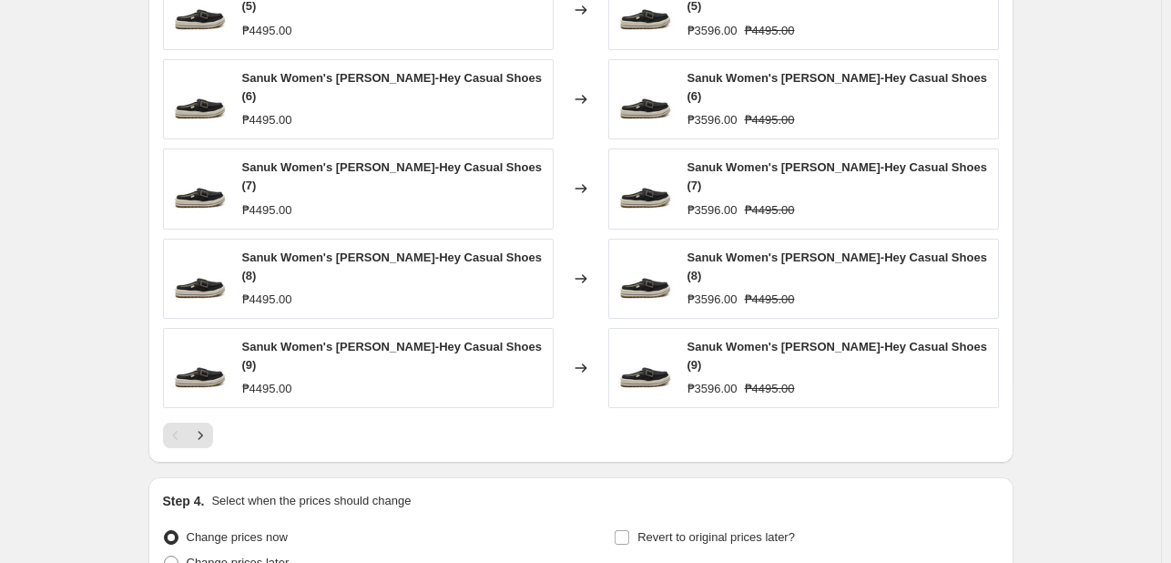
scroll to position [1336, 0]
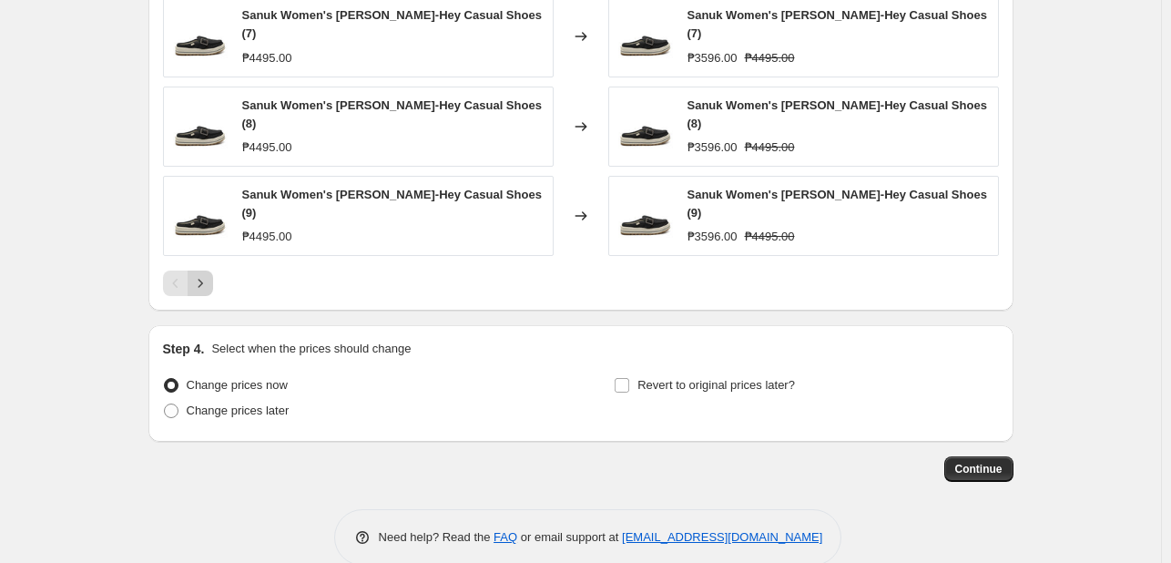
click at [204, 274] on icon "Next" at bounding box center [200, 283] width 18 height 18
click at [197, 270] on button "Next" at bounding box center [200, 282] width 25 height 25
click at [196, 270] on button "Next" at bounding box center [200, 282] width 25 height 25
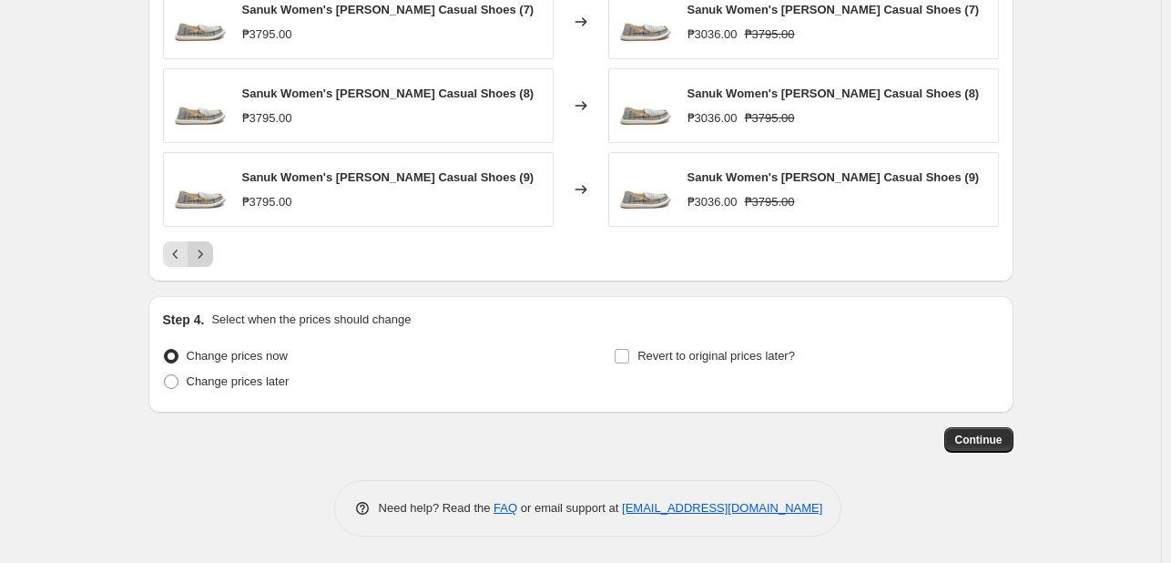
click at [198, 249] on icon "Next" at bounding box center [200, 254] width 18 height 18
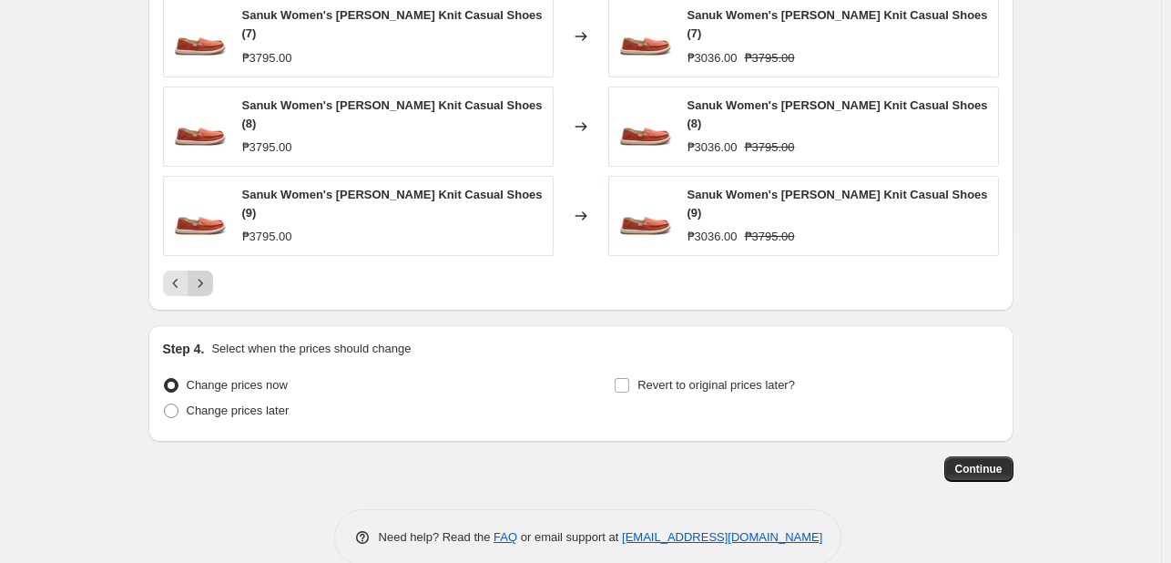
click at [198, 274] on icon "Next" at bounding box center [200, 283] width 18 height 18
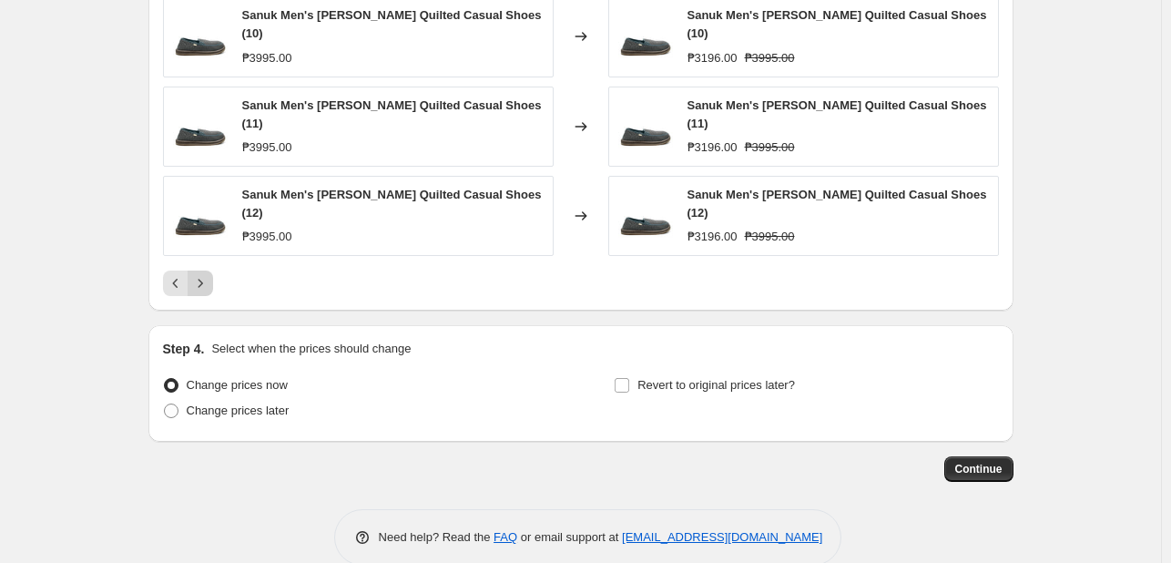
click at [198, 274] on icon "Next" at bounding box center [200, 283] width 18 height 18
click at [692, 378] on span "Revert to original prices later?" at bounding box center [716, 385] width 158 height 14
click at [629, 378] on input "Revert to original prices later?" at bounding box center [622, 385] width 15 height 15
checkbox input "true"
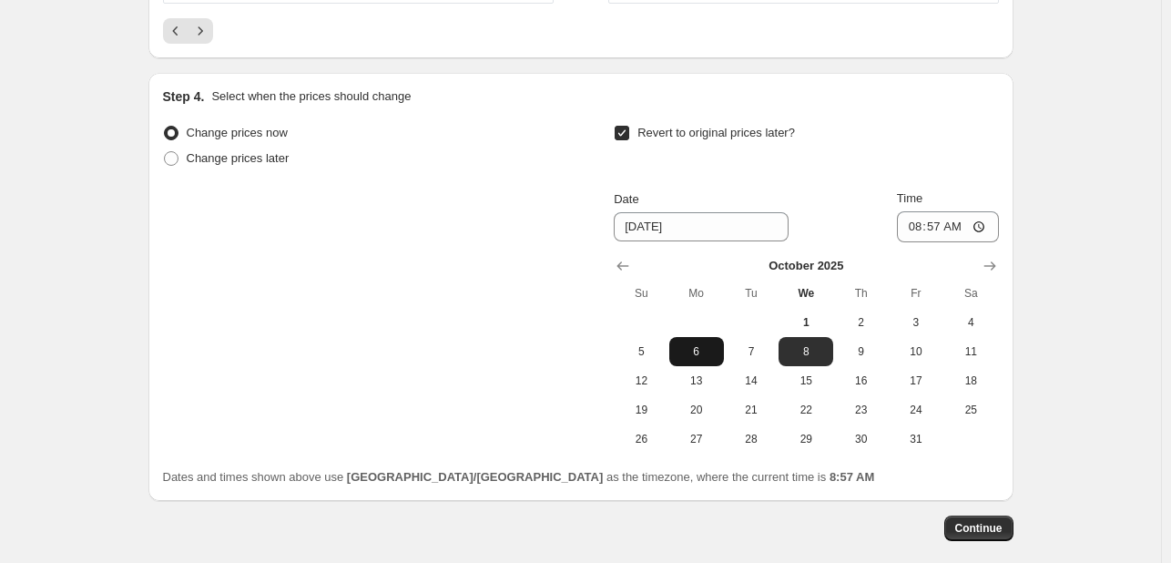
scroll to position [1646, 0]
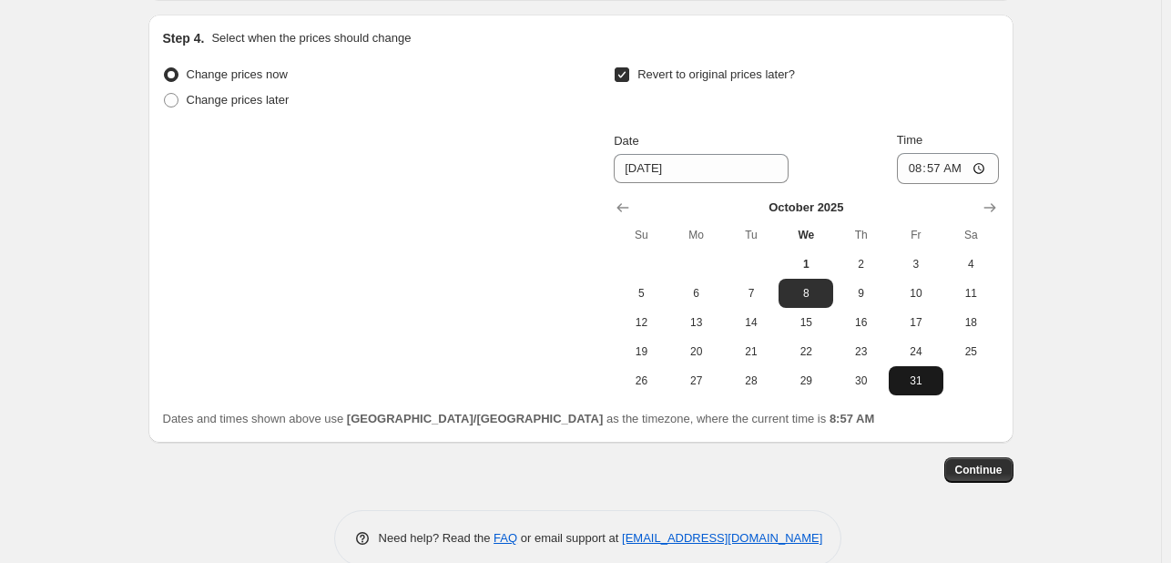
click at [921, 366] on button "31" at bounding box center [916, 380] width 55 height 29
type input "[DATE]"
click at [928, 153] on input "08:57" at bounding box center [948, 168] width 102 height 31
type input "23:59"
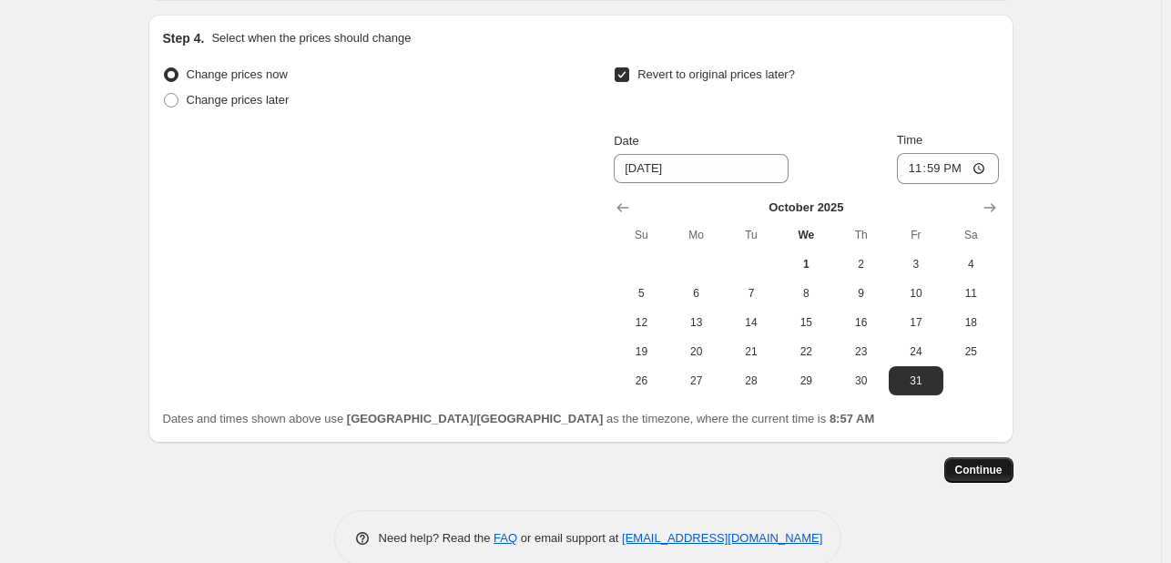
click at [989, 463] on span "Continue" at bounding box center [978, 470] width 47 height 15
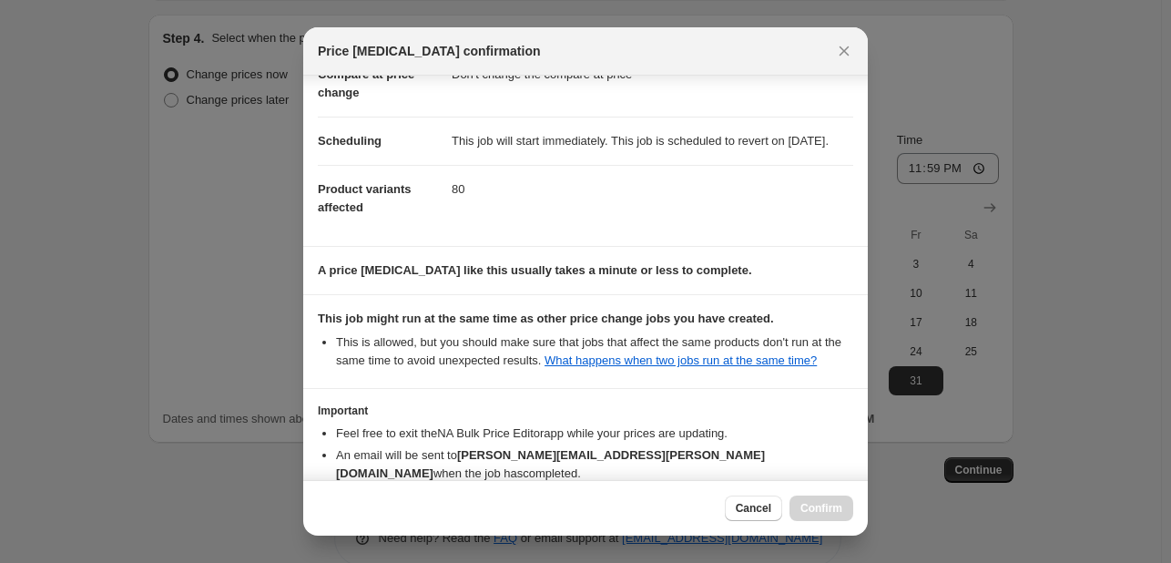
scroll to position [239, 0]
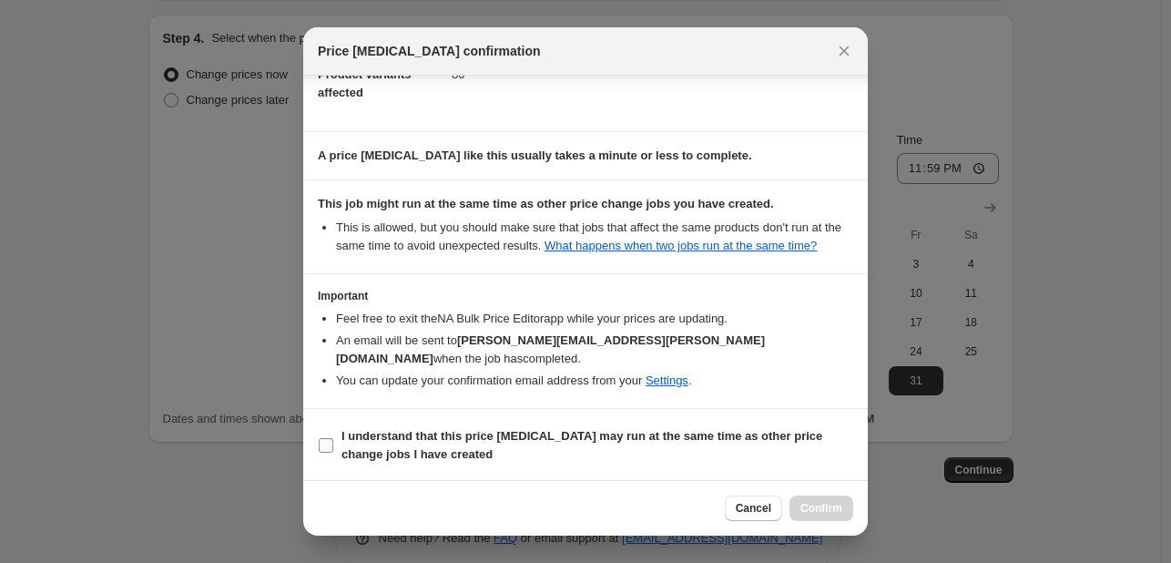
click at [666, 429] on b "I understand that this price [MEDICAL_DATA] may run at the same time as other p…" at bounding box center [581, 445] width 481 height 32
click at [333, 438] on input "I understand that this price [MEDICAL_DATA] may run at the same time as other p…" at bounding box center [326, 445] width 15 height 15
checkbox input "true"
click at [827, 522] on div "Cancel Confirm" at bounding box center [585, 508] width 565 height 56
click at [827, 506] on span "Confirm" at bounding box center [821, 508] width 42 height 15
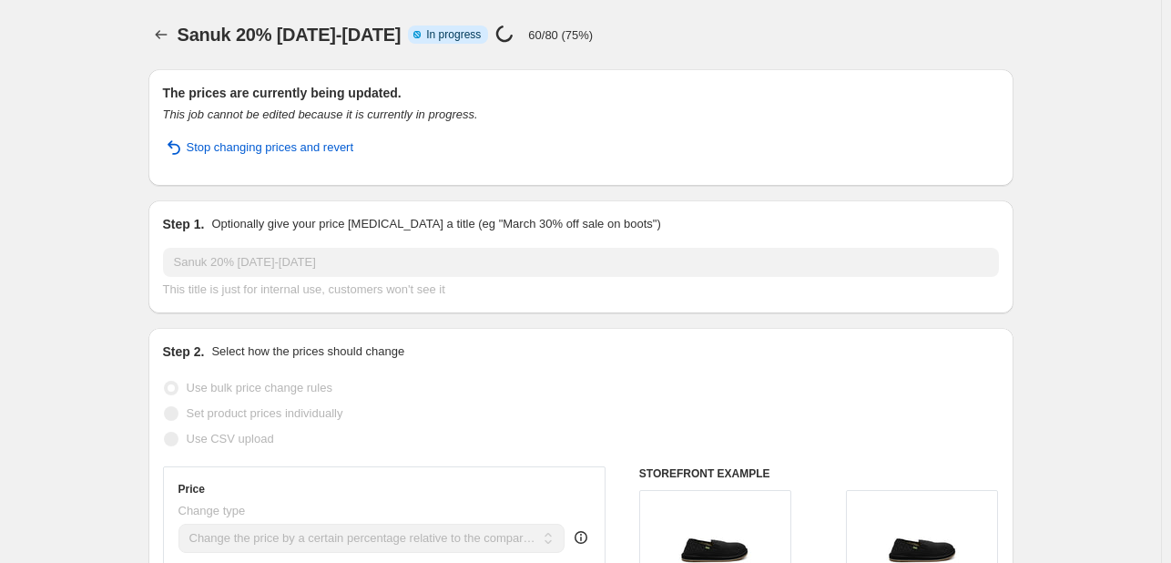
click at [805, 76] on div "The prices are currently being updated. This job cannot be edited because it is…" at bounding box center [580, 127] width 865 height 117
select select "pcap"
select select "no_change"
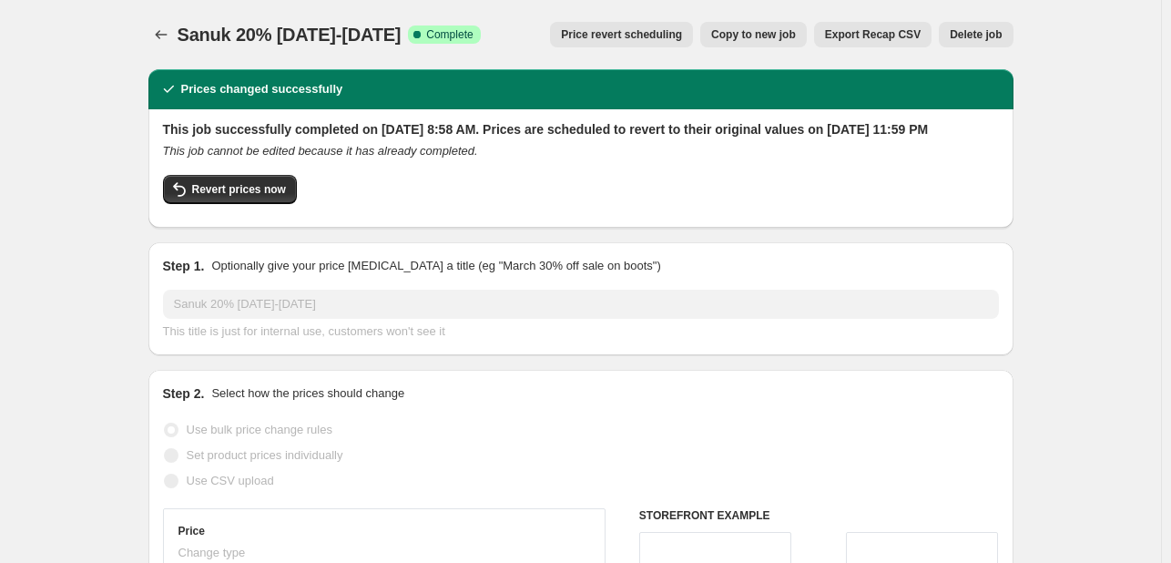
copy span "Sanuk 20% [DATE]-[DATE]"
drag, startPoint x: 186, startPoint y: 36, endPoint x: 438, endPoint y: 21, distance: 252.6
click at [438, 22] on div "Sanuk 20% [DATE]-[DATE] Success Complete Complete" at bounding box center [329, 34] width 303 height 25
click at [160, 34] on icon "Price change jobs" at bounding box center [161, 34] width 18 height 18
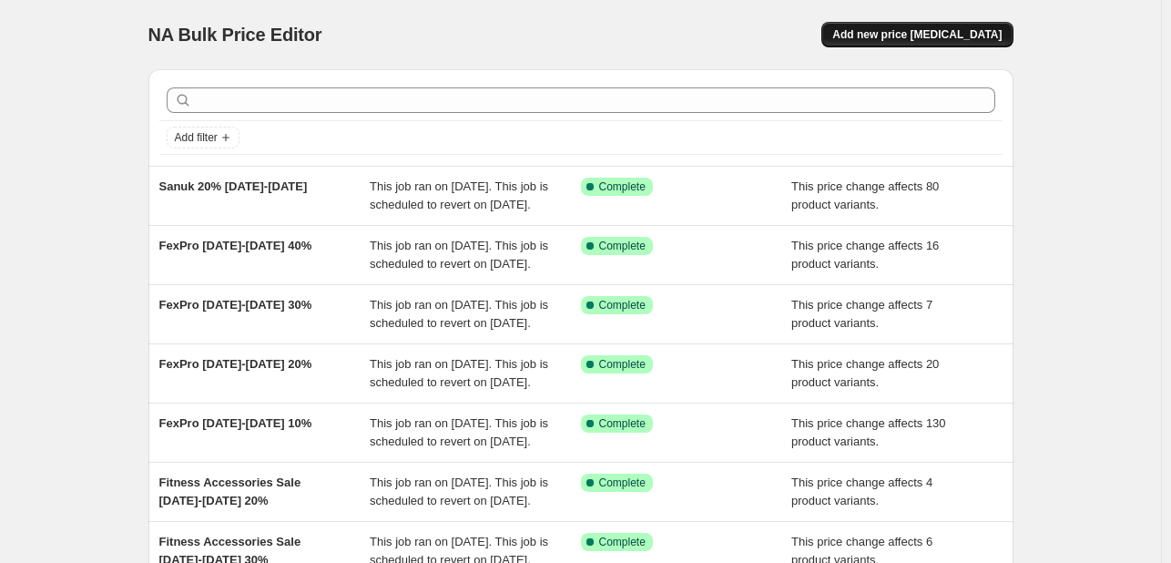
click at [972, 34] on span "Add new price [MEDICAL_DATA]" at bounding box center [916, 34] width 169 height 15
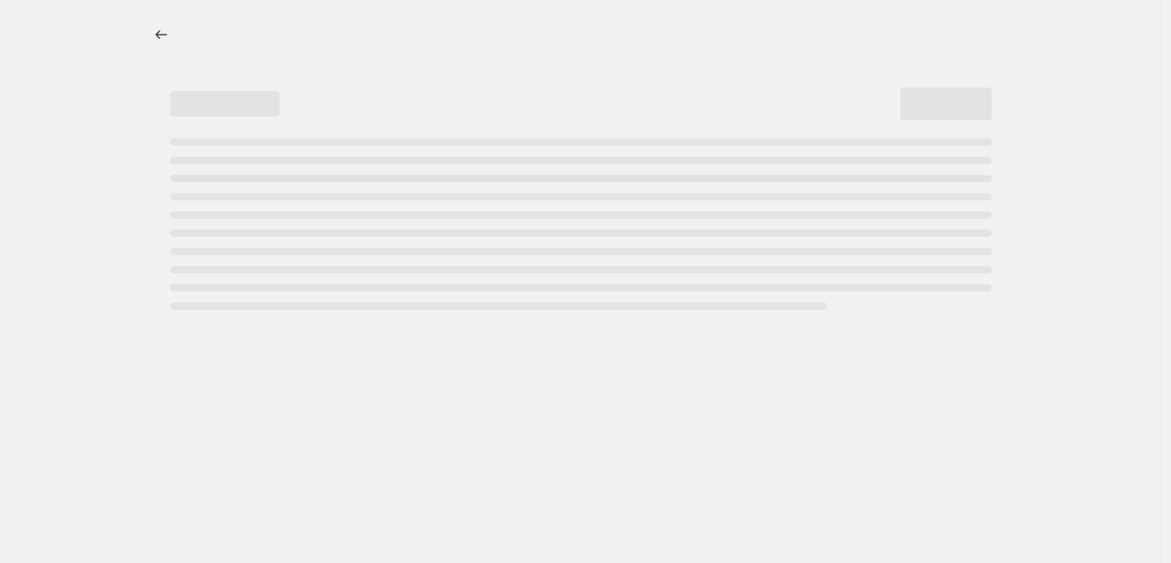
select select "percentage"
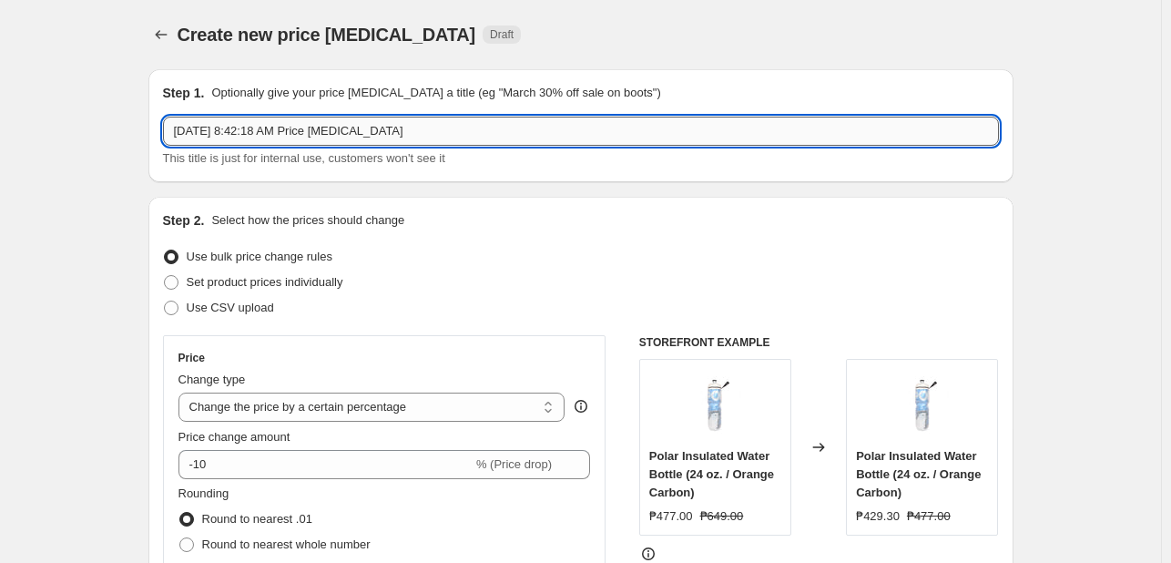
click at [274, 131] on input "[DATE] 8:42:18 AM Price [MEDICAL_DATA]" at bounding box center [581, 131] width 836 height 29
paste input "Sanuk 20% [DATE]-[DATE]"
click at [218, 130] on input "Sanuk 20% [DATE]-[DATE]" at bounding box center [581, 131] width 836 height 29
click at [214, 132] on input "Sanuk 20% [DATE]-[DATE]" at bounding box center [581, 131] width 836 height 29
type input "Sanuk 30% [DATE]-[DATE]"
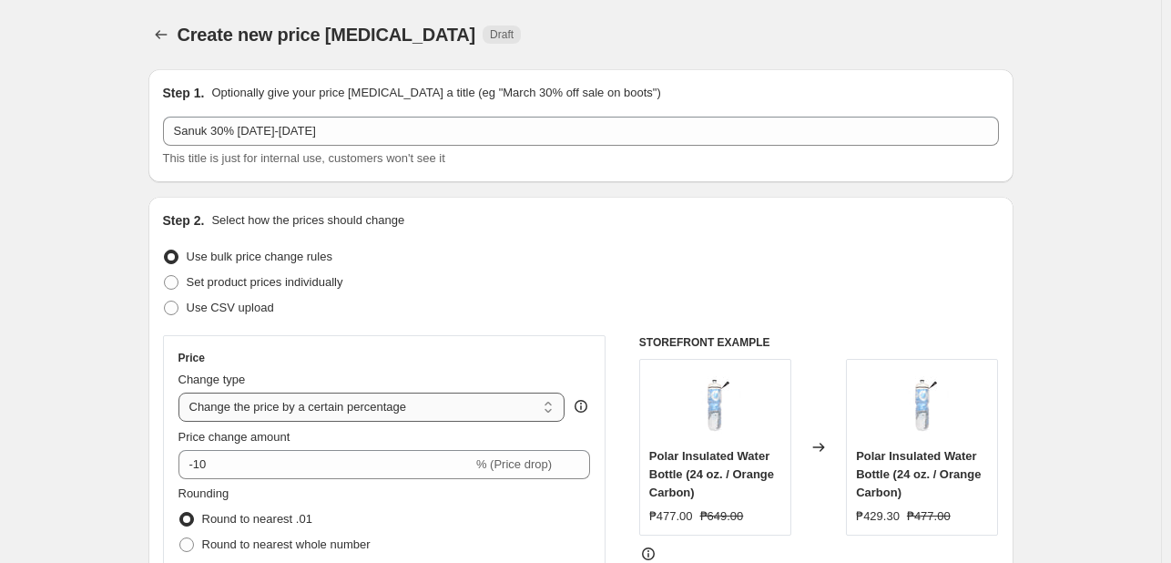
click at [281, 421] on select "Change the price to a certain amount Change the price by a certain amount Chang…" at bounding box center [371, 406] width 387 height 29
select select "pcap"
click at [182, 392] on select "Change the price to a certain amount Change the price by a certain amount Chang…" at bounding box center [371, 406] width 387 height 29
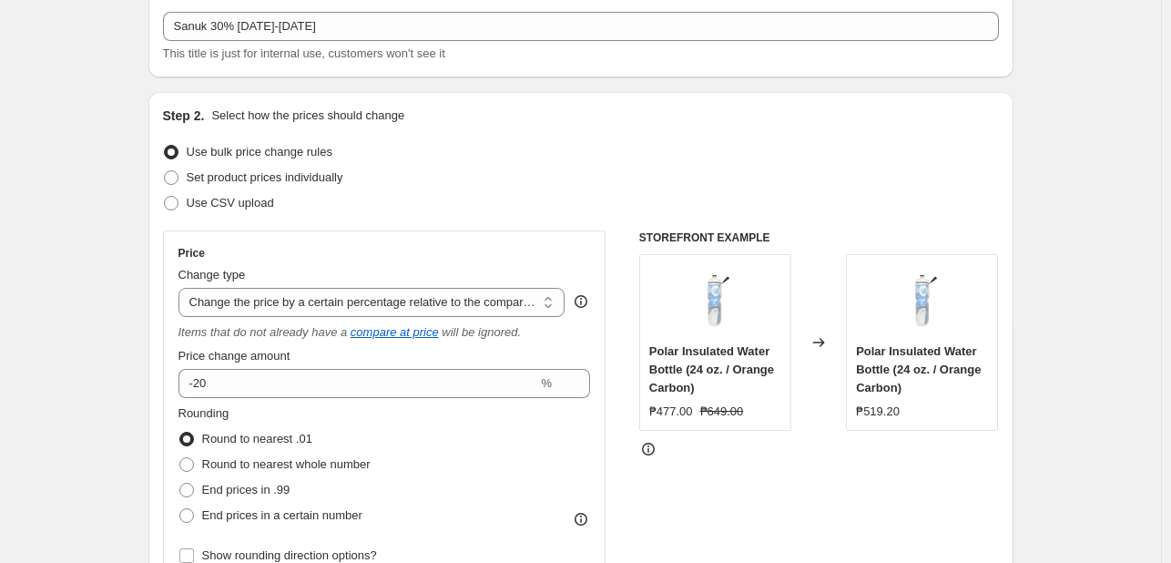
scroll to position [182, 0]
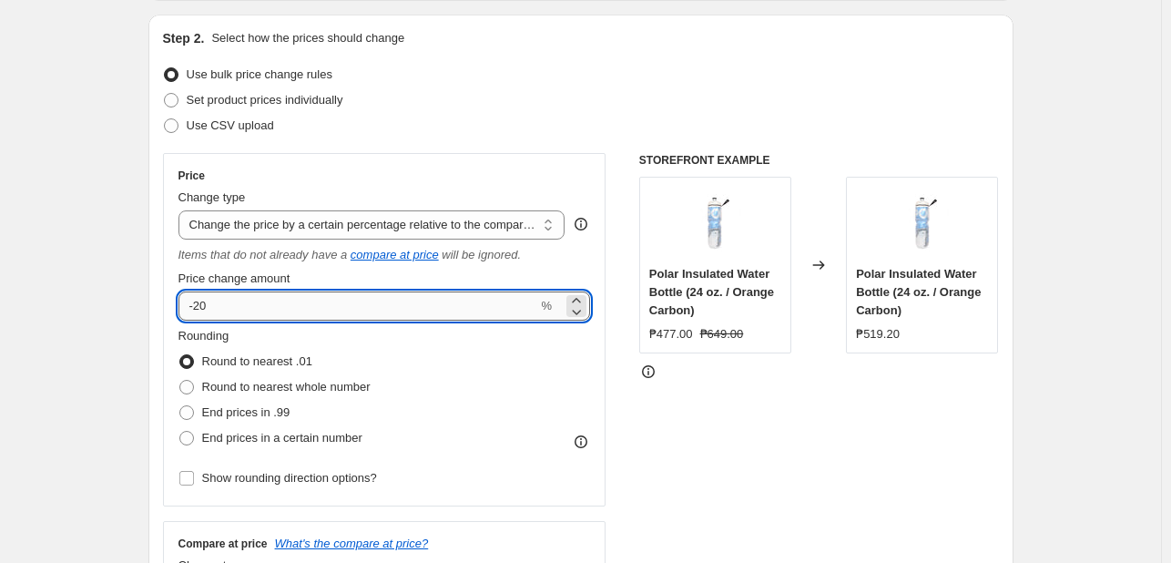
drag, startPoint x: 233, startPoint y: 311, endPoint x: 200, endPoint y: 312, distance: 32.8
click at [200, 312] on input "-20" at bounding box center [358, 305] width 360 height 29
type input "-30"
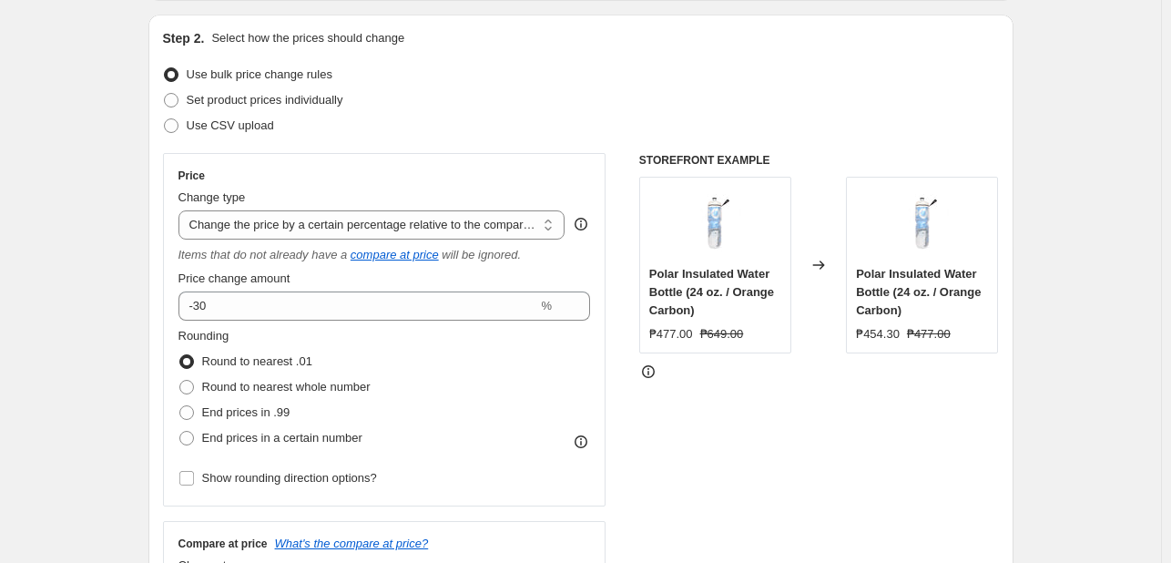
click at [320, 365] on div "Round to nearest .01" at bounding box center [274, 361] width 192 height 25
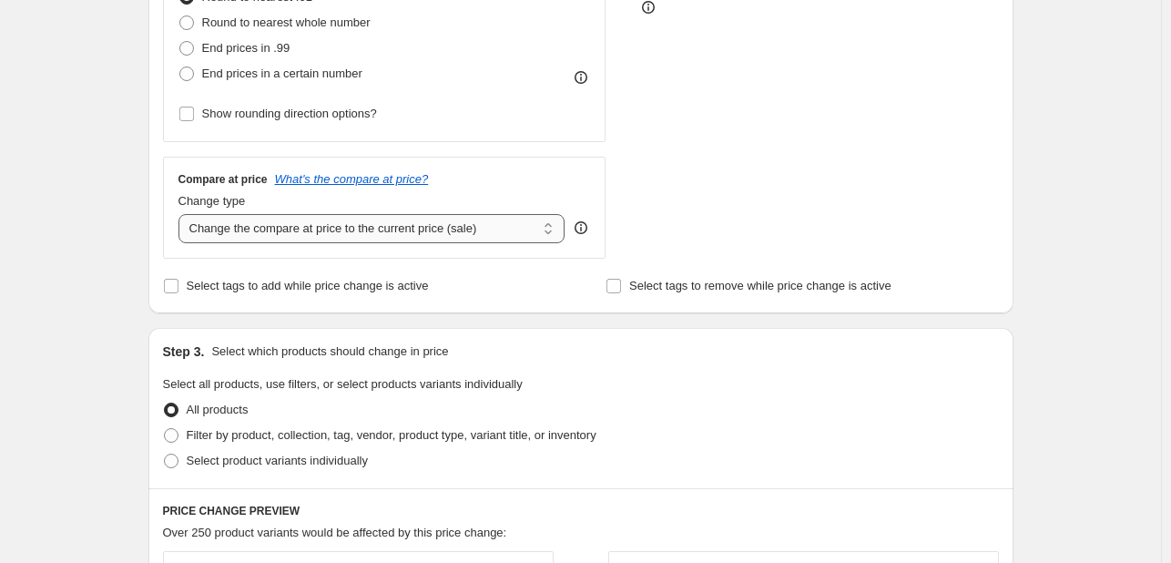
click at [359, 226] on select "Change the compare at price to the current price (sale) Change the compare at p…" at bounding box center [371, 228] width 387 height 29
select select "no_change"
click at [182, 215] on select "Change the compare at price to the current price (sale) Change the compare at p…" at bounding box center [371, 228] width 387 height 29
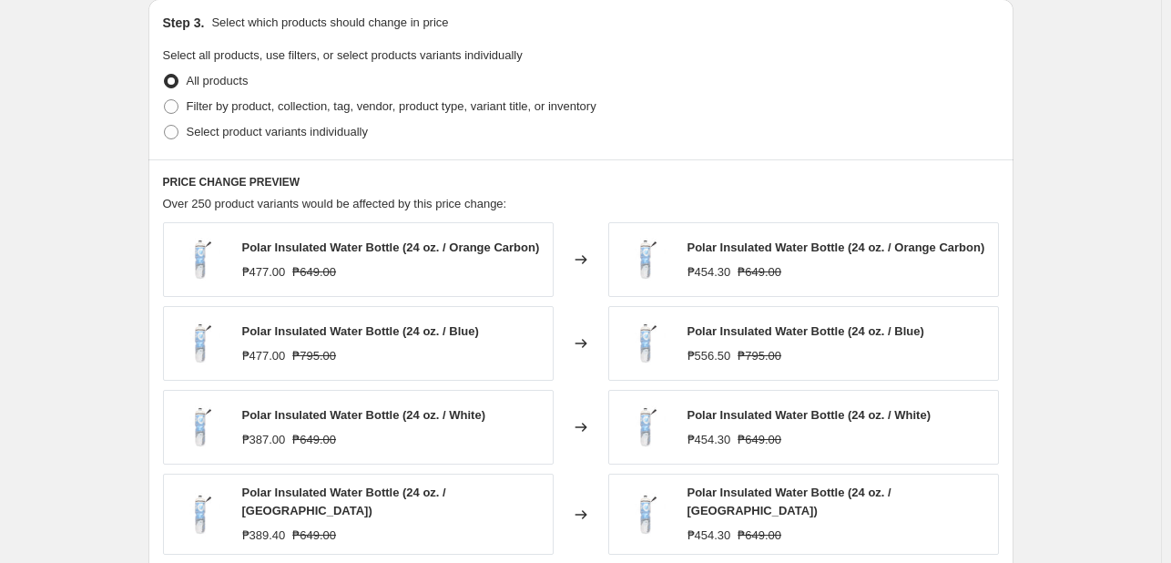
scroll to position [911, 0]
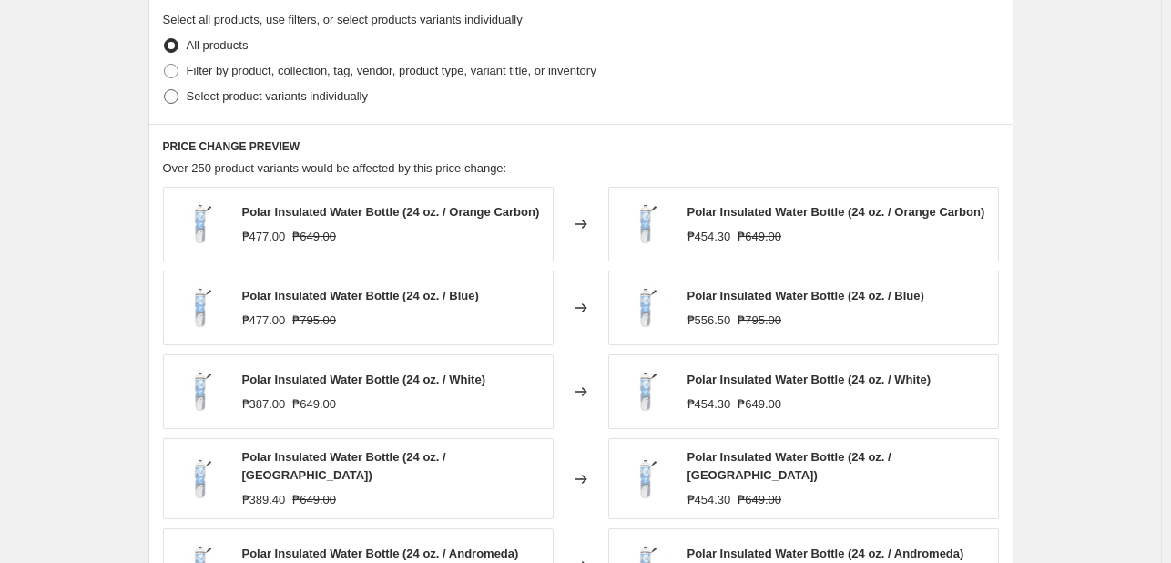
click at [241, 99] on span "Select product variants individually" at bounding box center [277, 96] width 181 height 14
click at [165, 90] on input "Select product variants individually" at bounding box center [164, 89] width 1 height 1
radio input "true"
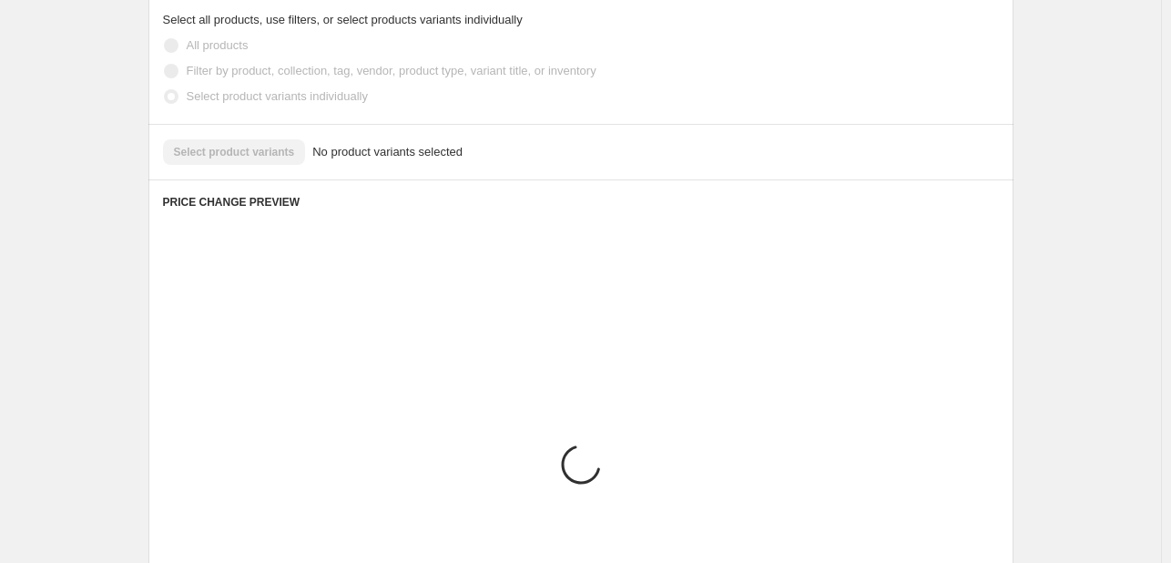
scroll to position [878, 0]
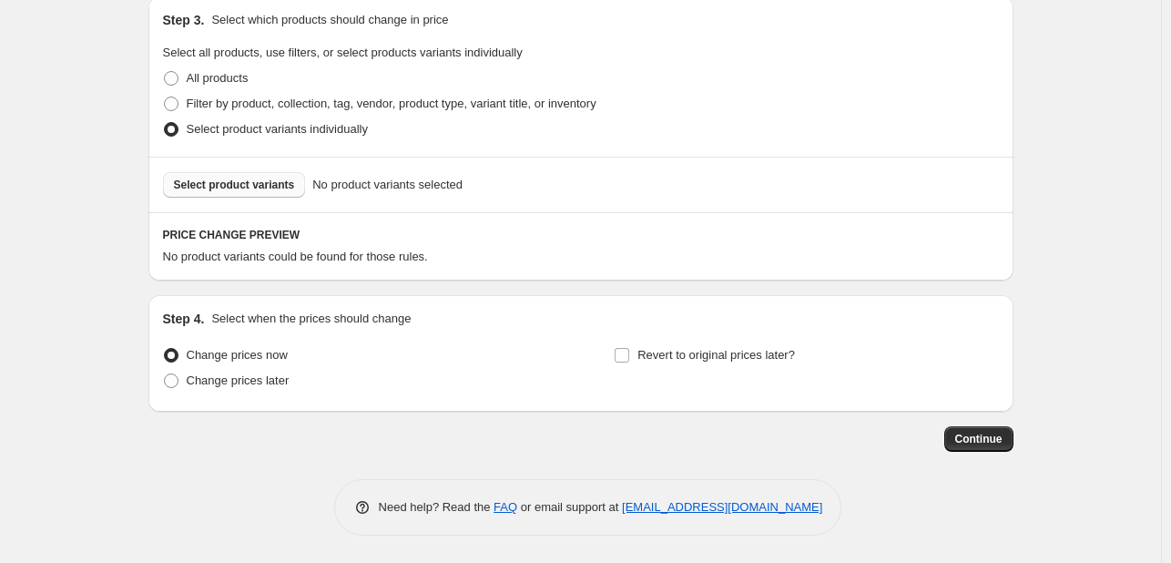
click at [259, 176] on button "Select product variants" at bounding box center [234, 184] width 143 height 25
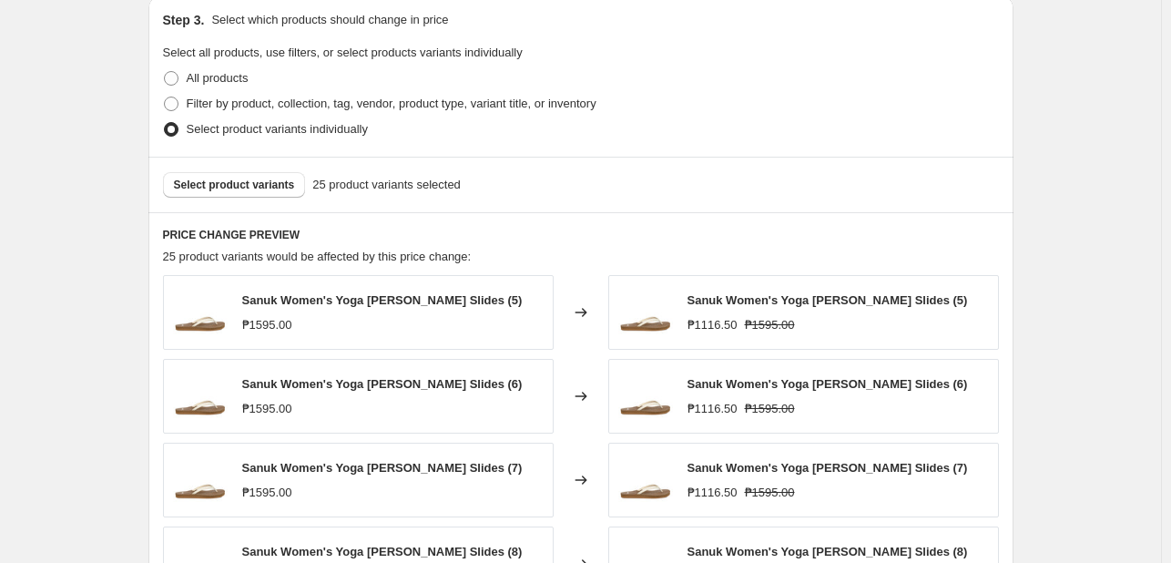
click at [69, 349] on div "Create new price [MEDICAL_DATA]. This page is ready Create new price [MEDICAL_D…" at bounding box center [580, 71] width 1161 height 1899
click at [1033, 369] on div "Create new price [MEDICAL_DATA]. This page is ready Create new price [MEDICAL_D…" at bounding box center [581, 71] width 909 height 1899
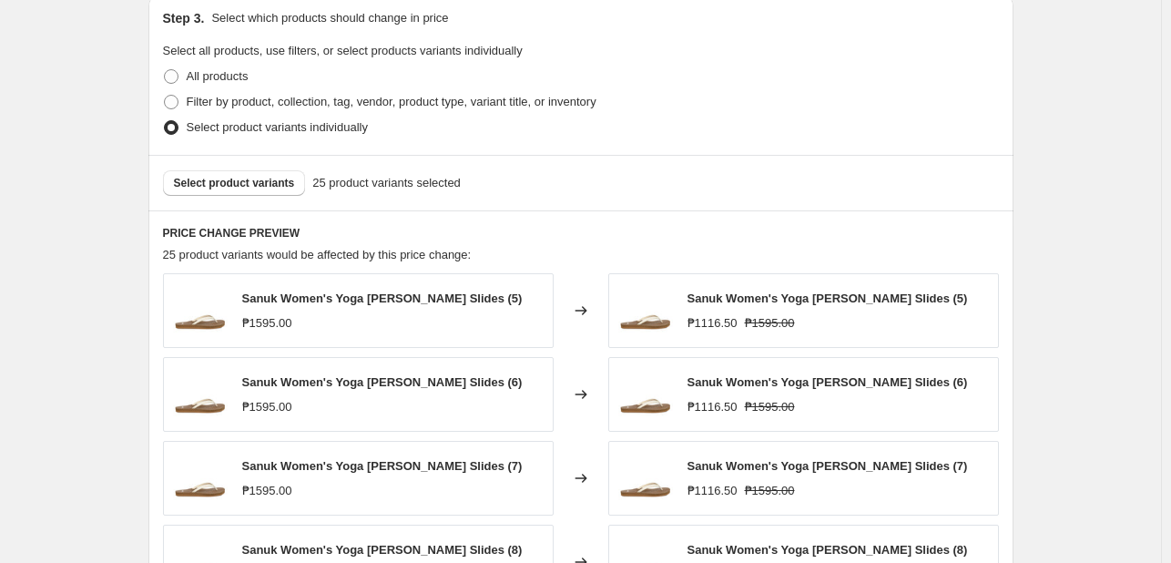
scroll to position [1242, 0]
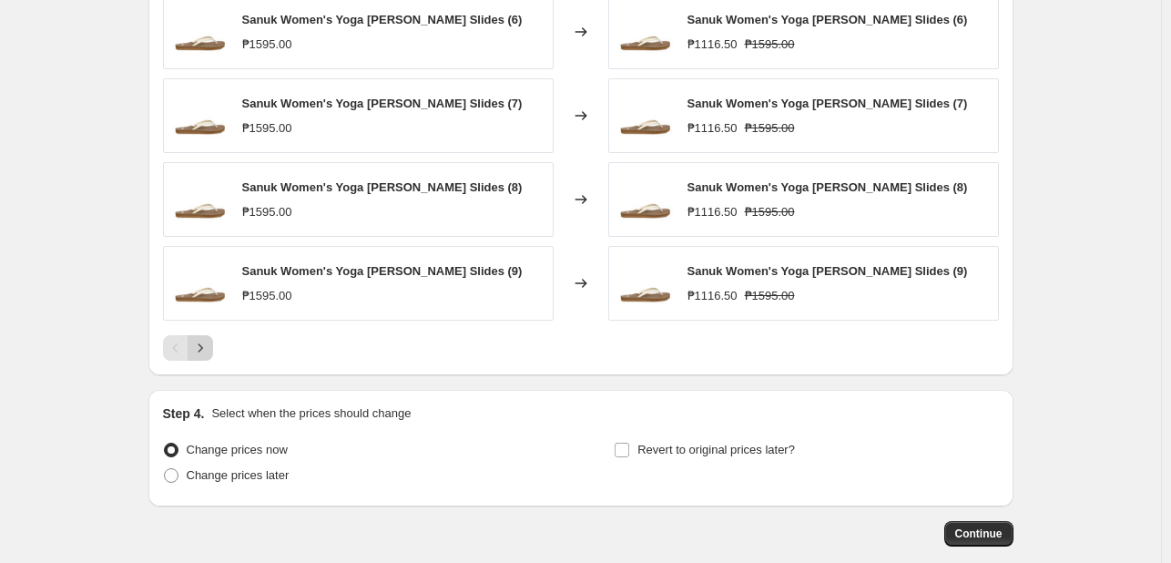
click at [197, 347] on icon "Next" at bounding box center [200, 348] width 18 height 18
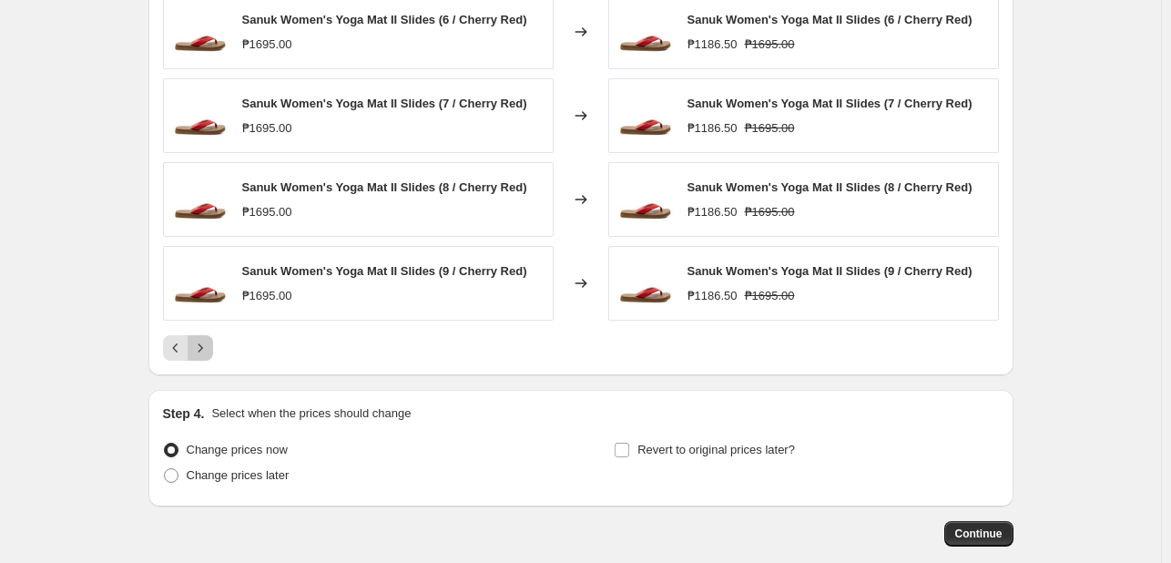
click at [197, 347] on icon "Next" at bounding box center [200, 348] width 18 height 18
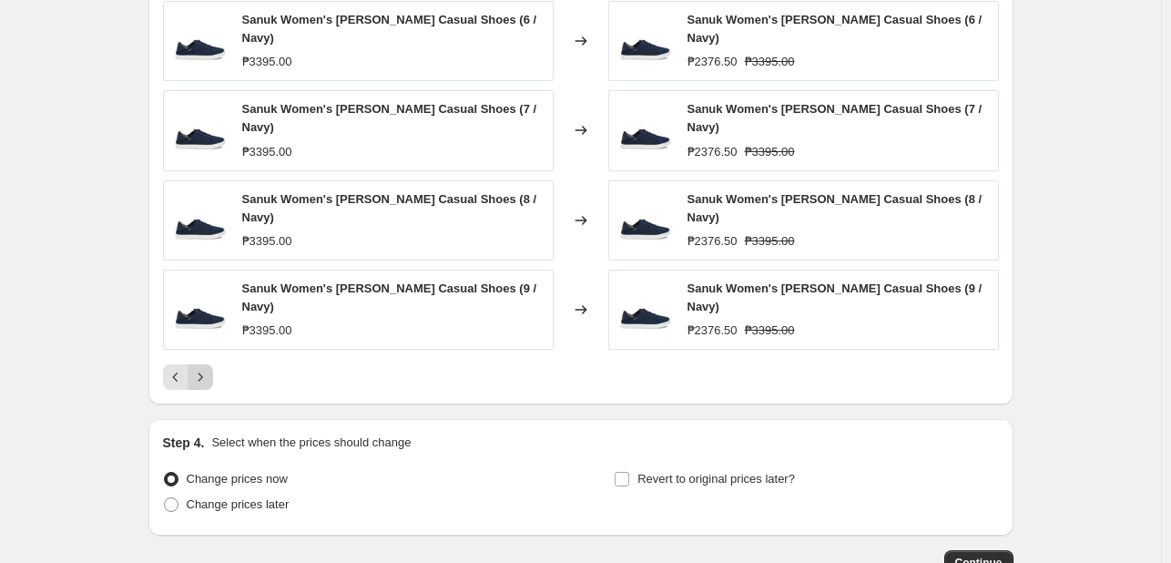
click at [197, 368] on icon "Next" at bounding box center [200, 377] width 18 height 18
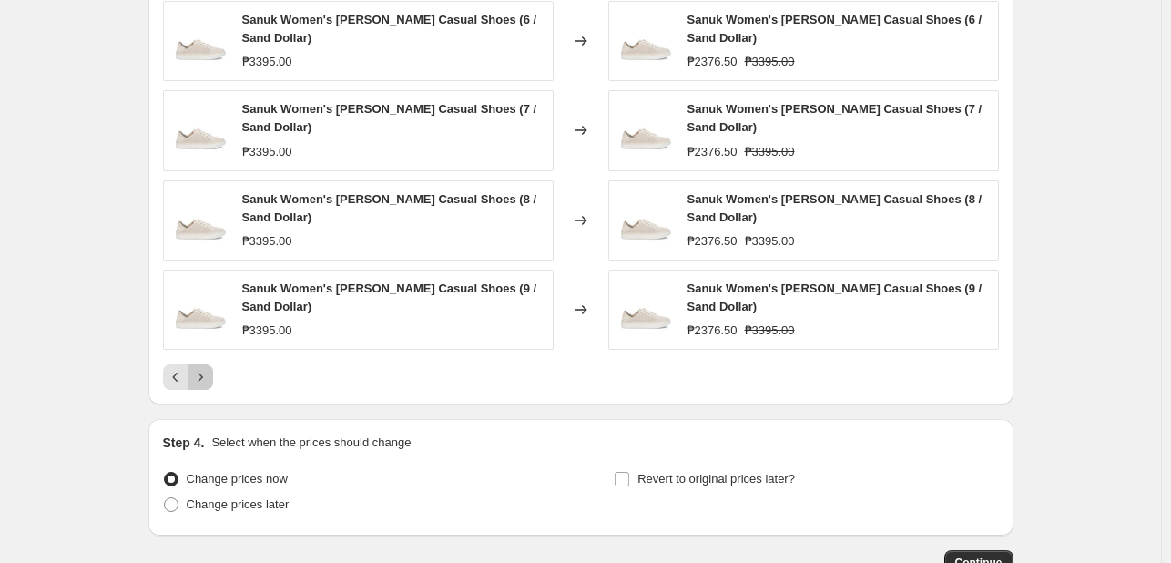
click at [197, 368] on icon "Next" at bounding box center [200, 377] width 18 height 18
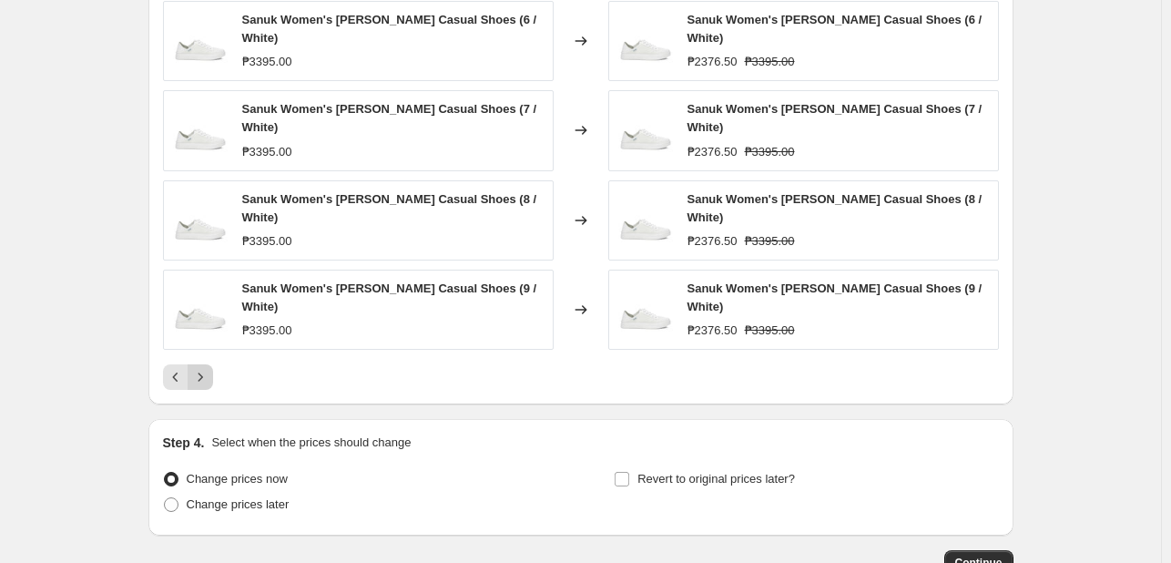
click at [197, 364] on div "Pagination" at bounding box center [200, 376] width 25 height 25
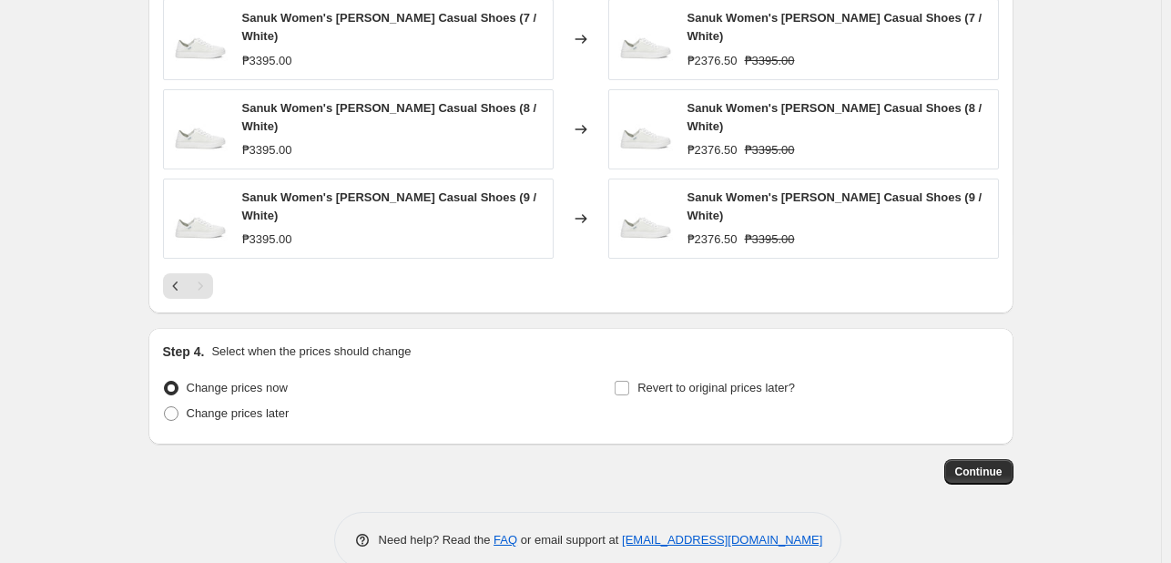
scroll to position [1336, 0]
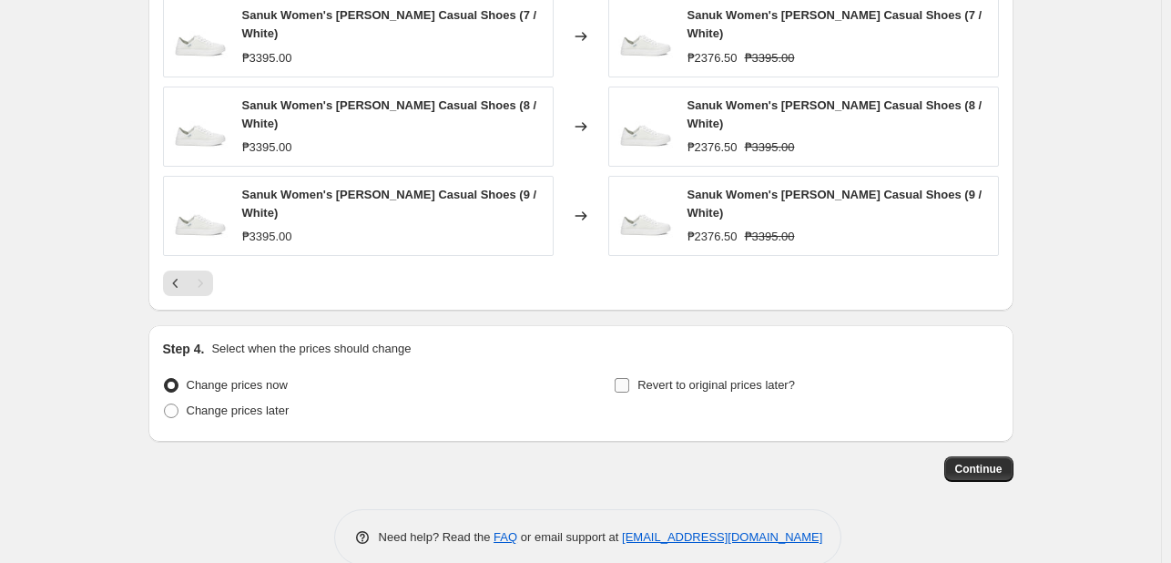
click at [720, 378] on span "Revert to original prices later?" at bounding box center [716, 385] width 158 height 14
click at [629, 378] on input "Revert to original prices later?" at bounding box center [622, 385] width 15 height 15
checkbox input "true"
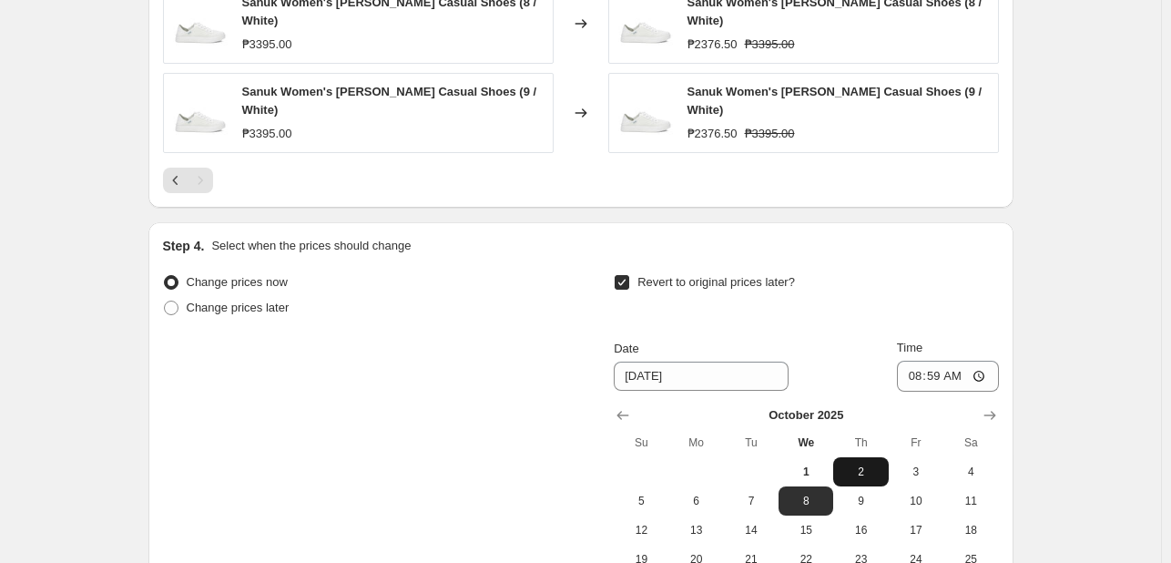
scroll to position [1518, 0]
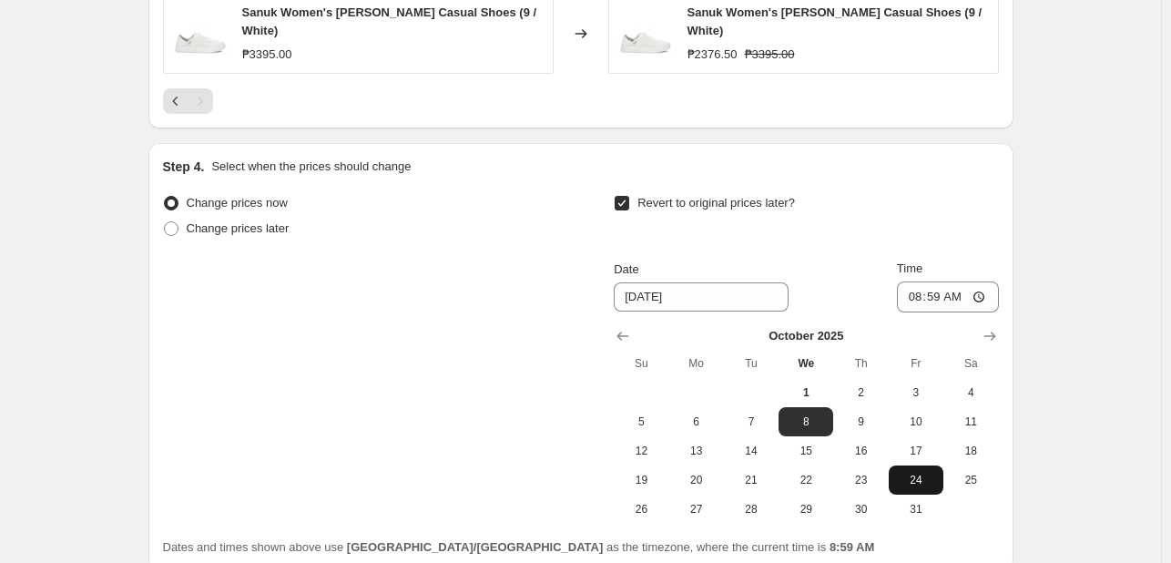
click at [907, 502] on span "31" at bounding box center [916, 509] width 40 height 15
type input "[DATE]"
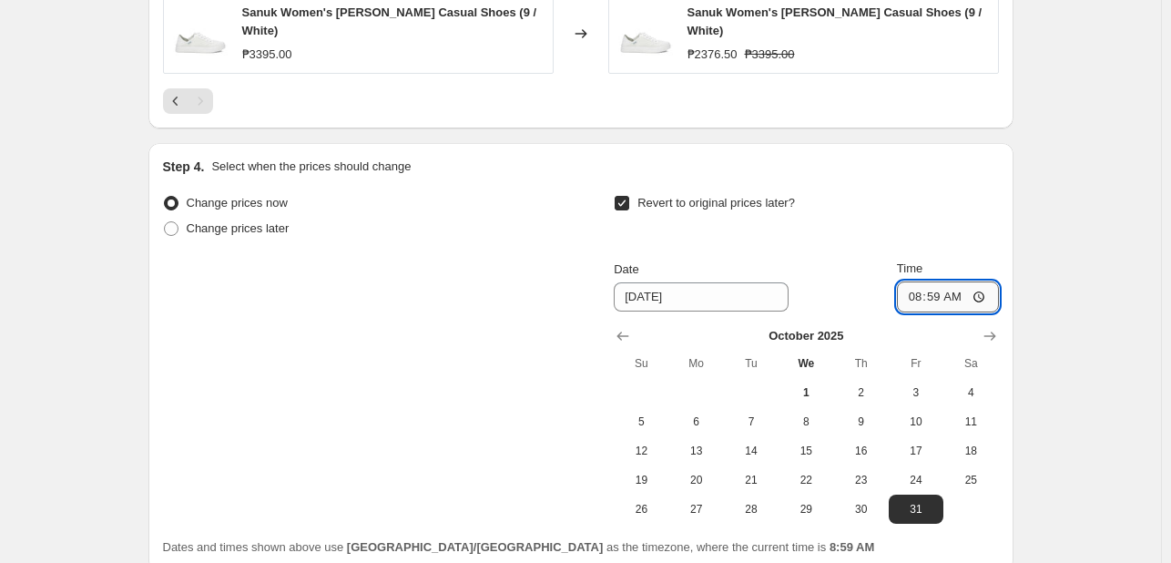
click at [920, 281] on input "08:59" at bounding box center [948, 296] width 102 height 31
type input "23:59"
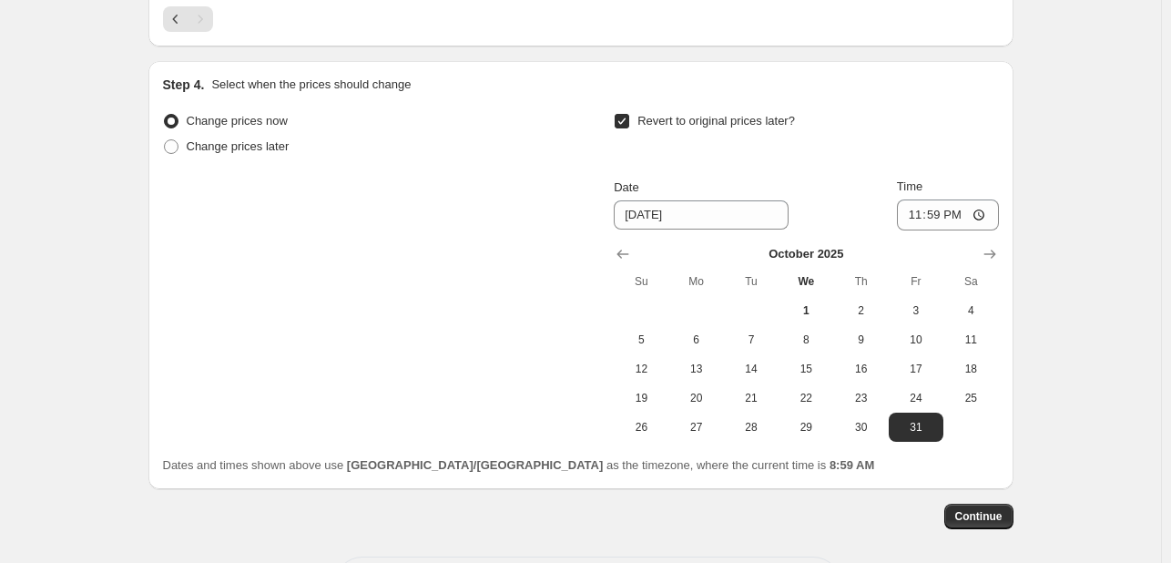
scroll to position [1646, 0]
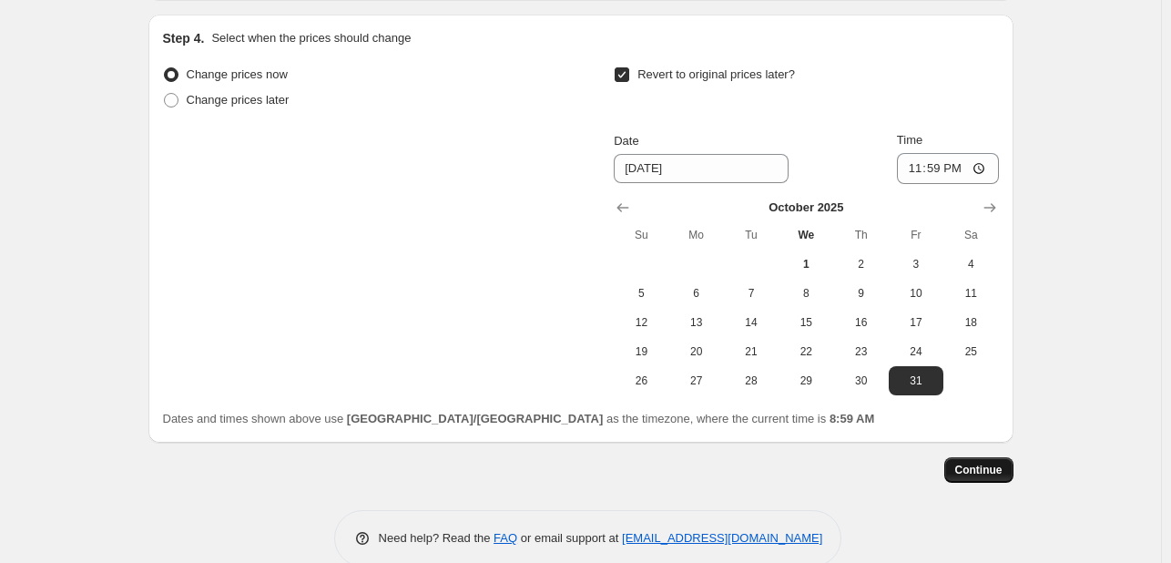
click at [987, 463] on span "Continue" at bounding box center [978, 470] width 47 height 15
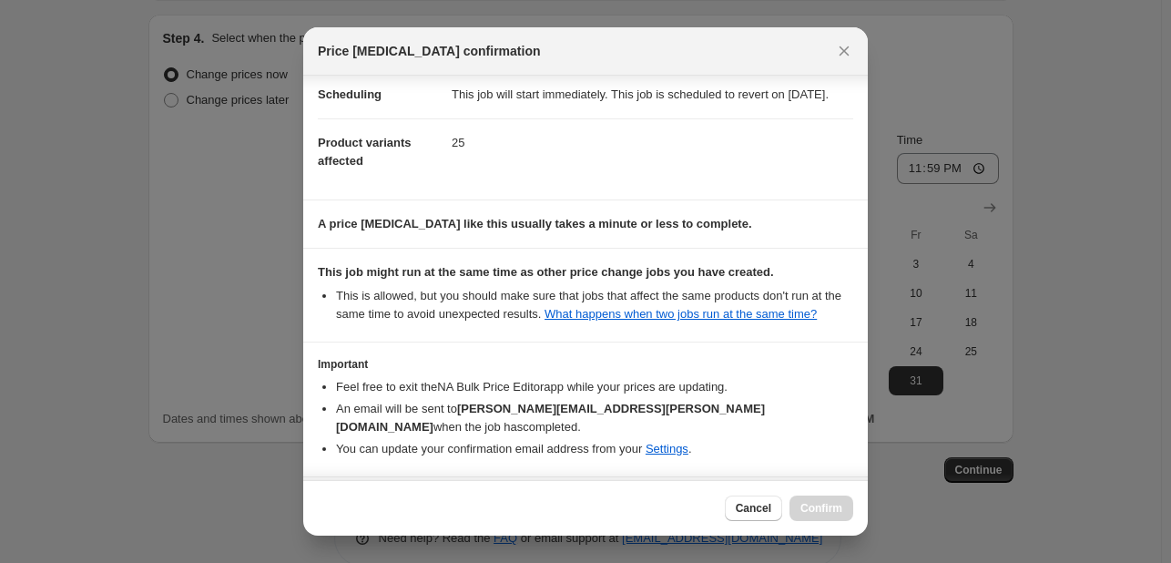
scroll to position [239, 0]
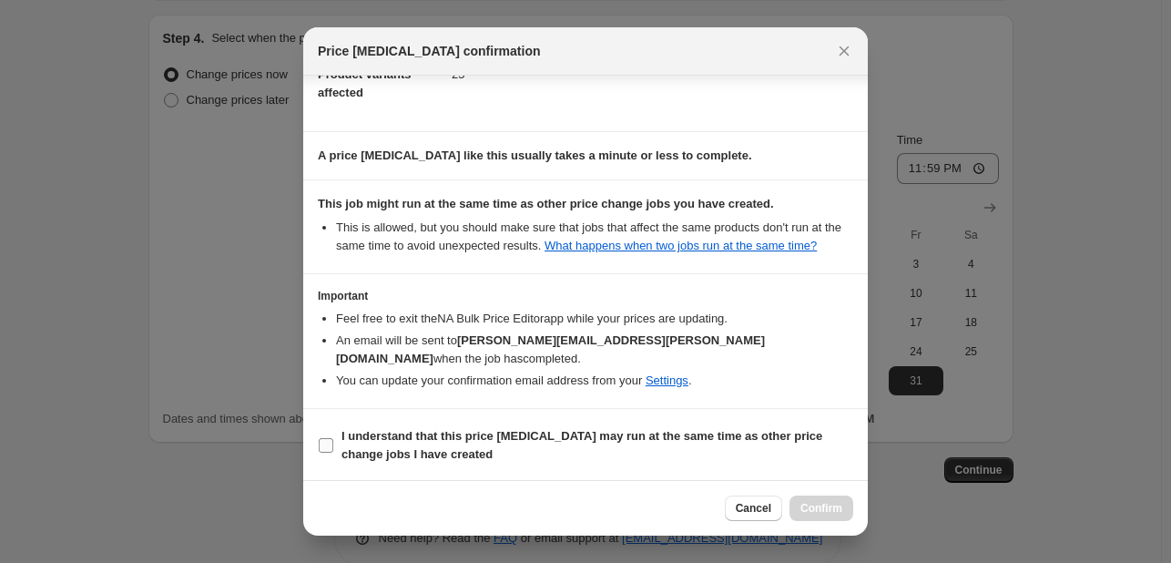
click at [726, 436] on b "I understand that this price [MEDICAL_DATA] may run at the same time as other p…" at bounding box center [581, 445] width 481 height 32
click at [333, 438] on input "I understand that this price [MEDICAL_DATA] may run at the same time as other p…" at bounding box center [326, 445] width 15 height 15
checkbox input "true"
click at [816, 496] on button "Confirm" at bounding box center [821, 507] width 64 height 25
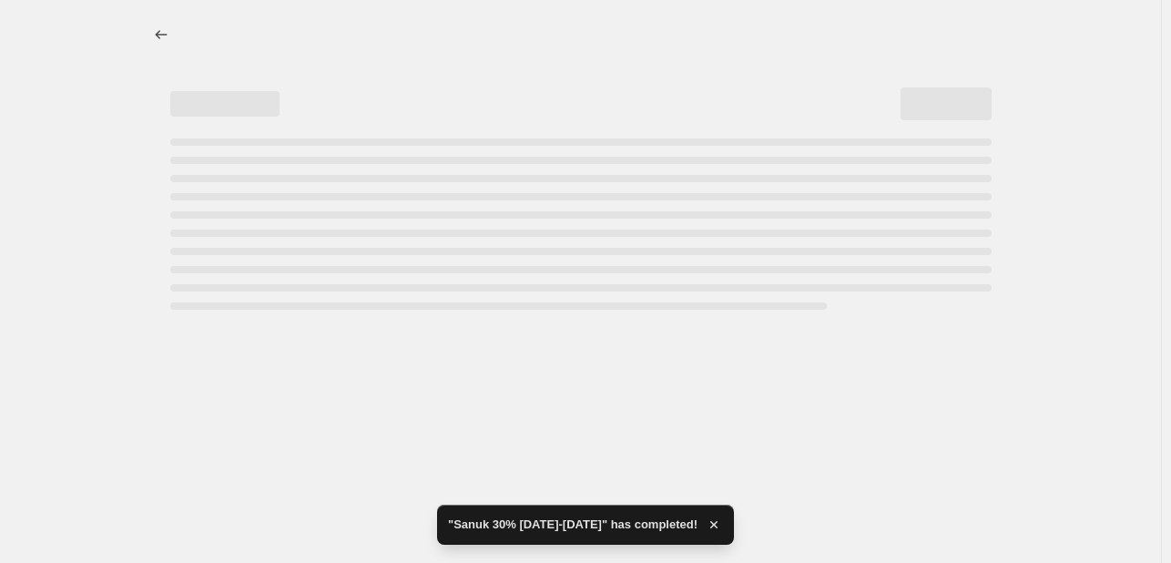
select select "pcap"
select select "no_change"
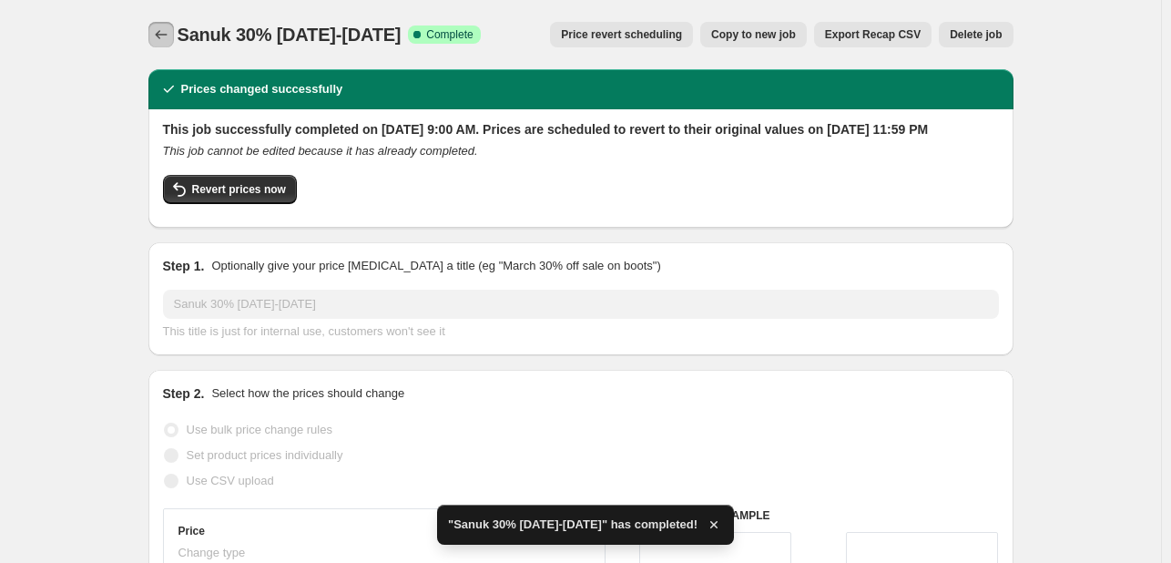
click at [164, 38] on icon "Price change jobs" at bounding box center [161, 34] width 12 height 9
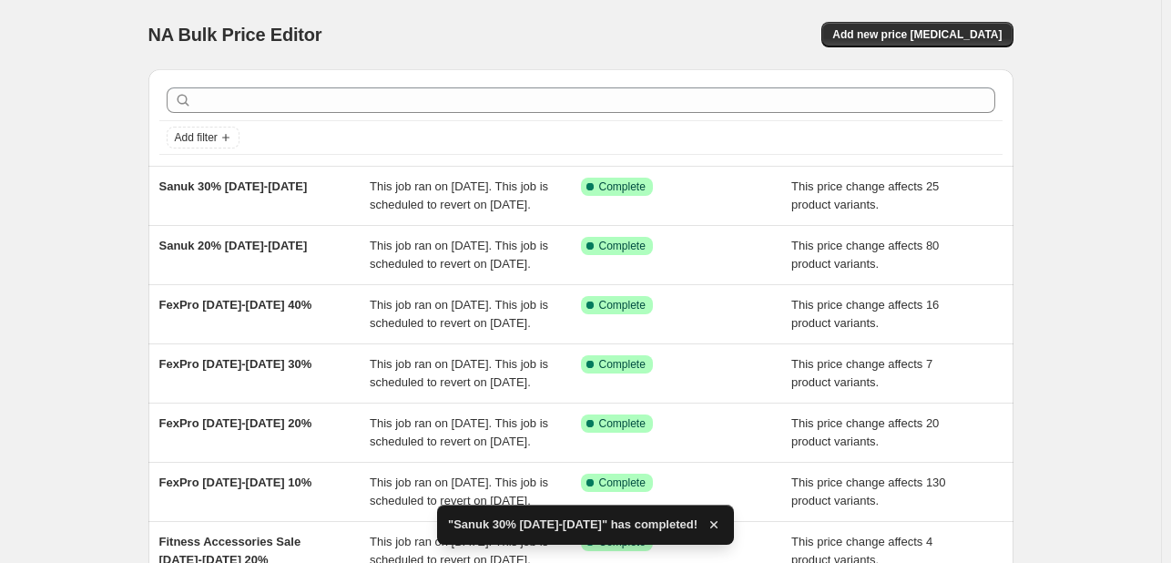
drag, startPoint x: 118, startPoint y: 183, endPoint x: 345, endPoint y: 163, distance: 227.6
click at [343, 184] on div "NA Bulk Price Editor. This page is ready NA Bulk Price Editor Add new price [ME…" at bounding box center [580, 469] width 1161 height 938
copy span "Sanuk 30% [DATE]-[DATE]"
click at [939, 19] on div "NA Bulk Price Editor. This page is ready NA Bulk Price Editor Add new price [ME…" at bounding box center [580, 34] width 865 height 69
click at [941, 36] on span "Add new price [MEDICAL_DATA]" at bounding box center [916, 34] width 169 height 15
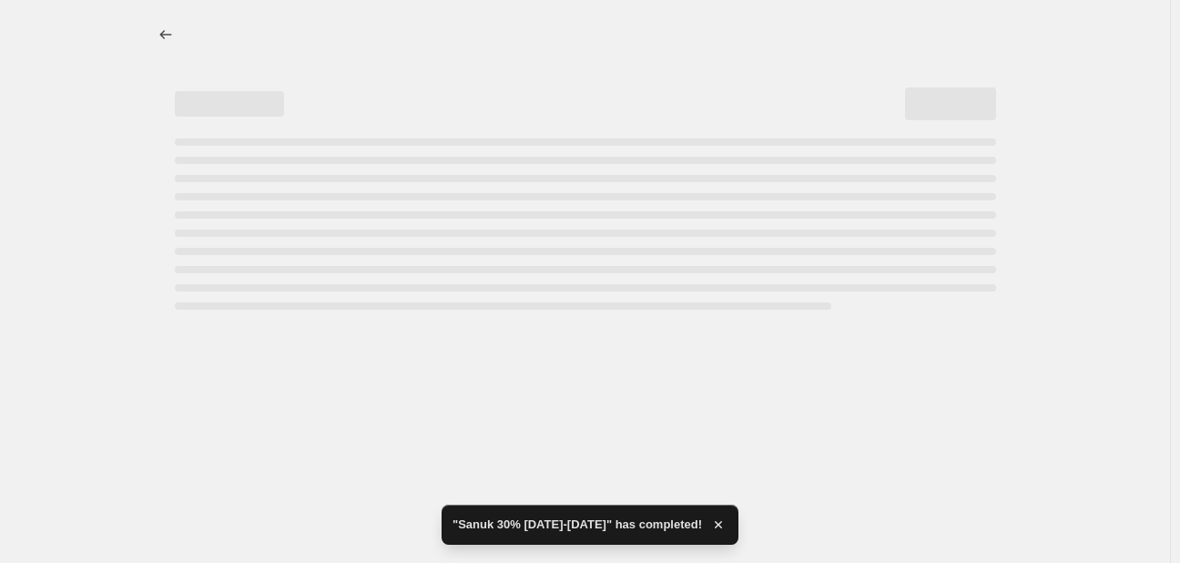
select select "percentage"
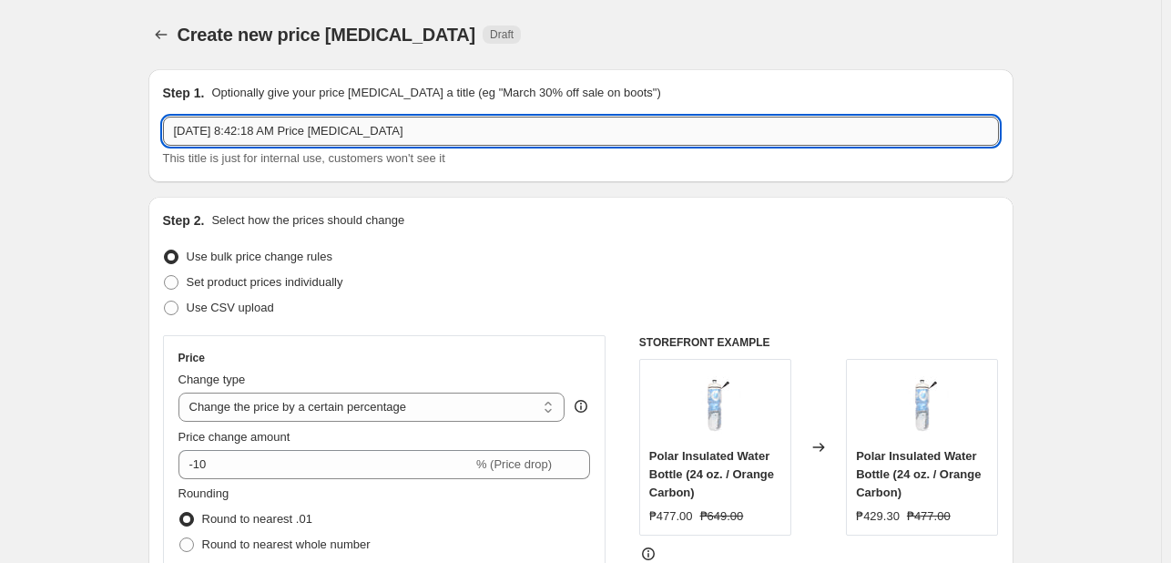
click at [438, 134] on input "[DATE] 8:42:18 AM Price [MEDICAL_DATA]" at bounding box center [581, 131] width 836 height 29
paste input "Sanuk 30% [DATE]-[DATE]"
click at [215, 131] on input "Sanuk 40% [DATE]-[DATE]" at bounding box center [581, 131] width 836 height 29
type input "Sanuk 40% [DATE]-[DATE]"
click at [301, 420] on select "Change the price to a certain amount Change the price by a certain amount Chang…" at bounding box center [371, 406] width 387 height 29
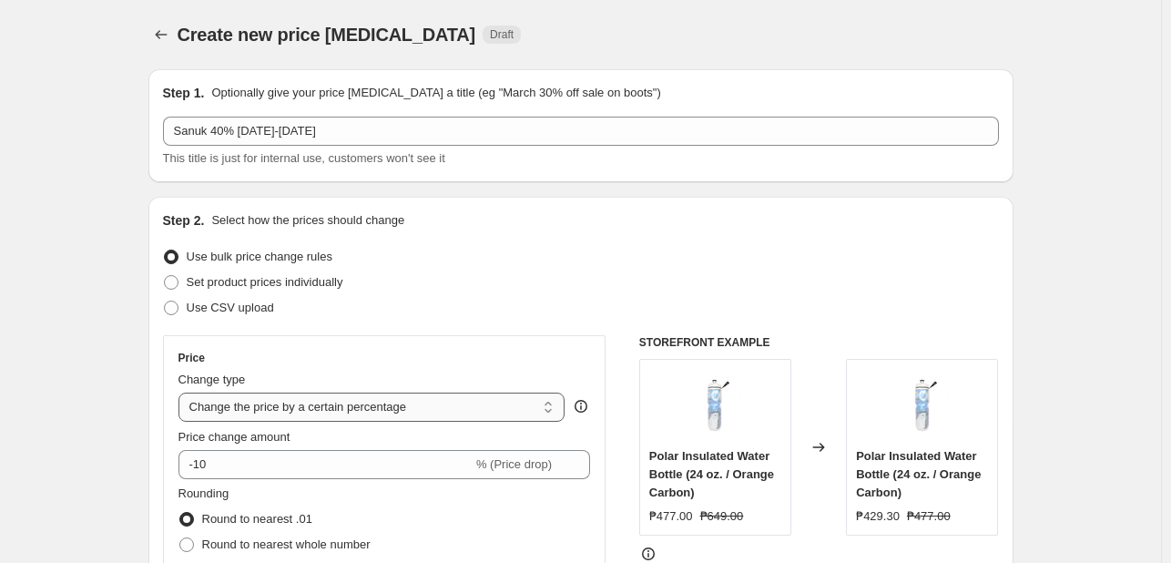
select select "pcap"
click at [182, 392] on select "Change the price to a certain amount Change the price by a certain amount Chang…" at bounding box center [371, 406] width 387 height 29
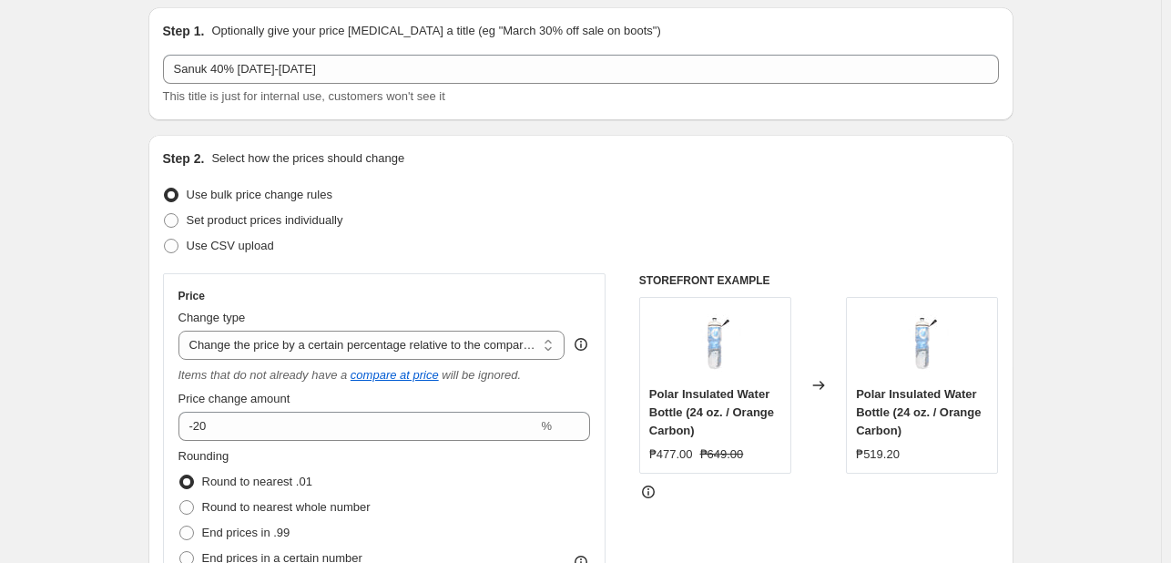
scroll to position [91, 0]
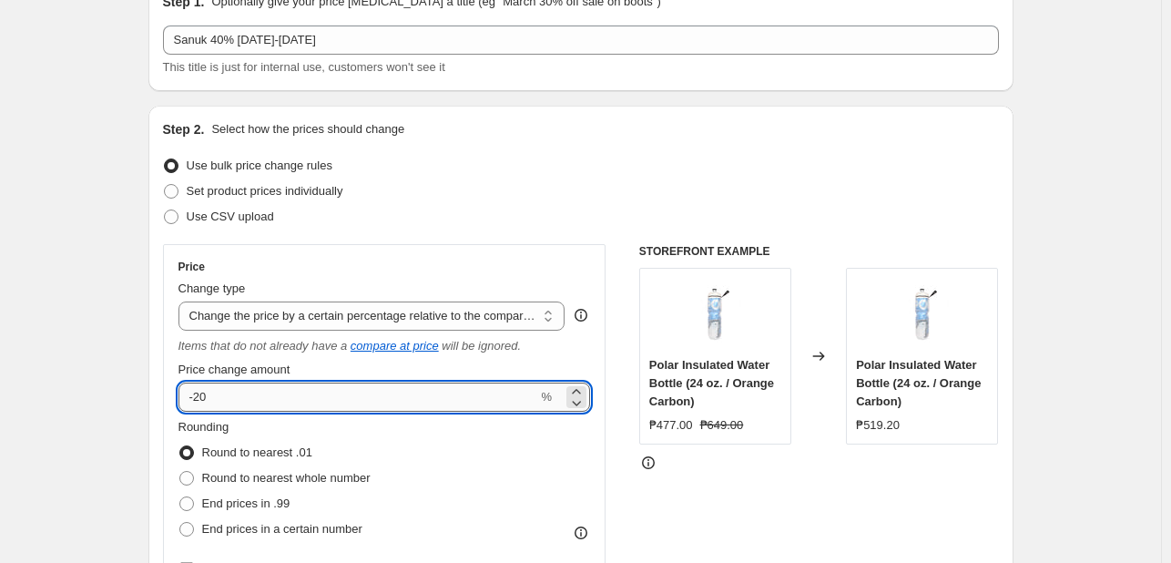
click at [246, 396] on input "-20" at bounding box center [358, 396] width 360 height 29
type input "-2"
type input "-40"
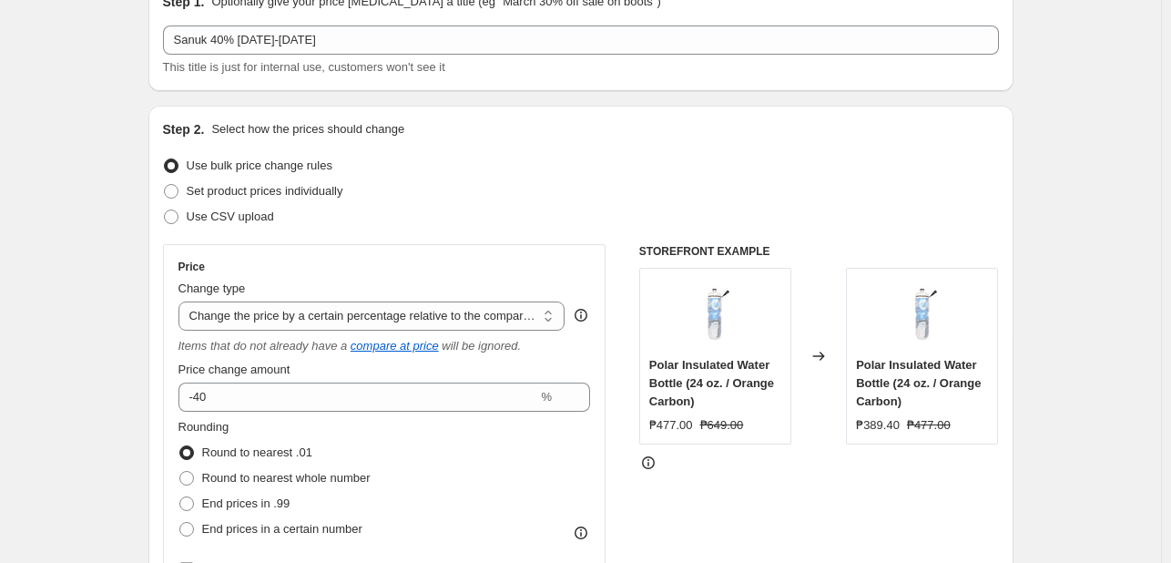
drag, startPoint x: 31, startPoint y: 268, endPoint x: 30, endPoint y: 245, distance: 22.8
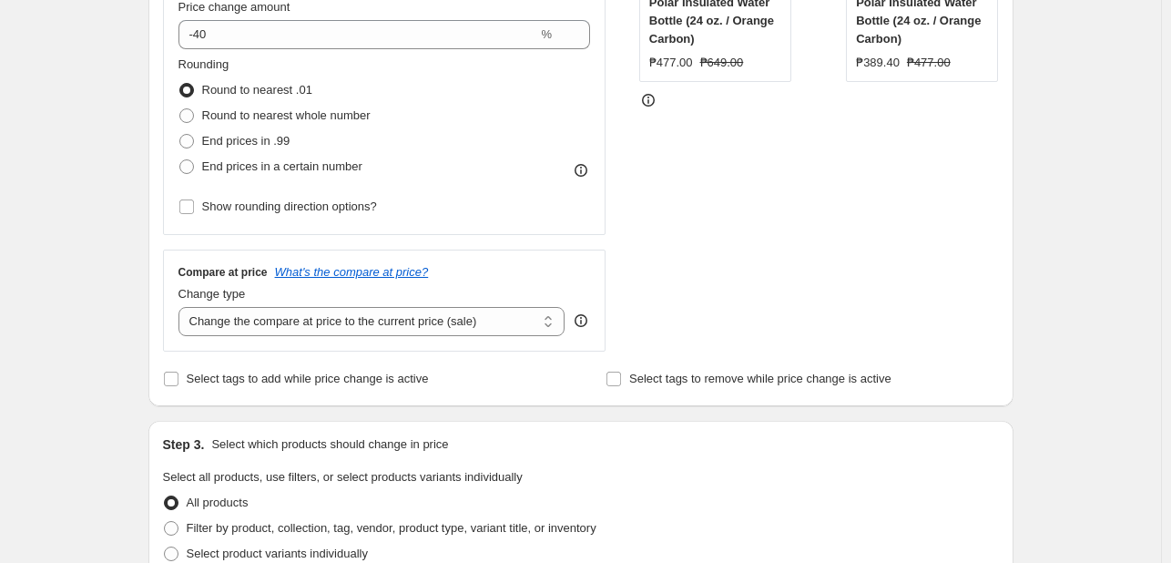
scroll to position [455, 0]
click at [267, 318] on select "Change the compare at price to the current price (sale) Change the compare at p…" at bounding box center [371, 319] width 387 height 29
select select "no_change"
click at [182, 306] on select "Change the compare at price to the current price (sale) Change the compare at p…" at bounding box center [371, 319] width 387 height 29
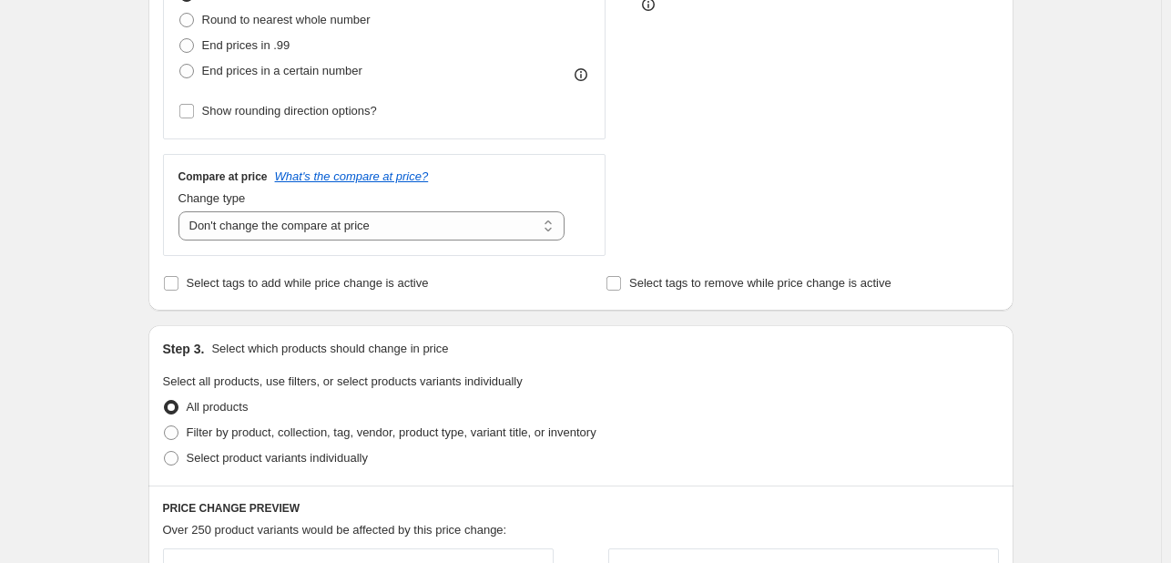
scroll to position [728, 0]
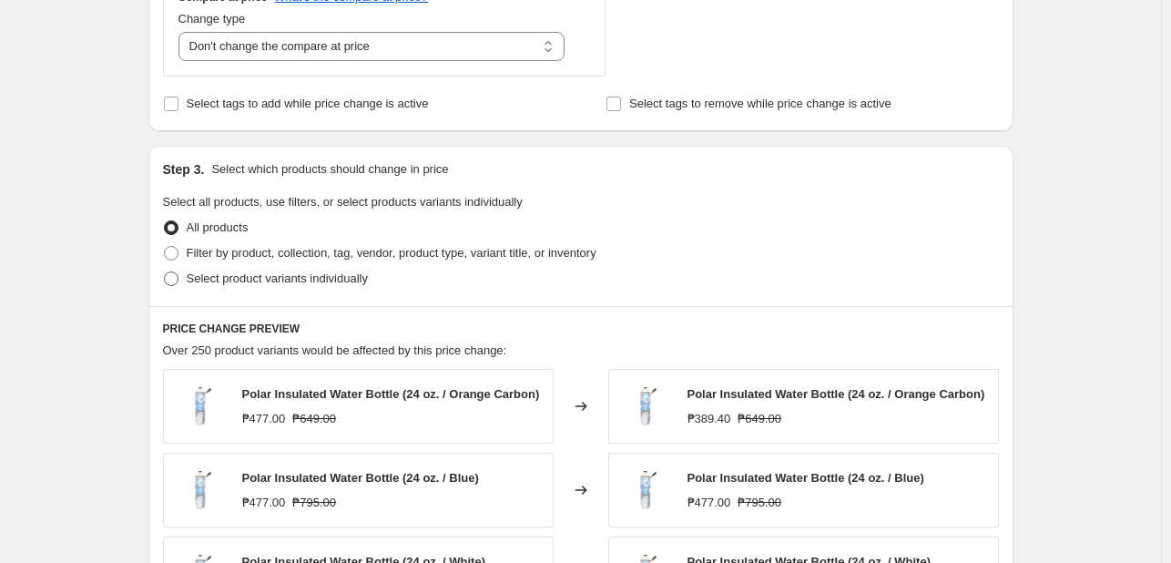
click at [240, 283] on span "Select product variants individually" at bounding box center [277, 278] width 181 height 14
click at [165, 272] on input "Select product variants individually" at bounding box center [164, 271] width 1 height 1
radio input "true"
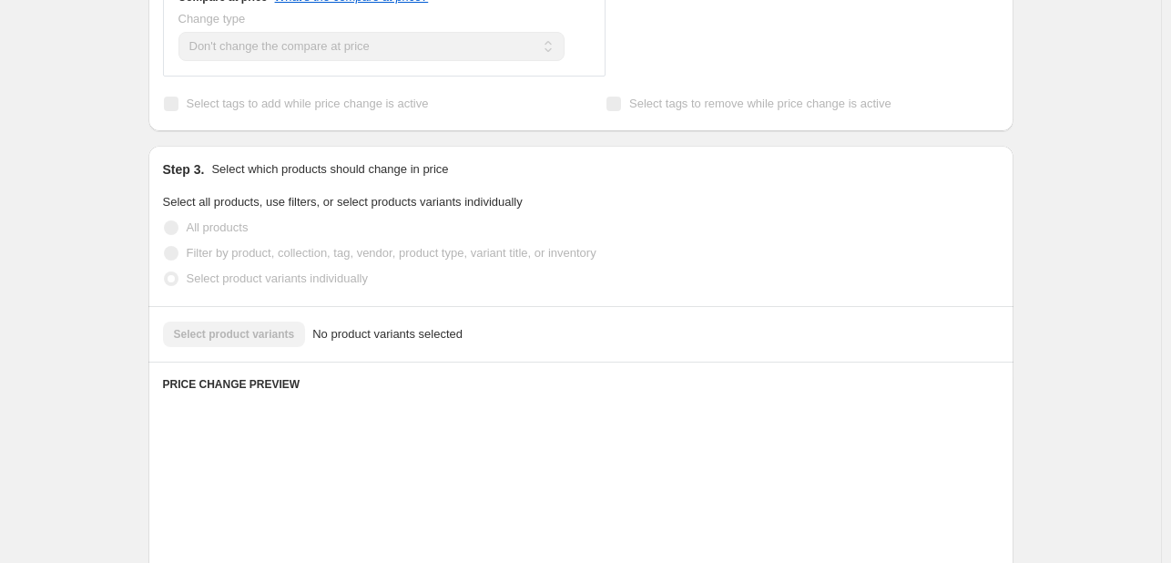
click at [208, 332] on div "Select product variants No product variants selected" at bounding box center [581, 333] width 836 height 25
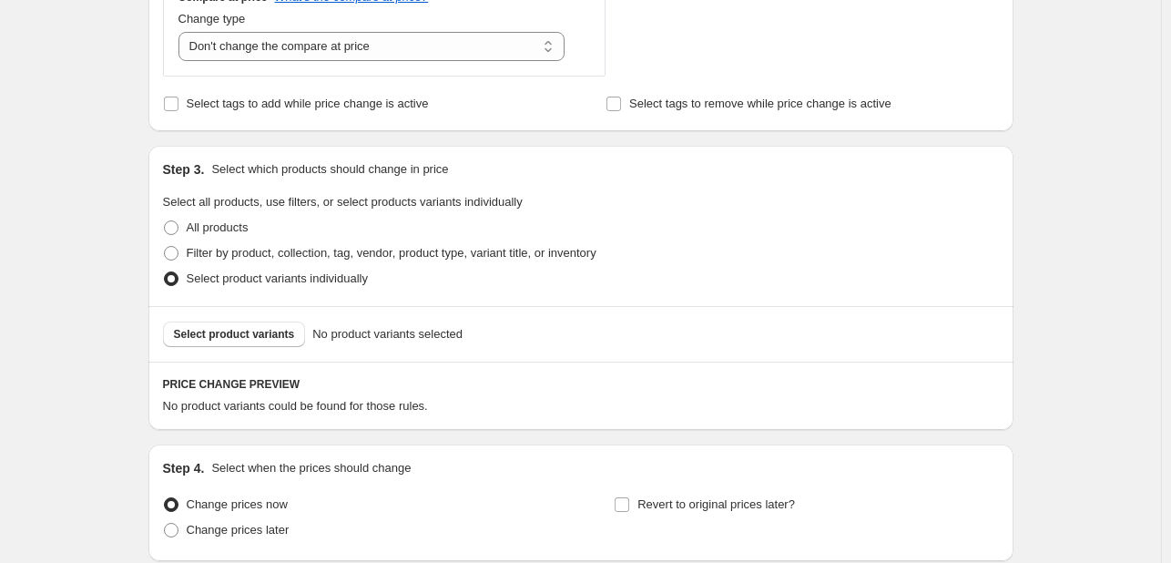
click at [208, 332] on span "Select product variants" at bounding box center [234, 334] width 121 height 15
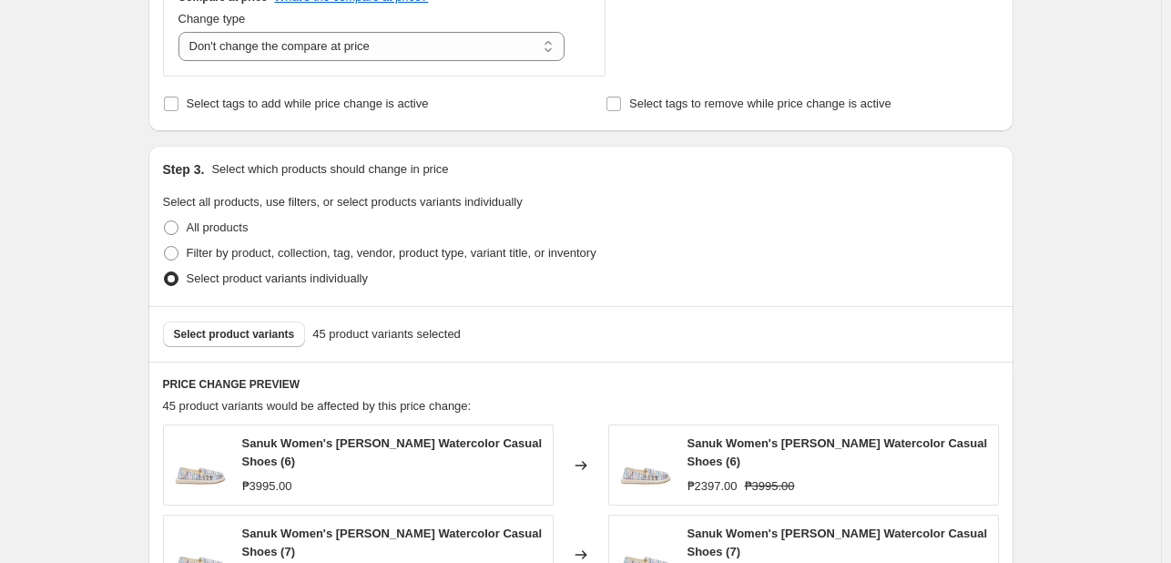
click at [98, 341] on div "Create new price [MEDICAL_DATA]. This page is ready Create new price [MEDICAL_D…" at bounding box center [580, 233] width 1161 height 1923
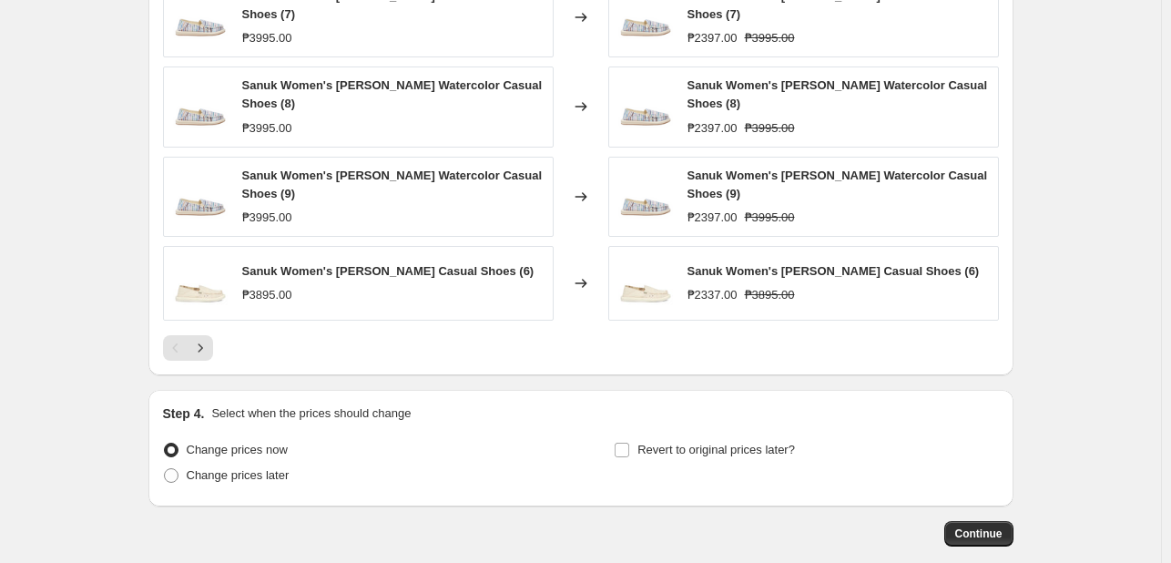
scroll to position [1336, 0]
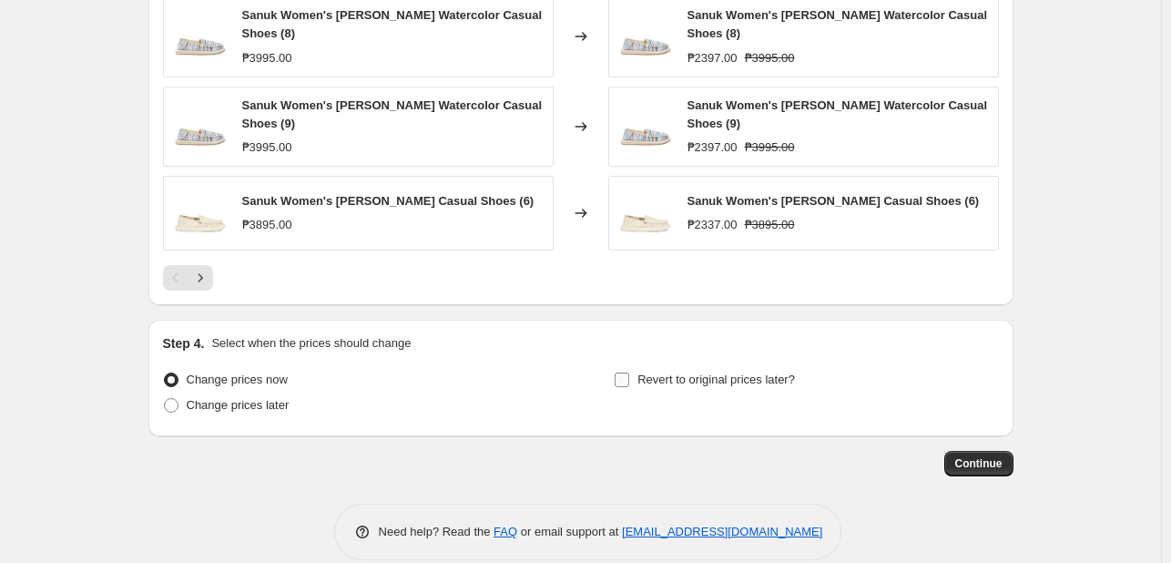
click at [695, 372] on span "Revert to original prices later?" at bounding box center [716, 379] width 158 height 14
click at [629, 372] on input "Revert to original prices later?" at bounding box center [622, 379] width 15 height 15
checkbox input "true"
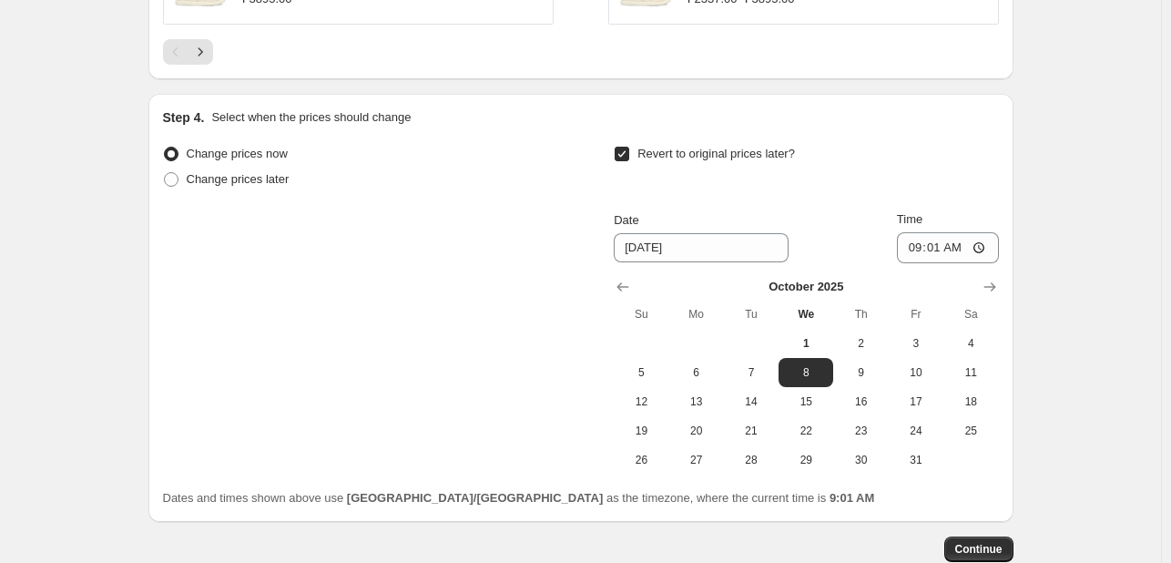
scroll to position [1646, 0]
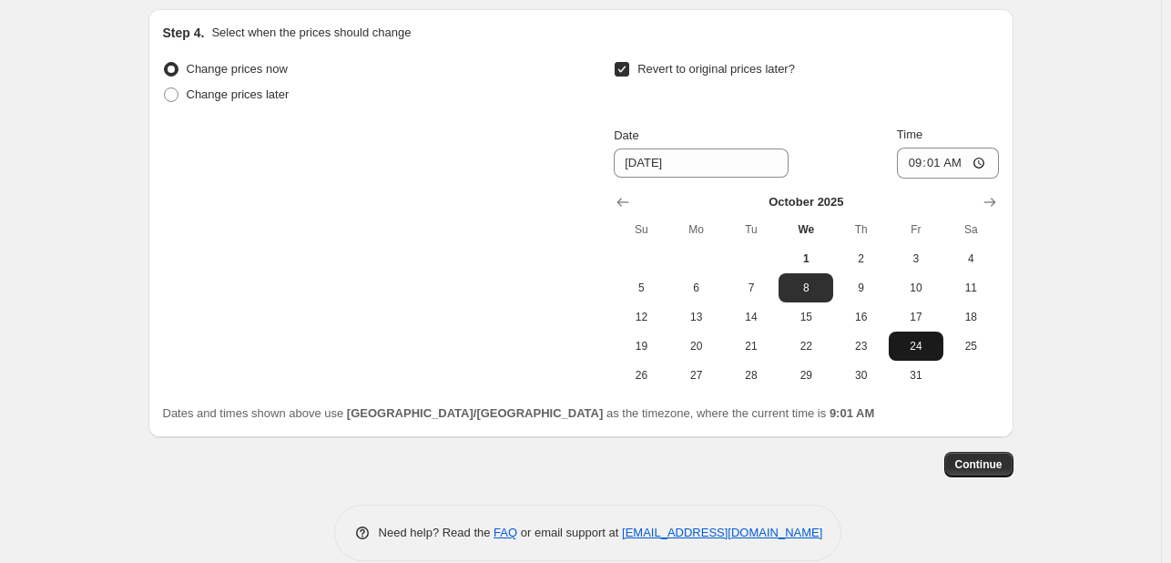
drag, startPoint x: 929, startPoint y: 351, endPoint x: 923, endPoint y: 322, distance: 28.7
click at [927, 368] on span "31" at bounding box center [916, 375] width 40 height 15
type input "[DATE]"
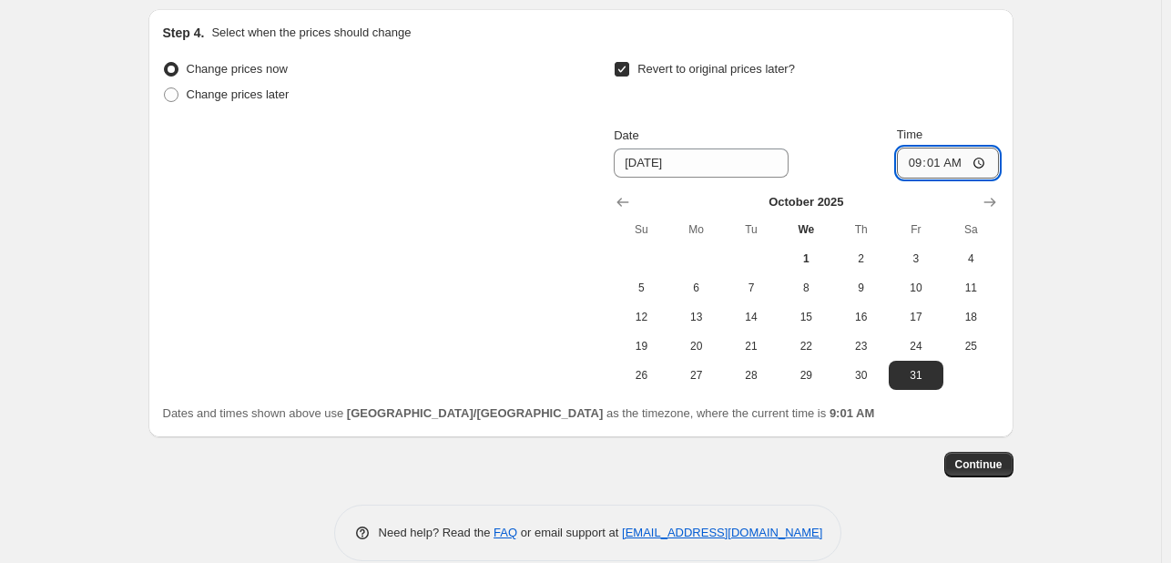
click at [918, 148] on input "09:01" at bounding box center [948, 163] width 102 height 31
type input "23:59"
drag, startPoint x: 1078, startPoint y: 217, endPoint x: 1019, endPoint y: 264, distance: 75.8
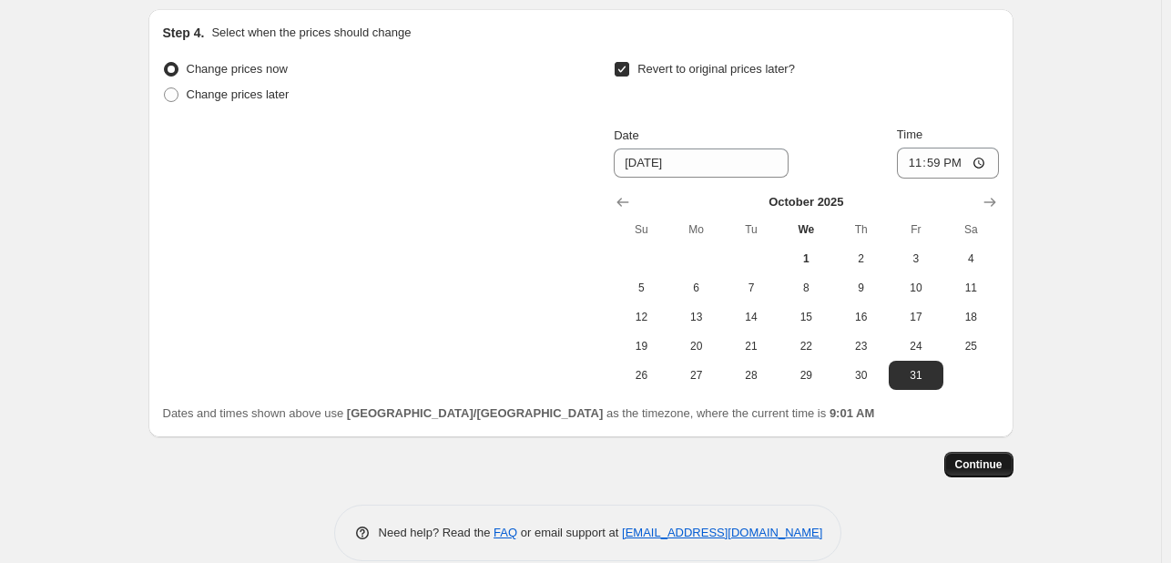
click at [993, 457] on span "Continue" at bounding box center [978, 464] width 47 height 15
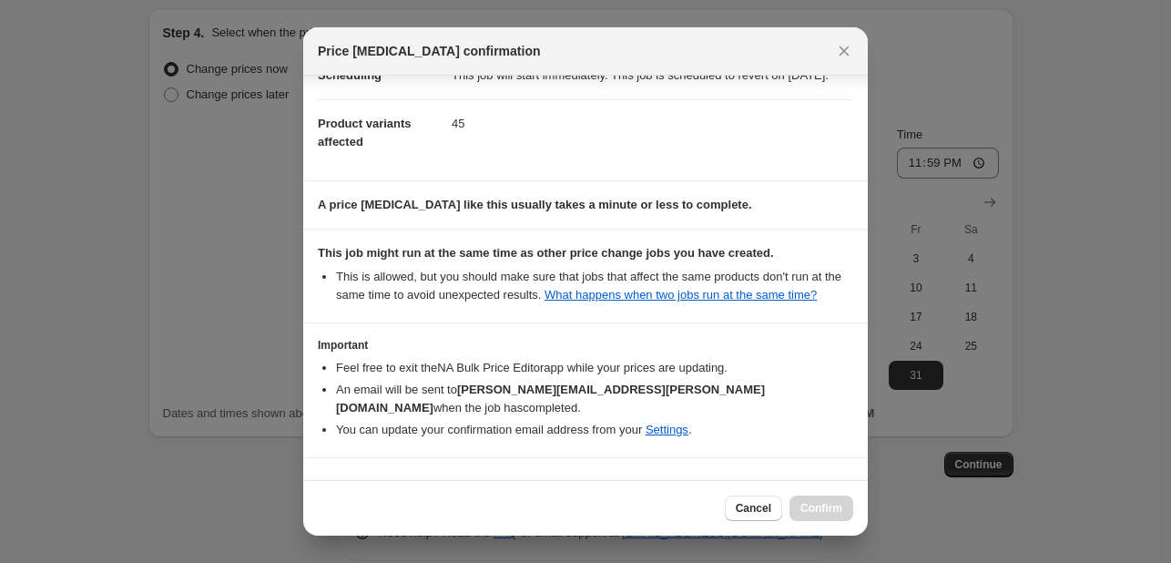
scroll to position [239, 0]
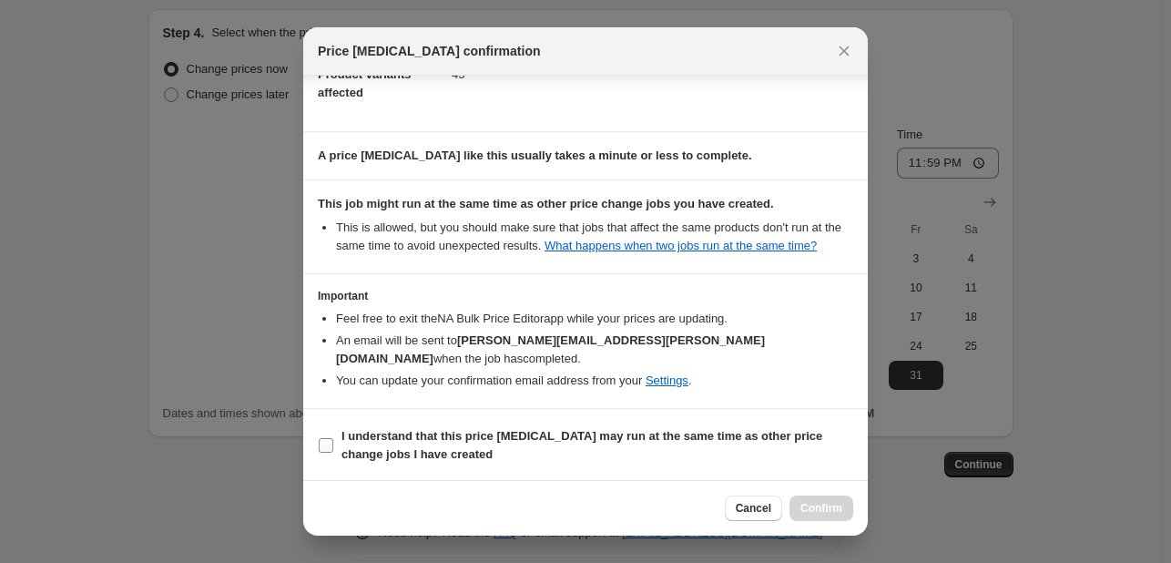
drag, startPoint x: 488, startPoint y: 438, endPoint x: 667, endPoint y: 453, distance: 180.0
click at [488, 438] on b "I understand that this price [MEDICAL_DATA] may run at the same time as other p…" at bounding box center [581, 445] width 481 height 32
click at [333, 438] on input "I understand that this price [MEDICAL_DATA] may run at the same time as other p…" at bounding box center [326, 445] width 15 height 15
checkbox input "true"
click at [817, 501] on span "Confirm" at bounding box center [821, 508] width 42 height 15
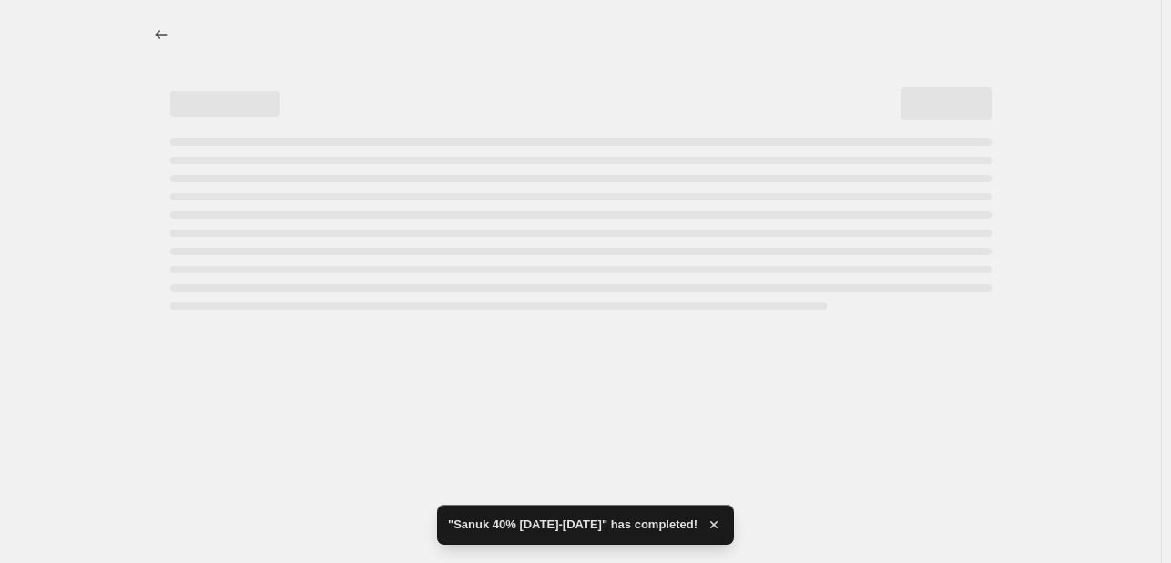
select select "pcap"
select select "no_change"
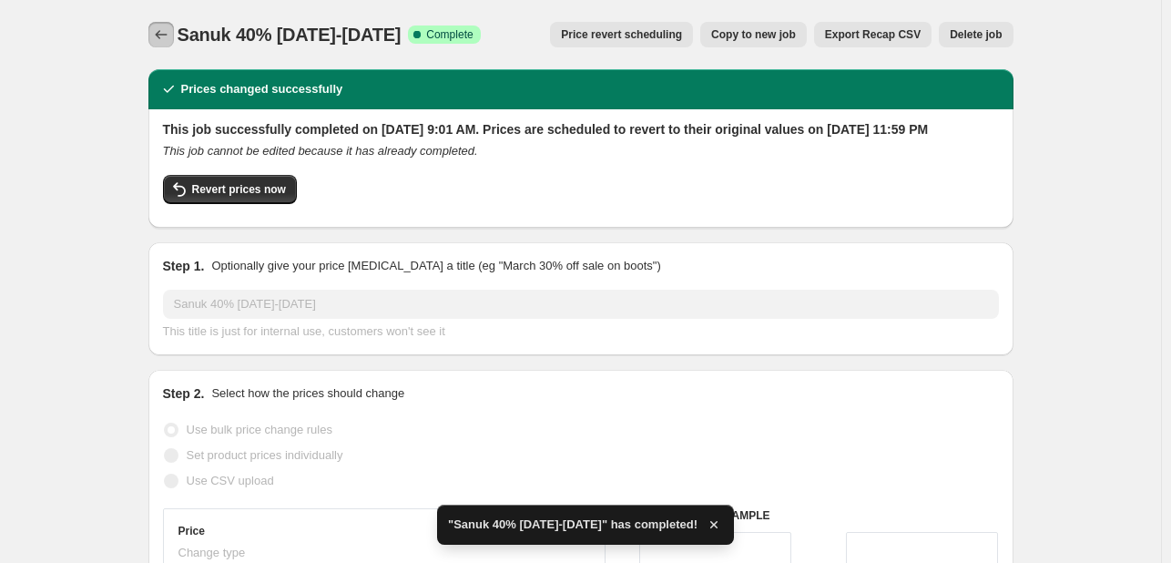
click at [164, 43] on icon "Price change jobs" at bounding box center [161, 34] width 18 height 18
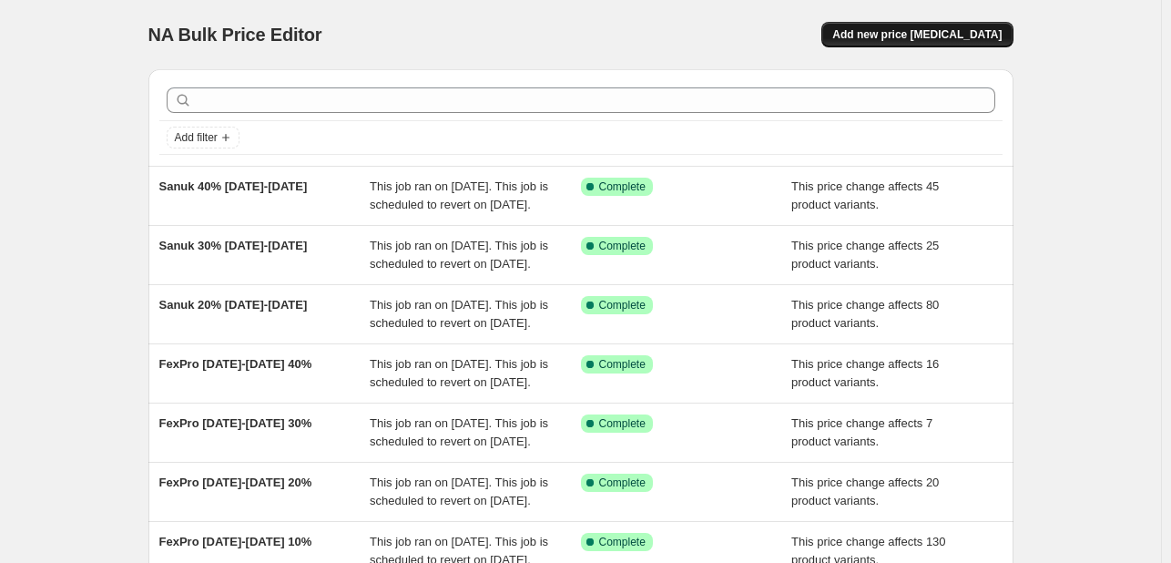
drag, startPoint x: 993, startPoint y: 31, endPoint x: 1001, endPoint y: 23, distance: 11.0
click at [1001, 23] on button "Add new price [MEDICAL_DATA]" at bounding box center [916, 34] width 191 height 25
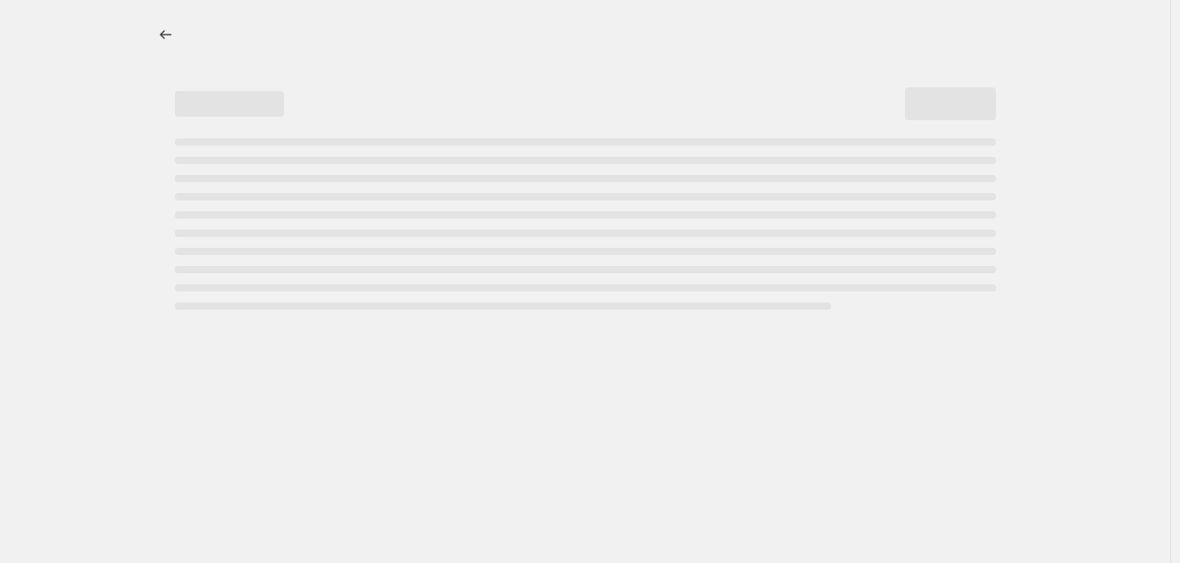
select select "percentage"
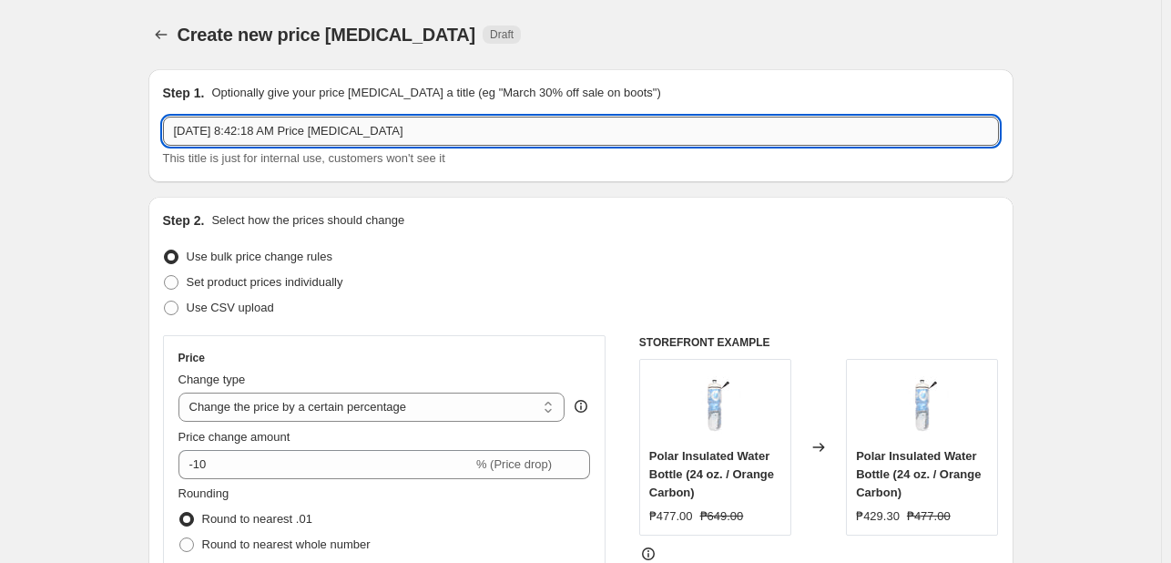
click at [318, 135] on input "[DATE] 8:42:18 AM Price [MEDICAL_DATA]" at bounding box center [581, 131] width 836 height 29
paste input "5300000441916"
type input "5300000441916"
click at [155, 26] on button "Price change jobs" at bounding box center [160, 34] width 25 height 25
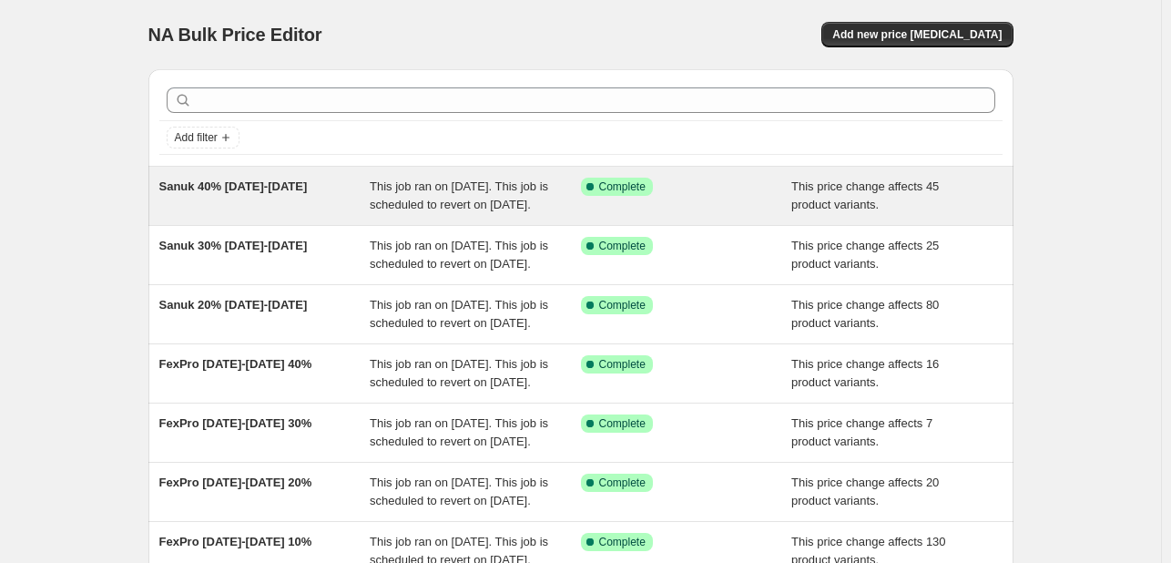
copy span "Sanuk 40% [DATE]-[DATE]"
drag, startPoint x: 148, startPoint y: 176, endPoint x: 350, endPoint y: 181, distance: 202.2
click at [350, 181] on div "Add filter Sanuk 40% [DATE]-[DATE] This job ran on [DATE]. This job is schedule…" at bounding box center [574, 441] width 880 height 772
click at [350, 181] on div "Sanuk 40% [DATE]-[DATE]" at bounding box center [264, 196] width 211 height 36
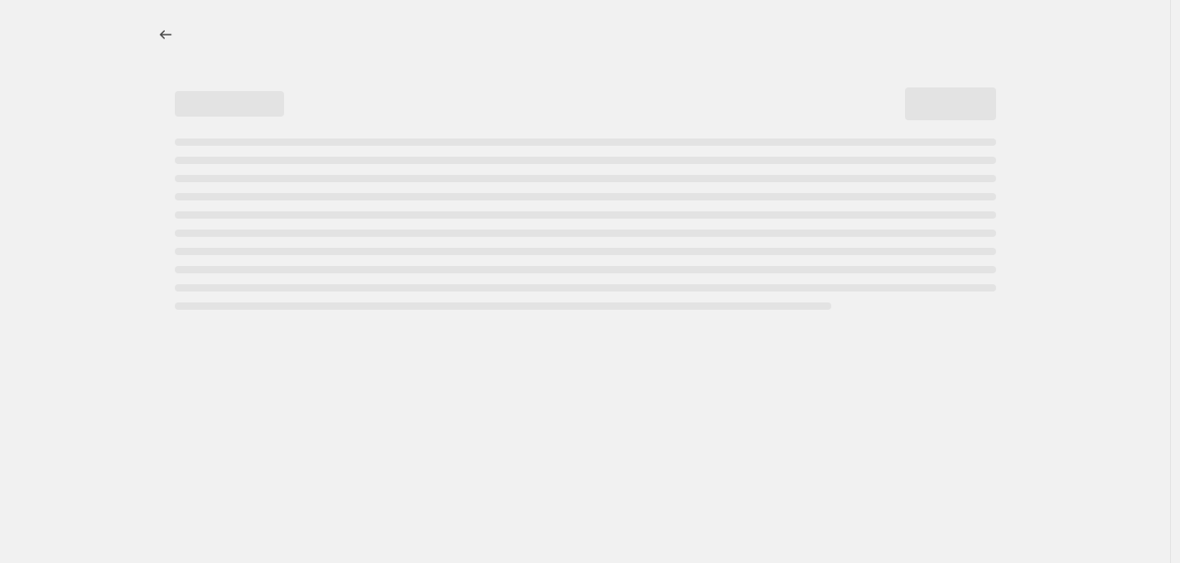
select select "pcap"
select select "no_change"
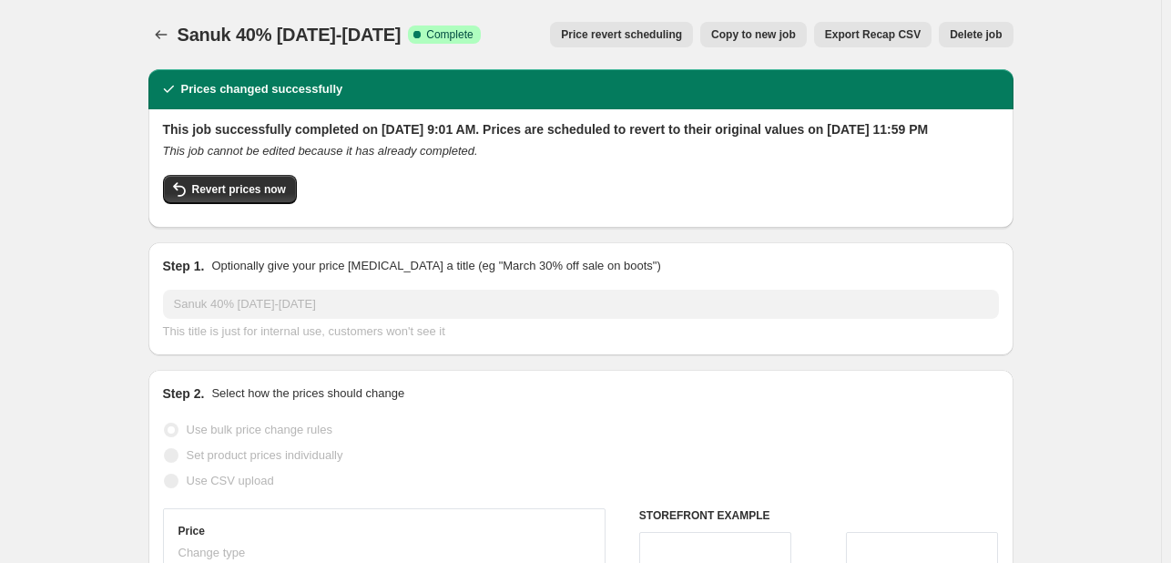
drag, startPoint x: 191, startPoint y: 37, endPoint x: 371, endPoint y: 41, distance: 180.3
click at [430, 46] on div "Sanuk 40% [DATE]-[DATE] Success Complete Complete" at bounding box center [329, 34] width 303 height 25
copy span "Sanuk 40% [DATE]-[DATE]"
click at [152, 40] on button "Price change jobs" at bounding box center [160, 34] width 25 height 25
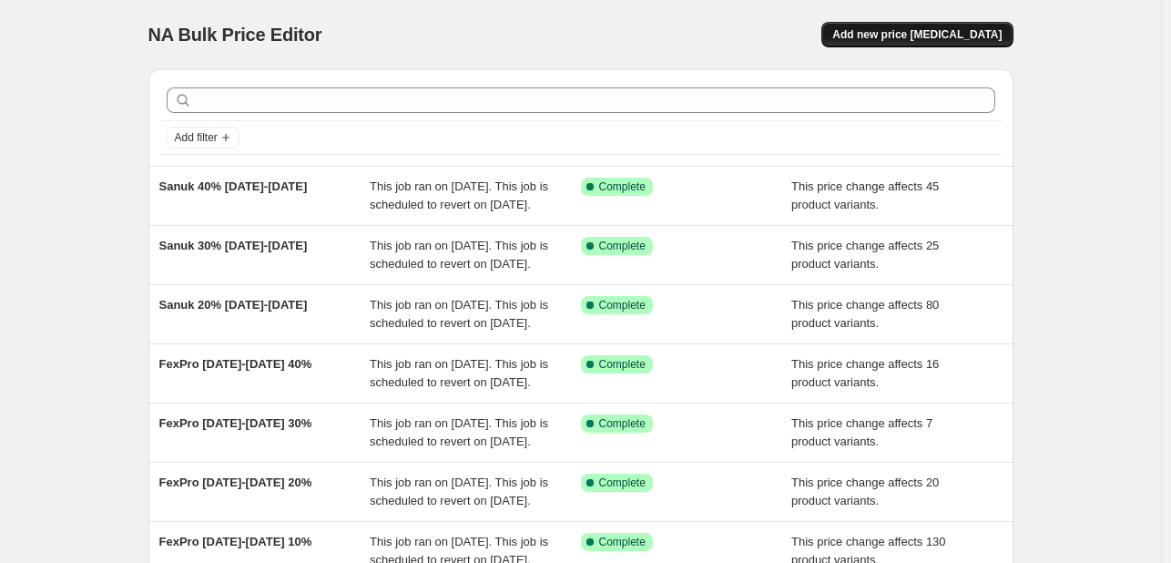
click at [948, 38] on span "Add new price [MEDICAL_DATA]" at bounding box center [916, 34] width 169 height 15
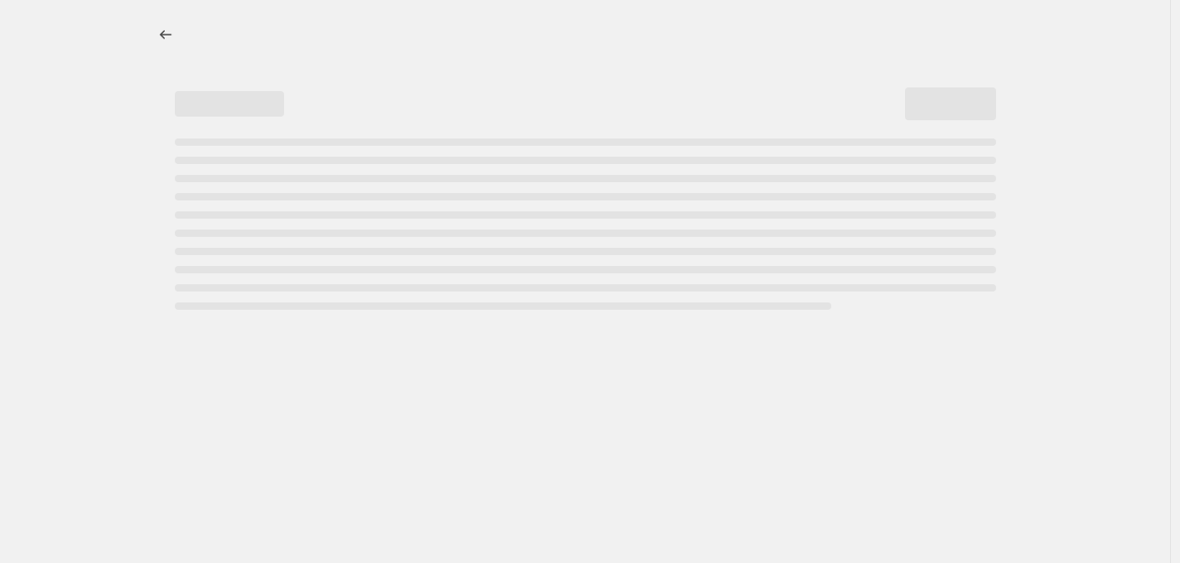
select select "percentage"
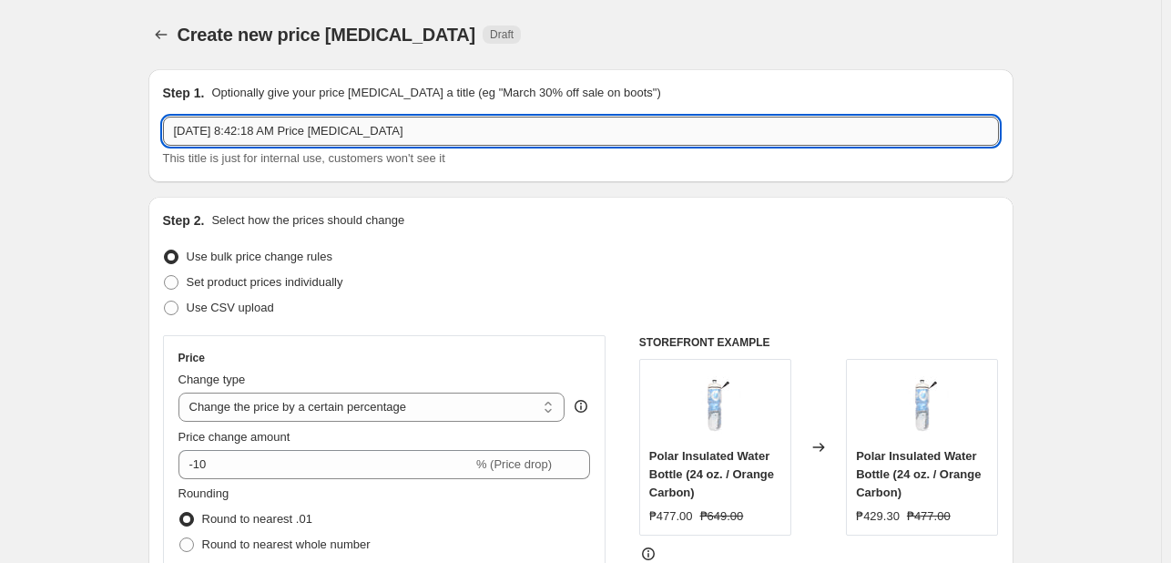
click at [294, 137] on input "[DATE] 8:42:18 AM Price [MEDICAL_DATA]" at bounding box center [581, 131] width 836 height 29
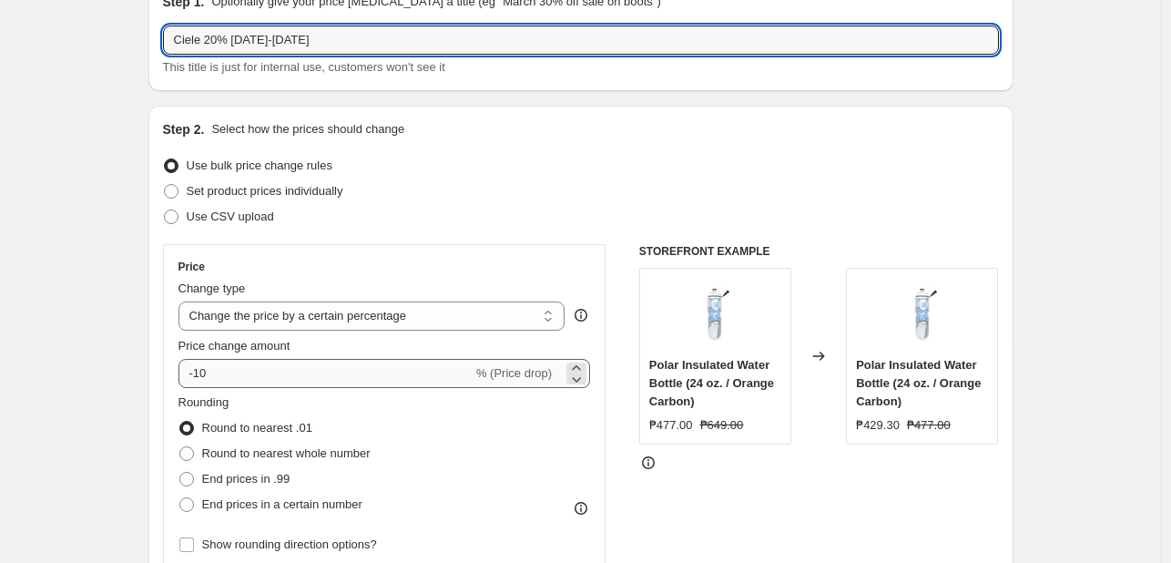
type input "Ciele 20% [DATE]-[DATE]"
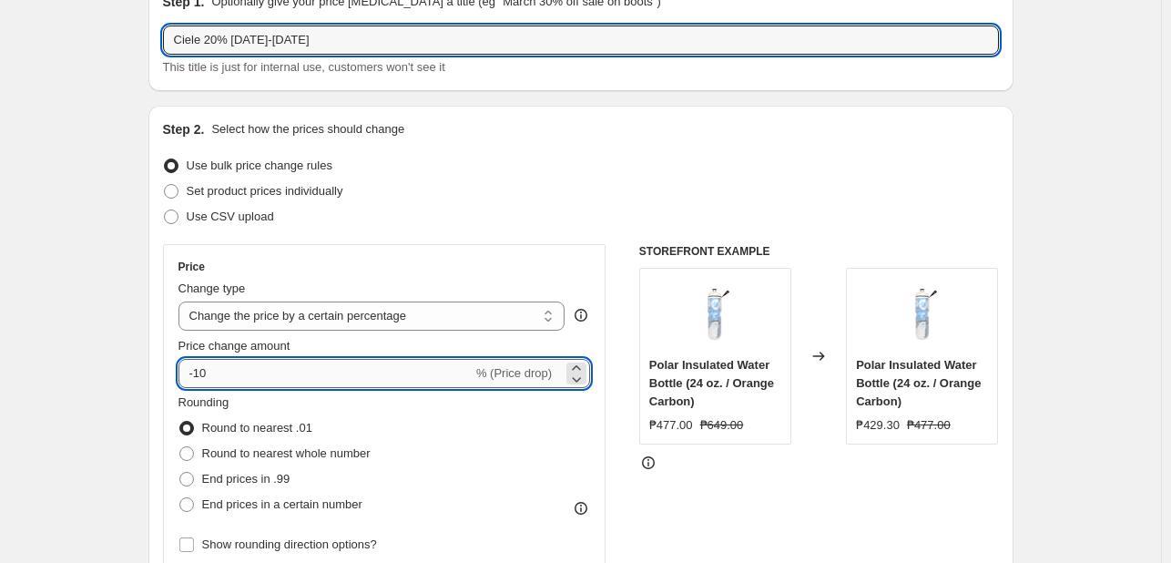
click at [323, 359] on input "-10" at bounding box center [325, 373] width 294 height 29
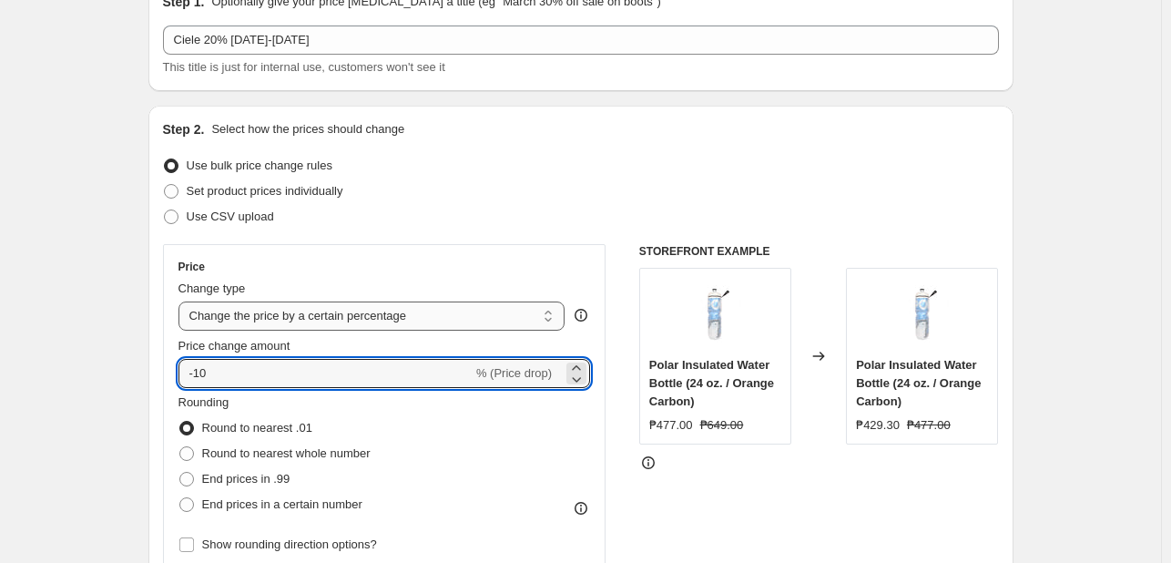
click at [344, 316] on select "Change the price to a certain amount Change the price by a certain amount Chang…" at bounding box center [371, 315] width 387 height 29
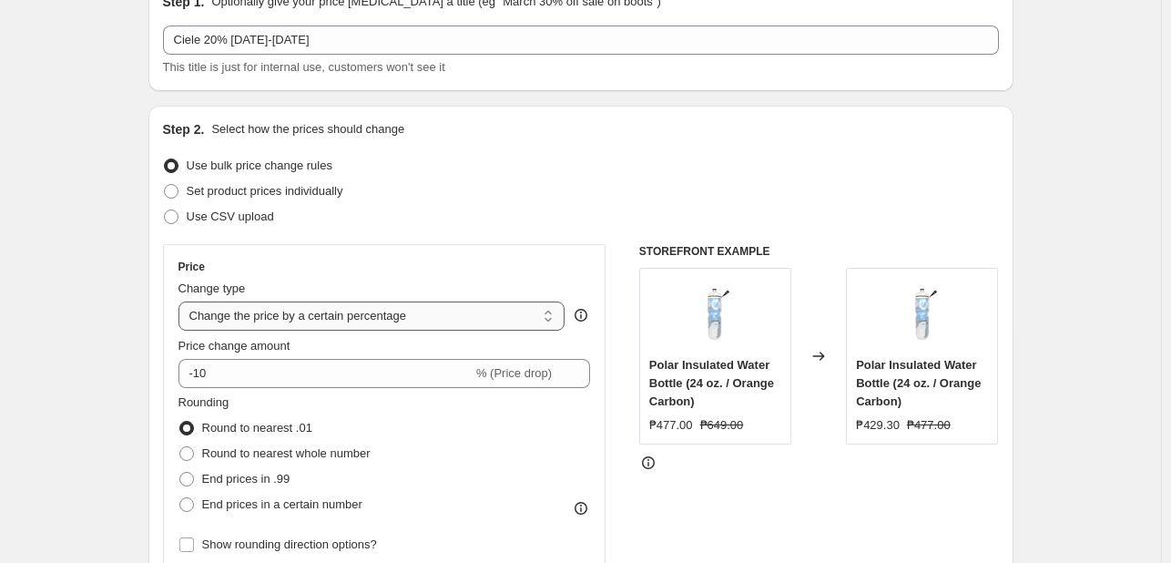
select select "pcap"
click at [182, 301] on select "Change the price to a certain amount Change the price by a certain amount Chang…" at bounding box center [371, 315] width 387 height 29
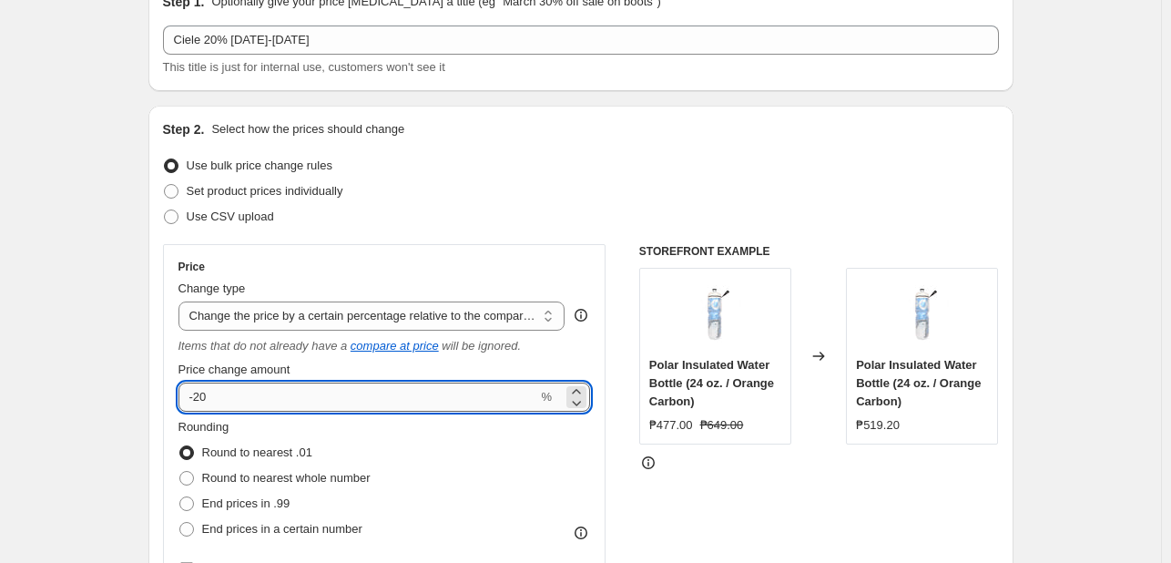
click at [219, 402] on input "-20" at bounding box center [358, 396] width 360 height 29
type input "-20"
click at [168, 395] on div "Price Change type Change the price to a certain amount Change the price by a ce…" at bounding box center [384, 420] width 443 height 353
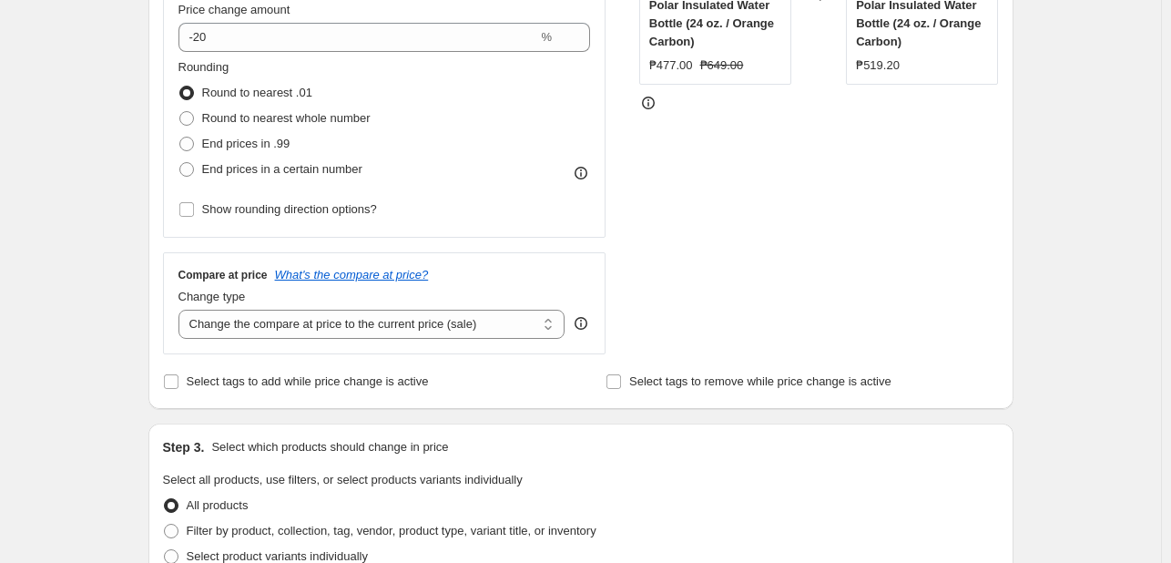
scroll to position [455, 0]
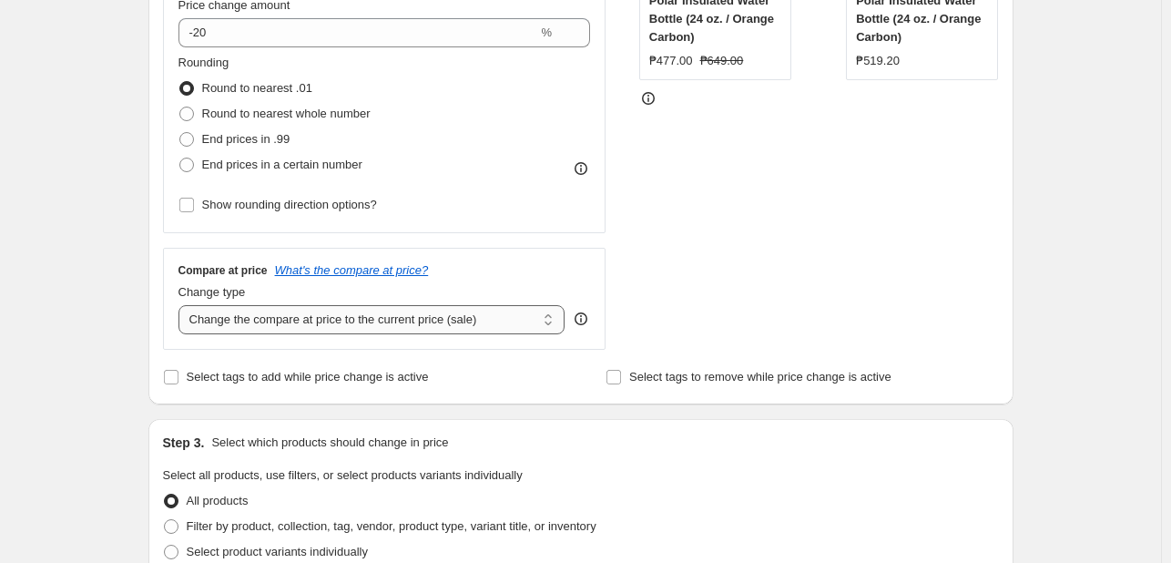
click at [298, 326] on select "Change the compare at price to the current price (sale) Change the compare at p…" at bounding box center [371, 319] width 387 height 29
select select "no_change"
click at [182, 306] on select "Change the compare at price to the current price (sale) Change the compare at p…" at bounding box center [371, 319] width 387 height 29
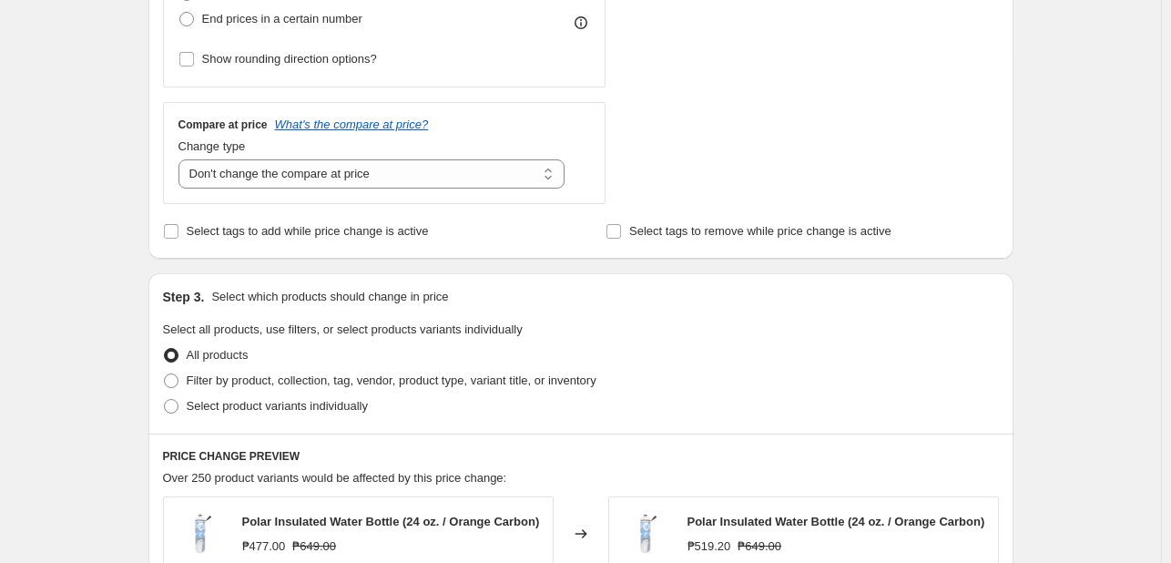
scroll to position [911, 0]
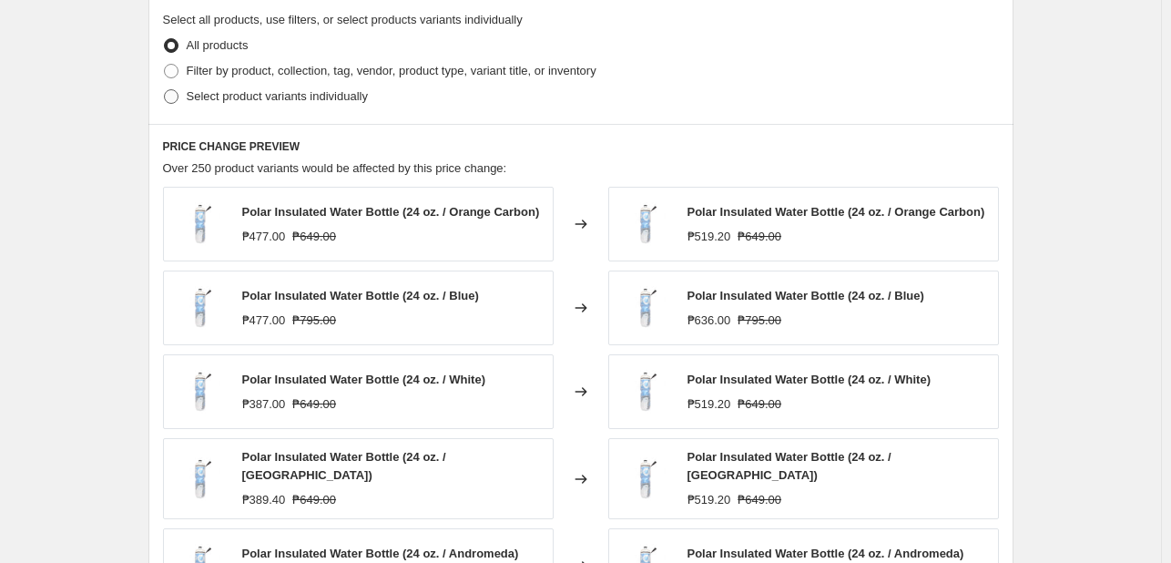
click at [306, 99] on span "Select product variants individually" at bounding box center [277, 96] width 181 height 14
click at [165, 90] on input "Select product variants individually" at bounding box center [164, 89] width 1 height 1
radio input "true"
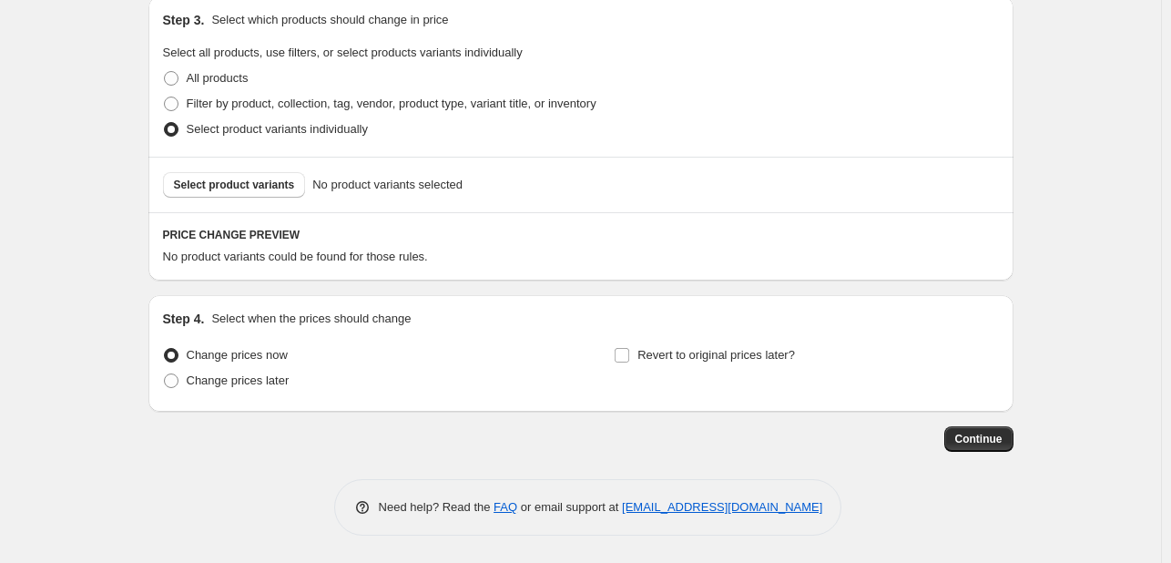
scroll to position [878, 0]
click at [271, 184] on span "Select product variants" at bounding box center [234, 185] width 121 height 15
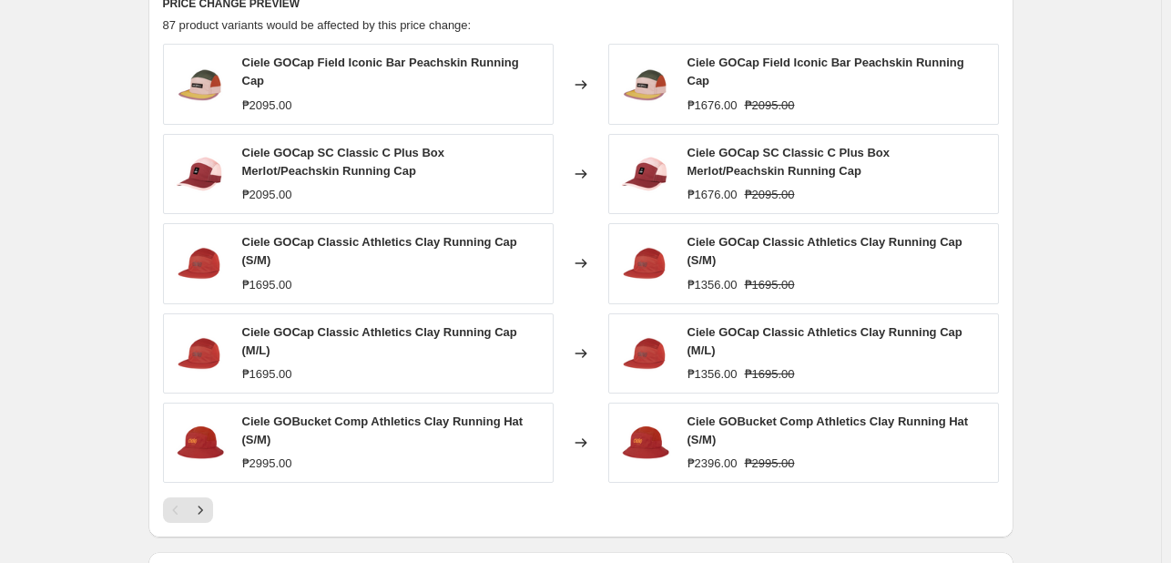
scroll to position [1348, 0]
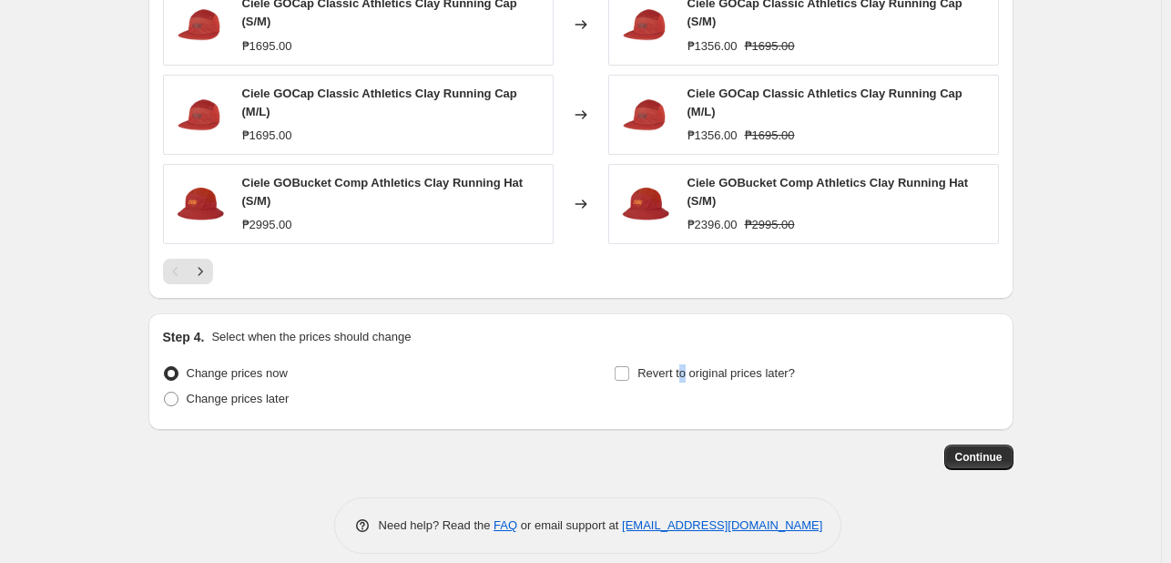
drag, startPoint x: 688, startPoint y: 359, endPoint x: 604, endPoint y: 421, distance: 104.9
click at [675, 366] on span "Revert to original prices later?" at bounding box center [716, 373] width 158 height 14
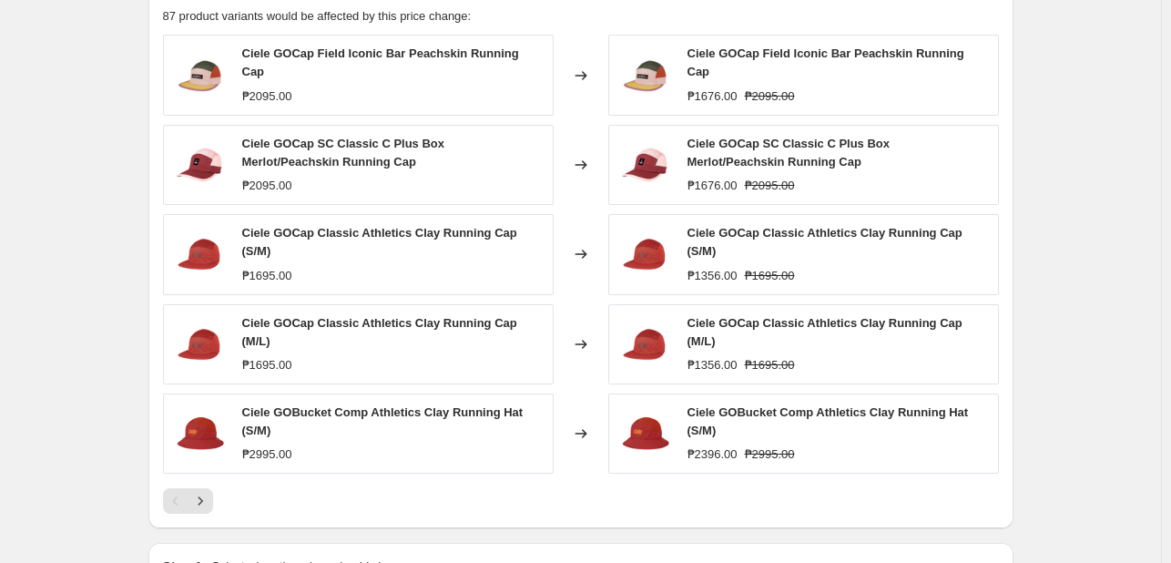
scroll to position [983, 0]
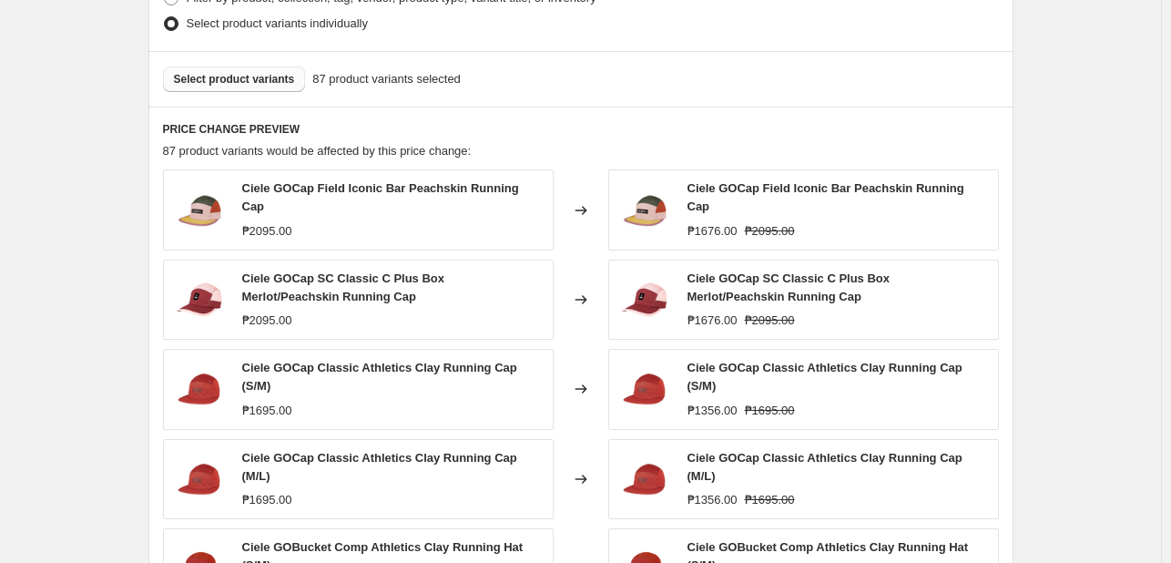
click at [675, 154] on div "87 product variants would be affected by this price change:" at bounding box center [581, 151] width 836 height 18
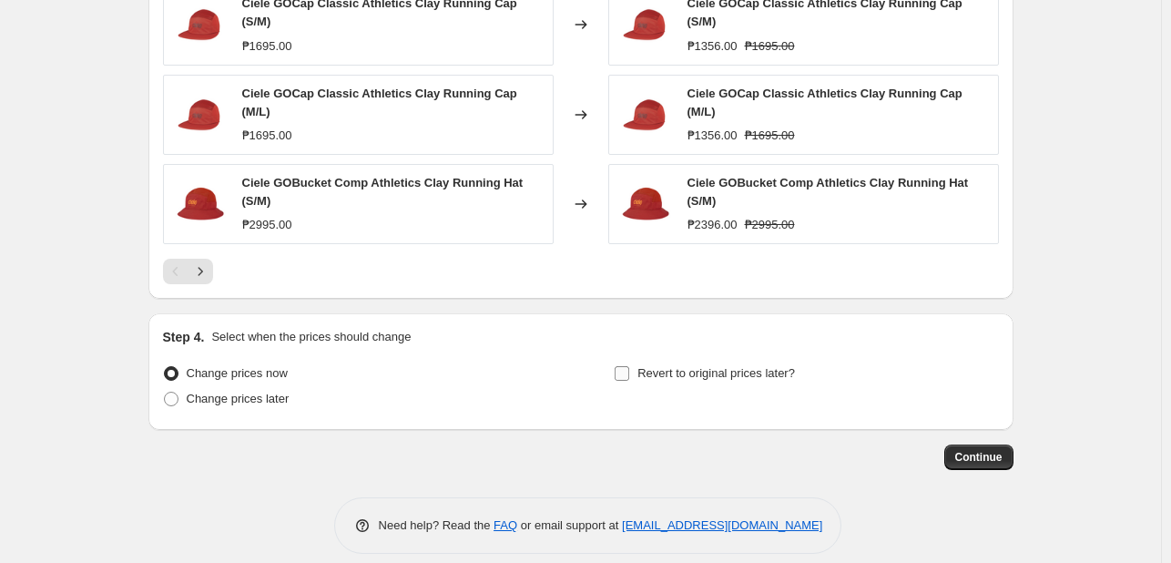
click at [723, 366] on span "Revert to original prices later?" at bounding box center [716, 373] width 158 height 14
click at [629, 366] on input "Revert to original prices later?" at bounding box center [622, 373] width 15 height 15
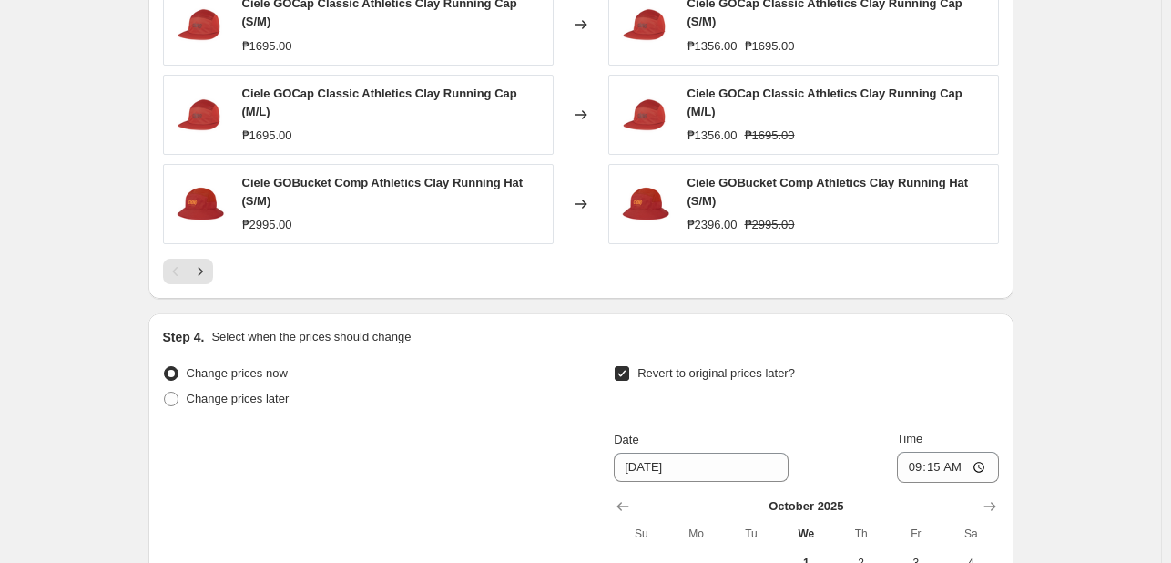
click at [728, 366] on span "Revert to original prices later?" at bounding box center [716, 373] width 158 height 14
click at [629, 366] on input "Revert to original prices later?" at bounding box center [622, 373] width 15 height 15
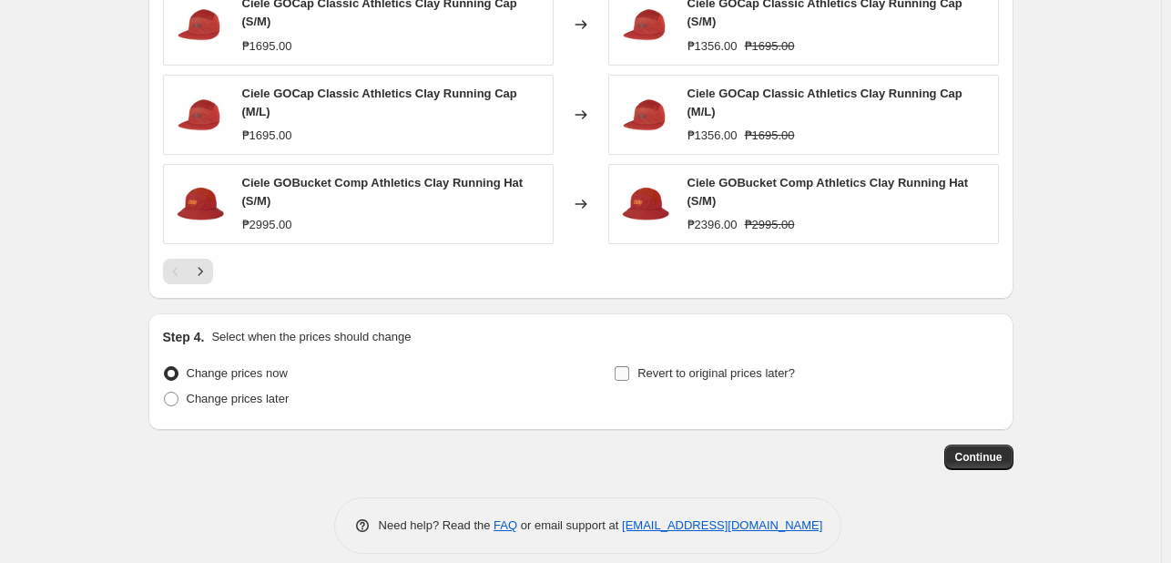
click at [732, 366] on span "Revert to original prices later?" at bounding box center [716, 373] width 158 height 14
click at [629, 366] on input "Revert to original prices later?" at bounding box center [622, 373] width 15 height 15
checkbox input "true"
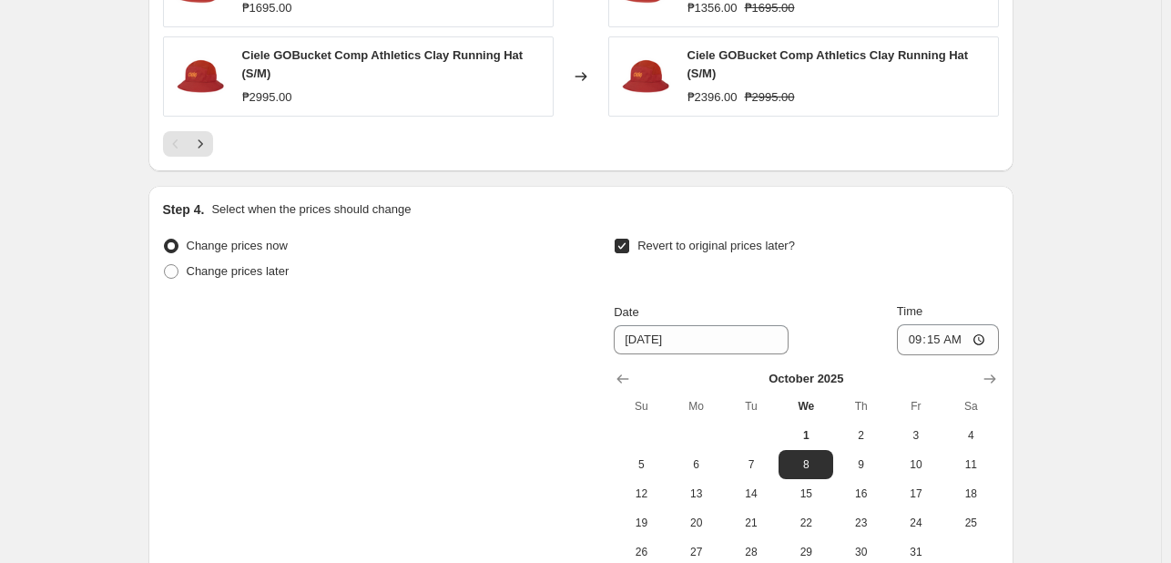
scroll to position [1658, 0]
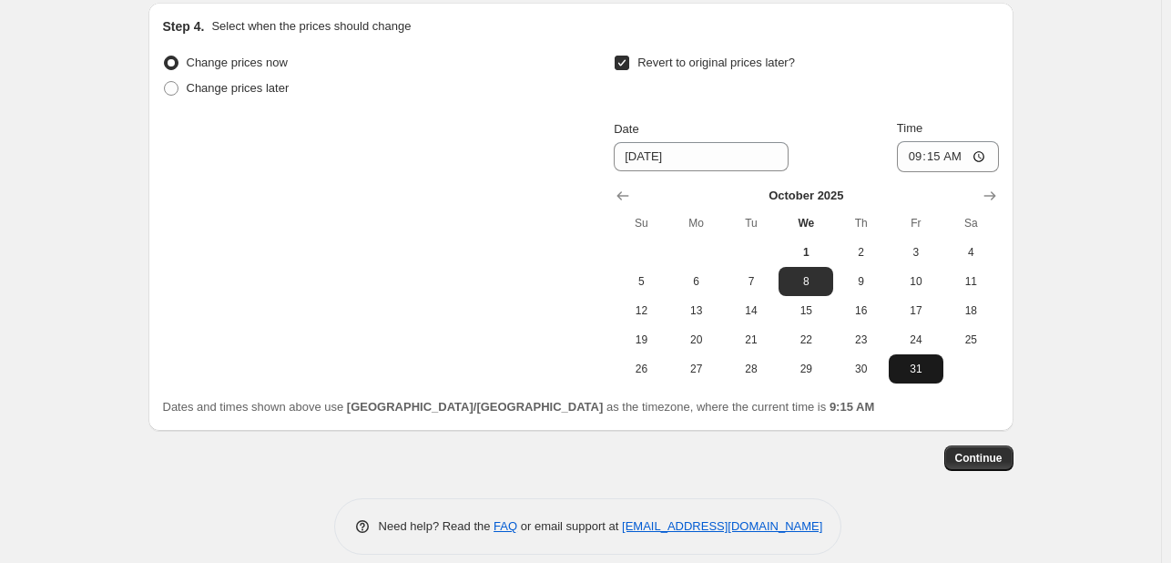
click at [923, 361] on span "31" at bounding box center [916, 368] width 40 height 15
type input "[DATE]"
drag, startPoint x: 911, startPoint y: 143, endPoint x: 916, endPoint y: 154, distance: 12.2
click at [911, 143] on input "09:15" at bounding box center [948, 156] width 102 height 31
type input "23:59"
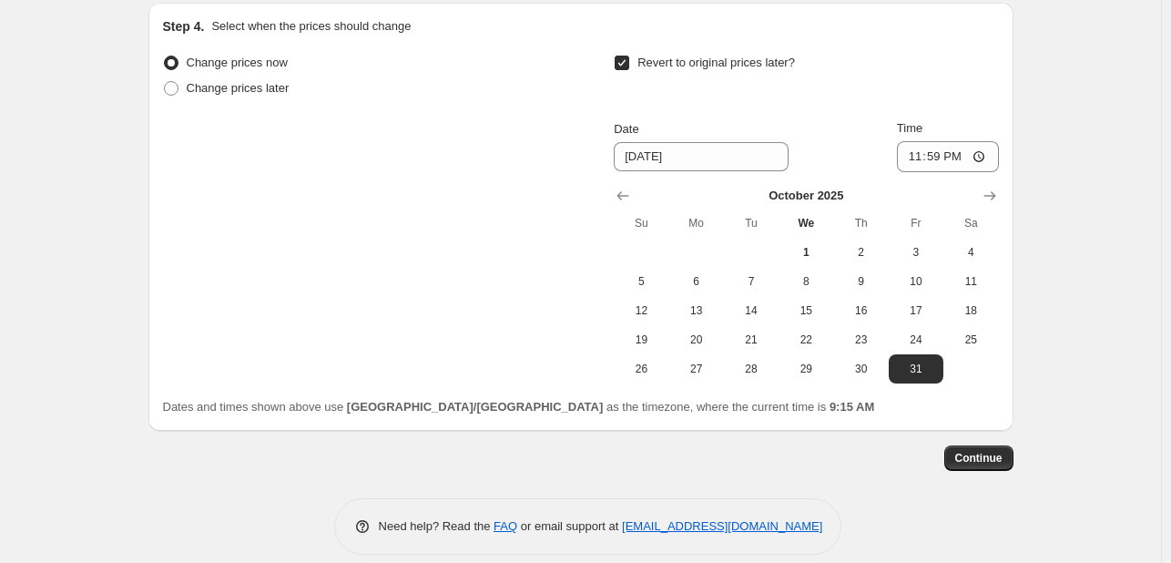
click at [983, 450] on button "Continue" at bounding box center [978, 457] width 69 height 25
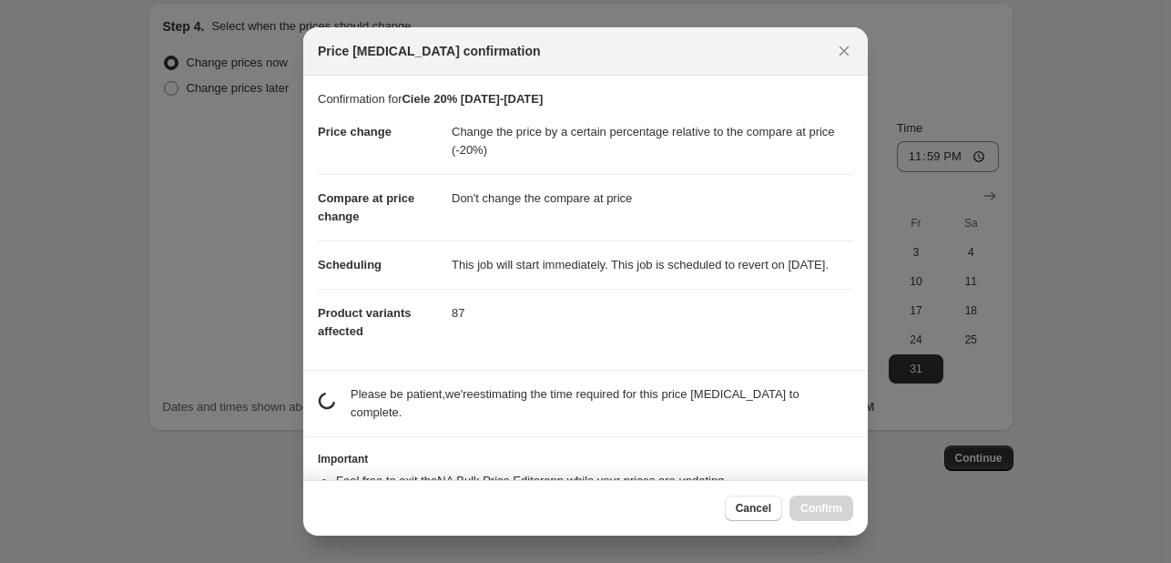
scroll to position [0, 0]
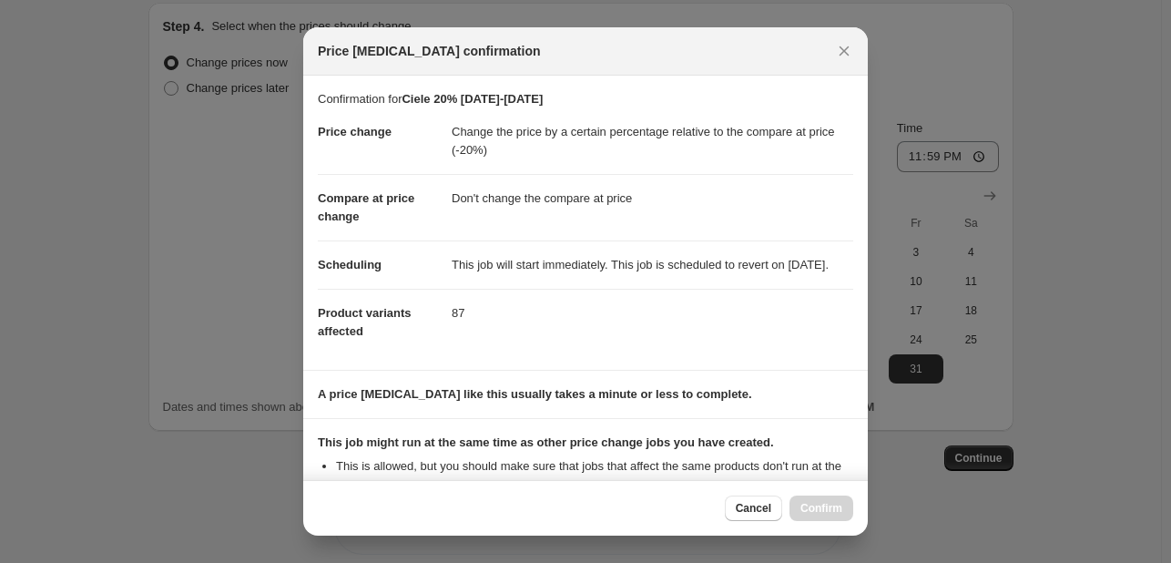
click at [670, 418] on section "A price [MEDICAL_DATA] like this usually takes a minute or less to complete." at bounding box center [585, 394] width 565 height 47
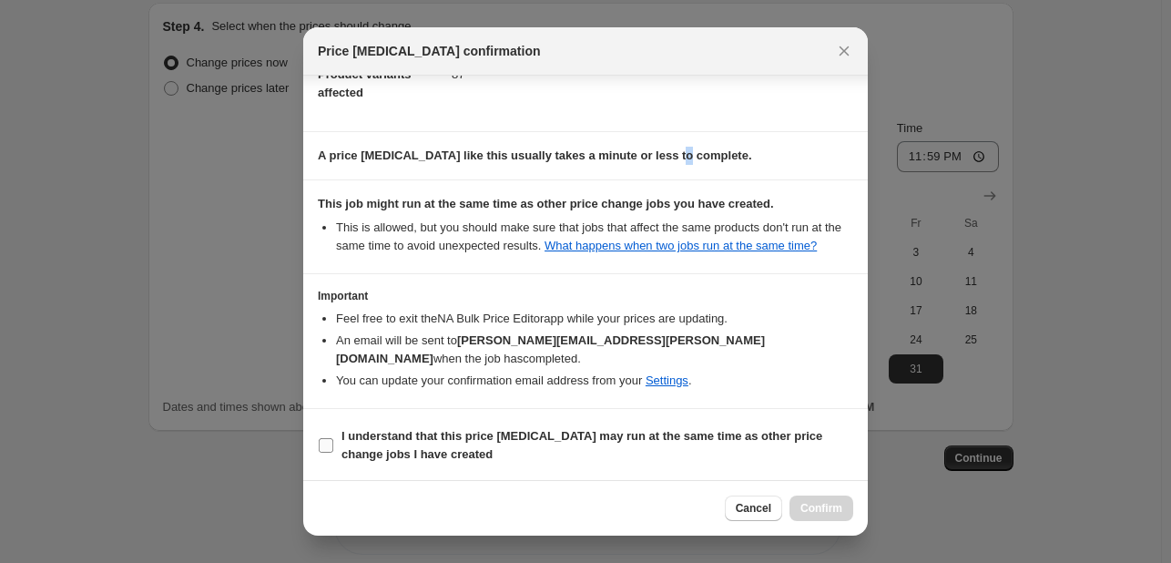
click at [317, 450] on section "I understand that this price [MEDICAL_DATA] may run at the same time as other p…" at bounding box center [585, 445] width 565 height 73
click at [327, 447] on input "I understand that this price [MEDICAL_DATA] may run at the same time as other p…" at bounding box center [326, 445] width 15 height 15
checkbox input "true"
click at [812, 502] on span "Confirm" at bounding box center [821, 508] width 42 height 15
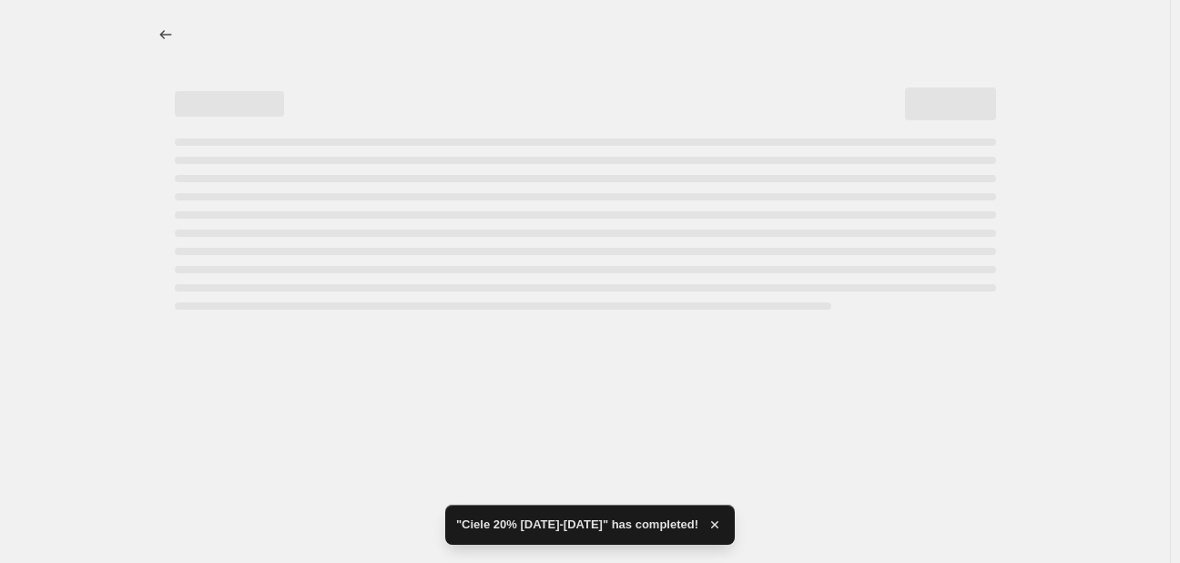
select select "pcap"
select select "no_change"
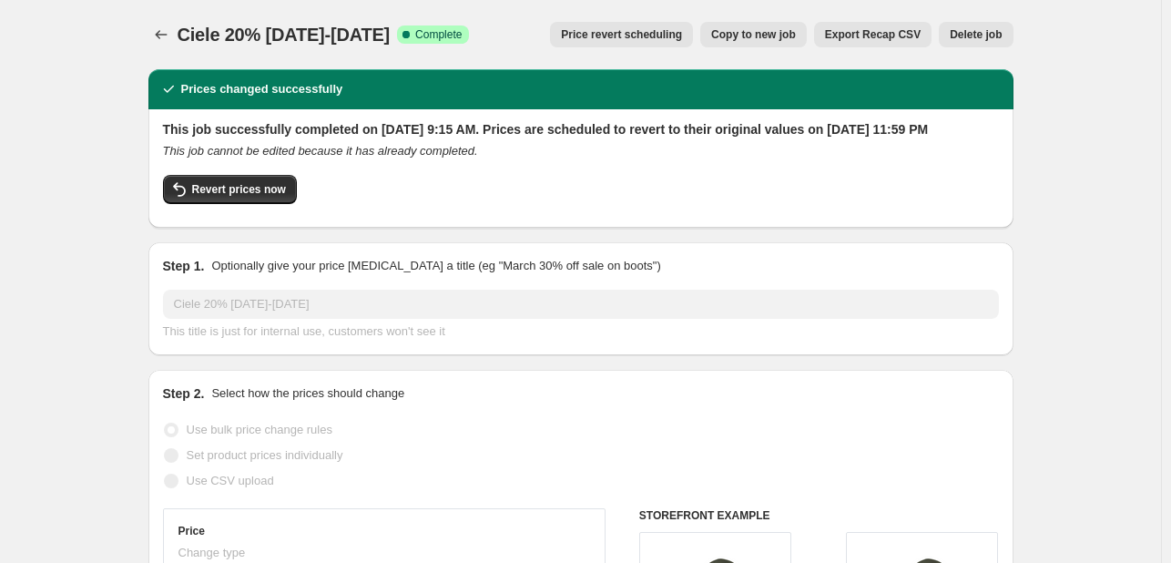
drag, startPoint x: 184, startPoint y: 46, endPoint x: 427, endPoint y: 36, distance: 243.3
click at [391, 36] on span "Ciele 20% [DATE]-[DATE]" at bounding box center [284, 35] width 213 height 20
copy span "Ciele 20% [DATE]-[DATE]"
click at [160, 30] on icon "Price change jobs" at bounding box center [161, 34] width 18 height 18
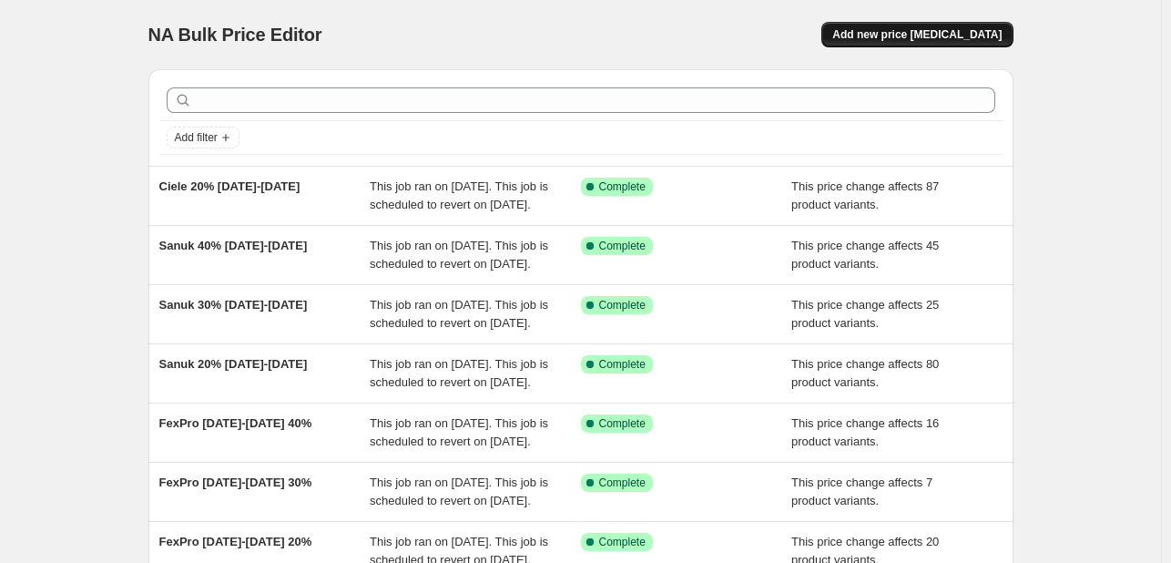
click at [961, 42] on button "Add new price [MEDICAL_DATA]" at bounding box center [916, 34] width 191 height 25
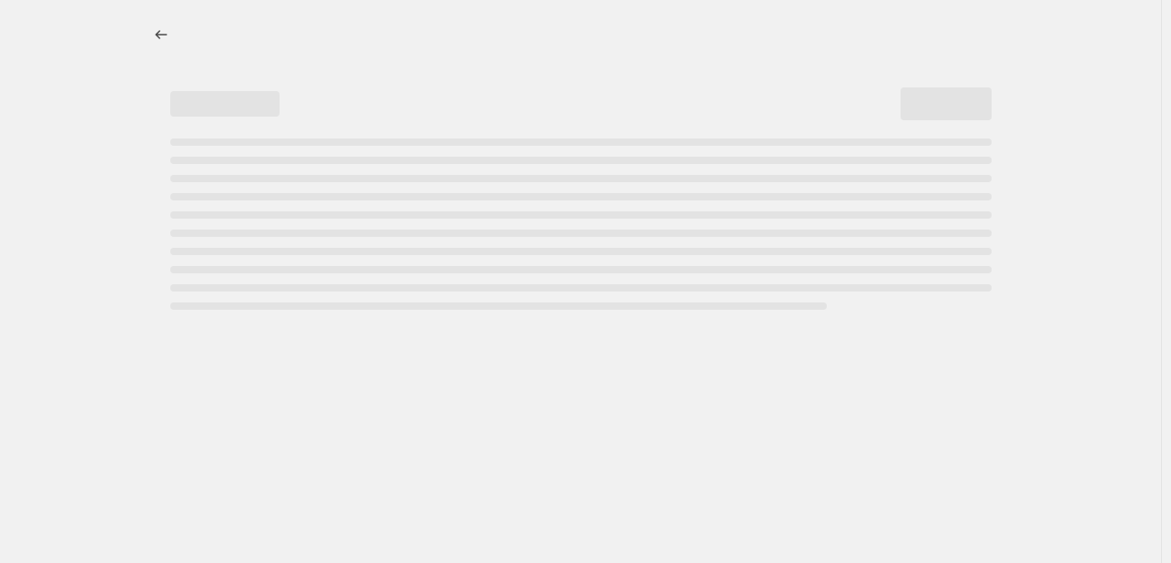
select select "percentage"
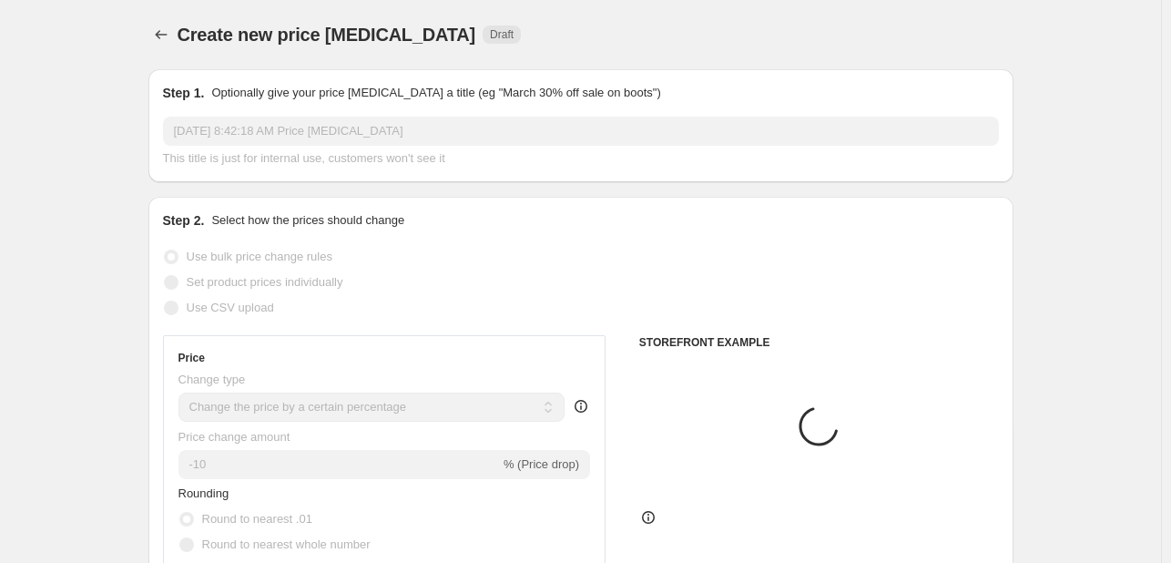
click at [314, 135] on input "[DATE] 8:42:18 AM Price [MEDICAL_DATA]" at bounding box center [581, 131] width 836 height 29
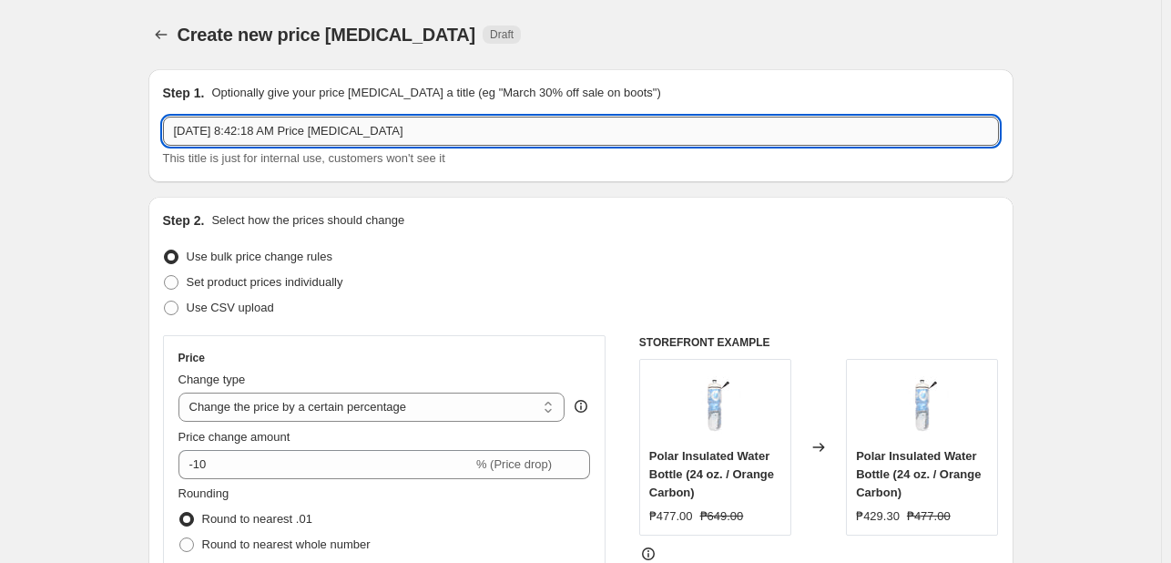
click at [317, 130] on input "[DATE] 8:42:18 AM Price [MEDICAL_DATA]" at bounding box center [581, 131] width 836 height 29
paste input "Ciele 20% [DATE]-[DATE]"
click at [208, 134] on input "Ciele 20% [DATE]-[DATE]" at bounding box center [581, 131] width 836 height 29
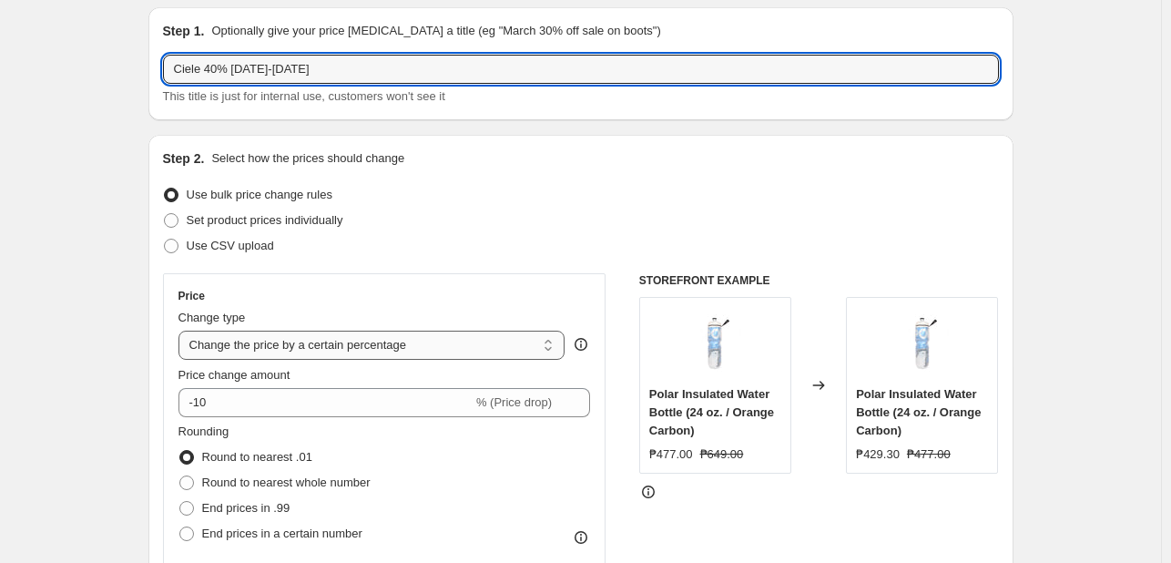
scroll to position [91, 0]
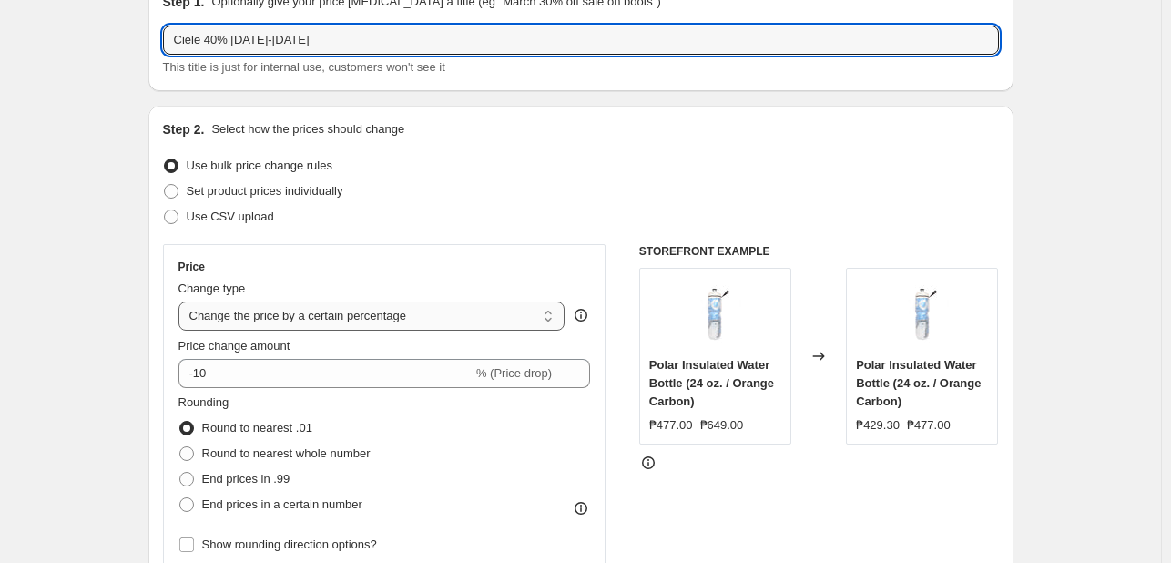
type input "Ciele 40% [DATE]-[DATE]"
click at [335, 320] on select "Change the price to a certain amount Change the price by a certain amount Chang…" at bounding box center [371, 315] width 387 height 29
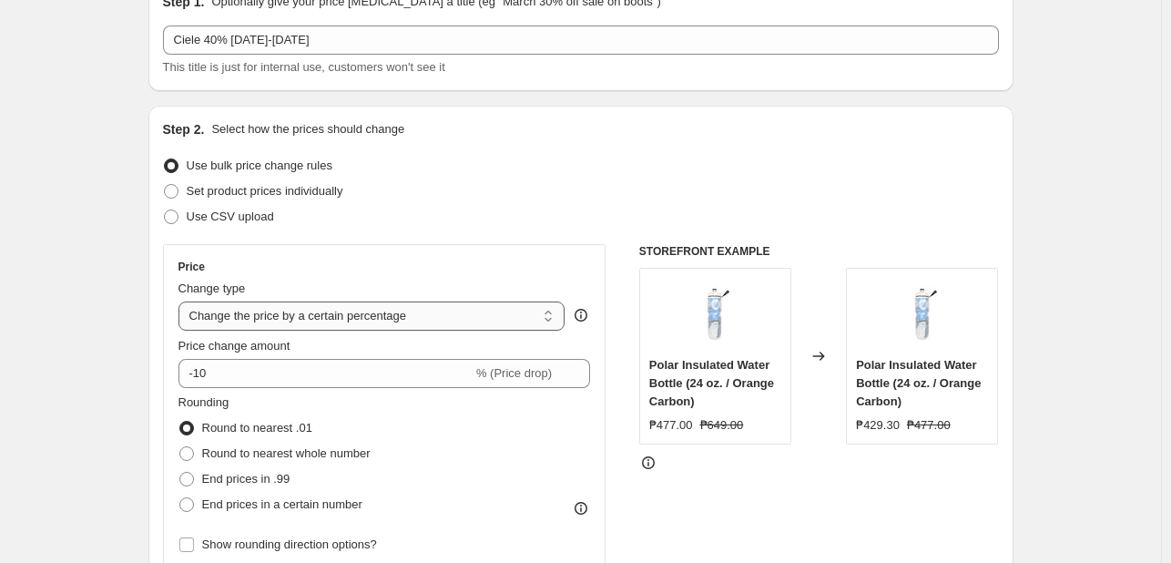
select select "pcap"
click at [182, 301] on select "Change the price to a certain amount Change the price by a certain amount Chang…" at bounding box center [371, 315] width 387 height 29
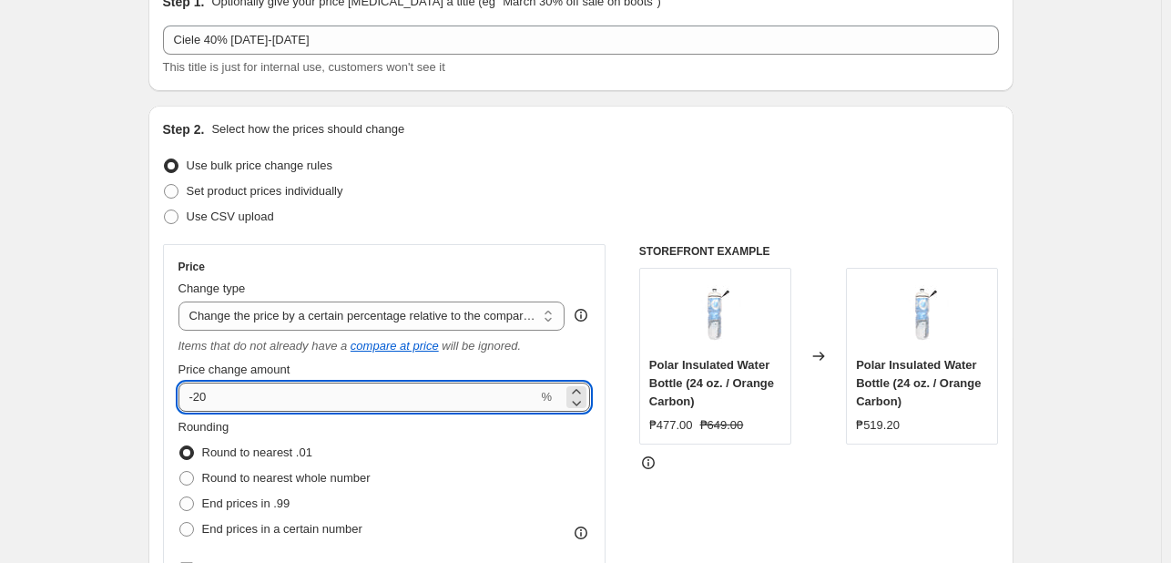
click at [198, 398] on input "-20" at bounding box center [358, 396] width 360 height 29
type input "-40"
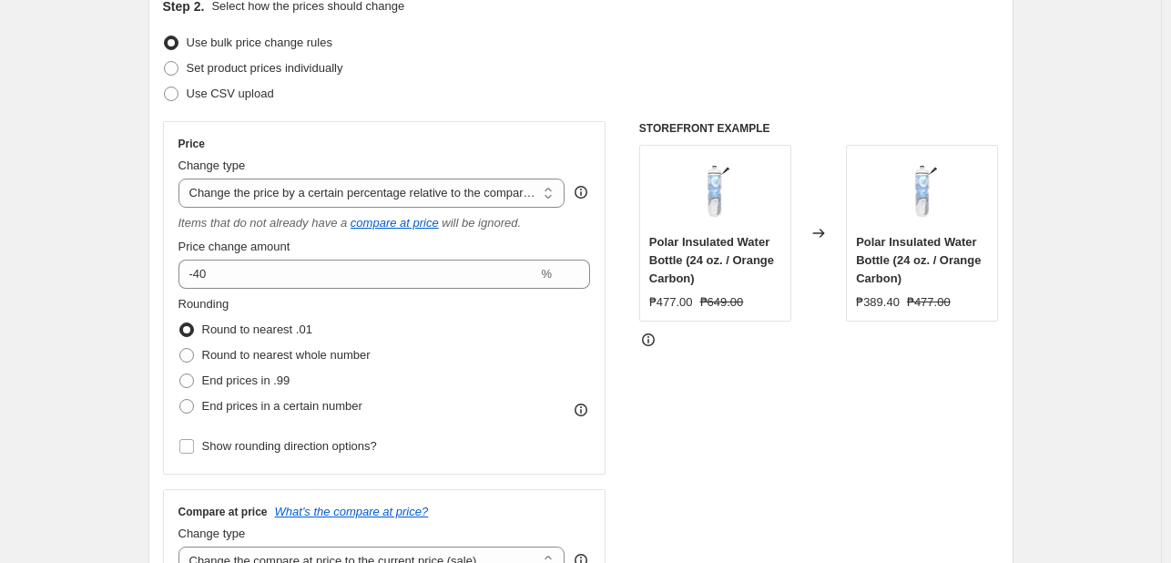
scroll to position [455, 0]
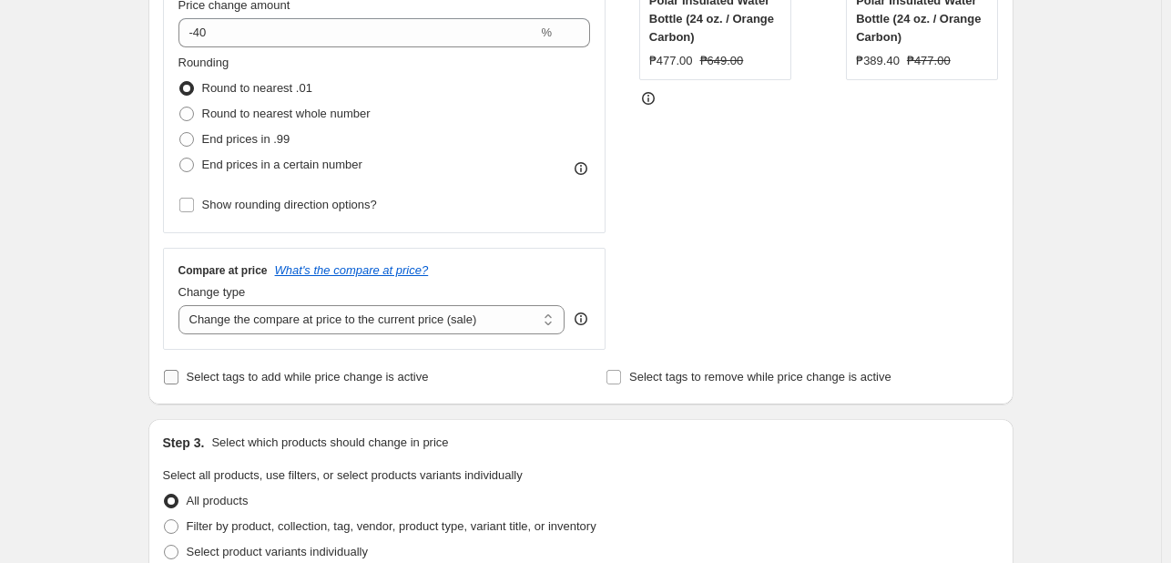
click at [261, 320] on select "Change the compare at price to the current price (sale) Change the compare at p…" at bounding box center [371, 319] width 387 height 29
click at [182, 306] on select "Change the compare at price to the current price (sale) Change the compare at p…" at bounding box center [371, 319] width 387 height 29
click at [327, 335] on div "Compare at price What's the compare at price? Change type Change the compare at…" at bounding box center [384, 299] width 443 height 102
click at [331, 325] on select "Change the compare at price to the current price (sale) Change the compare at p…" at bounding box center [371, 319] width 387 height 29
select select "no_change"
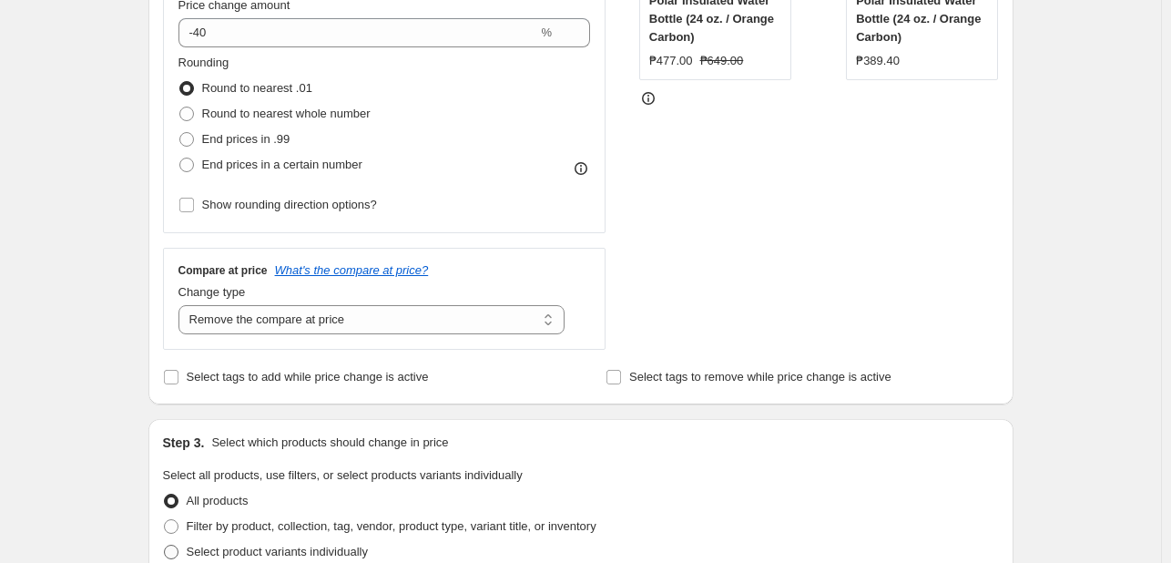
click at [182, 306] on select "Change the compare at price to the current price (sale) Change the compare at p…" at bounding box center [371, 319] width 387 height 29
click at [66, 306] on div "Create new price [MEDICAL_DATA]. This page is ready Create new price [MEDICAL_D…" at bounding box center [580, 470] width 1161 height 1850
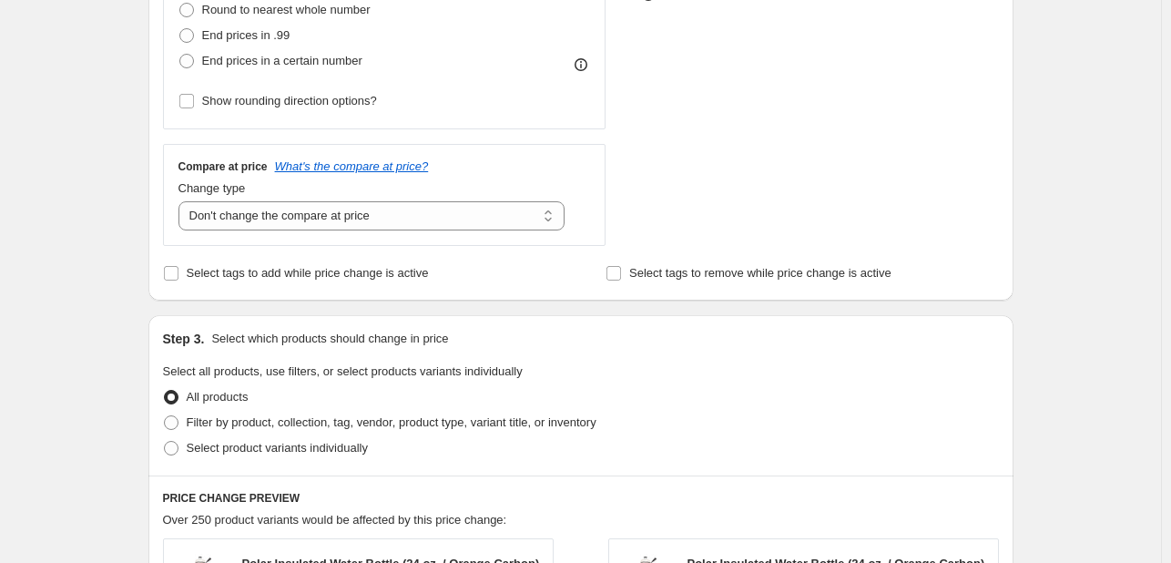
scroll to position [637, 0]
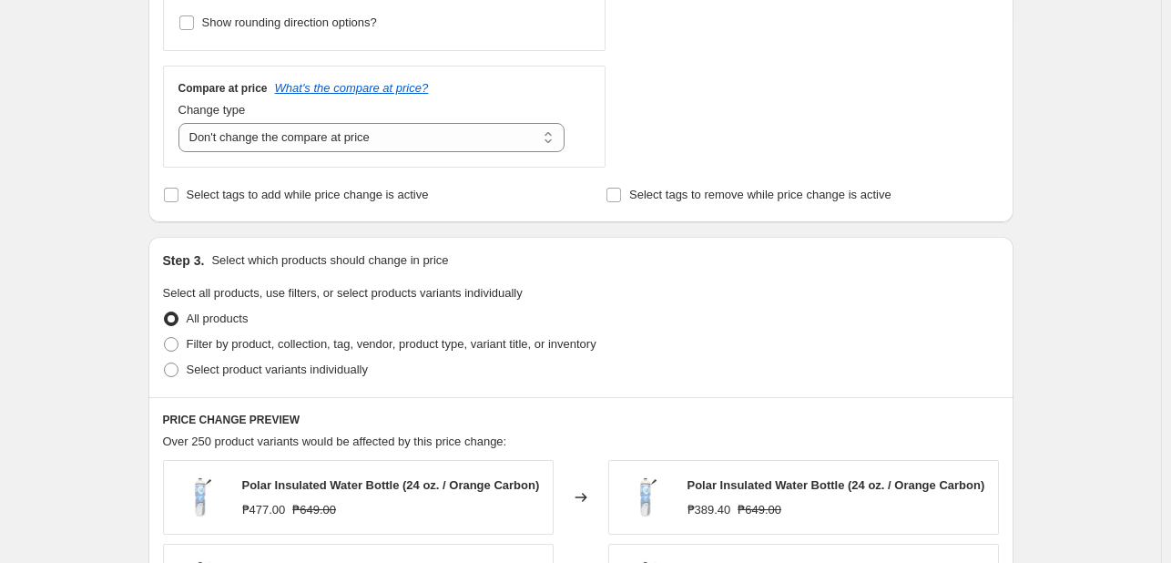
drag, startPoint x: 287, startPoint y: 368, endPoint x: 33, endPoint y: 378, distance: 254.2
click at [285, 368] on span "Select product variants individually" at bounding box center [277, 369] width 181 height 14
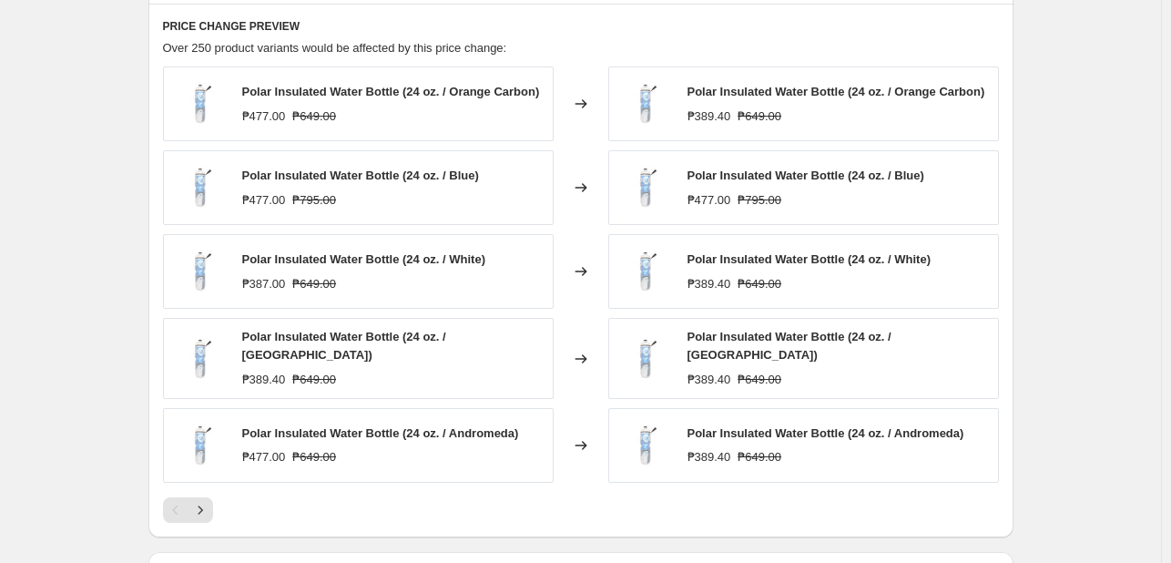
scroll to position [911, 0]
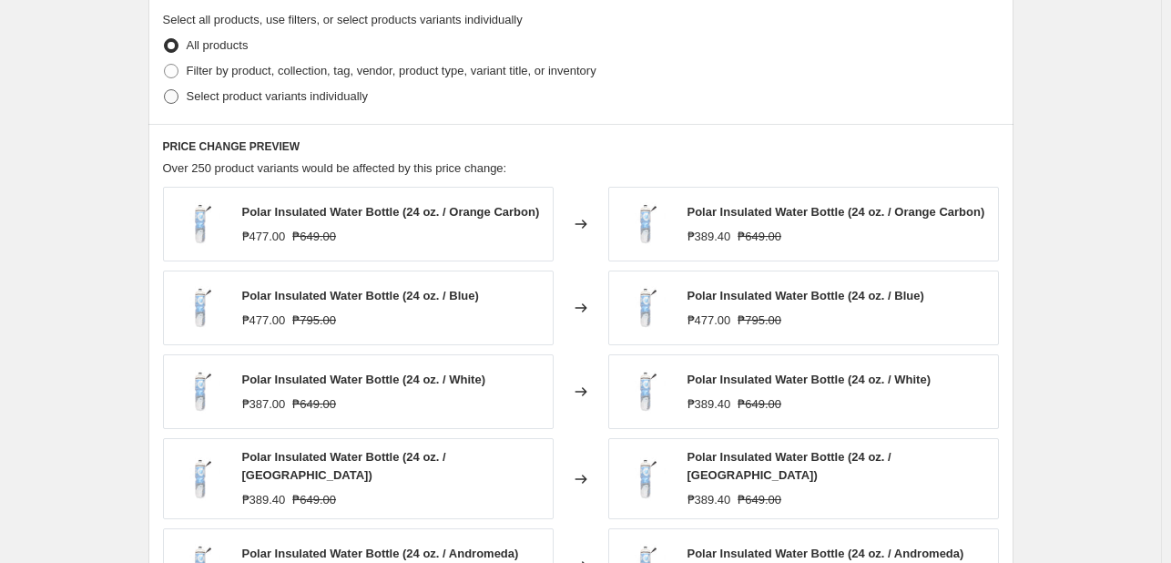
click at [316, 85] on label "Select product variants individually" at bounding box center [265, 96] width 205 height 25
click at [165, 89] on input "Select product variants individually" at bounding box center [164, 89] width 1 height 1
radio input "true"
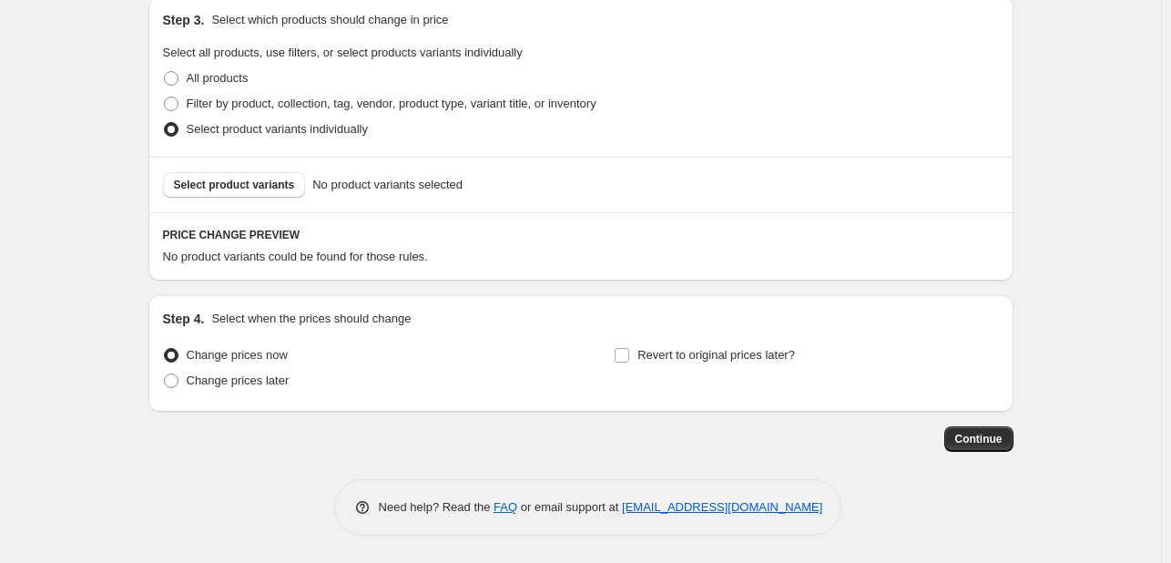
scroll to position [878, 0]
click at [234, 186] on span "Select product variants" at bounding box center [234, 185] width 121 height 15
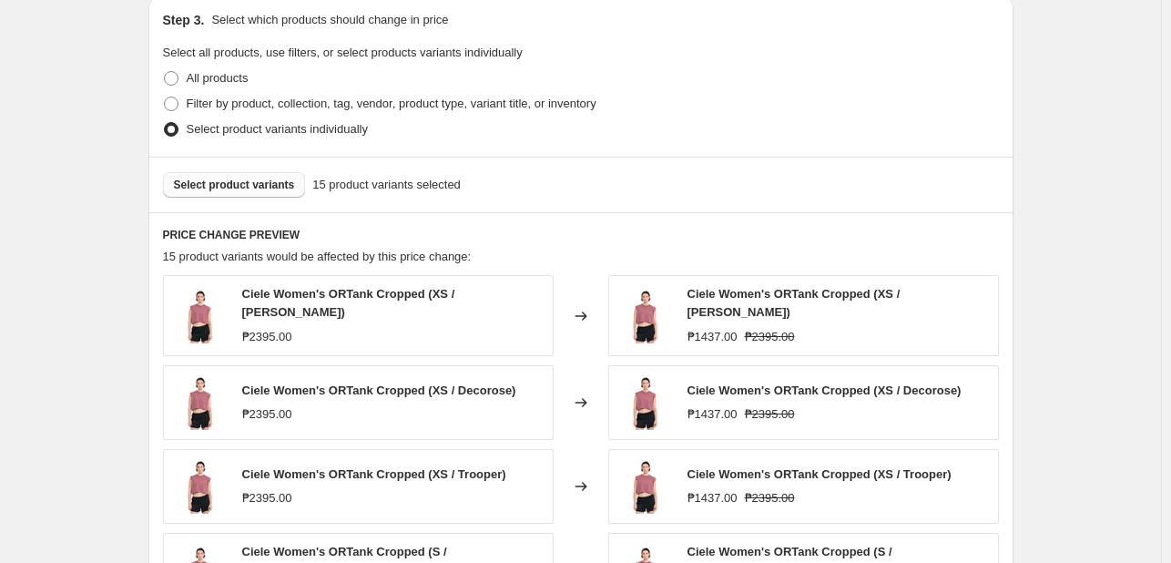
click at [1006, 244] on div "PRICE CHANGE PREVIEW 15 product variants would be affected by this price change…" at bounding box center [580, 481] width 865 height 539
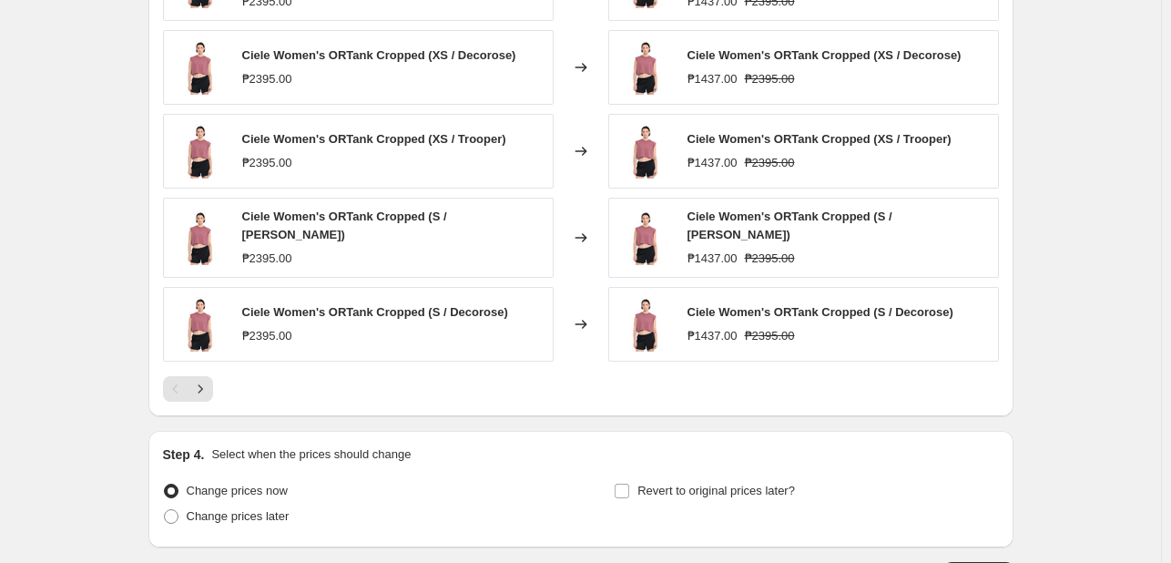
scroll to position [1242, 0]
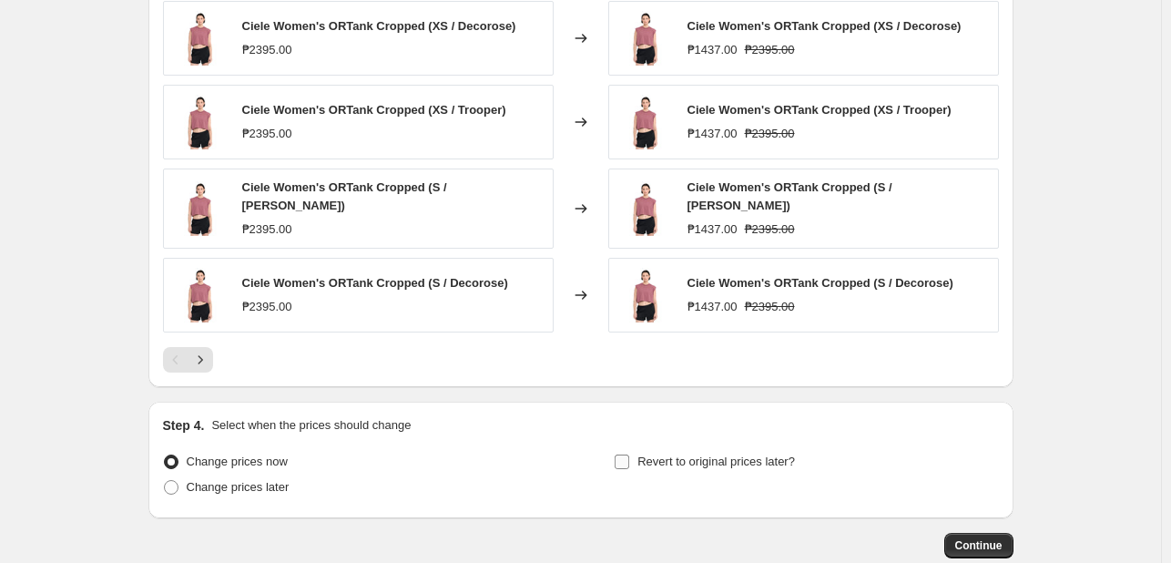
click at [685, 454] on span "Revert to original prices later?" at bounding box center [716, 461] width 158 height 14
click at [629, 454] on input "Revert to original prices later?" at bounding box center [622, 461] width 15 height 15
checkbox input "true"
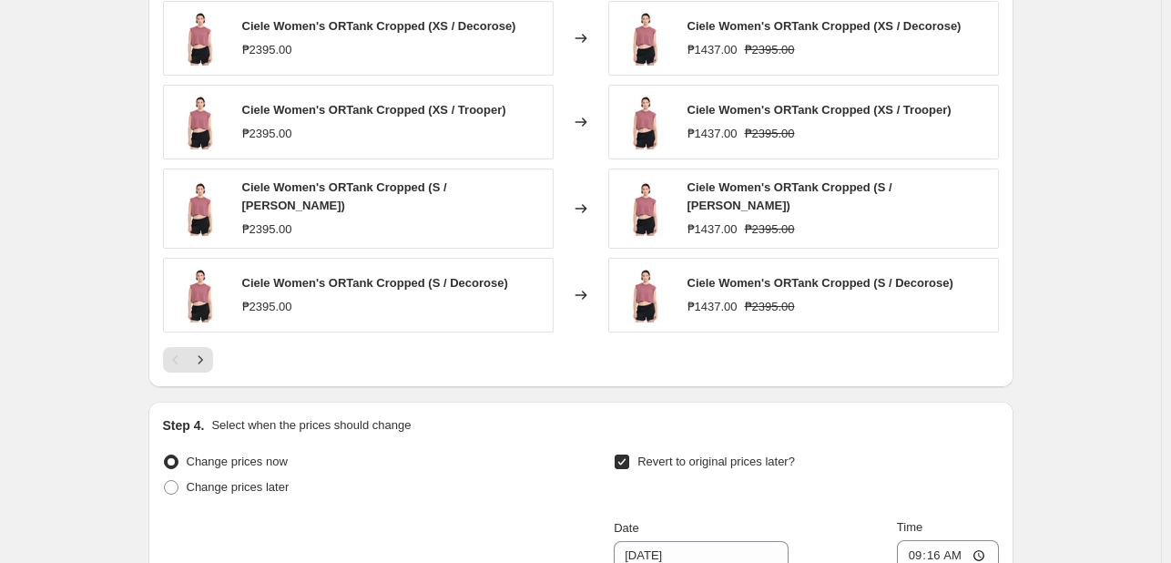
scroll to position [1333, 0]
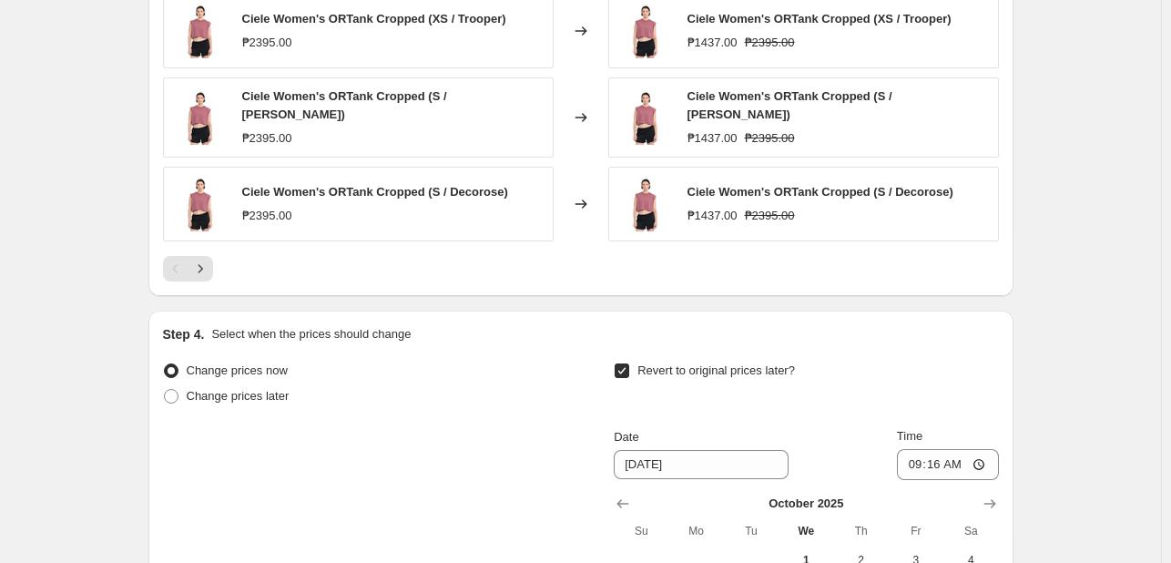
click at [1013, 360] on div "Step 4. Select when the prices should change Change prices now Change prices la…" at bounding box center [580, 524] width 865 height 428
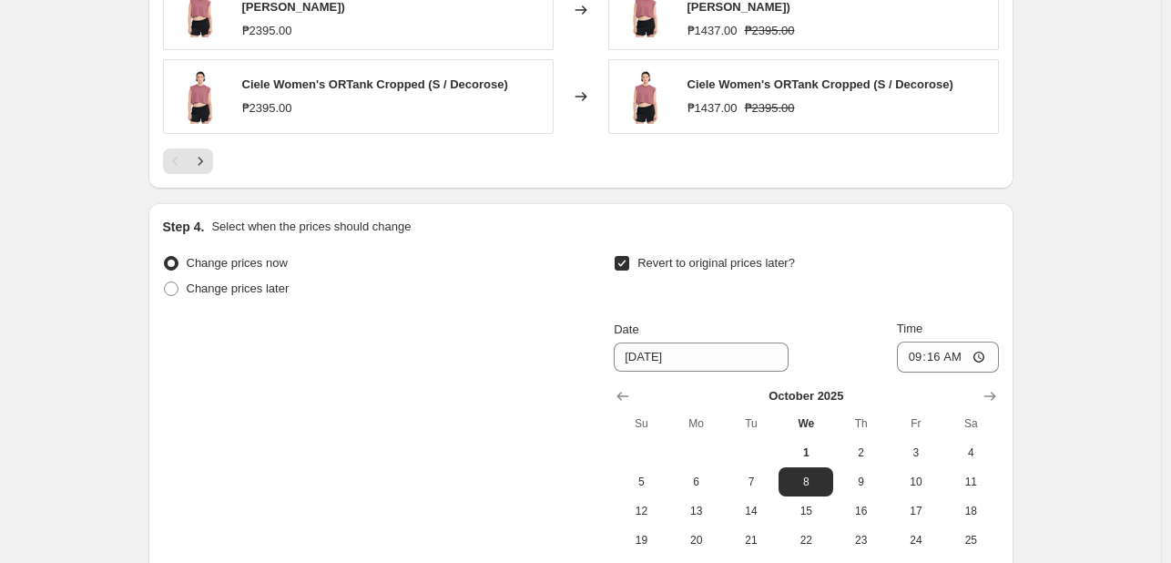
scroll to position [1646, 0]
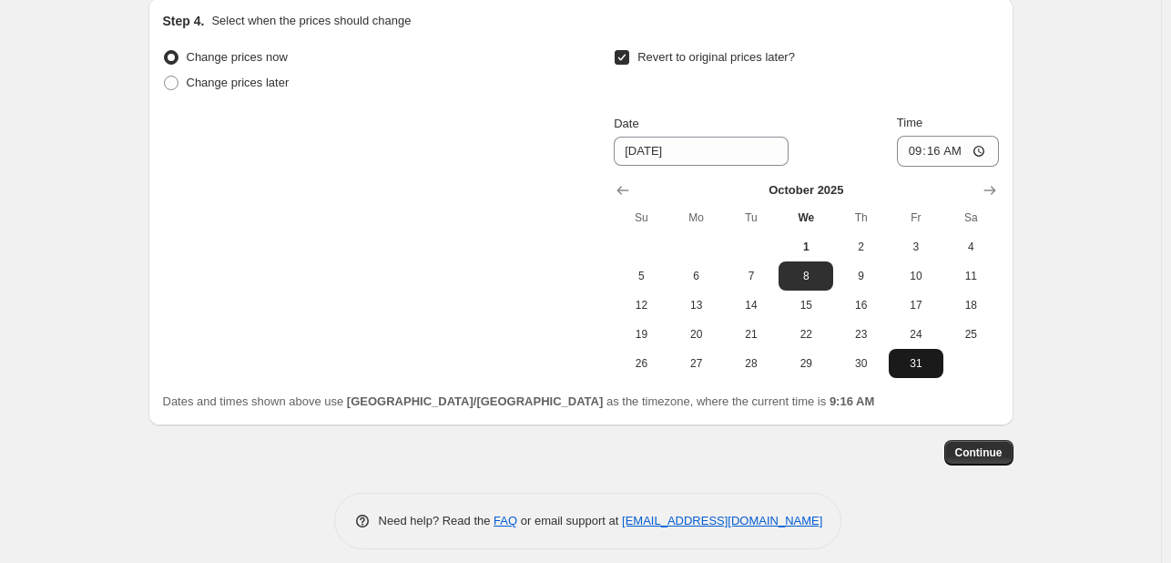
click at [924, 356] on span "31" at bounding box center [916, 363] width 40 height 15
type input "[DATE]"
click at [918, 139] on input "09:16" at bounding box center [948, 151] width 102 height 31
type input "23:59"
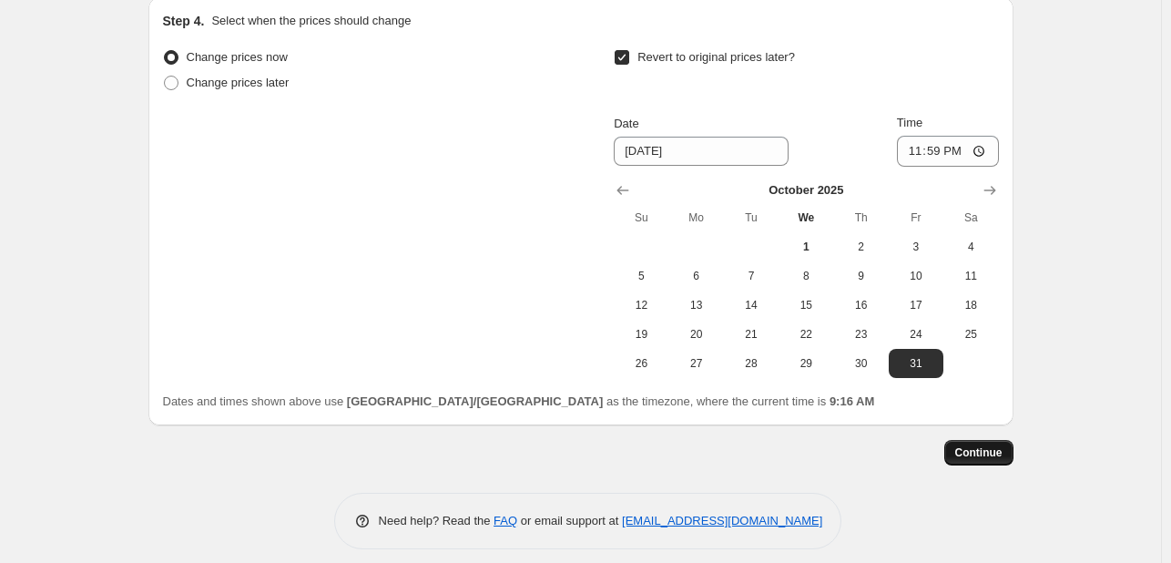
click at [997, 445] on span "Continue" at bounding box center [978, 452] width 47 height 15
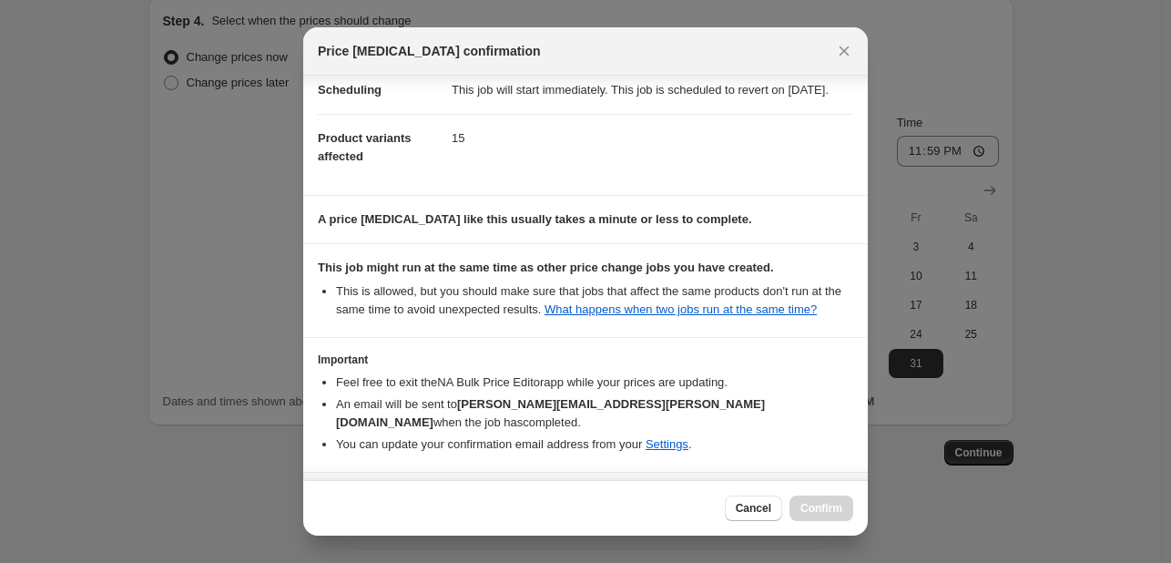
scroll to position [239, 0]
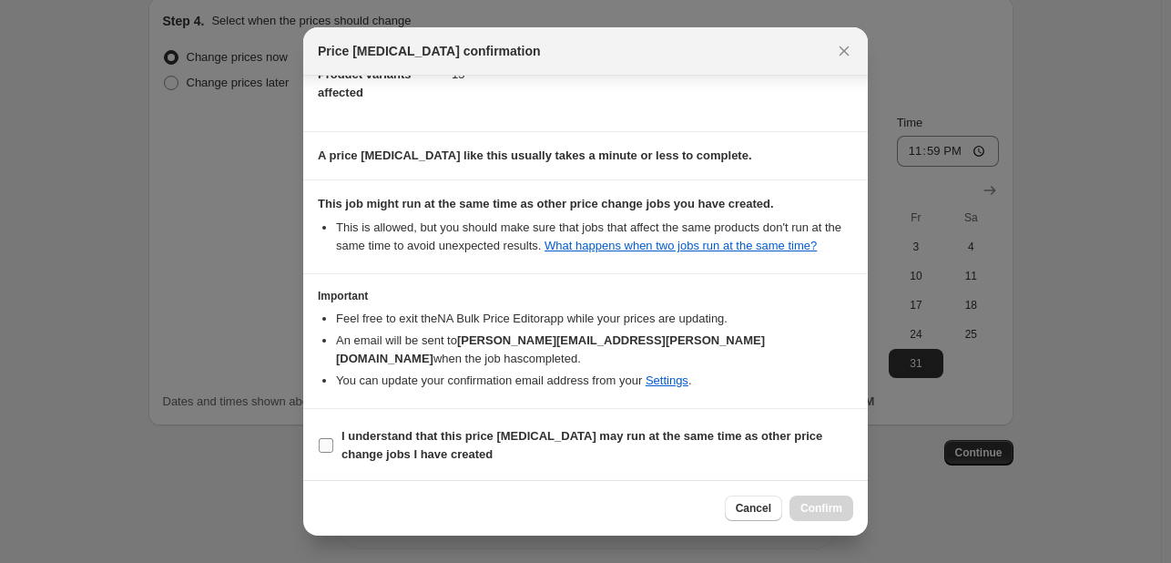
click at [528, 440] on b "I understand that this price [MEDICAL_DATA] may run at the same time as other p…" at bounding box center [581, 445] width 481 height 32
click at [333, 440] on input "I understand that this price [MEDICAL_DATA] may run at the same time as other p…" at bounding box center [326, 445] width 15 height 15
checkbox input "true"
click at [830, 511] on span "Confirm" at bounding box center [821, 508] width 42 height 15
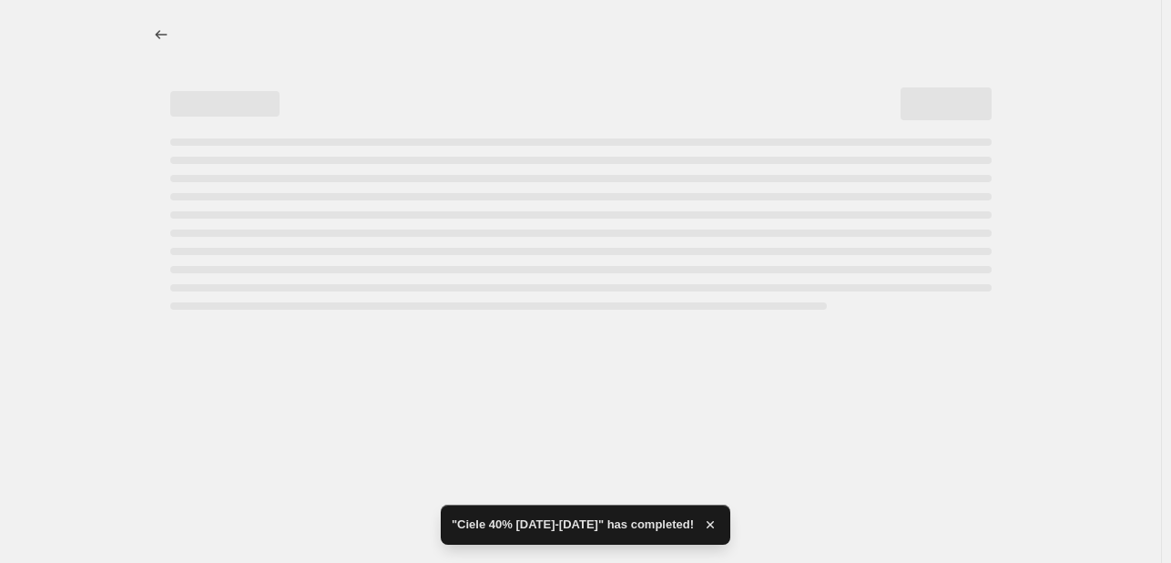
select select "pcap"
select select "no_change"
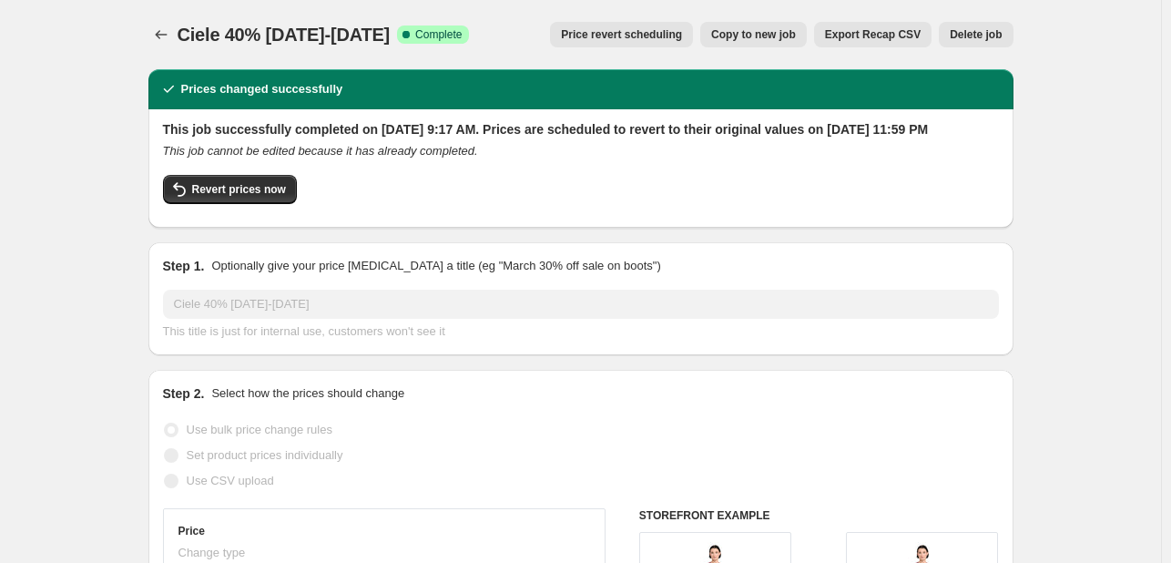
copy span "Ciele 40% [DATE]-[DATE]"
drag, startPoint x: 183, startPoint y: 33, endPoint x: 278, endPoint y: 41, distance: 95.0
click at [391, 41] on span "Ciele 40% [DATE]-[DATE]" at bounding box center [284, 35] width 213 height 20
click at [178, 34] on div at bounding box center [162, 34] width 29 height 25
click at [170, 34] on icon "Price change jobs" at bounding box center [161, 34] width 18 height 18
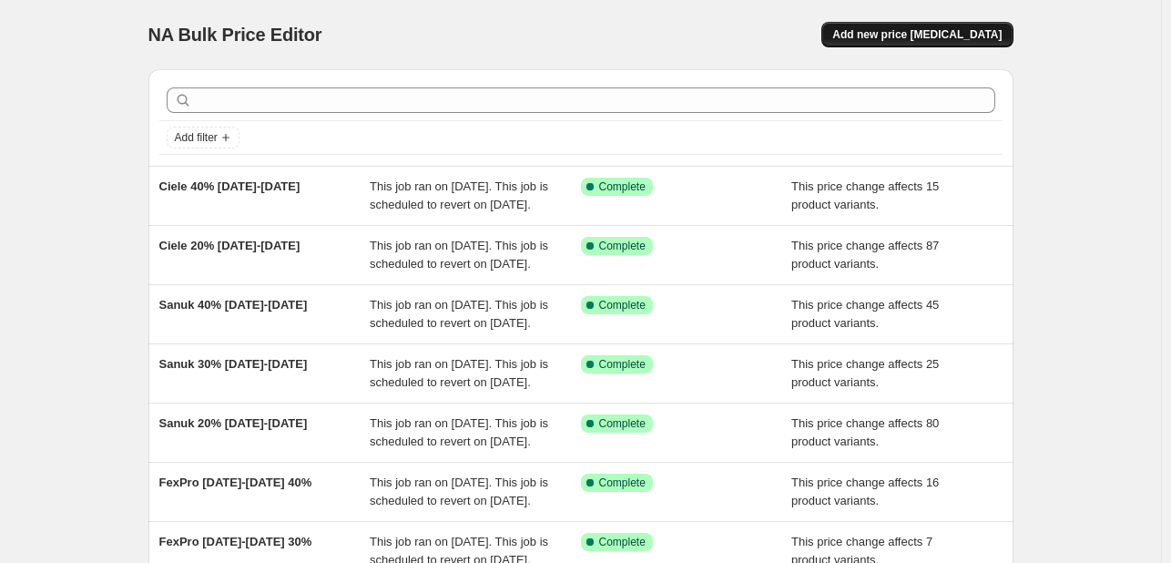
click at [971, 45] on button "Add new price [MEDICAL_DATA]" at bounding box center [916, 34] width 191 height 25
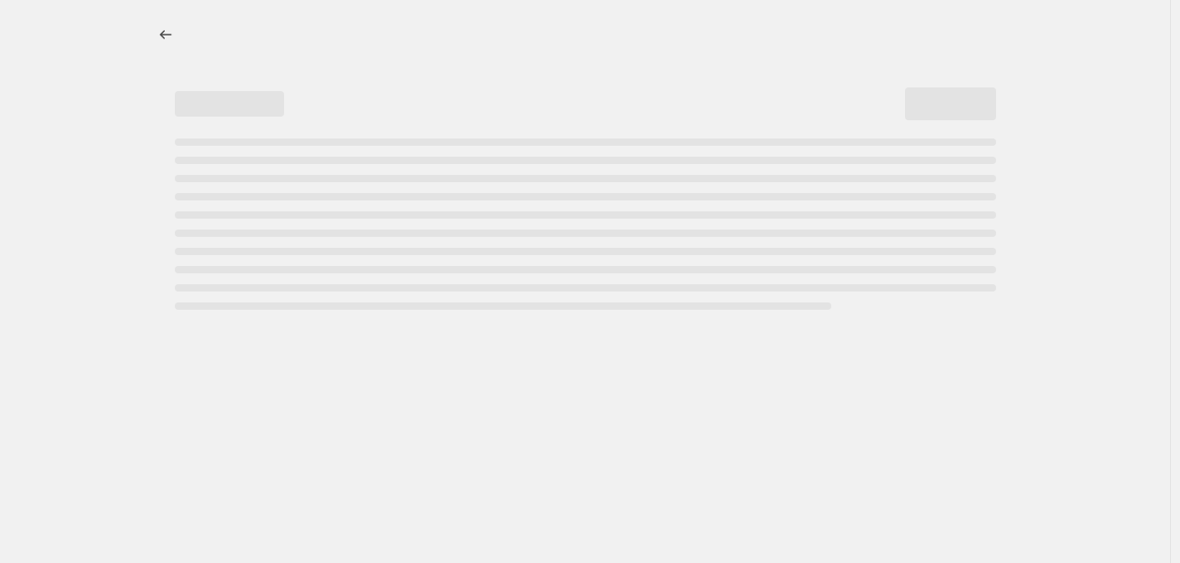
select select "percentage"
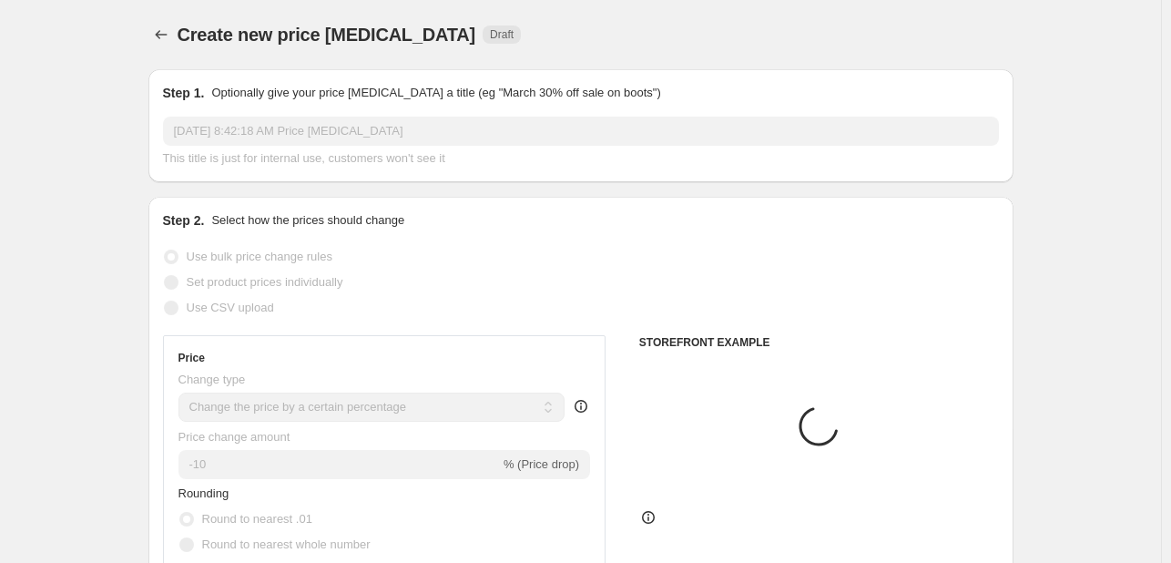
click at [304, 133] on input "[DATE] 8:42:18 AM Price [MEDICAL_DATA]" at bounding box center [581, 131] width 836 height 29
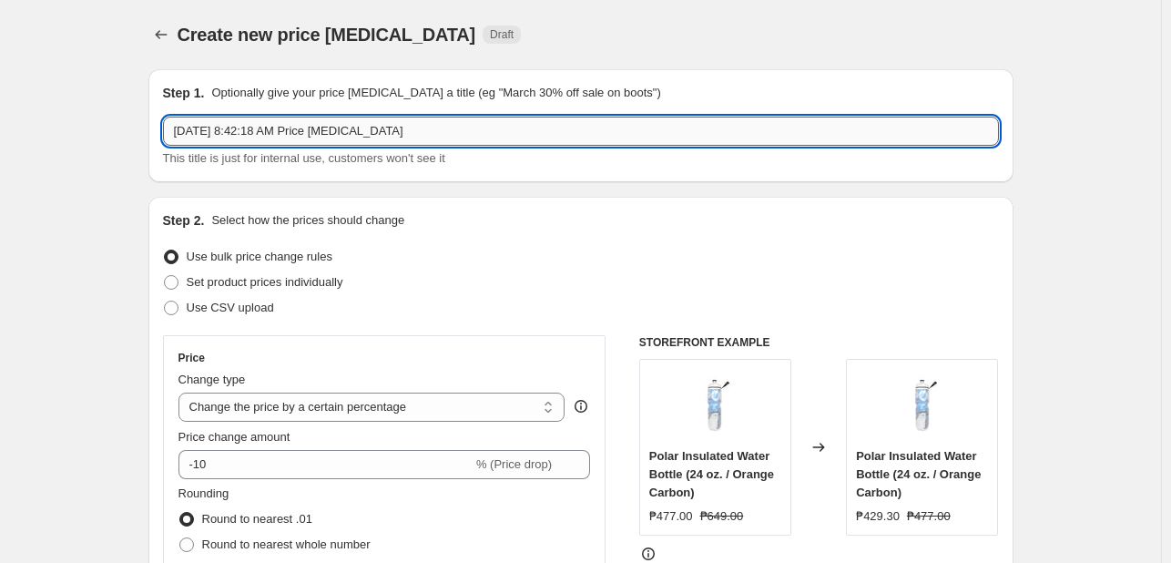
click at [304, 133] on input "[DATE] 8:42:18 AM Price [MEDICAL_DATA]" at bounding box center [581, 131] width 836 height 29
paste input "Ciele 40% [DATE]-[DATE]"
click at [209, 135] on input "Ciele 40% [DATE]-[DATE]" at bounding box center [581, 131] width 836 height 29
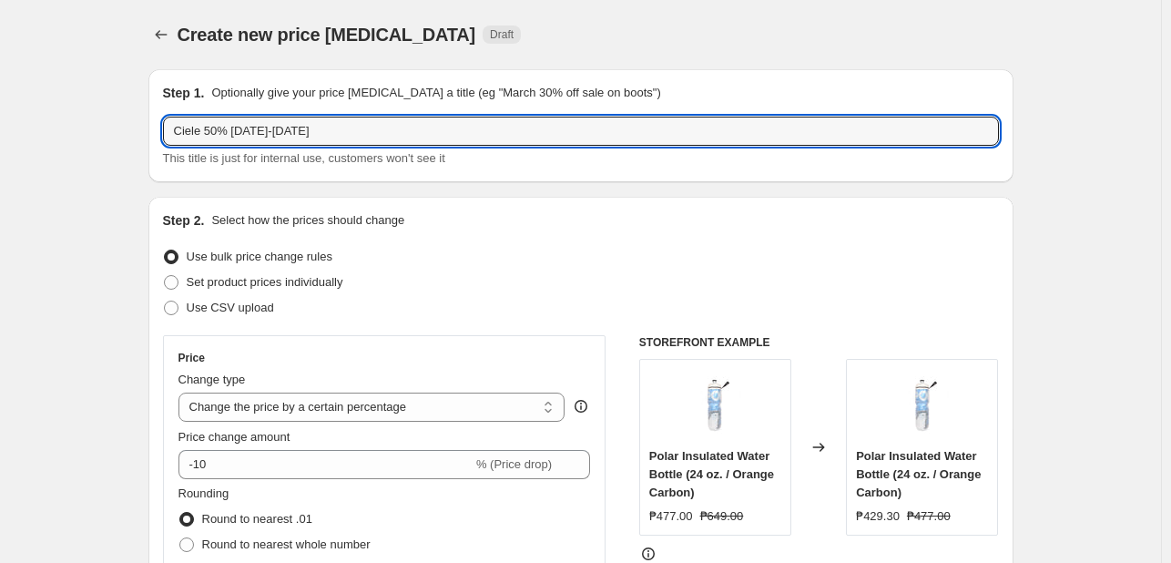
type input "Ciele 50% [DATE]-[DATE]"
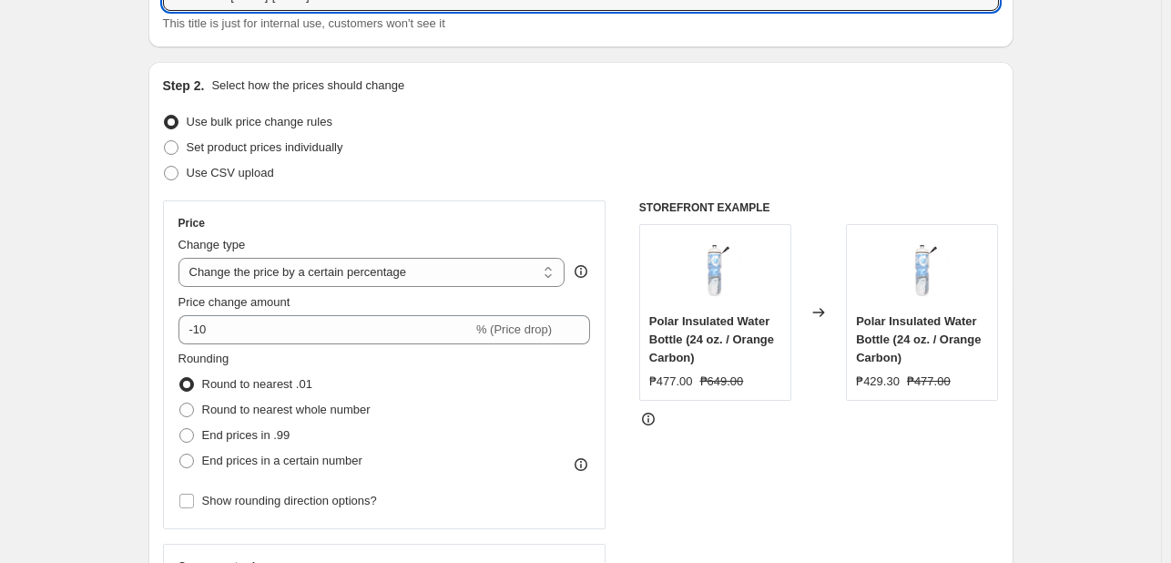
scroll to position [273, 0]
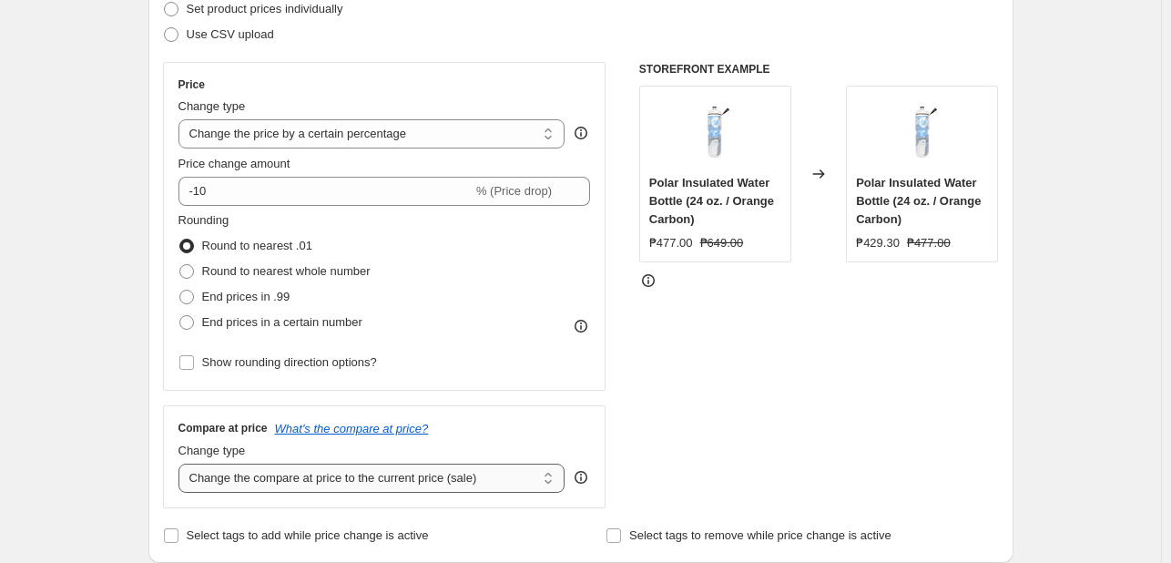
click at [366, 464] on select "Change the compare at price to the current price (sale) Change the compare at p…" at bounding box center [371, 477] width 387 height 29
select select "no_change"
click at [182, 463] on select "Change the compare at price to the current price (sale) Change the compare at p…" at bounding box center [371, 477] width 387 height 29
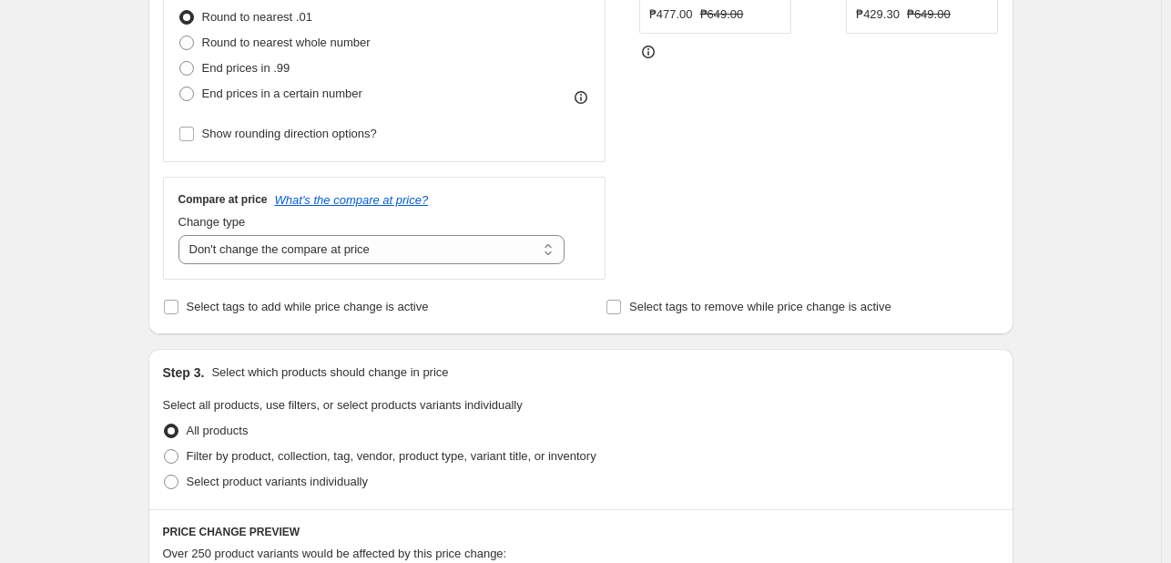
scroll to position [728, 0]
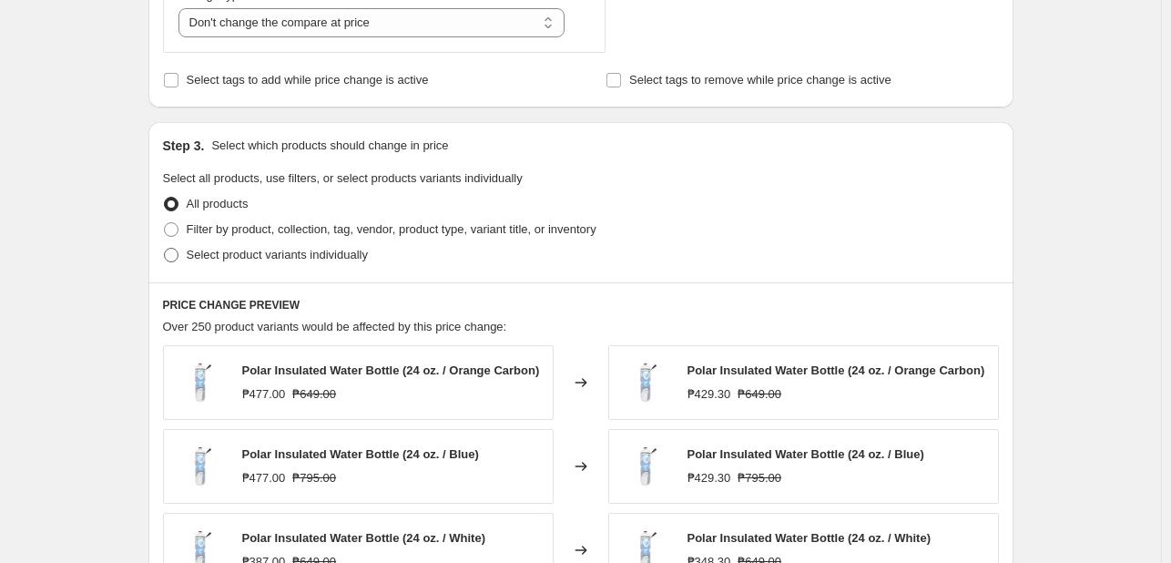
click at [260, 248] on span "Select product variants individually" at bounding box center [277, 255] width 181 height 14
click at [165, 248] on input "Select product variants individually" at bounding box center [164, 248] width 1 height 1
radio input "true"
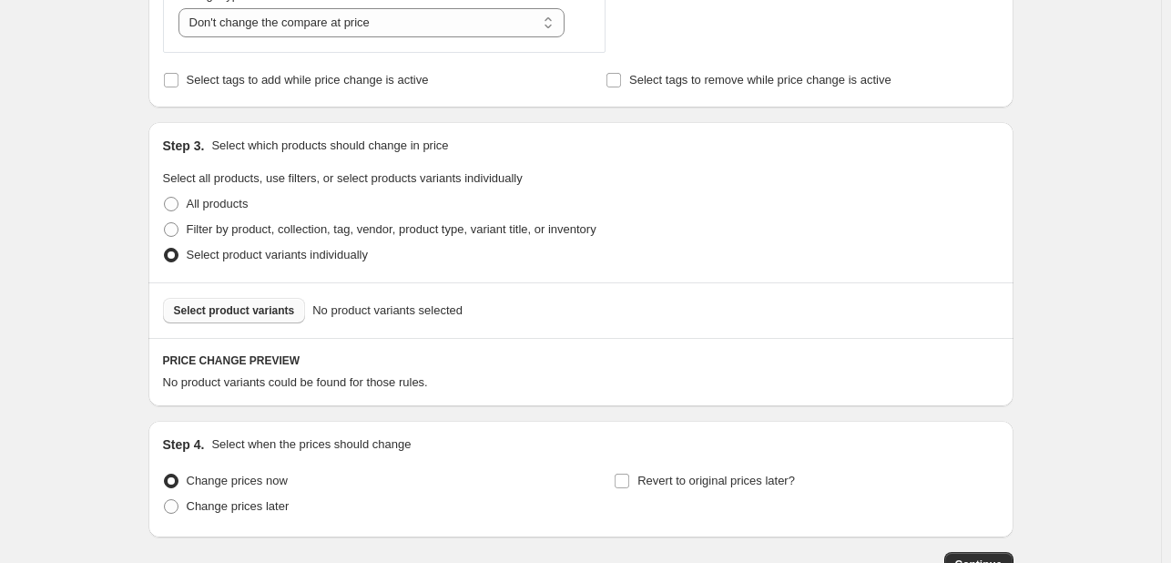
click at [251, 301] on button "Select product variants" at bounding box center [234, 310] width 143 height 25
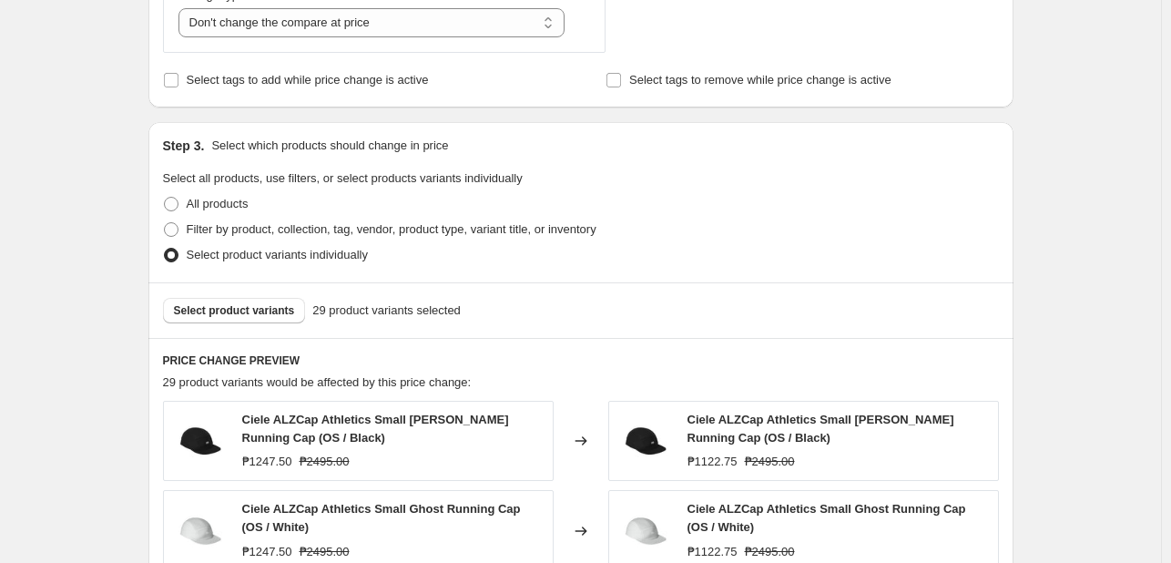
drag, startPoint x: 729, startPoint y: 336, endPoint x: 737, endPoint y: 323, distance: 14.7
click at [732, 336] on div "Select product variants 29 product variants selected" at bounding box center [580, 310] width 865 height 56
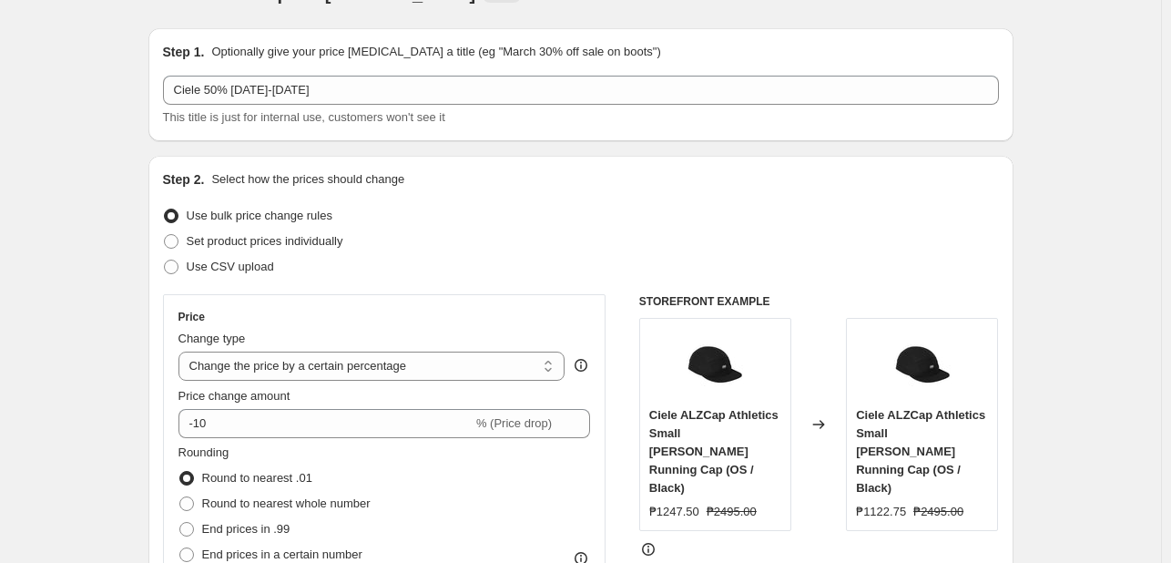
scroll to position [0, 0]
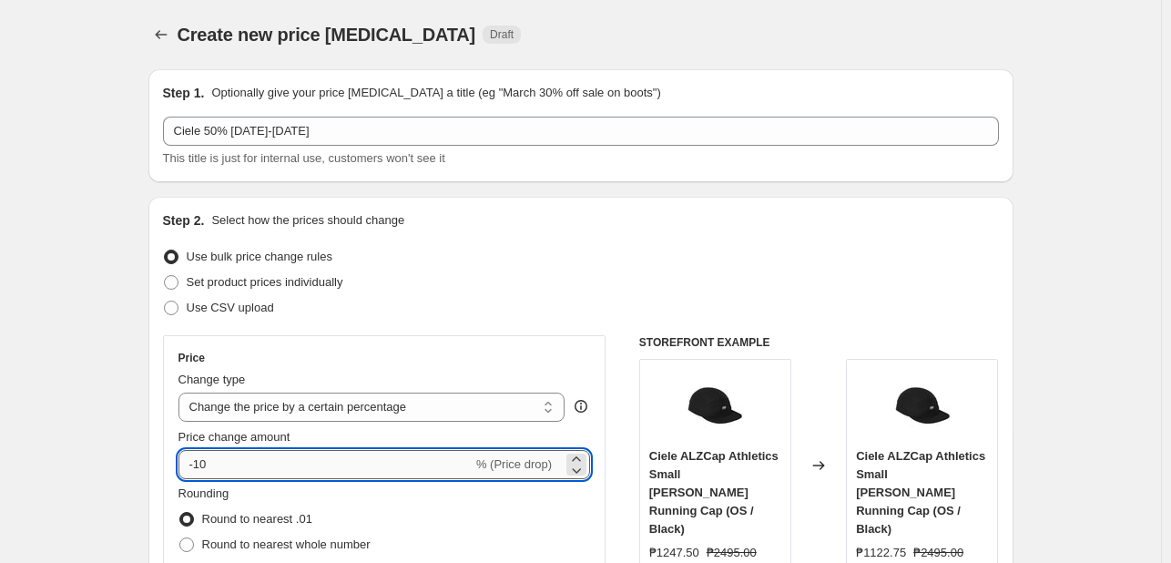
click at [246, 464] on input "-10" at bounding box center [325, 464] width 294 height 29
type input "-1"
type input "-50"
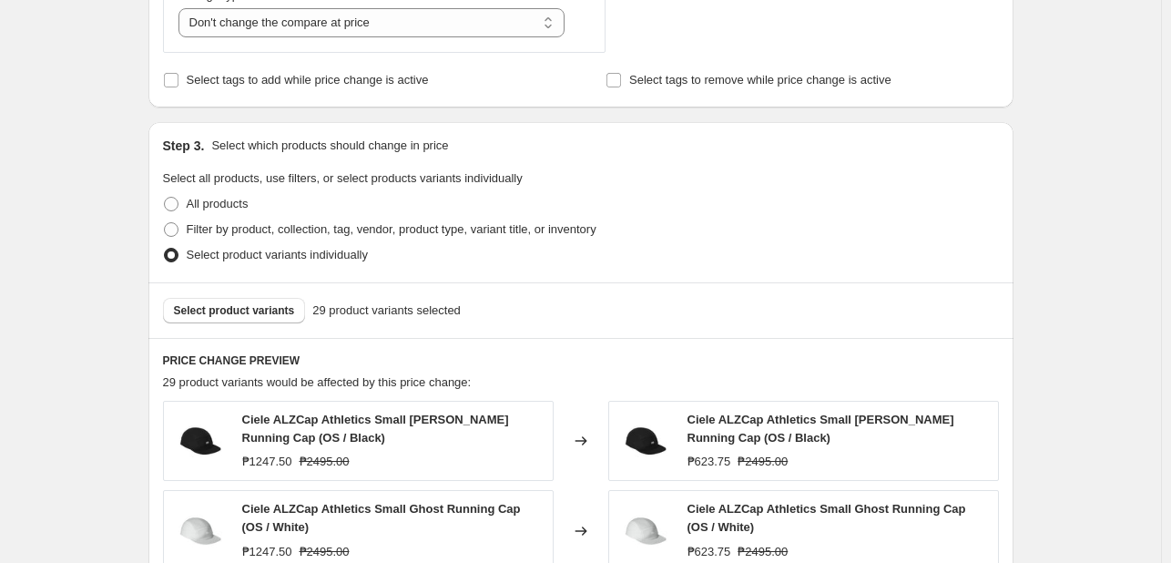
scroll to position [732, 0]
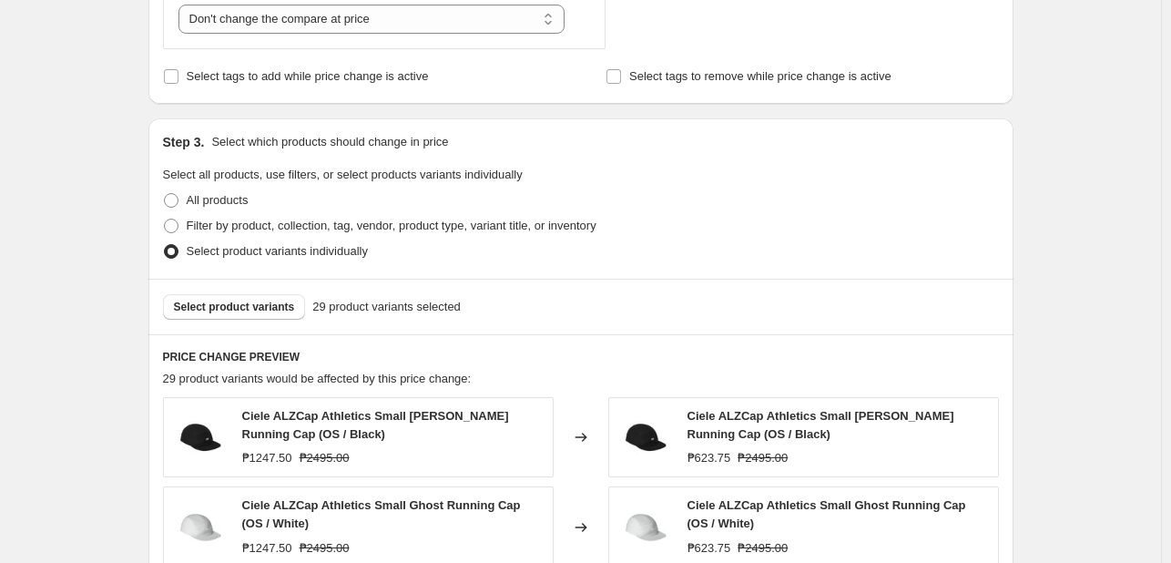
click at [744, 323] on div "Select product variants 29 product variants selected" at bounding box center [580, 307] width 865 height 56
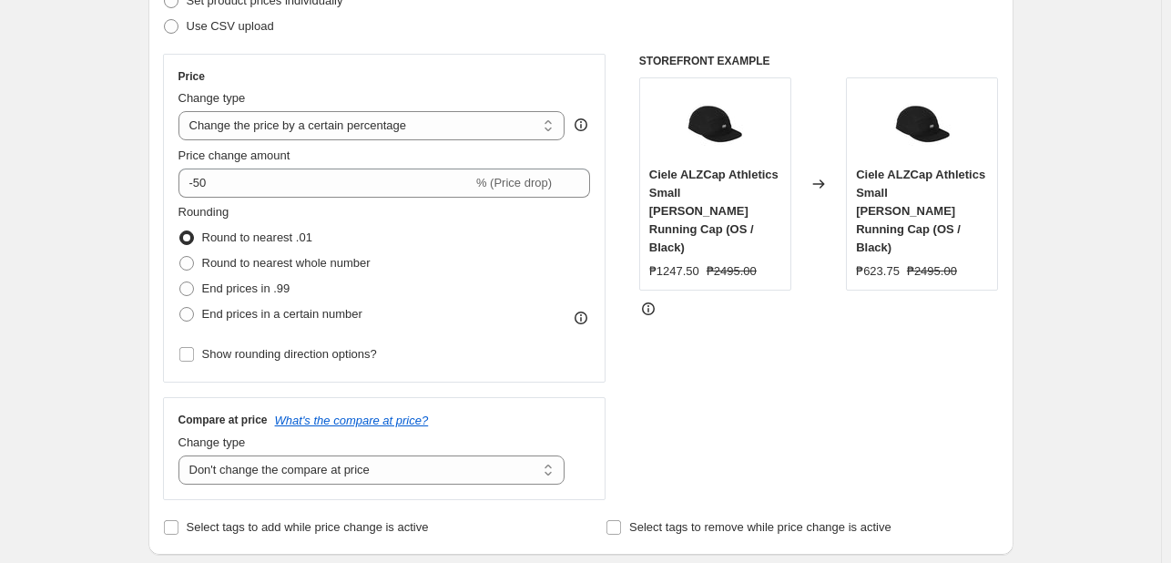
scroll to position [277, 0]
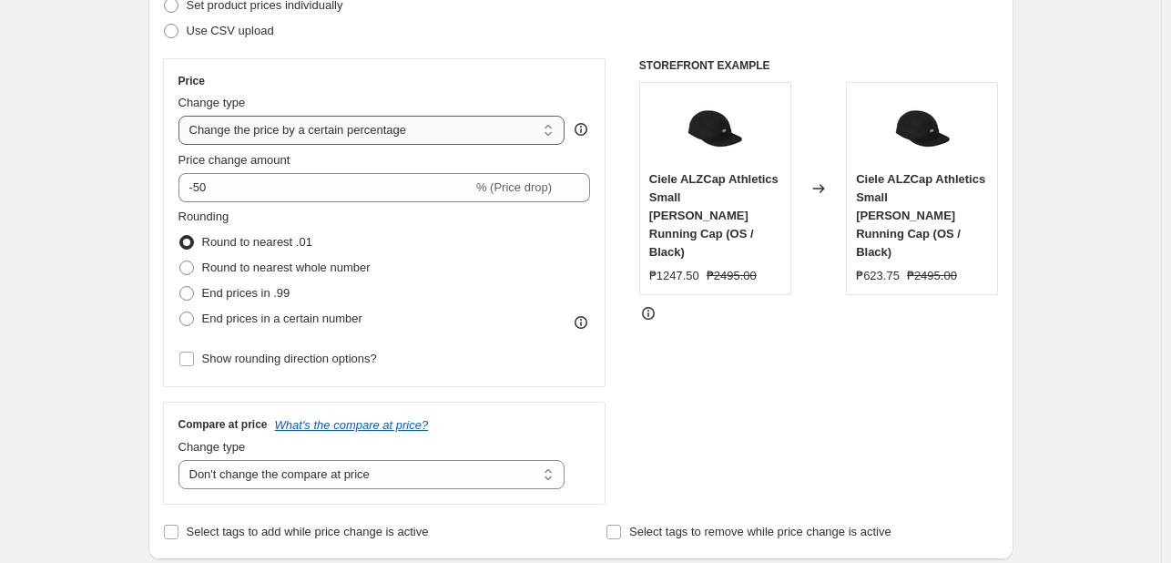
click at [329, 126] on select "Change the price to a certain amount Change the price by a certain amount Chang…" at bounding box center [371, 130] width 387 height 29
select select "pcap"
click at [182, 116] on select "Change the price to a certain amount Change the price by a certain amount Chang…" at bounding box center [371, 130] width 387 height 29
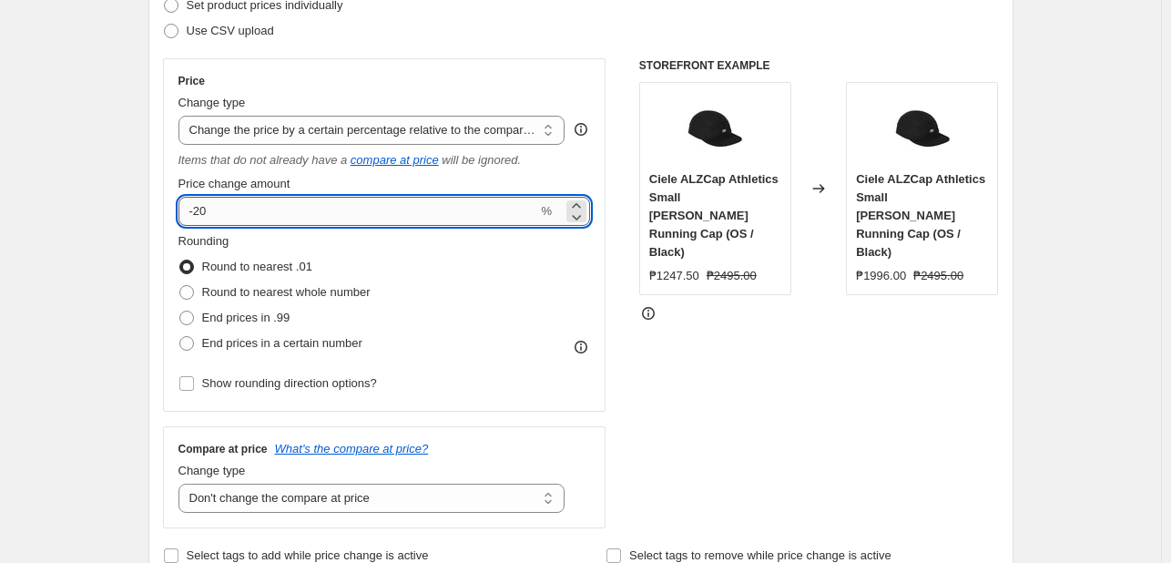
click at [406, 218] on input "-20" at bounding box center [358, 211] width 360 height 29
type input "-2"
type input "-50"
click at [999, 388] on div "STOREFRONT EXAMPLE Ciele ALZCap Athletics Small [PERSON_NAME] Running Cap (OS /…" at bounding box center [819, 293] width 360 height 470
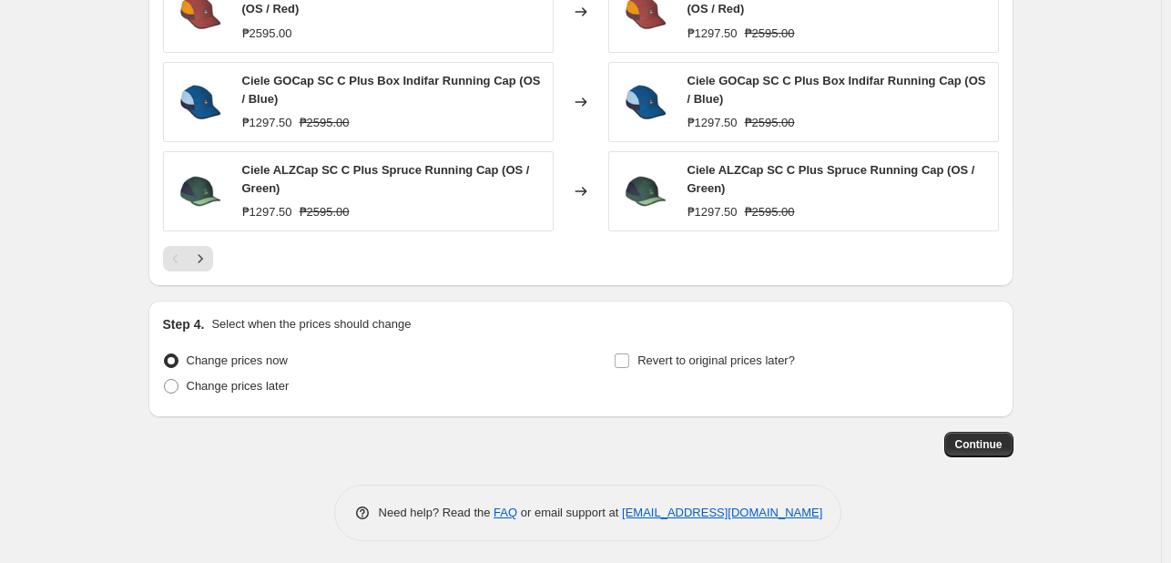
scroll to position [1365, 0]
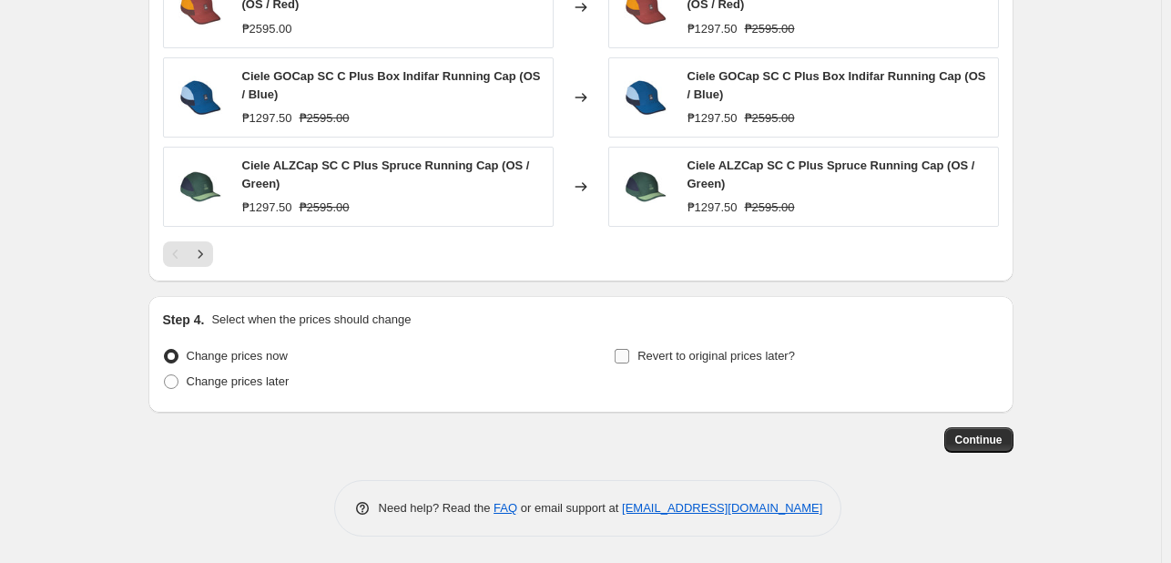
drag, startPoint x: 747, startPoint y: 360, endPoint x: 753, endPoint y: 352, distance: 9.7
click at [747, 358] on span "Revert to original prices later?" at bounding box center [716, 356] width 158 height 14
click at [629, 358] on input "Revert to original prices later?" at bounding box center [622, 356] width 15 height 15
checkbox input "true"
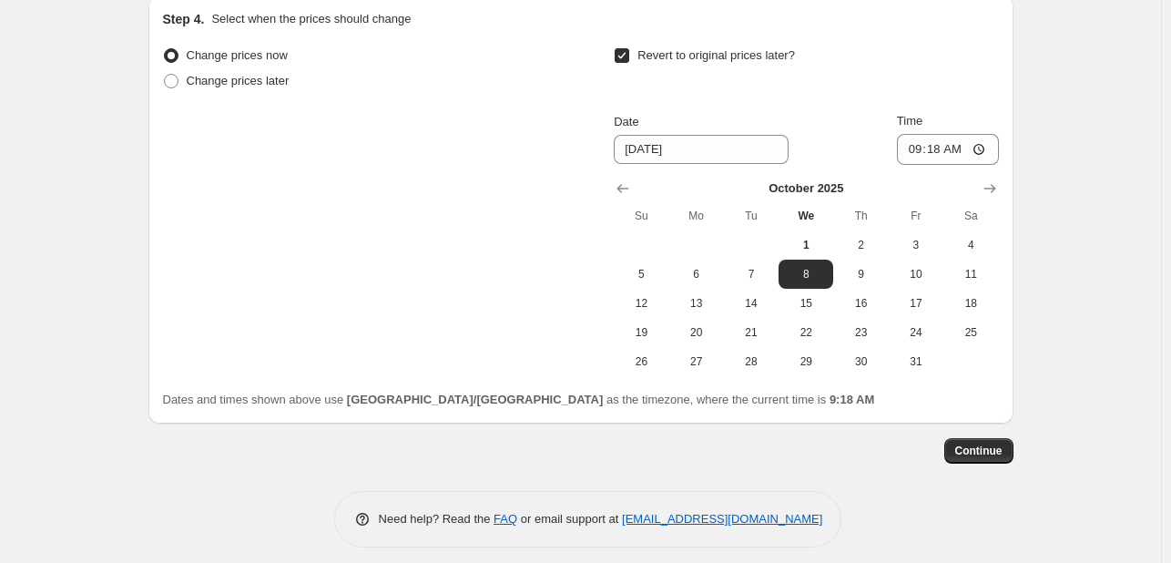
scroll to position [1675, 0]
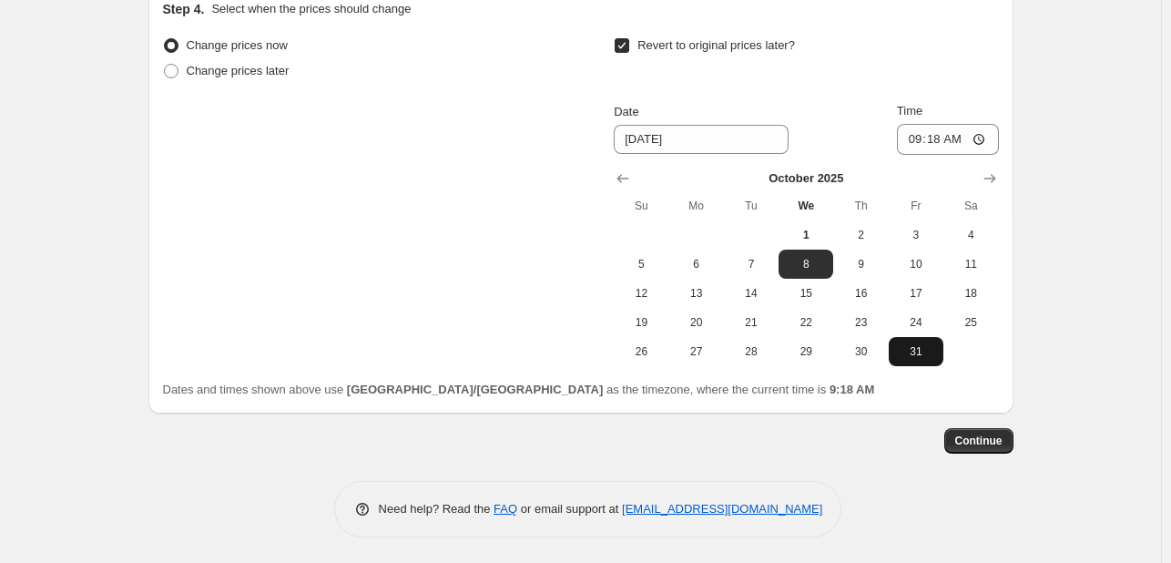
click at [910, 356] on span "31" at bounding box center [916, 351] width 40 height 15
type input "[DATE]"
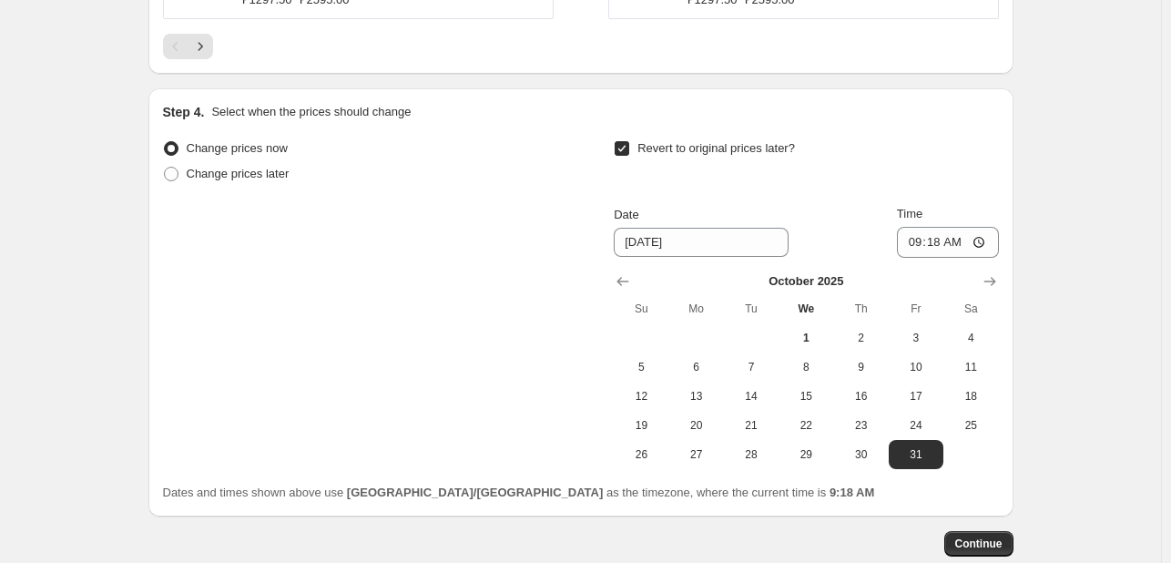
scroll to position [1402, 0]
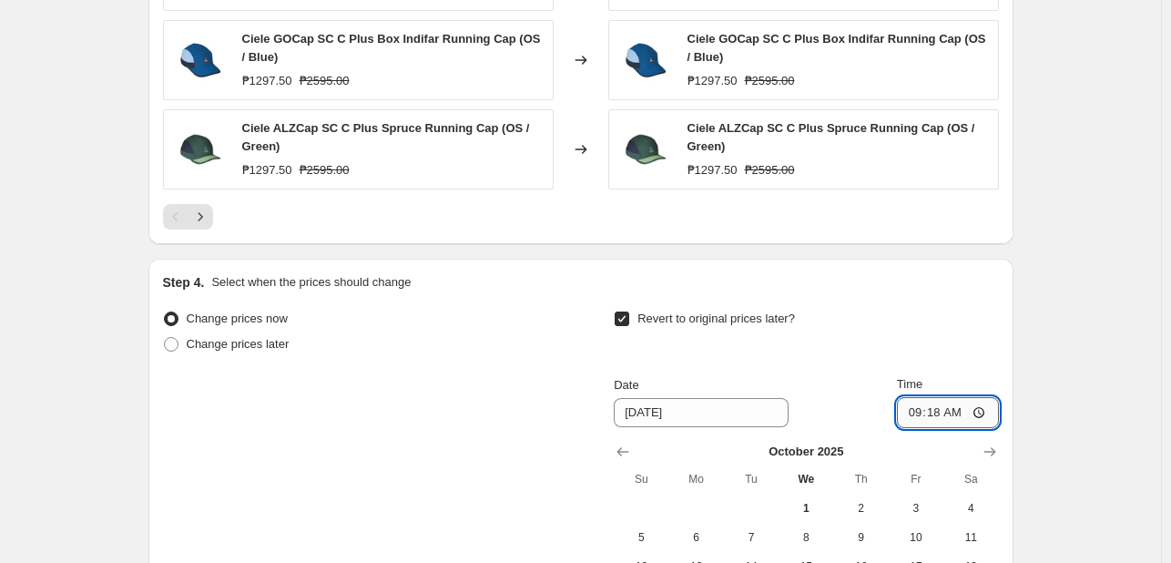
click at [913, 416] on input "09:18" at bounding box center [948, 412] width 102 height 31
click at [914, 410] on input "15:18" at bounding box center [948, 412] width 102 height 31
type input "23:59"
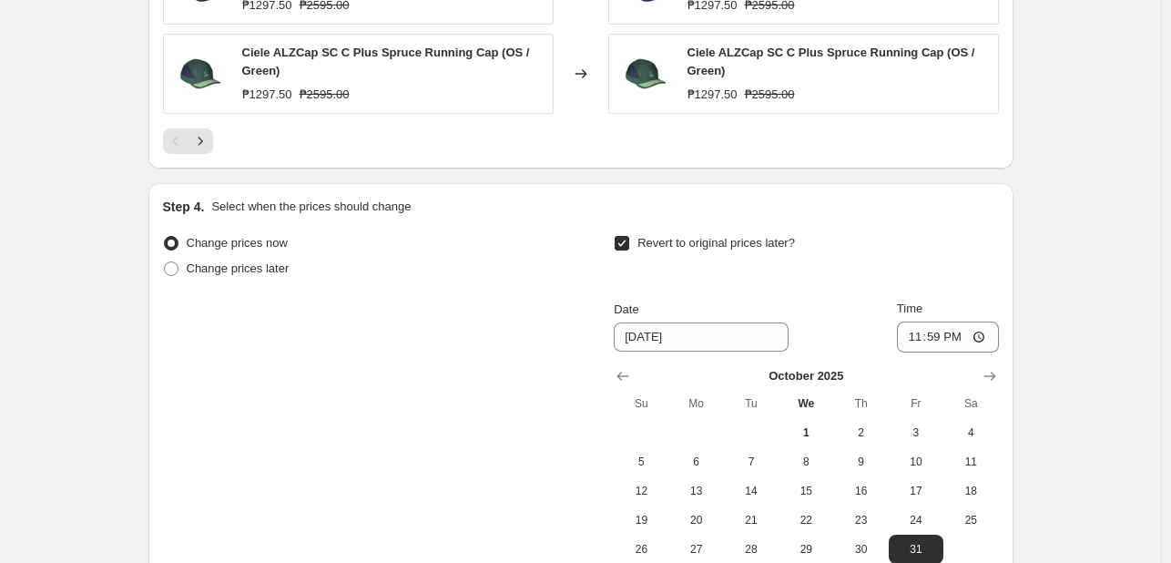
scroll to position [1675, 0]
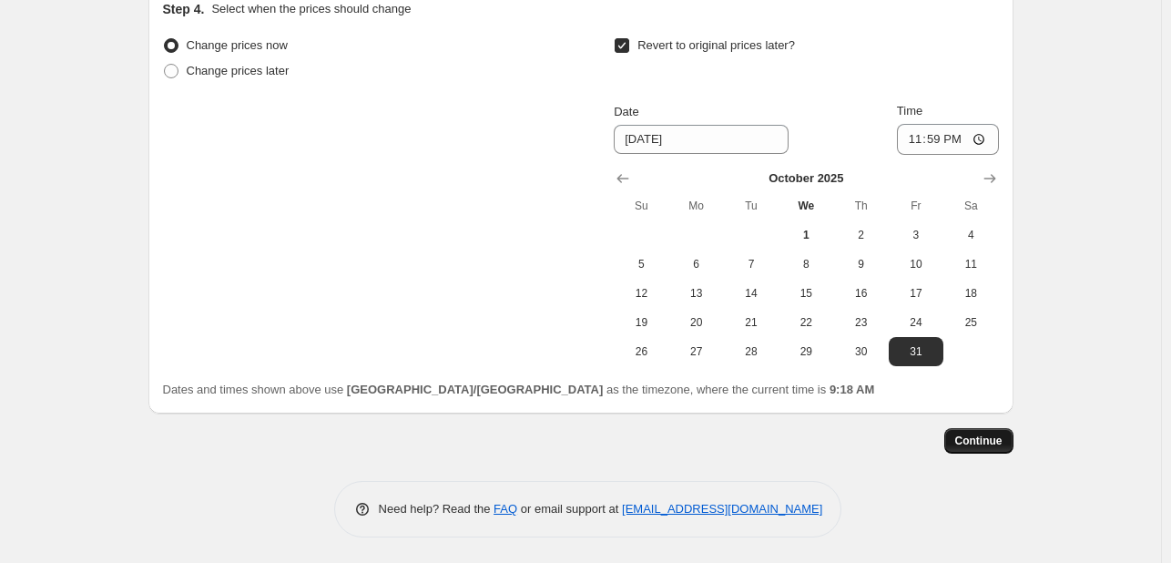
click at [1002, 439] on span "Continue" at bounding box center [978, 440] width 47 height 15
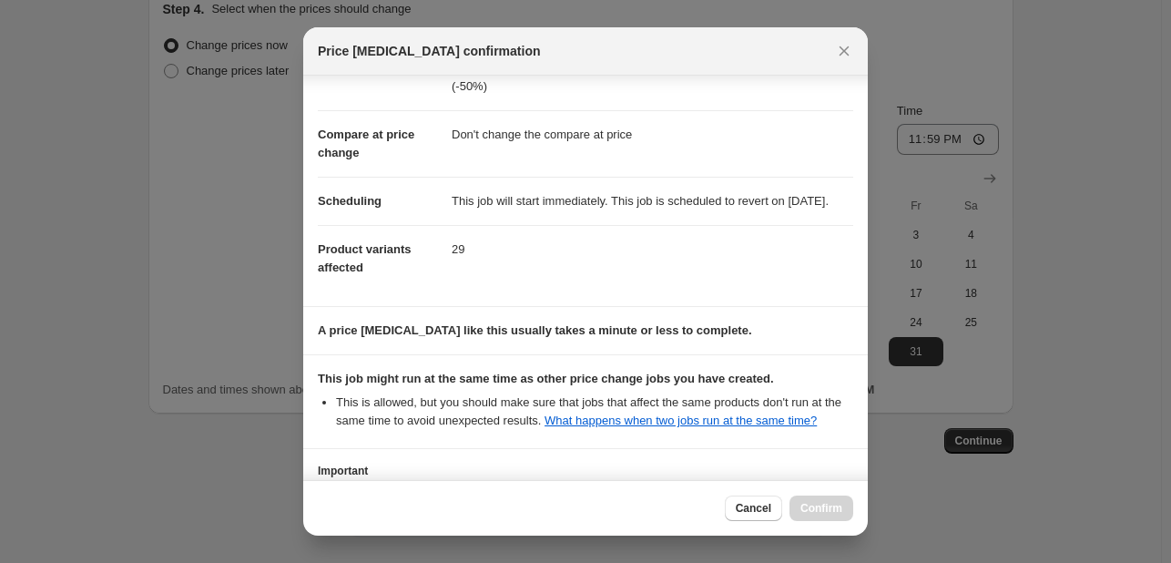
scroll to position [239, 0]
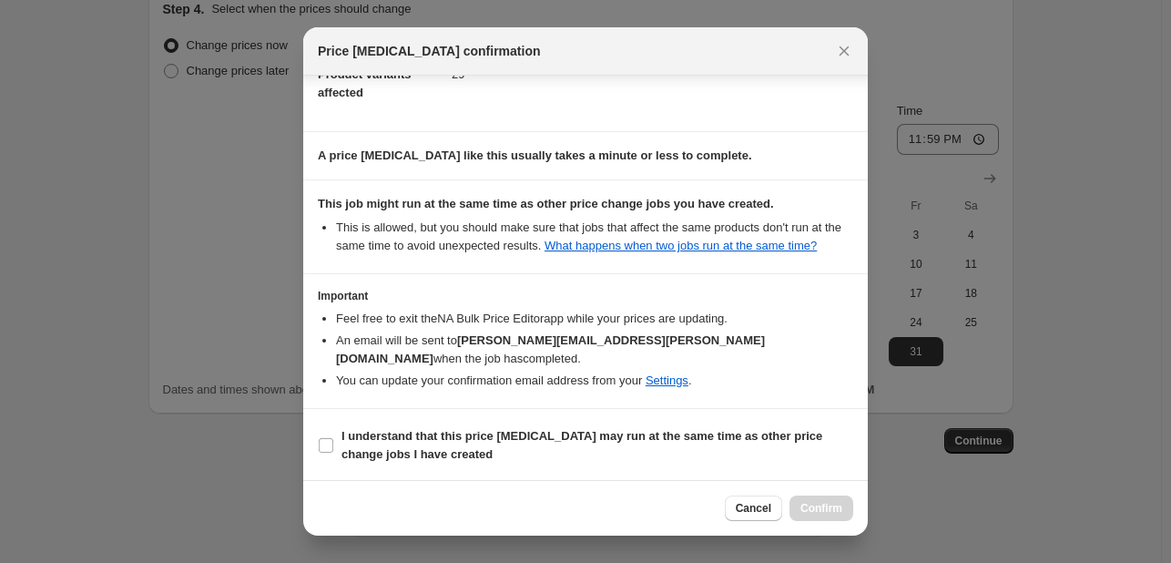
drag, startPoint x: 612, startPoint y: 431, endPoint x: 808, endPoint y: 514, distance: 212.9
click at [613, 431] on b "I understand that this price [MEDICAL_DATA] may run at the same time as other p…" at bounding box center [581, 445] width 481 height 32
click at [823, 525] on div "Cancel Confirm" at bounding box center [585, 508] width 565 height 56
click at [771, 442] on b "I understand that this price [MEDICAL_DATA] may run at the same time as other p…" at bounding box center [581, 445] width 481 height 32
click at [333, 442] on input "I understand that this price [MEDICAL_DATA] may run at the same time as other p…" at bounding box center [326, 445] width 15 height 15
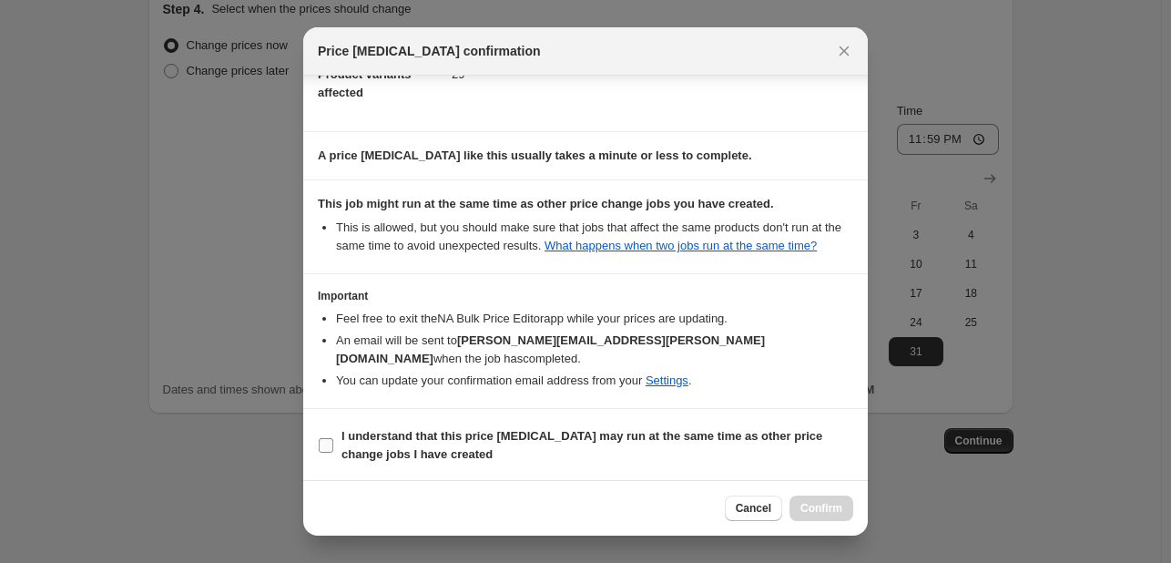
checkbox input "true"
click at [816, 514] on button "Confirm" at bounding box center [821, 507] width 64 height 25
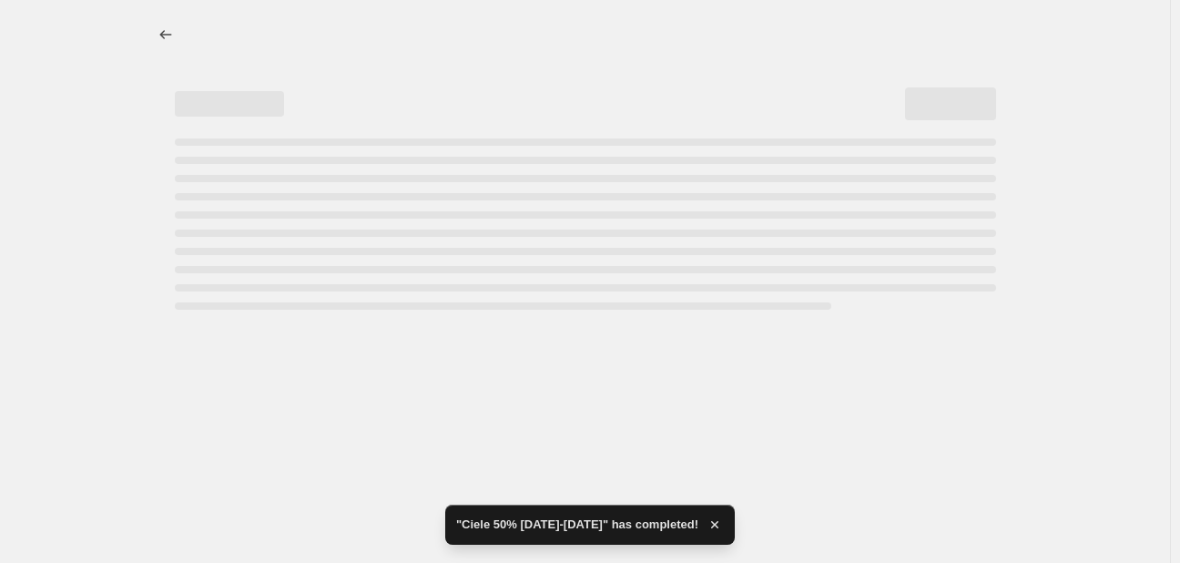
select select "pcap"
select select "no_change"
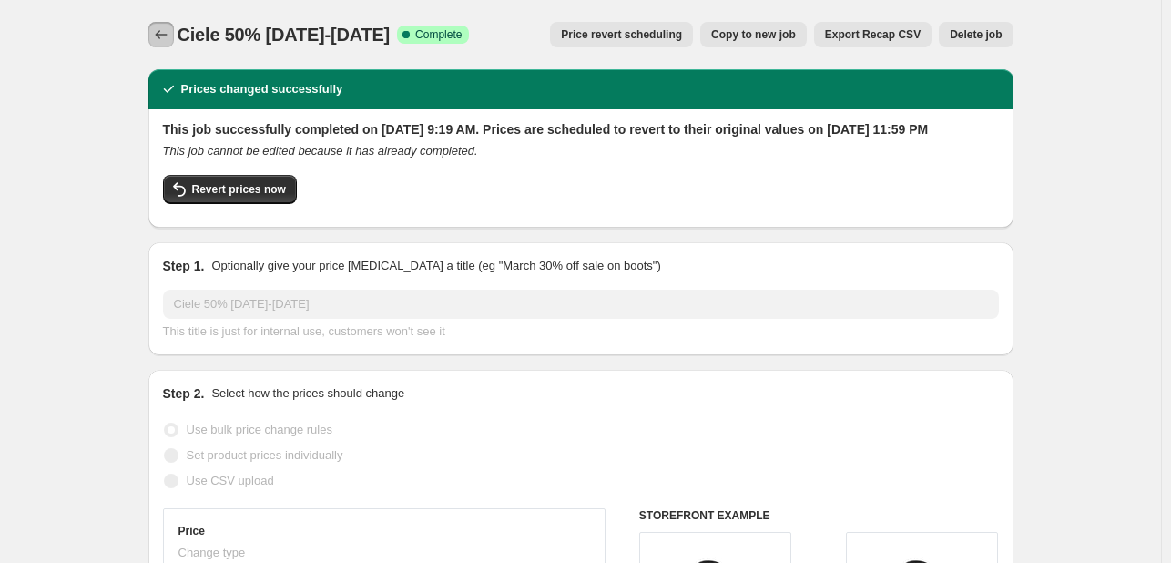
click at [170, 35] on icon "Price change jobs" at bounding box center [161, 34] width 18 height 18
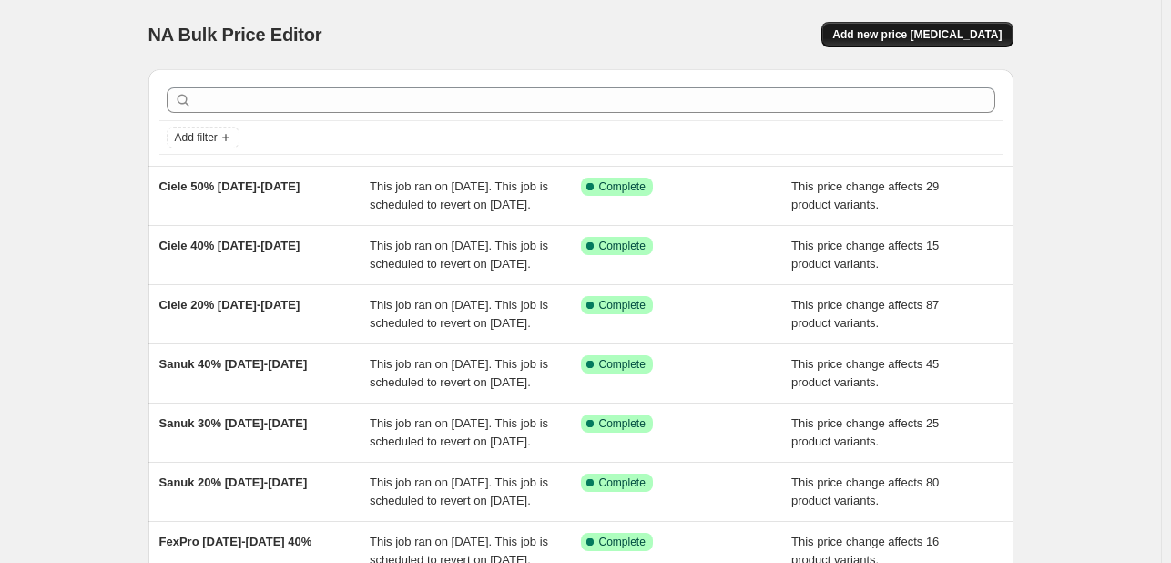
click at [941, 28] on span "Add new price [MEDICAL_DATA]" at bounding box center [916, 34] width 169 height 15
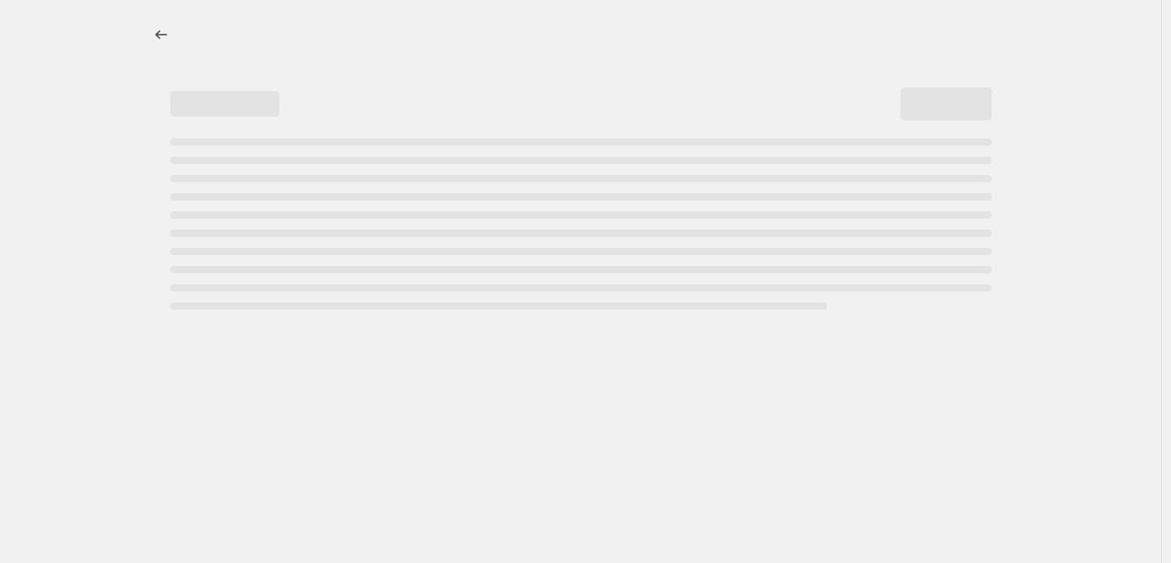
select select "percentage"
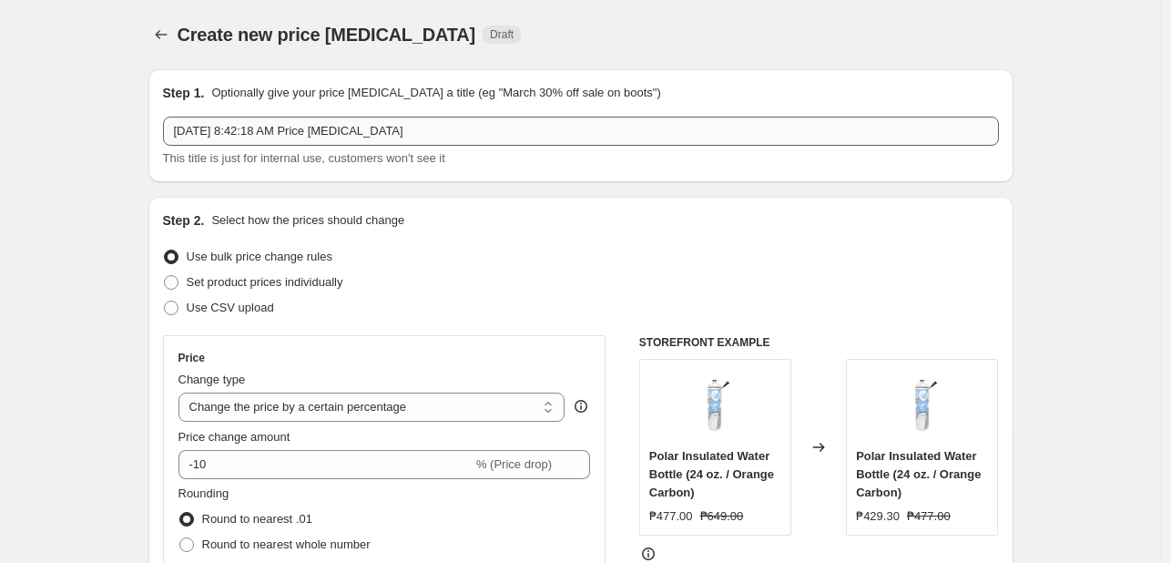
click at [337, 128] on input "[DATE] 8:42:18 AM Price [MEDICAL_DATA]" at bounding box center [581, 131] width 836 height 29
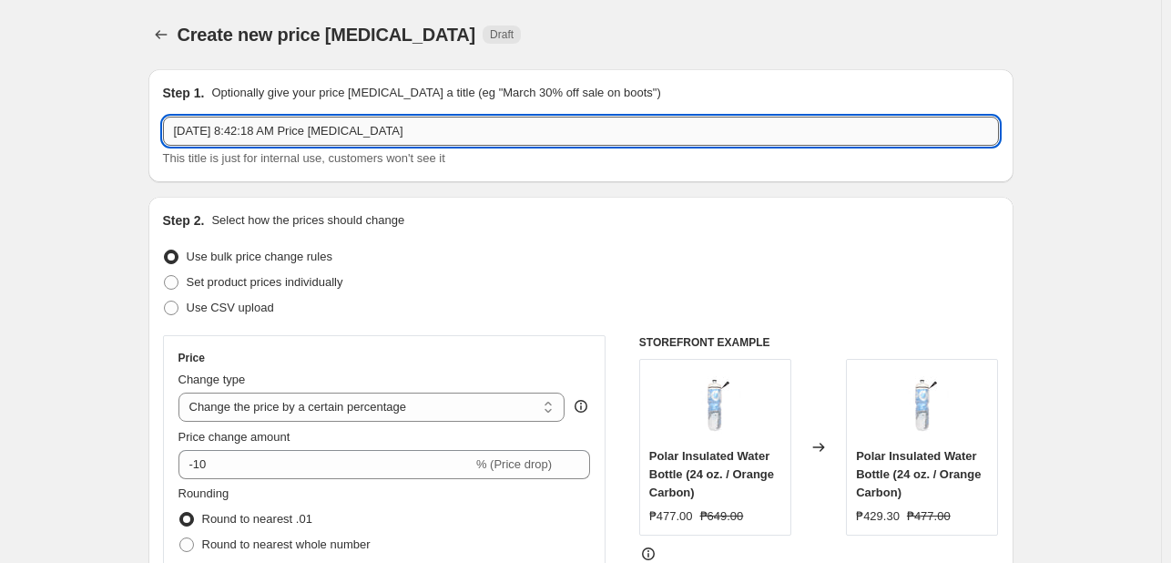
click at [338, 127] on input "[DATE] 8:42:18 AM Price [MEDICAL_DATA]" at bounding box center [581, 131] width 836 height 29
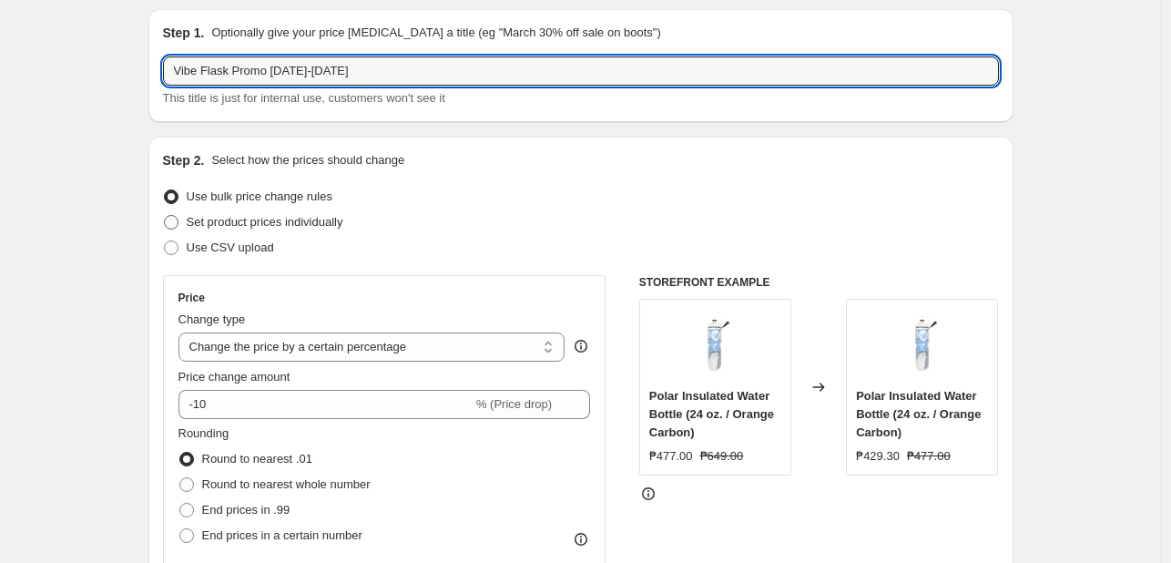
scroll to position [91, 0]
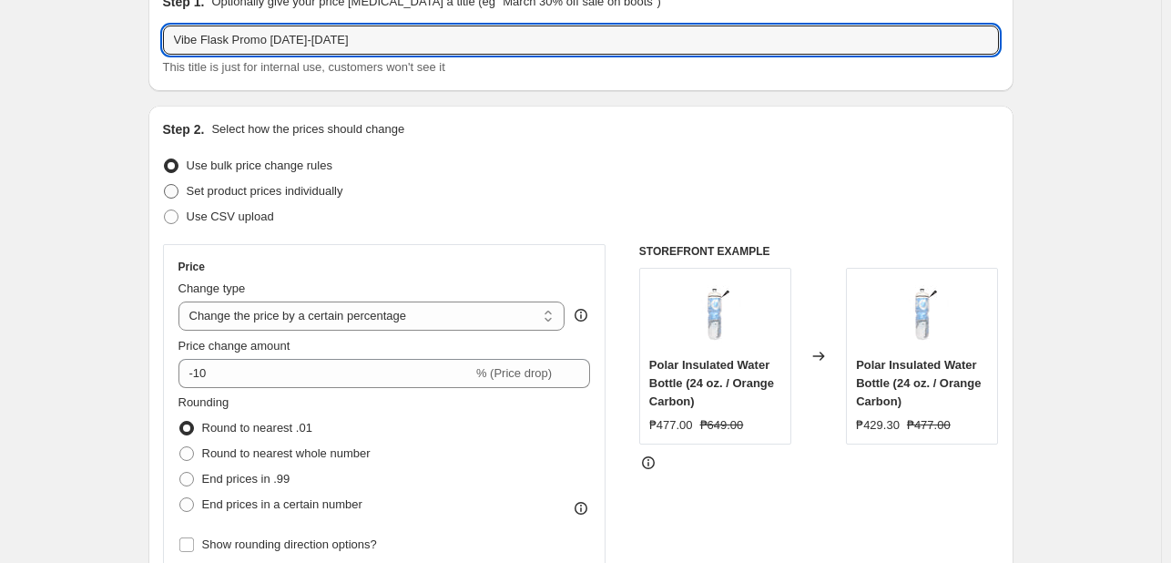
type input "Vibe Flask Promo [DATE]-[DATE]"
click at [297, 193] on span "Set product prices individually" at bounding box center [265, 191] width 157 height 14
click at [165, 185] on input "Set product prices individually" at bounding box center [164, 184] width 1 height 1
radio input "true"
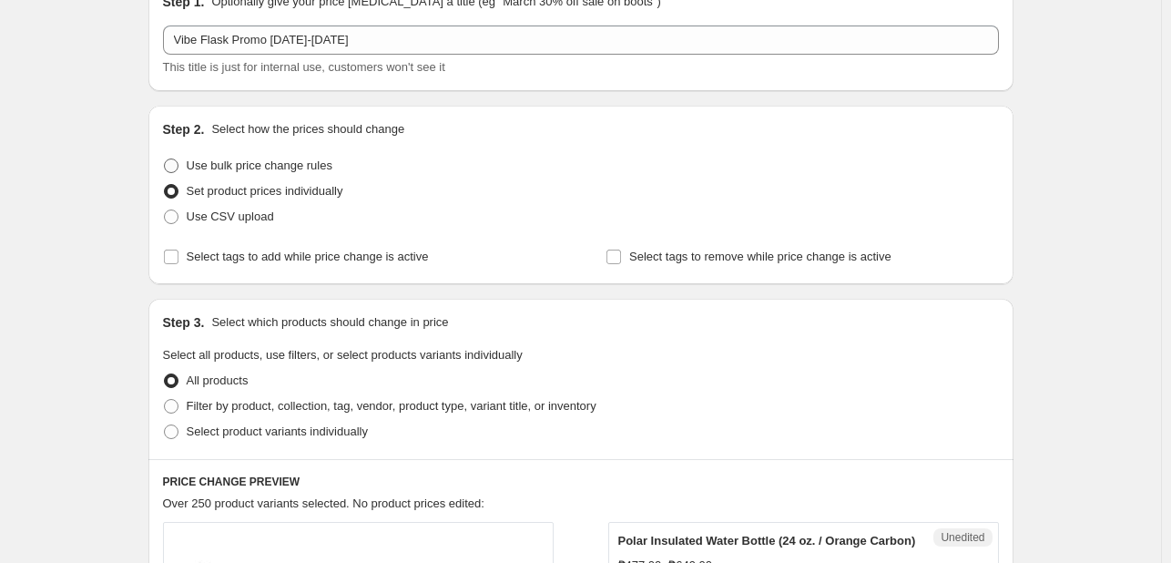
click at [302, 167] on span "Use bulk price change rules" at bounding box center [260, 165] width 146 height 14
click at [165, 159] on input "Use bulk price change rules" at bounding box center [164, 158] width 1 height 1
radio input "true"
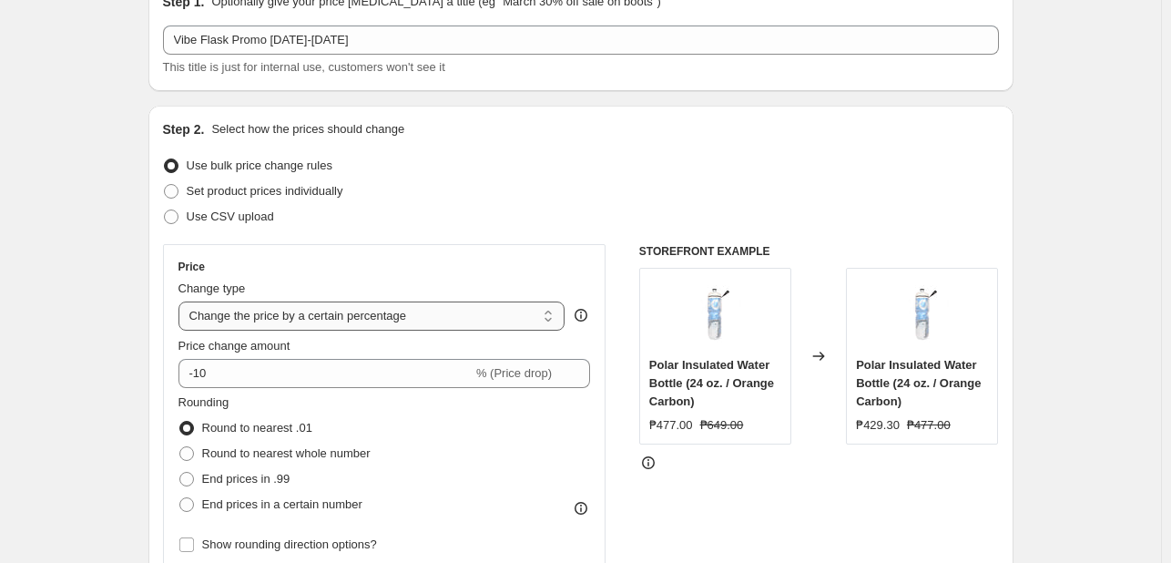
click at [397, 327] on select "Change the price to a certain amount Change the price by a certain amount Chang…" at bounding box center [371, 315] width 387 height 29
select select "pcap"
click at [182, 301] on select "Change the price to a certain amount Change the price by a certain amount Chang…" at bounding box center [371, 315] width 387 height 29
type input "-20"
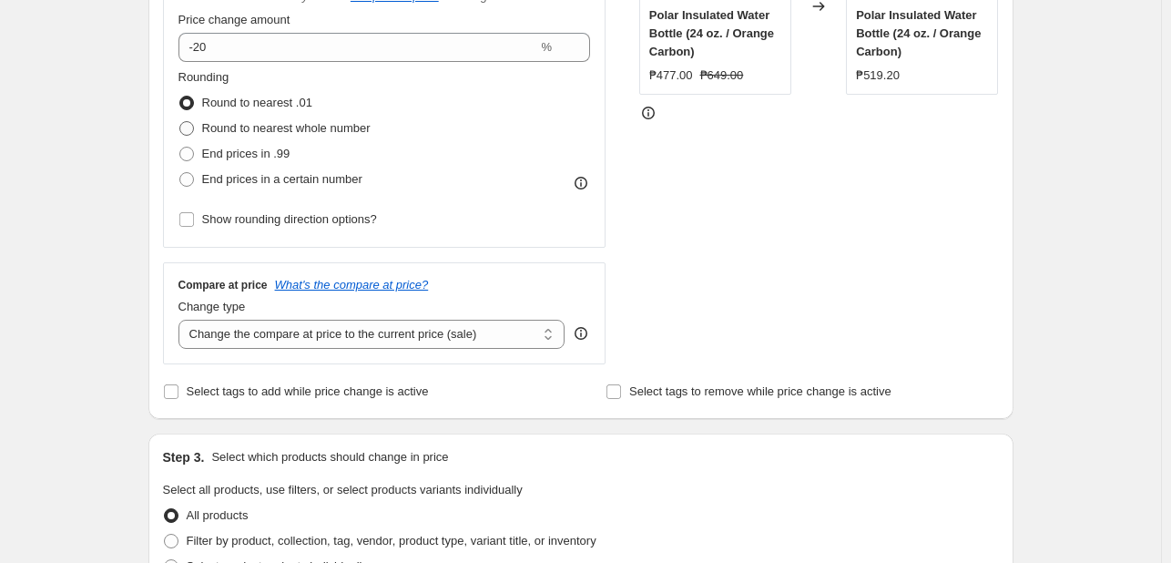
scroll to position [455, 0]
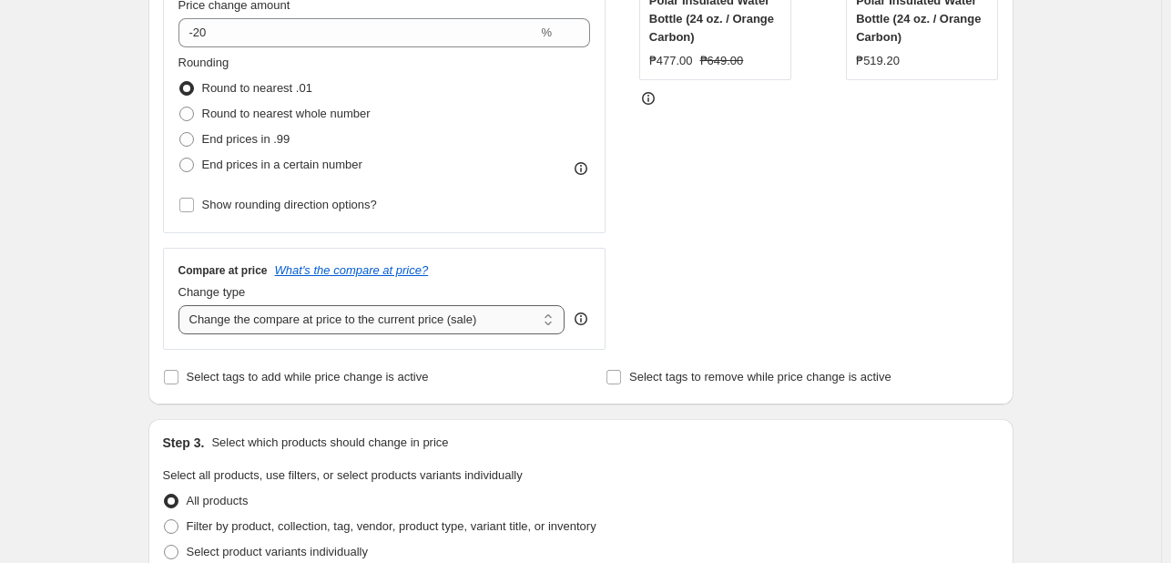
click at [323, 320] on select "Change the compare at price to the current price (sale) Change the compare at p…" at bounding box center [371, 319] width 387 height 29
select select "no_change"
click at [182, 306] on select "Change the compare at price to the current price (sale) Change the compare at p…" at bounding box center [371, 319] width 387 height 29
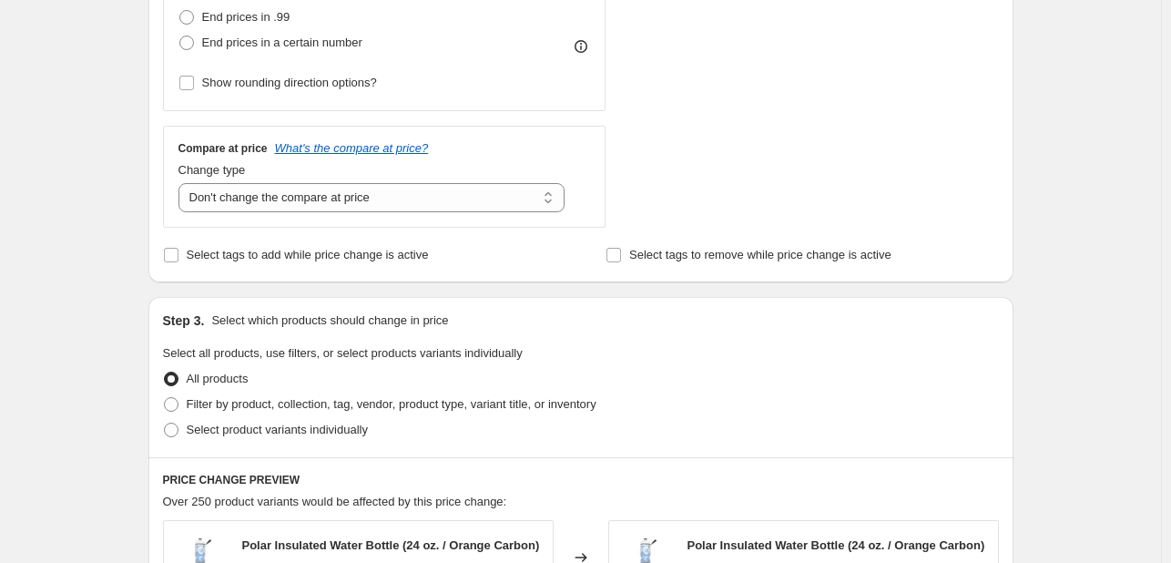
scroll to position [911, 0]
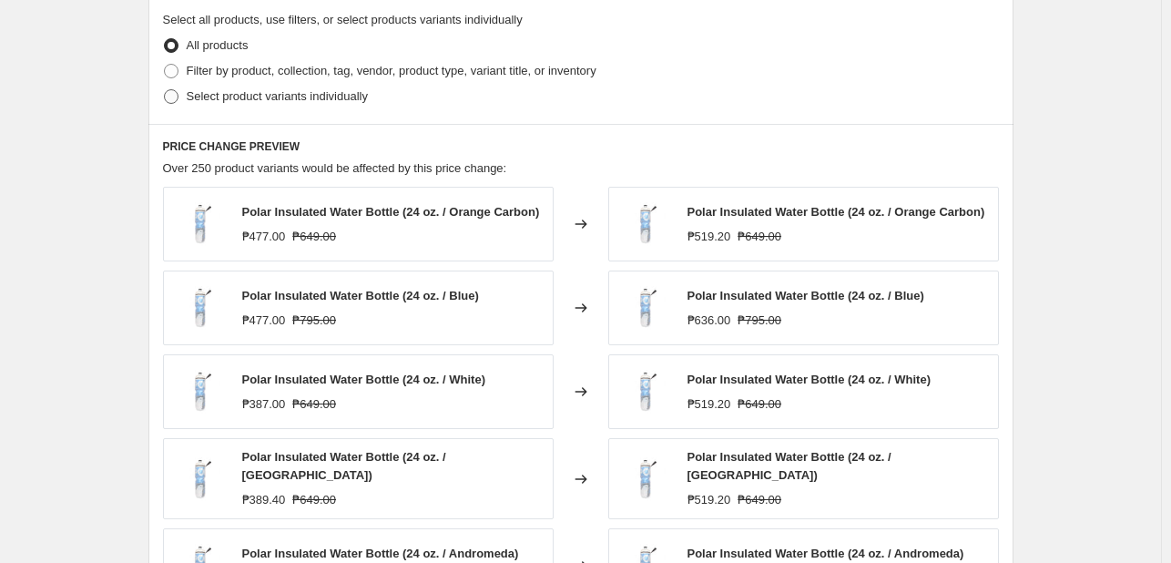
click at [233, 93] on span "Select product variants individually" at bounding box center [277, 96] width 181 height 14
click at [165, 90] on input "Select product variants individually" at bounding box center [164, 89] width 1 height 1
radio input "true"
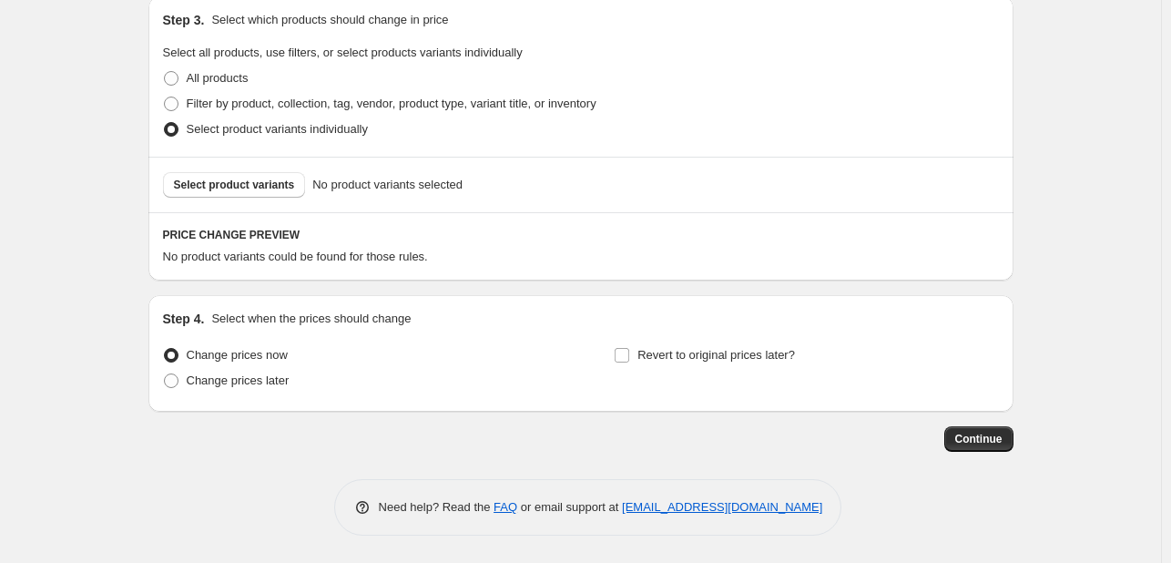
scroll to position [878, 0]
click at [255, 183] on span "Select product variants" at bounding box center [234, 185] width 121 height 15
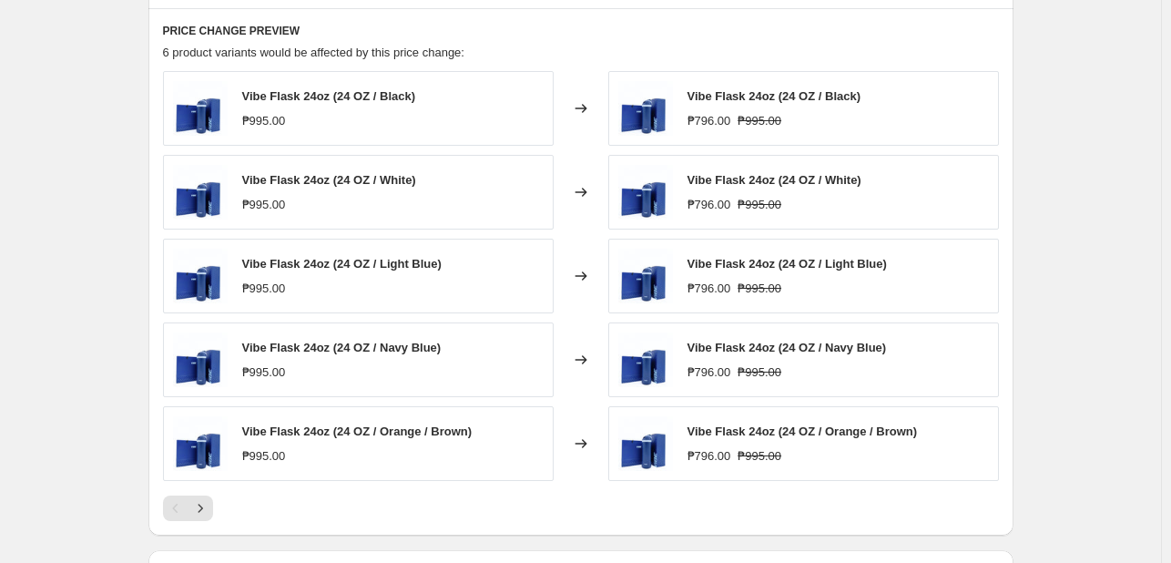
scroll to position [1333, 0]
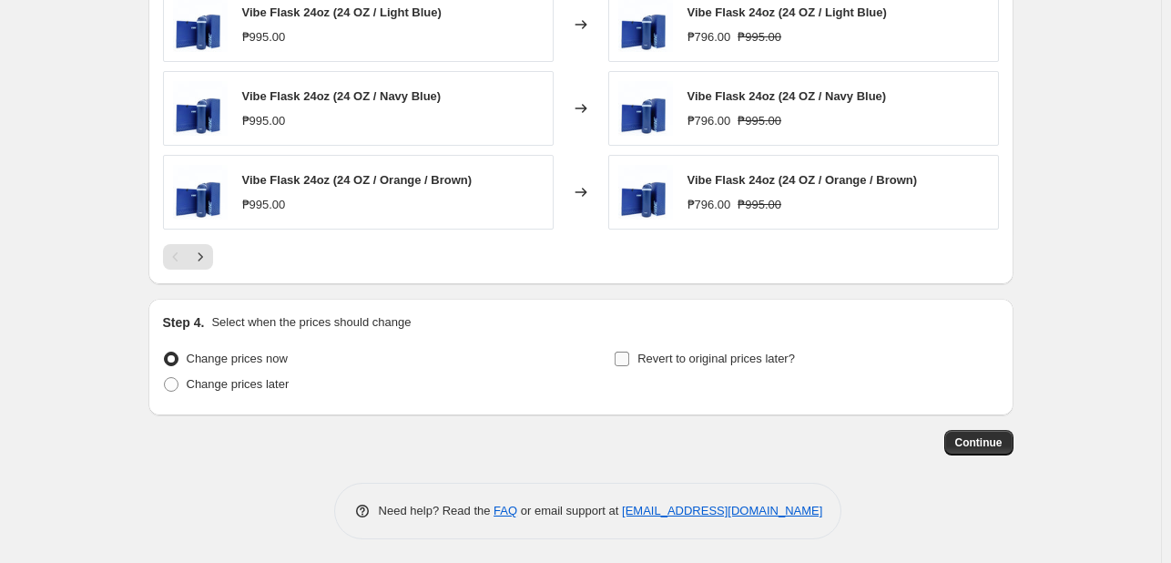
click at [683, 359] on span "Revert to original prices later?" at bounding box center [716, 358] width 158 height 14
click at [629, 359] on input "Revert to original prices later?" at bounding box center [622, 358] width 15 height 15
checkbox input "true"
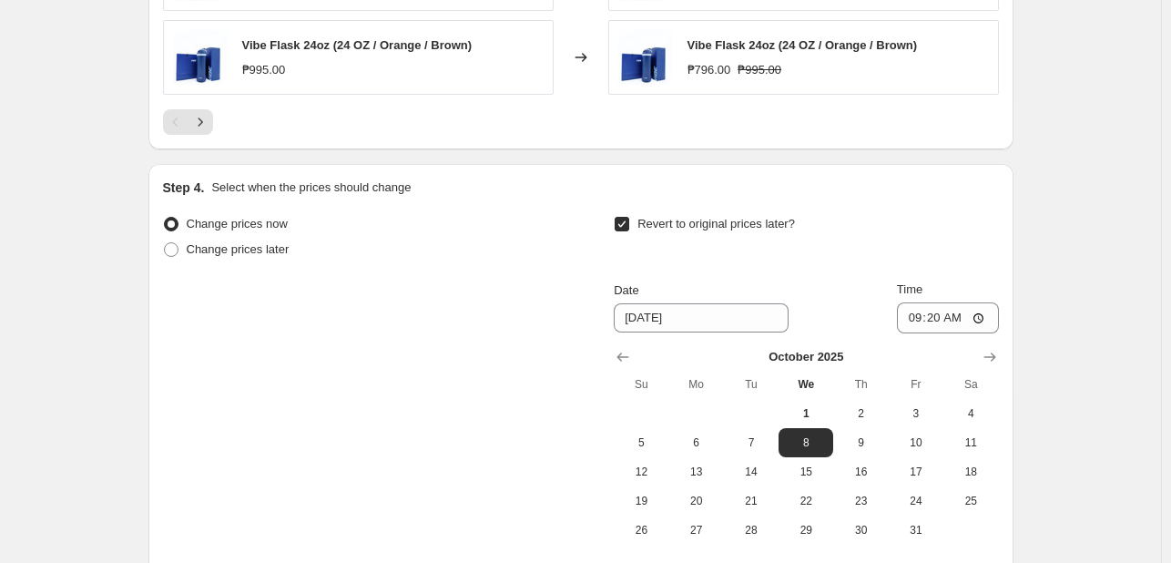
scroll to position [1646, 0]
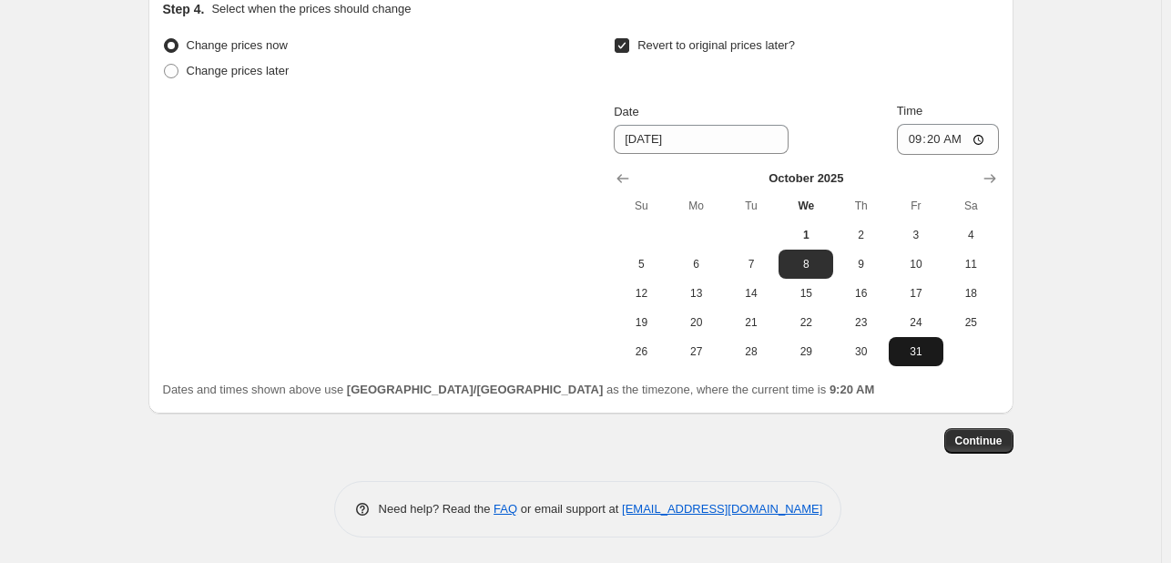
click at [917, 352] on span "31" at bounding box center [916, 351] width 40 height 15
type input "[DATE]"
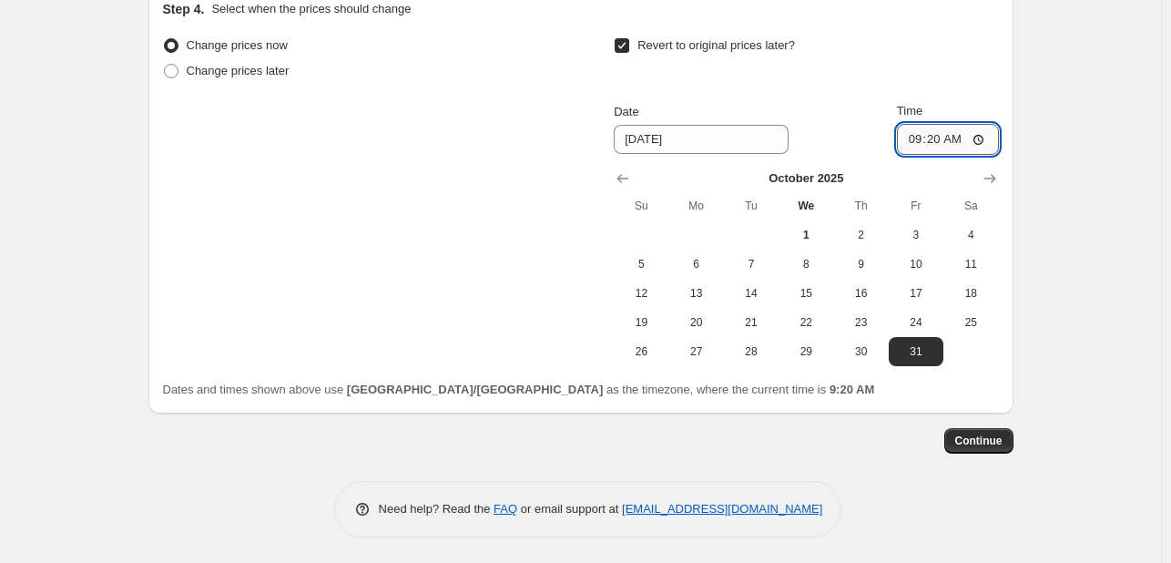
click at [917, 132] on input "09:20" at bounding box center [948, 139] width 102 height 31
type input "23:59"
drag, startPoint x: 1097, startPoint y: 201, endPoint x: 1056, endPoint y: 332, distance: 137.4
click at [1008, 441] on button "Continue" at bounding box center [978, 440] width 69 height 25
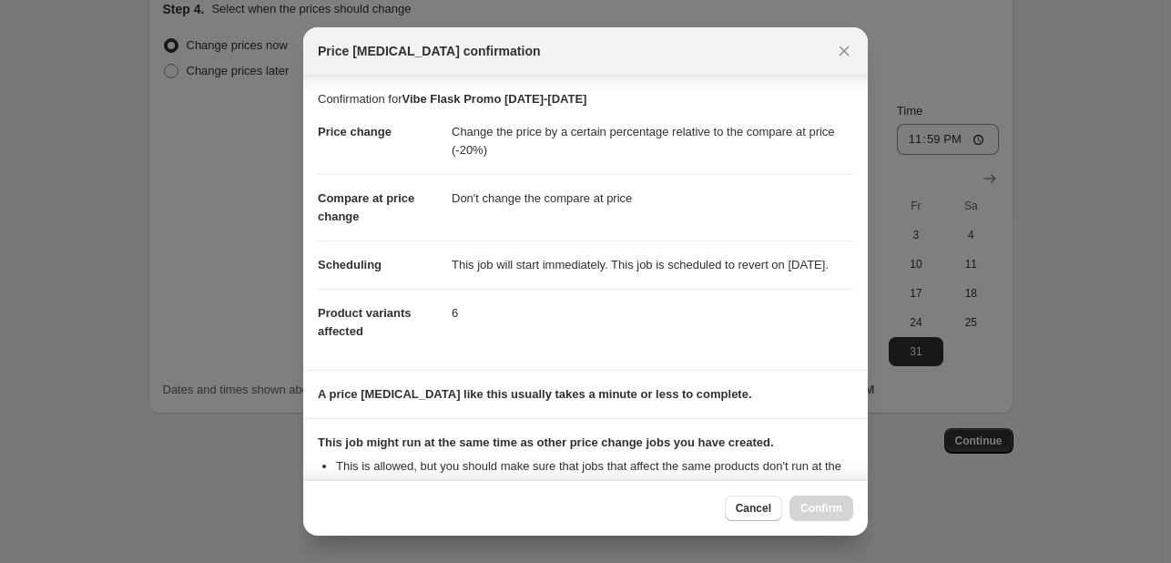
scroll to position [239, 0]
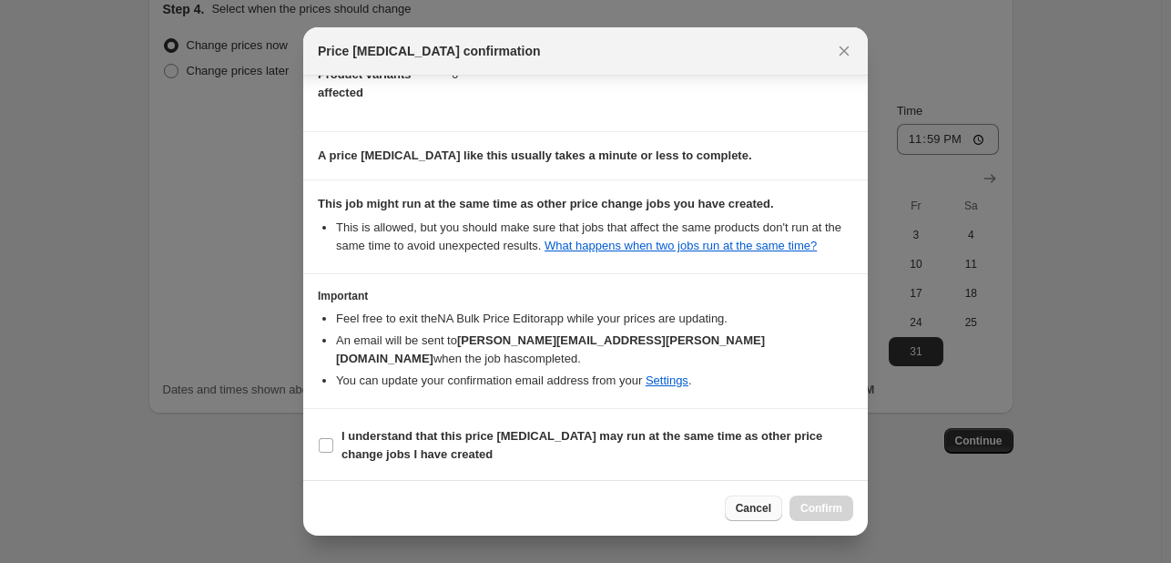
drag, startPoint x: 537, startPoint y: 430, endPoint x: 767, endPoint y: 516, distance: 245.2
click at [537, 431] on b "I understand that this price [MEDICAL_DATA] may run at the same time as other p…" at bounding box center [581, 445] width 481 height 32
click at [333, 438] on input "I understand that this price [MEDICAL_DATA] may run at the same time as other p…" at bounding box center [326, 445] width 15 height 15
checkbox input "true"
click at [843, 513] on button "Confirm" at bounding box center [821, 507] width 64 height 25
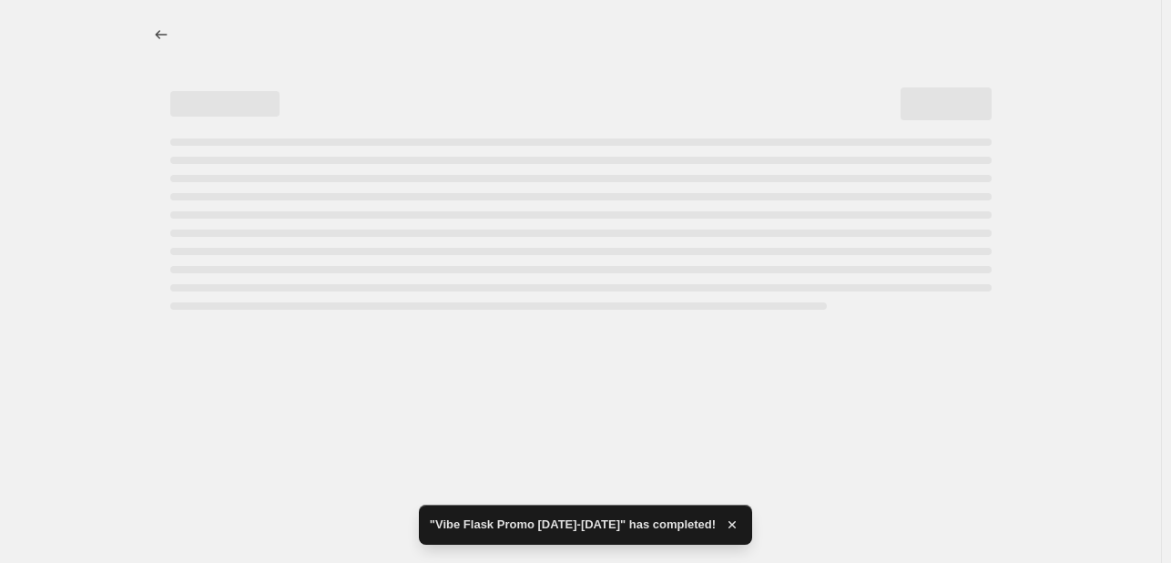
select select "pcap"
select select "no_change"
